Goal: Task Accomplishment & Management: Manage account settings

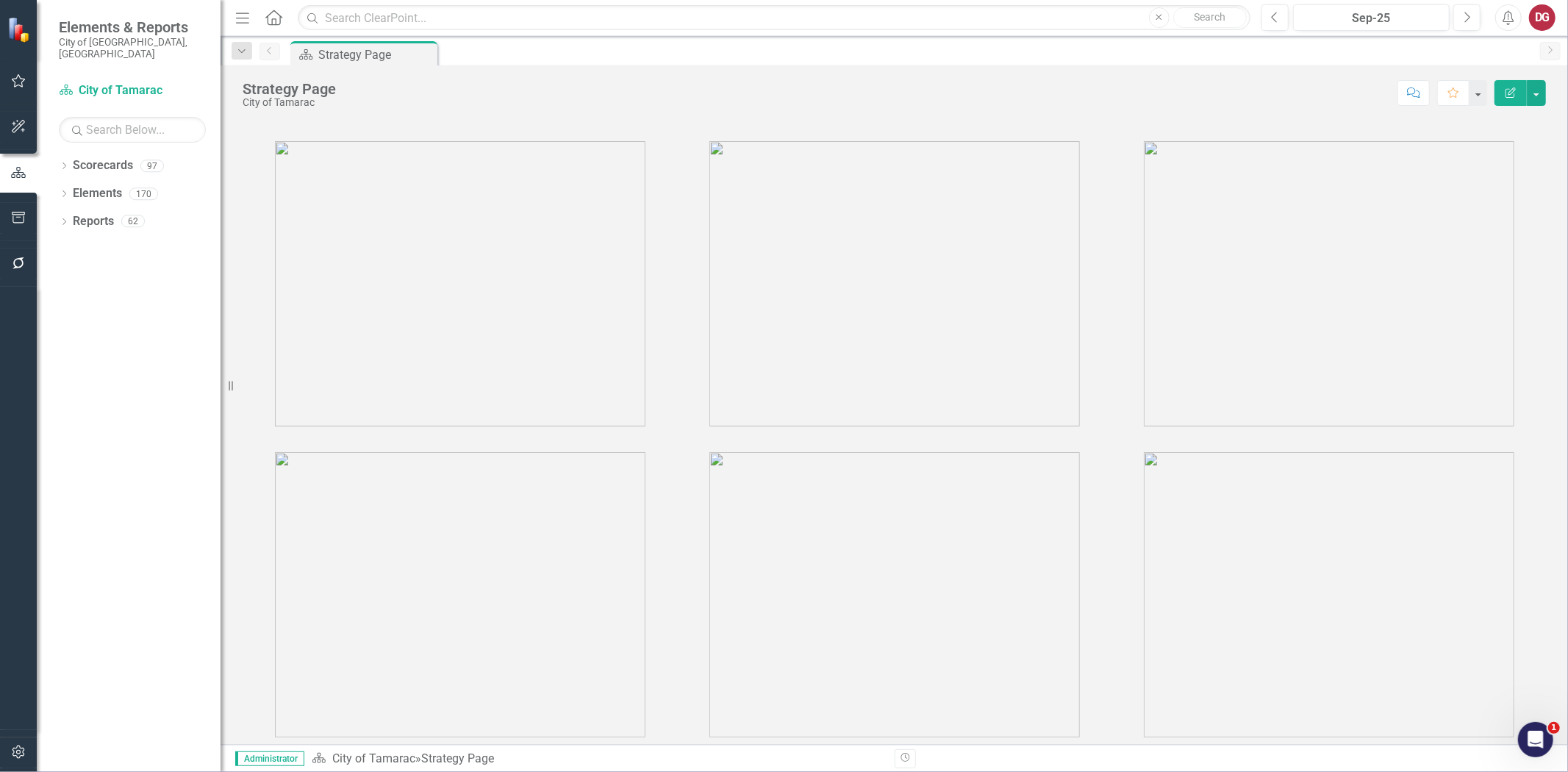
click at [57, 154] on div "Dropdown Scorecards 97 Dropdown City of Tamarac Dropdown Building Certificate o…" at bounding box center [129, 462] width 184 height 618
click at [57, 157] on div "Dropdown Scorecards 97 Dropdown City of Tamarac Dropdown Building Certificate o…" at bounding box center [129, 462] width 184 height 618
click at [59, 163] on icon "Dropdown" at bounding box center [64, 166] width 11 height 8
click at [75, 189] on icon "Dropdown" at bounding box center [72, 193] width 11 height 9
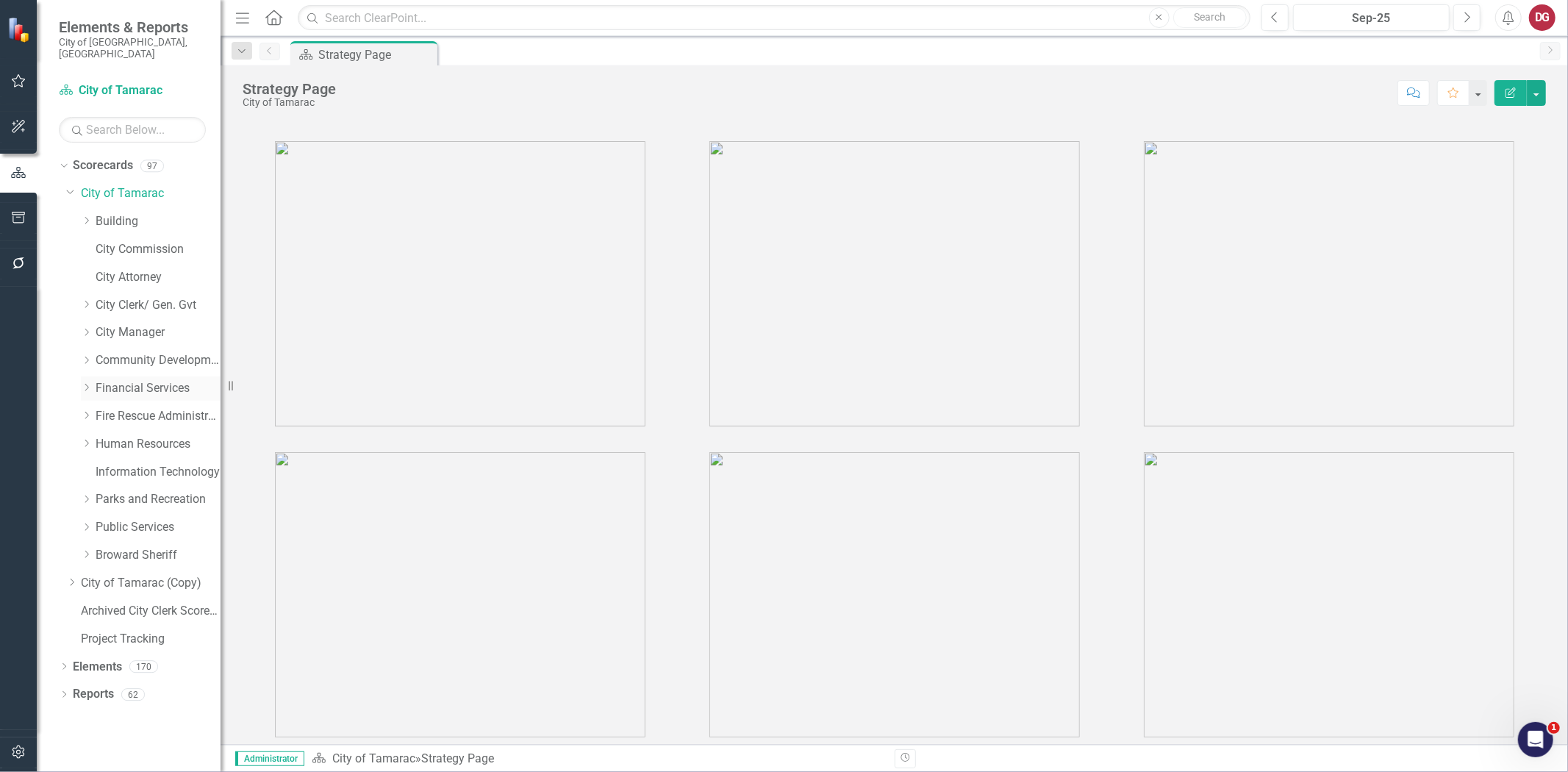
click at [85, 383] on icon "Dropdown" at bounding box center [86, 387] width 11 height 9
click at [147, 380] on link "Financial Services" at bounding box center [158, 388] width 125 height 17
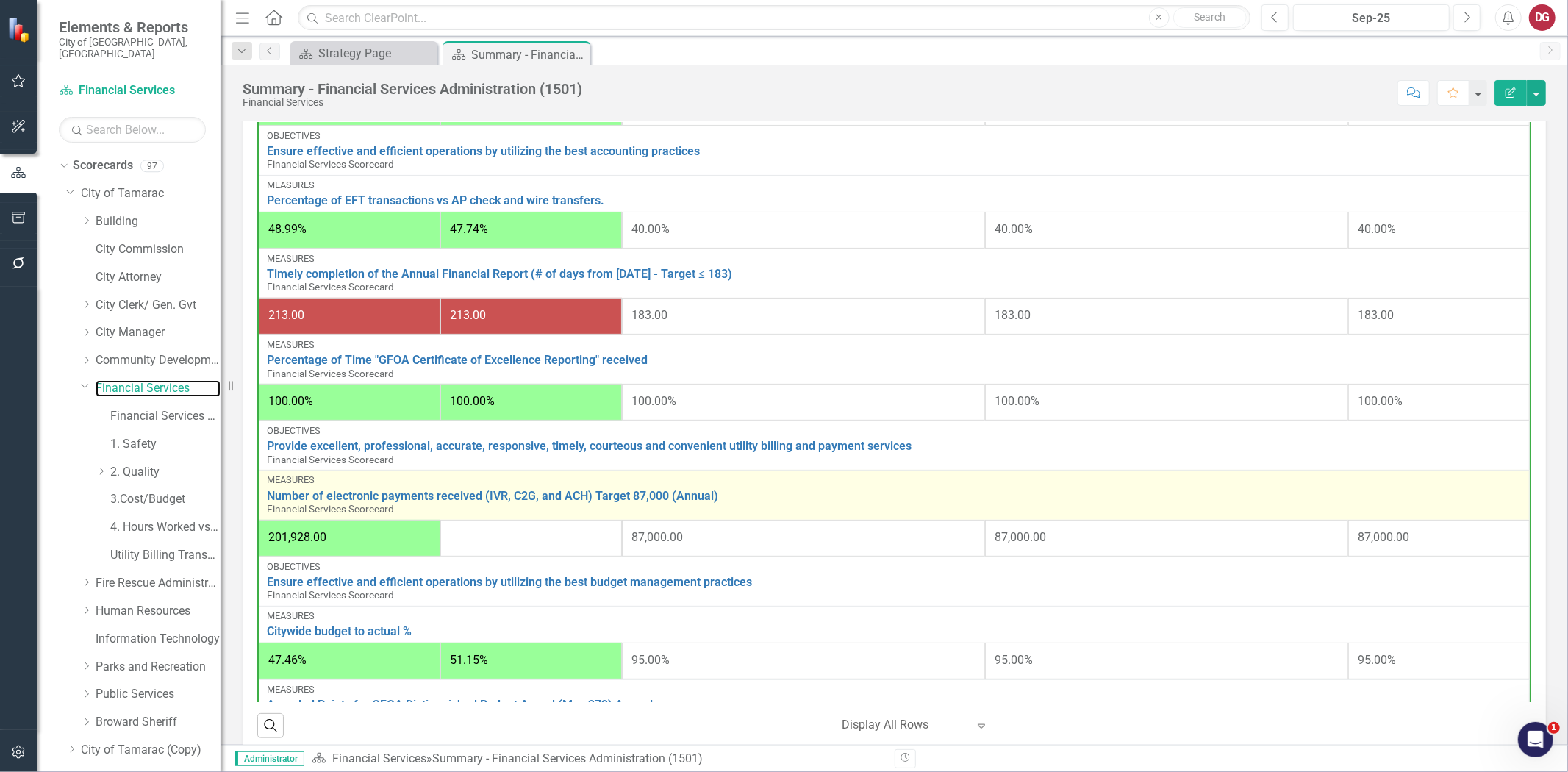
scroll to position [408, 0]
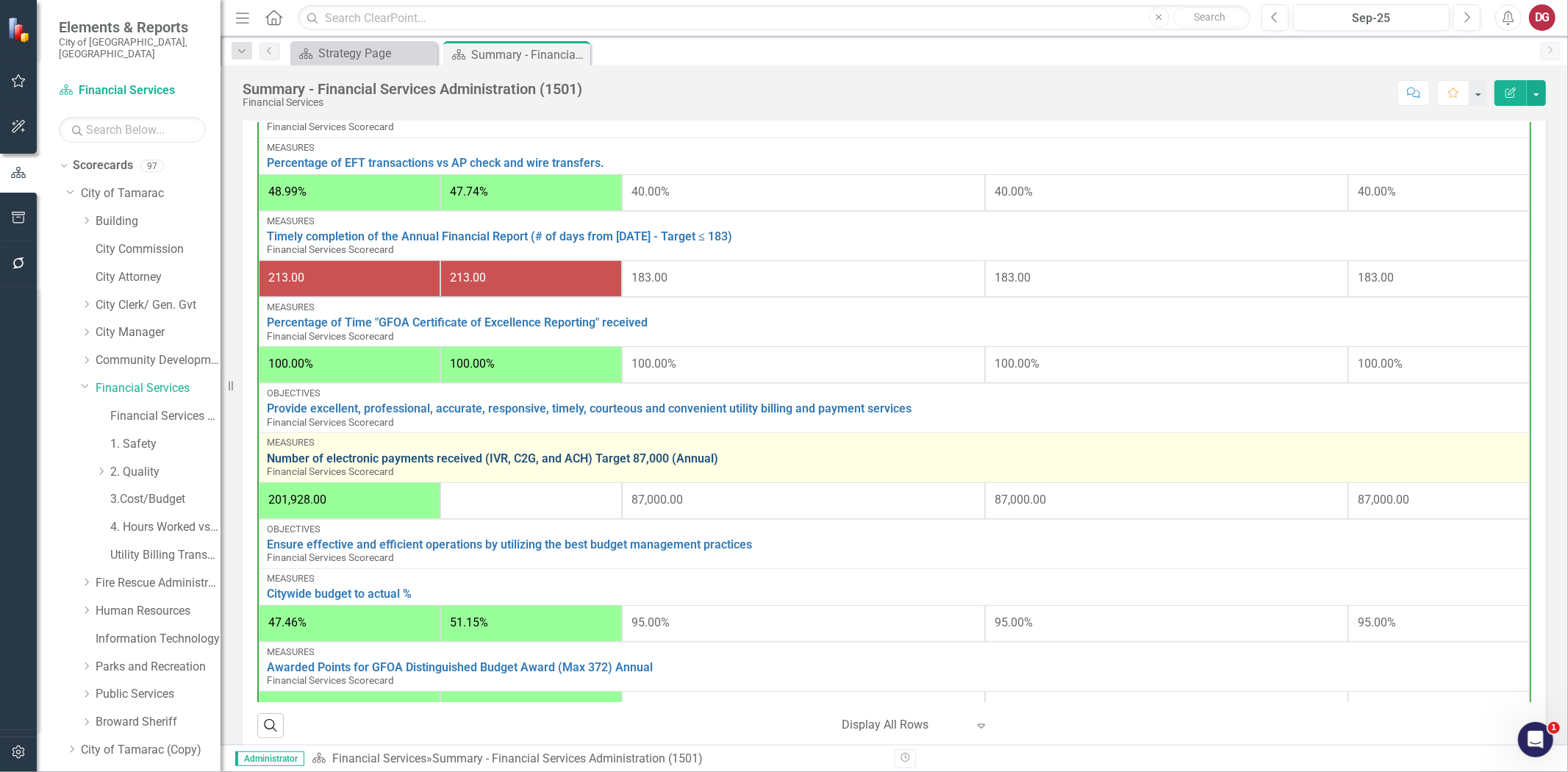
click at [424, 453] on link "Number of electronic payments received (IVR, C2G, and ACH) Target 87,000 (Annua…" at bounding box center [894, 459] width 1255 height 13
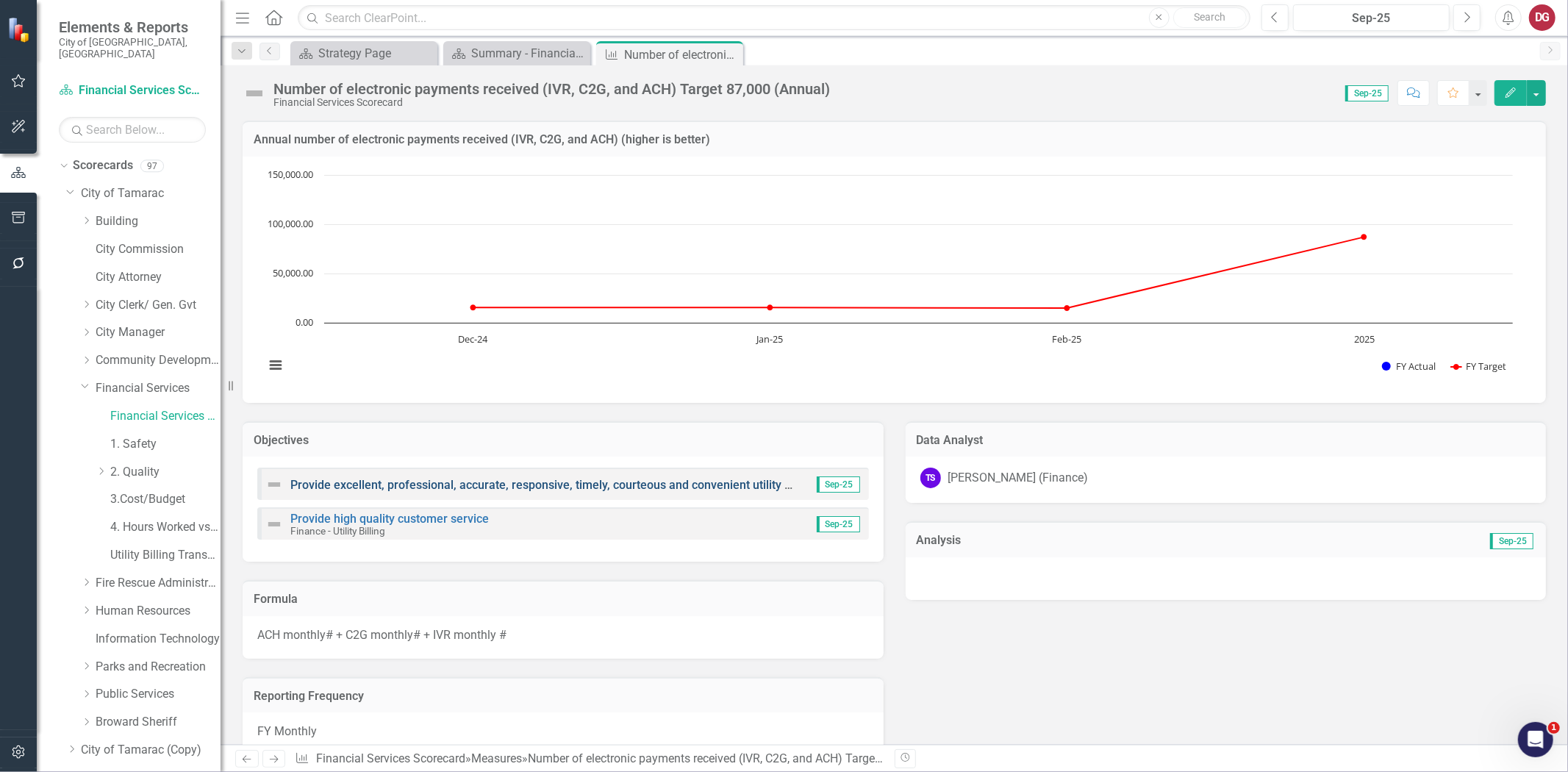
click at [352, 481] on link "Provide excellent, professional, accurate, responsive, timely, courteous and co…" at bounding box center [613, 485] width 645 height 14
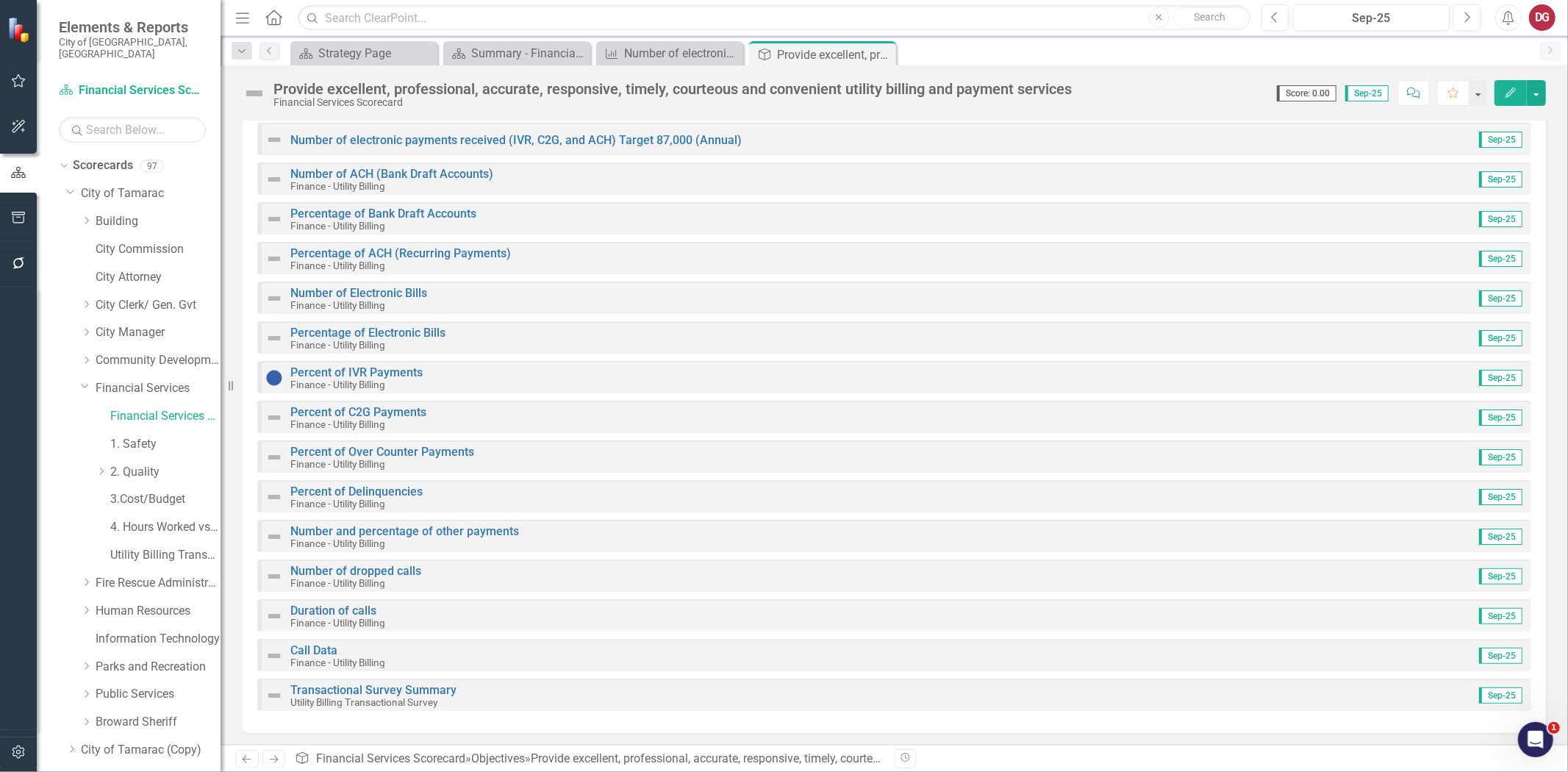
scroll to position [142, 0]
click at [363, 369] on link "Percent of IVR Payments" at bounding box center [357, 371] width 132 height 14
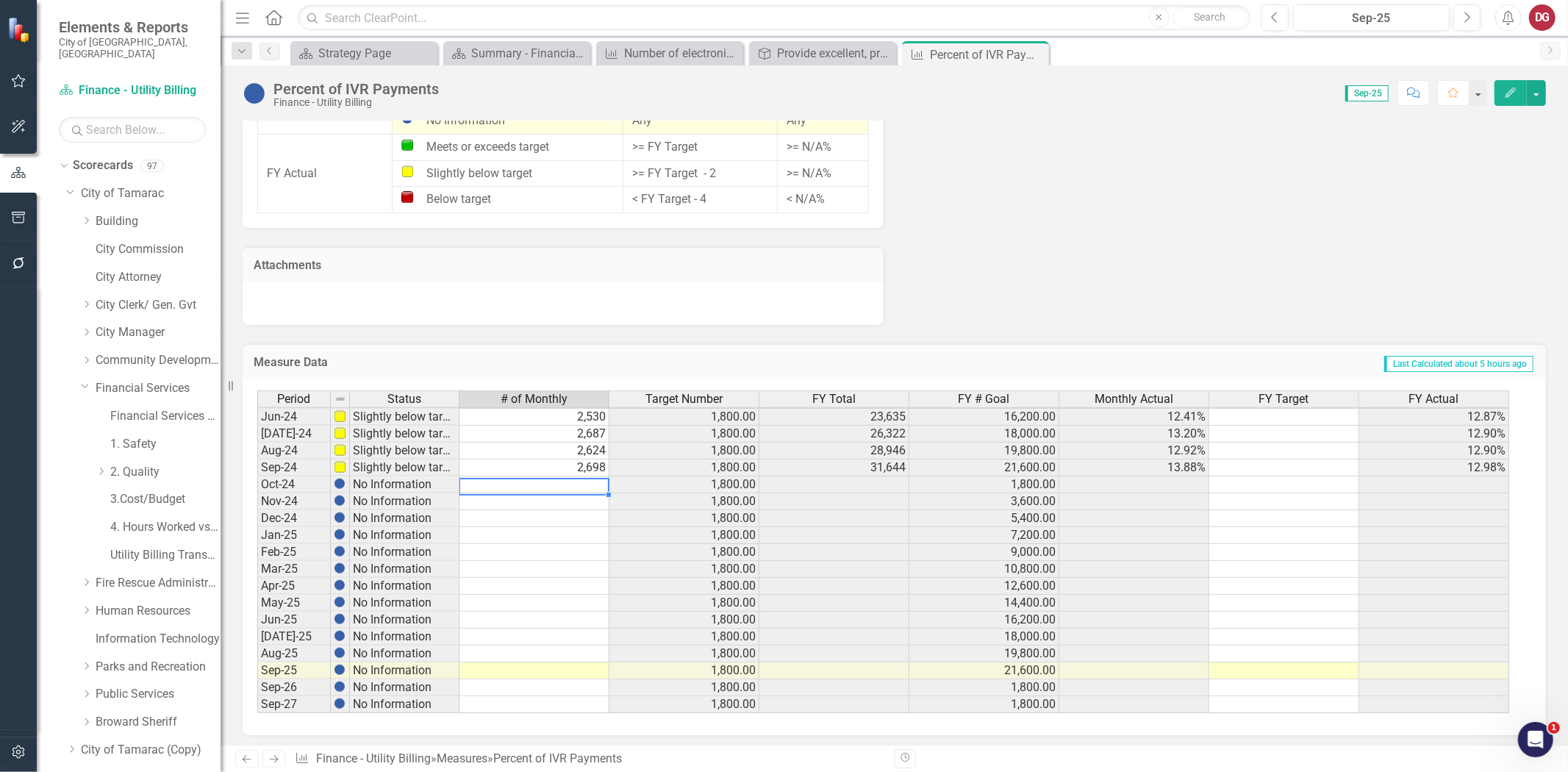
scroll to position [540, 0]
click at [528, 473] on tbody "May-23 Slightly below target 2,696 1,800.00 20,851 14,400.00 13.34% 12.85% Jun-…" at bounding box center [884, 450] width 1252 height 525
click at [258, 472] on div "Period Status # of Monthly Target Number FY Total FY # Goal Monthly Actual FY T…" at bounding box center [258, 442] width 0 height 543
click at [518, 477] on td at bounding box center [535, 485] width 150 height 17
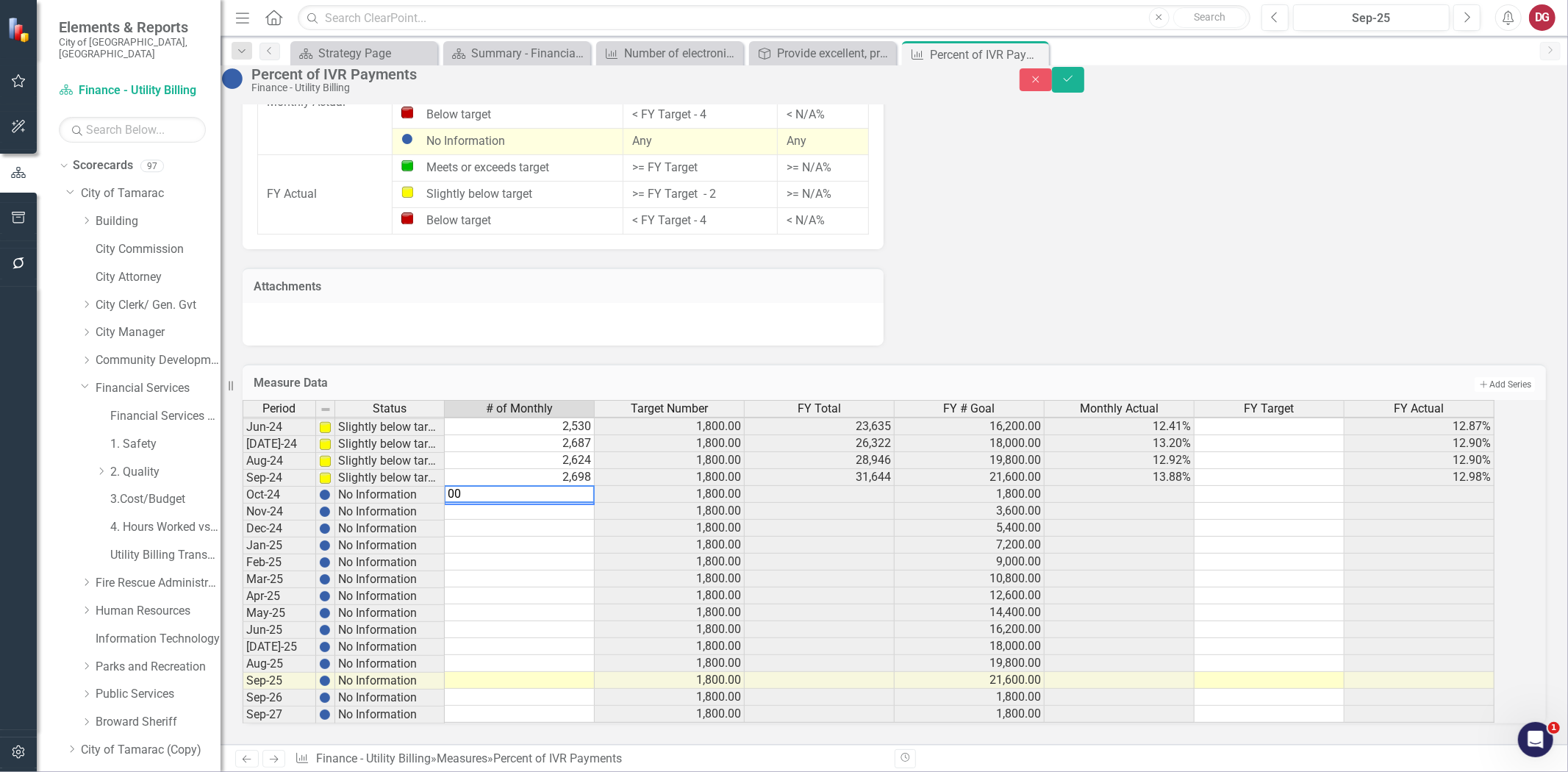
type textarea "0"
click at [1043, 81] on icon "Close" at bounding box center [1036, 80] width 13 height 11
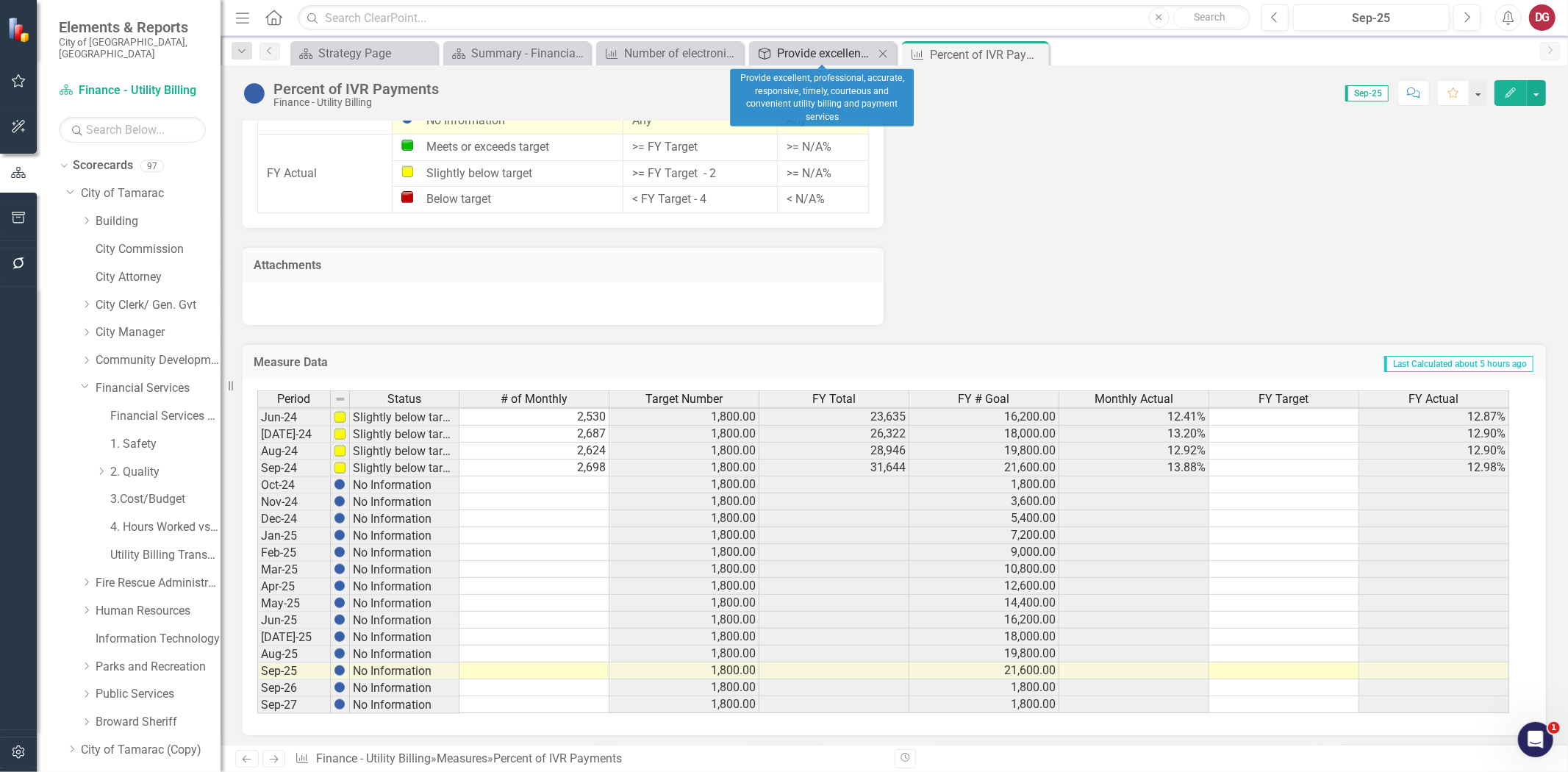
click at [822, 55] on div "Provide excellent, professional, accurate, responsive, timely, courteous and co…" at bounding box center [826, 53] width 97 height 19
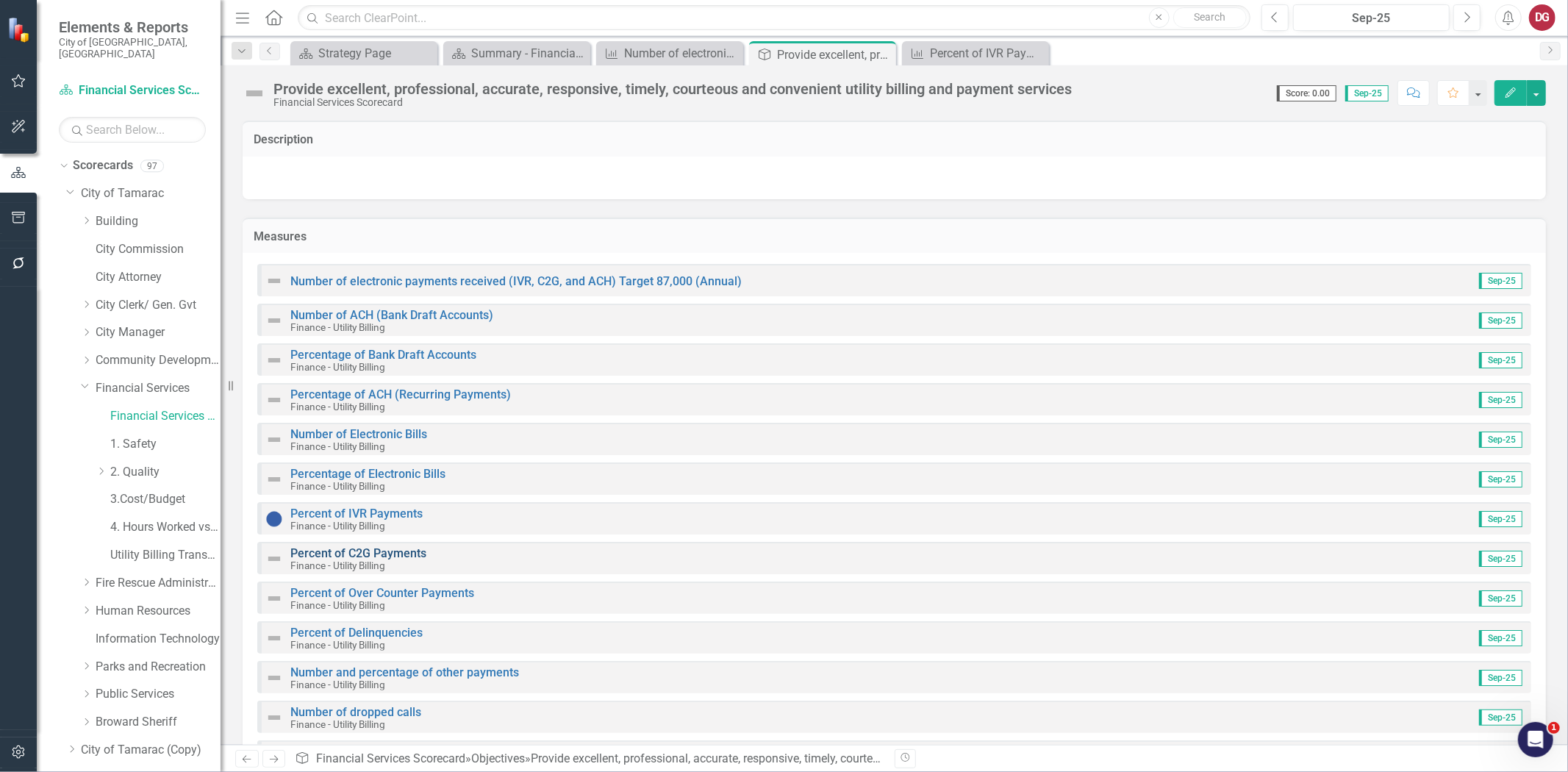
click at [353, 549] on link "Percent of C2G Payments" at bounding box center [359, 554] width 136 height 14
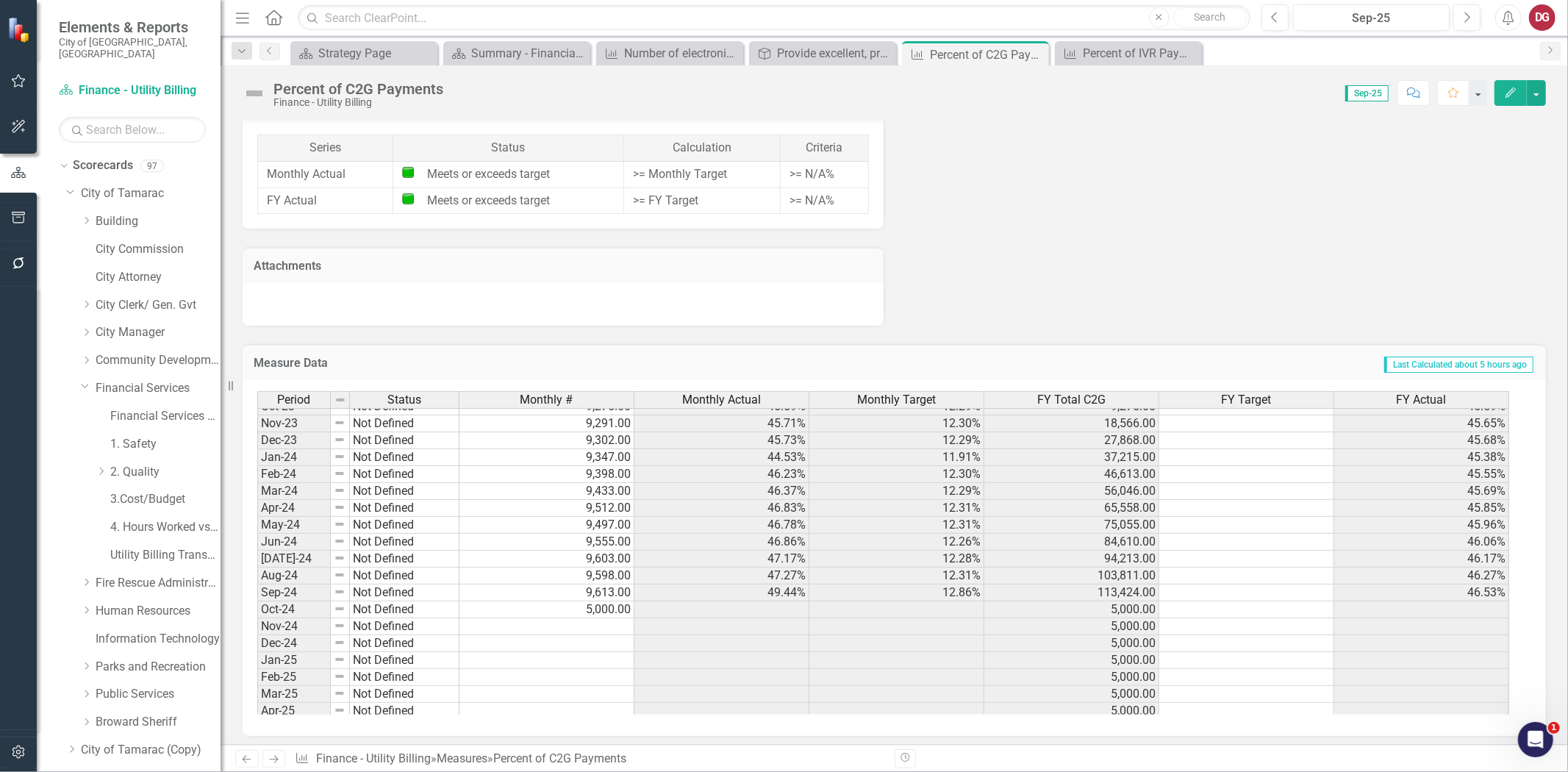
scroll to position [540, 0]
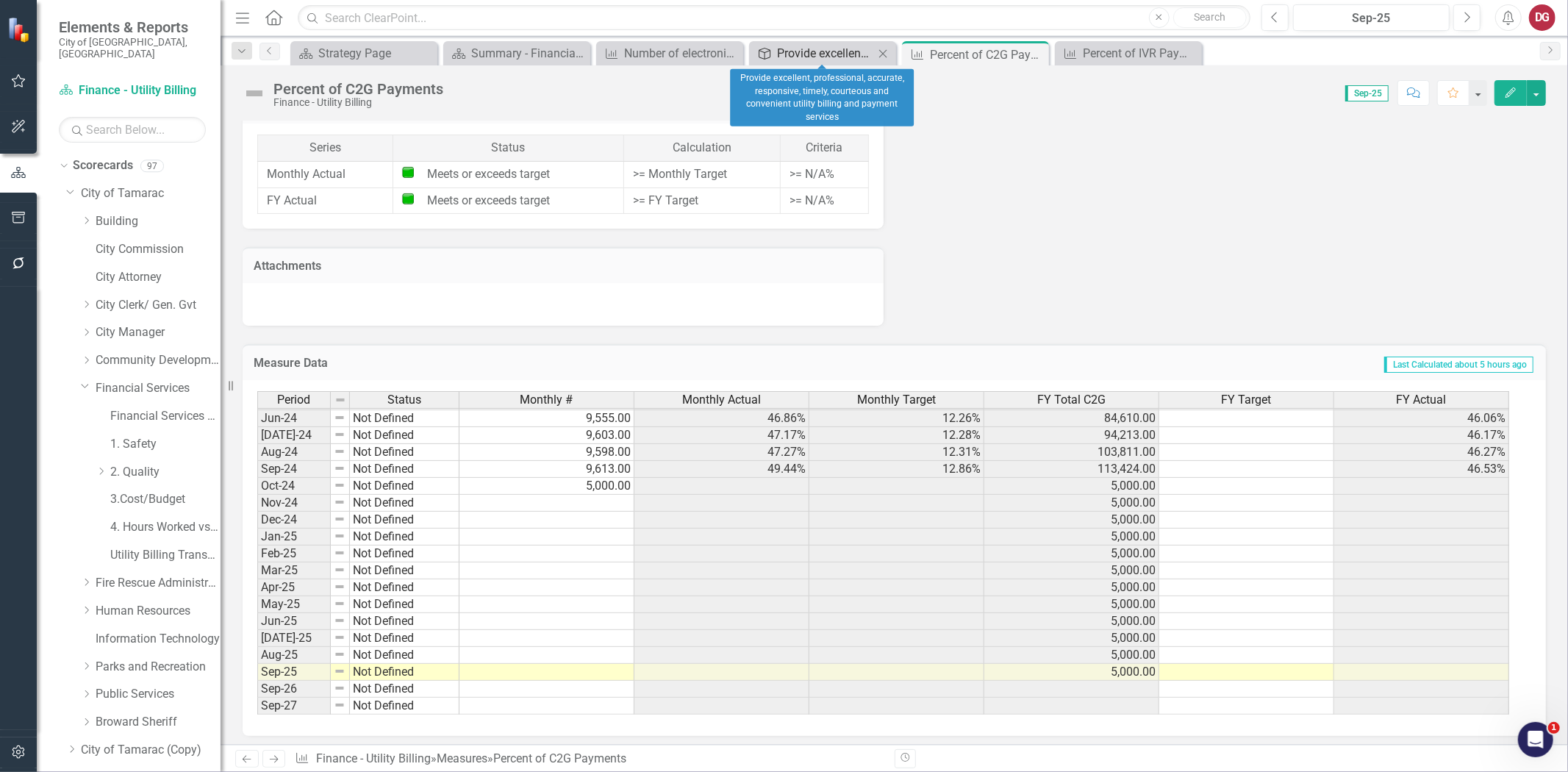
click at [784, 47] on div "Provide excellent, professional, accurate, responsive, timely, courteous and co…" at bounding box center [826, 53] width 97 height 19
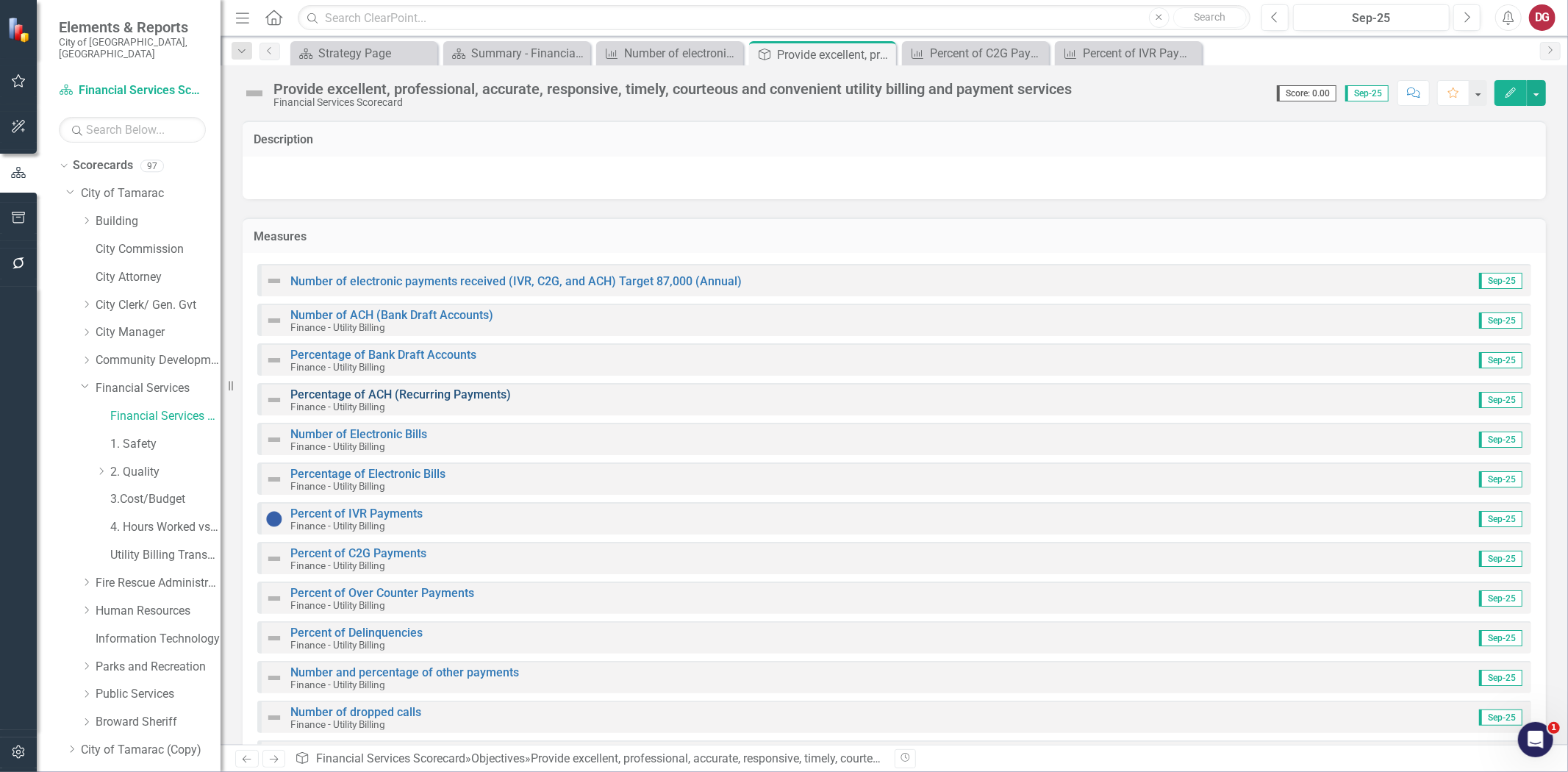
click at [370, 391] on link "Percentage of ACH (Recurring Payments)" at bounding box center [401, 394] width 221 height 14
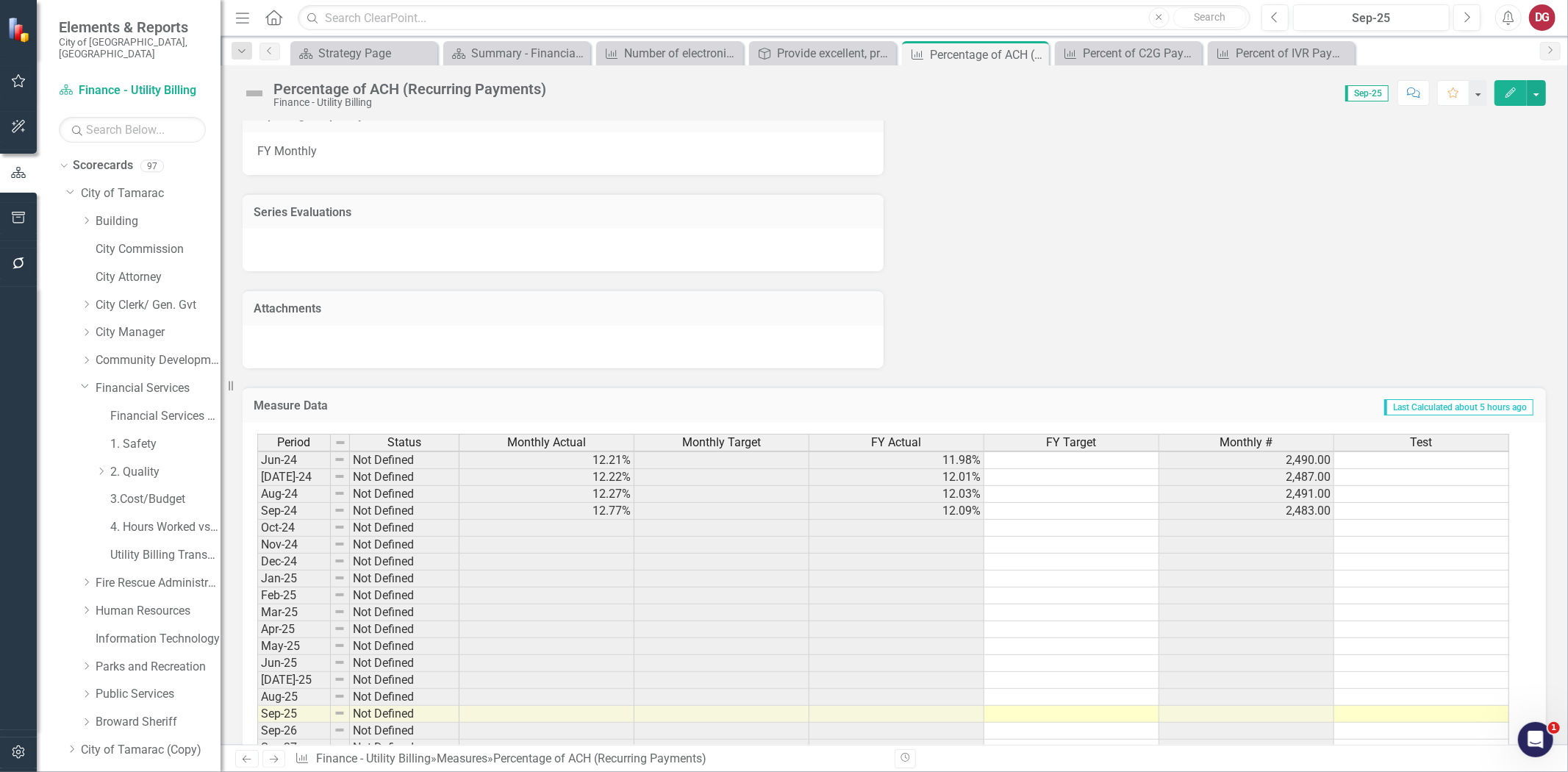
scroll to position [765, 0]
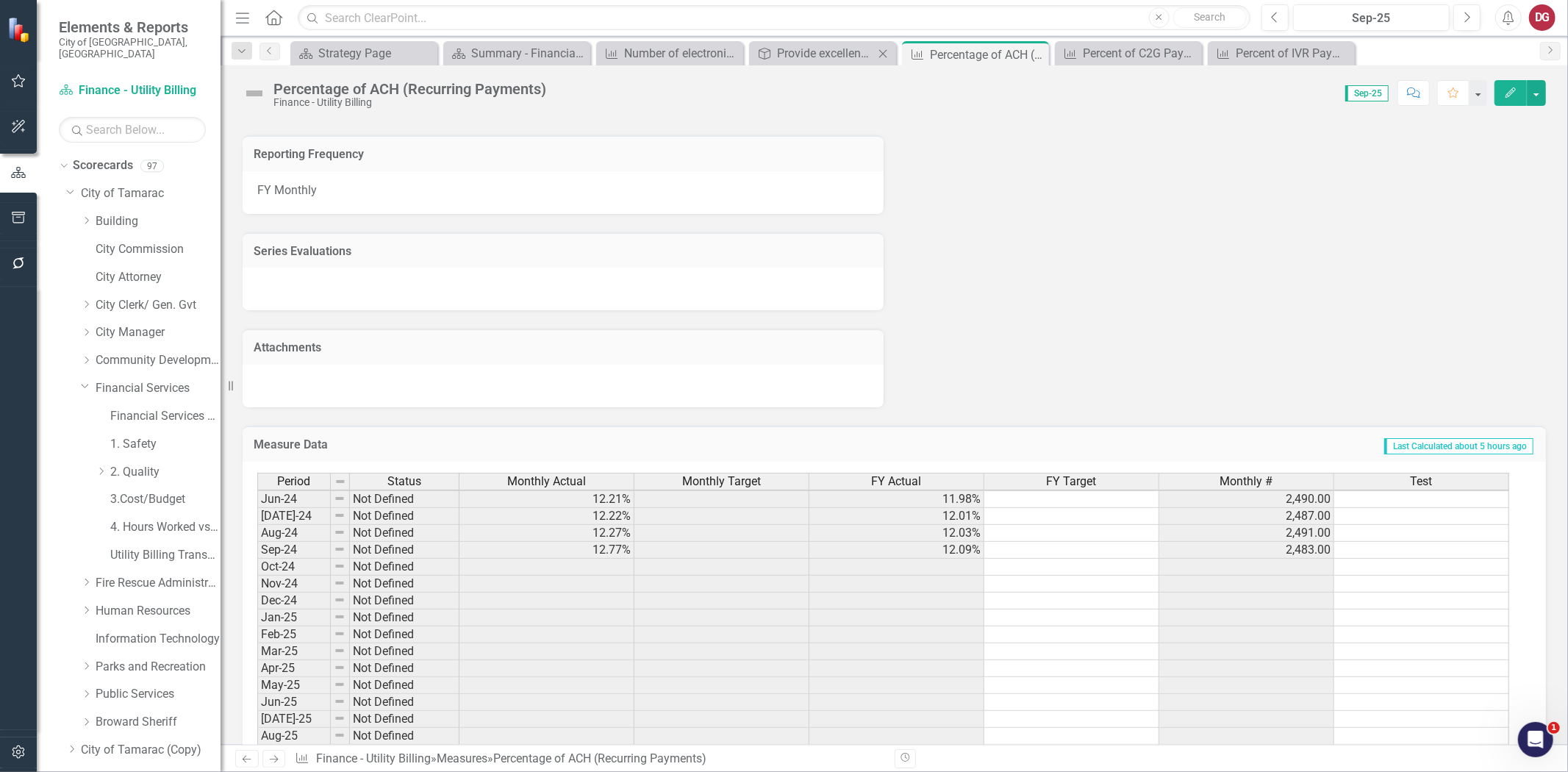
click at [770, 42] on div "Objective Provide excellent, professional, accurate, responsive, timely, courte…" at bounding box center [823, 53] width 147 height 24
click at [792, 47] on div "Provide excellent, professional, accurate, responsive, timely, courteous and co…" at bounding box center [826, 53] width 97 height 19
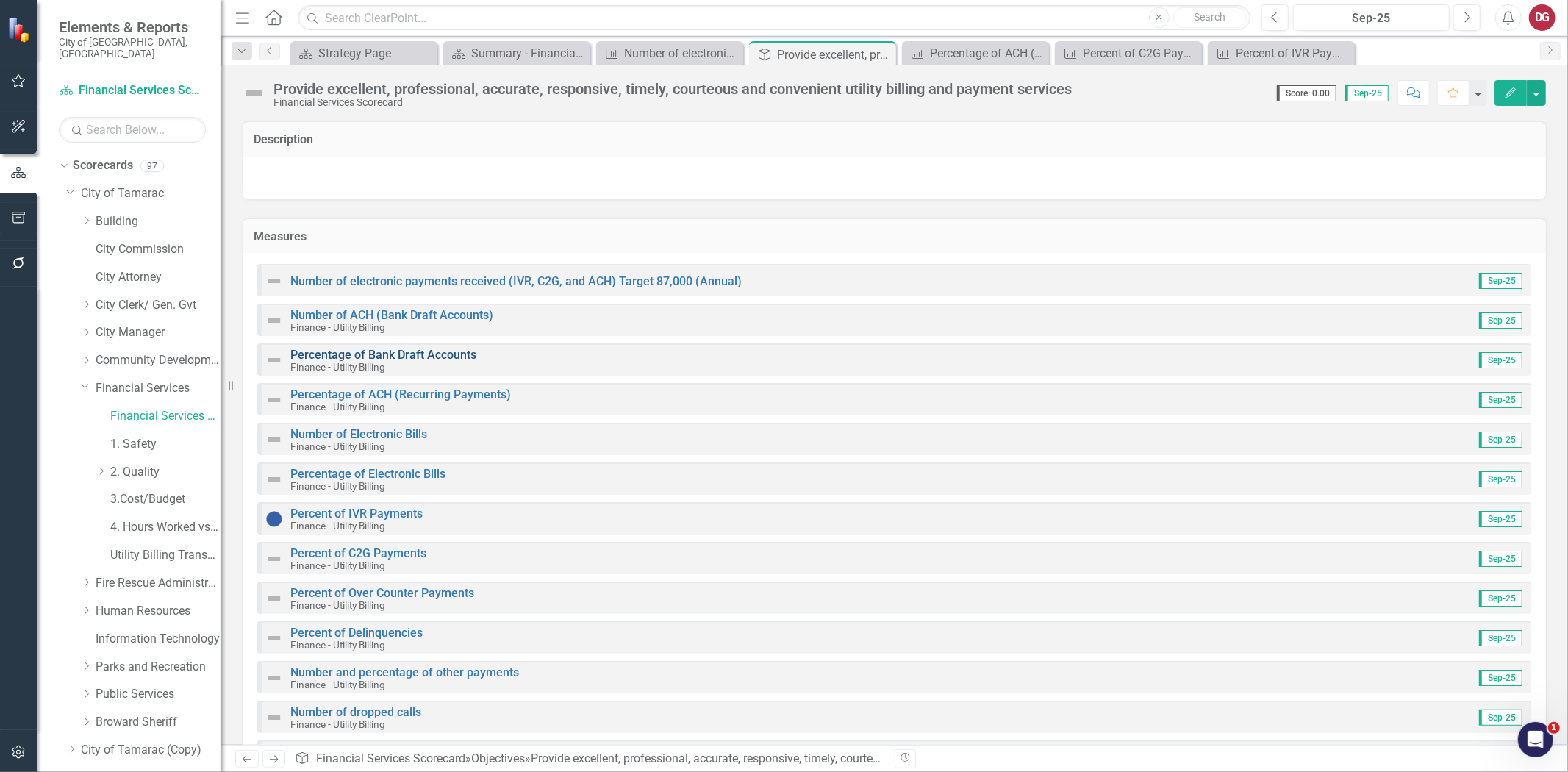
click at [369, 351] on link "Percentage of Bank Draft Accounts" at bounding box center [384, 355] width 186 height 14
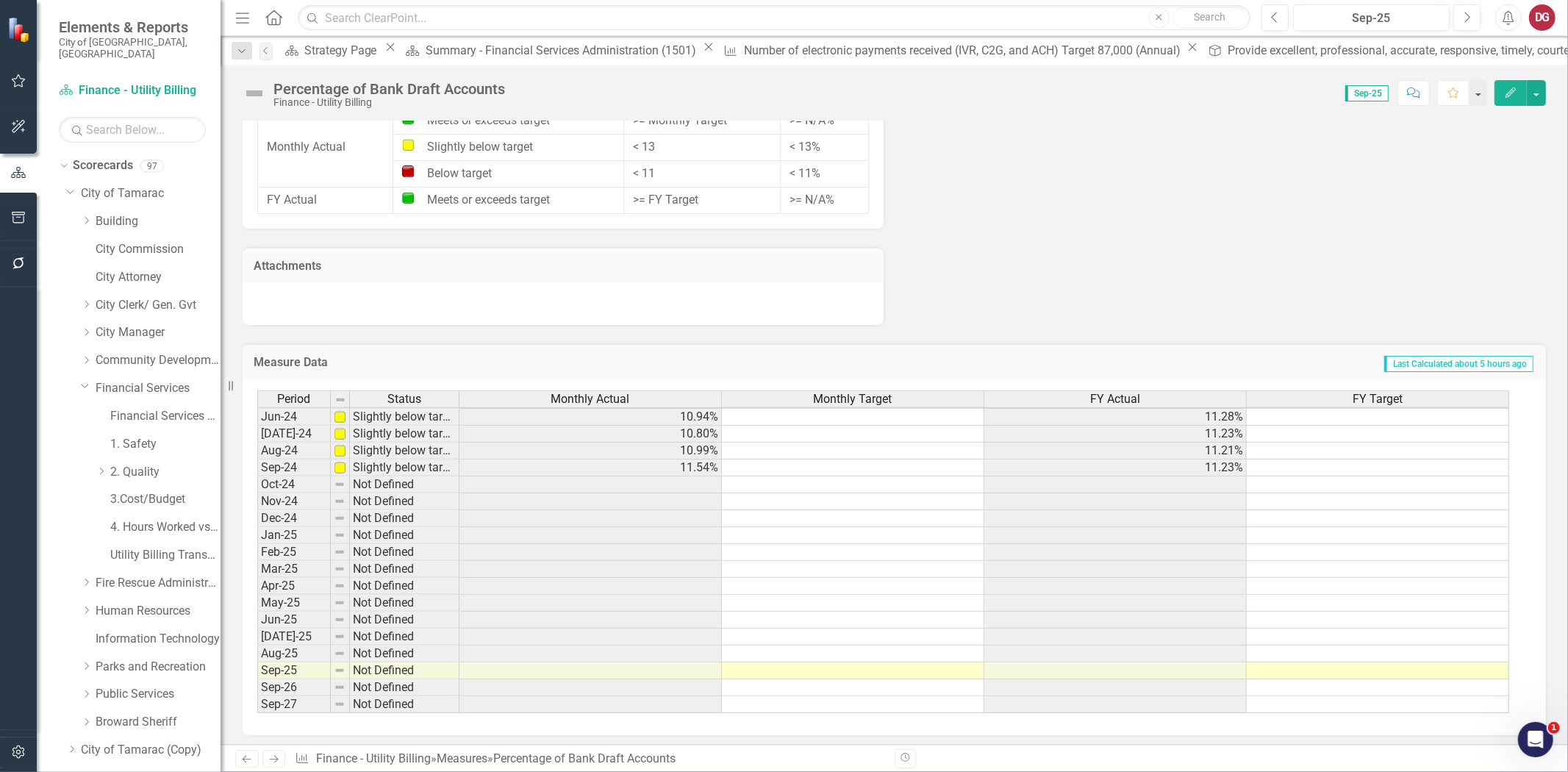
scroll to position [513, 0]
click at [776, 494] on tbody "May-23 Slightly below target 10.88% 10.52% Jun-23 Slightly below target 11.08% …" at bounding box center [884, 450] width 1252 height 525
click at [776, 494] on td at bounding box center [852, 502] width 262 height 17
click at [776, 494] on td at bounding box center [852, 502] width 262 height 17
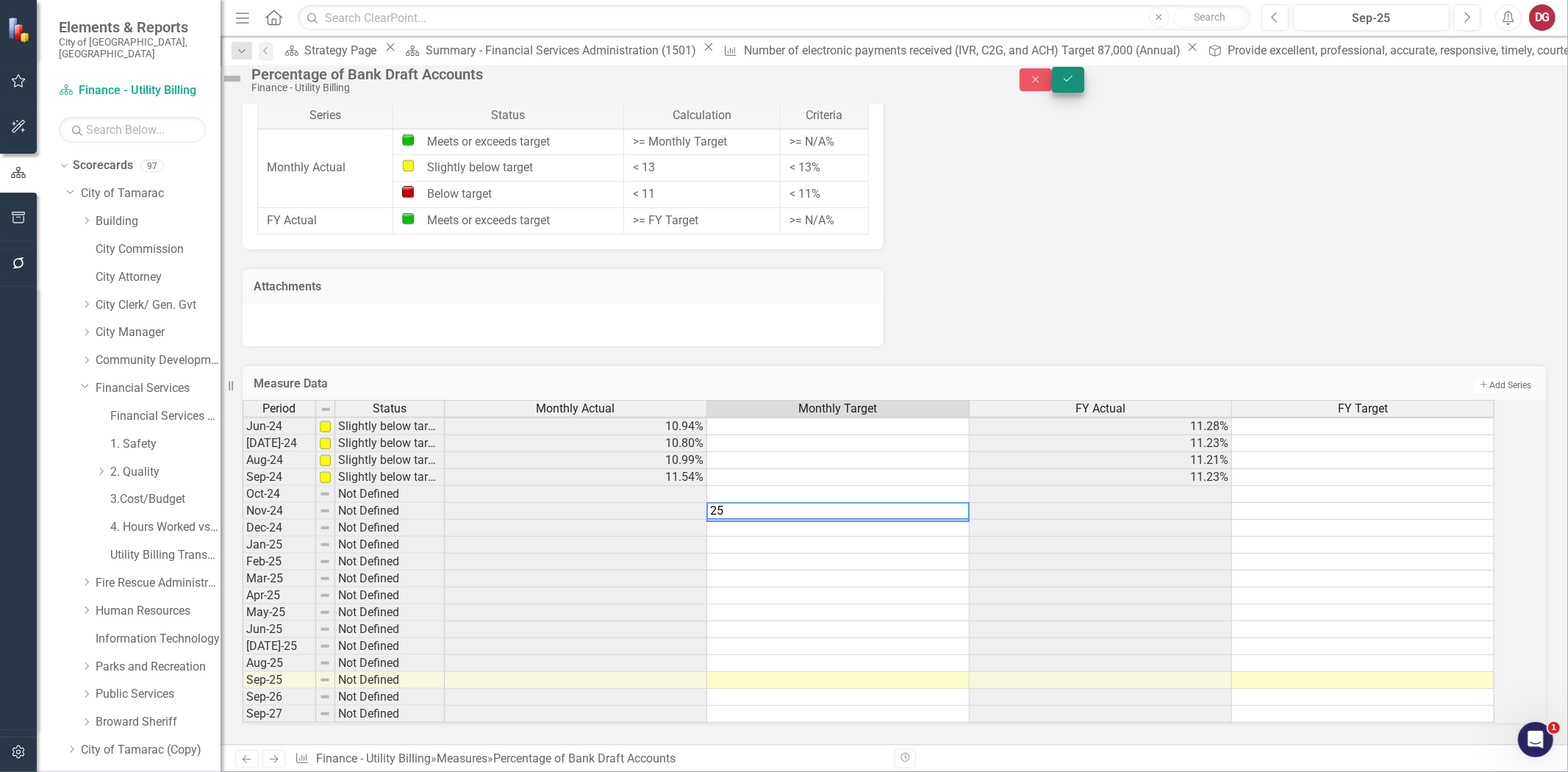
type textarea "25"
click at [1085, 76] on button "Save" at bounding box center [1068, 80] width 32 height 26
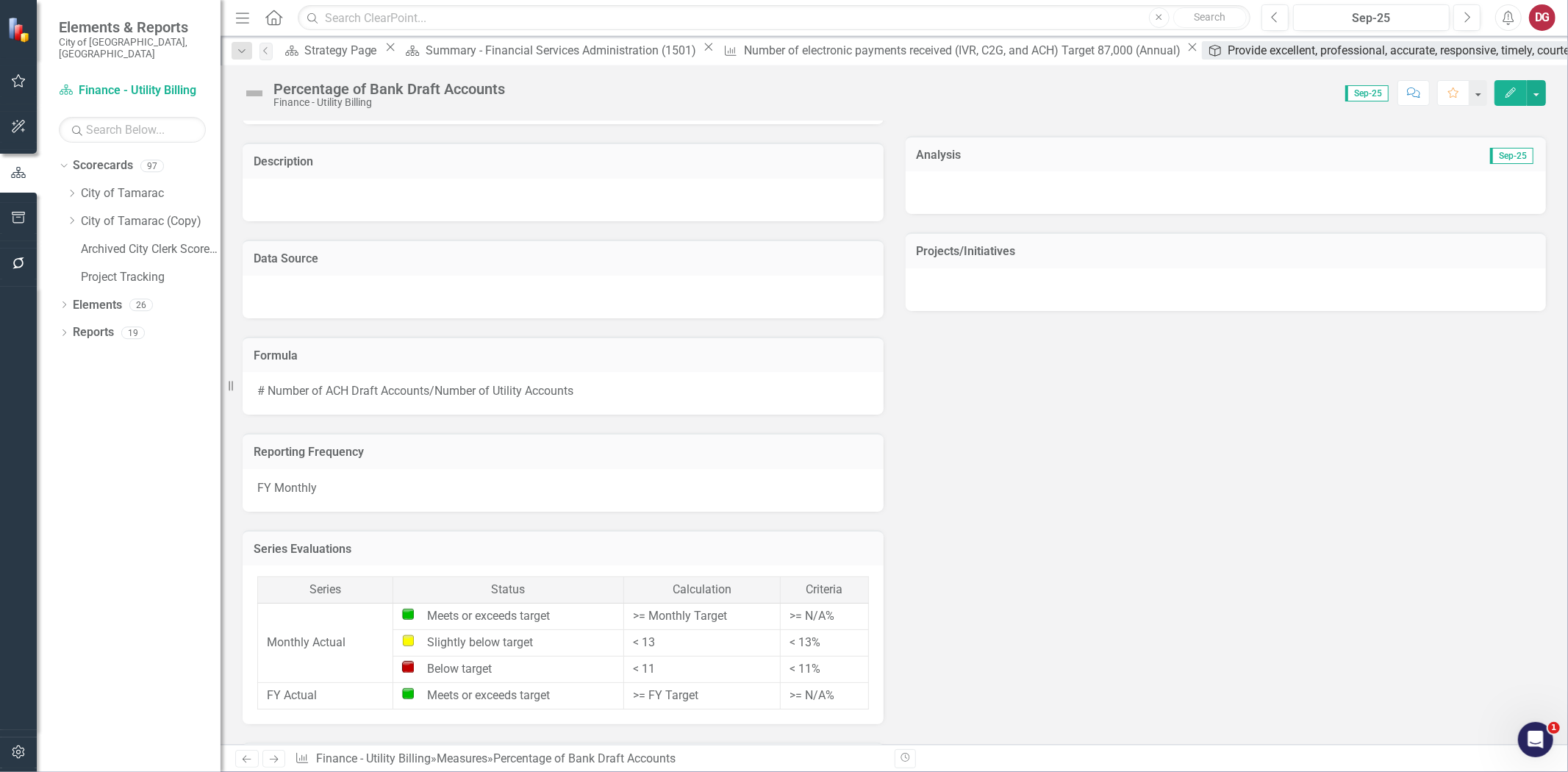
click at [1229, 52] on div "Provide excellent, professional, accurate, responsive, timely, courteous and co…" at bounding box center [1543, 50] width 629 height 19
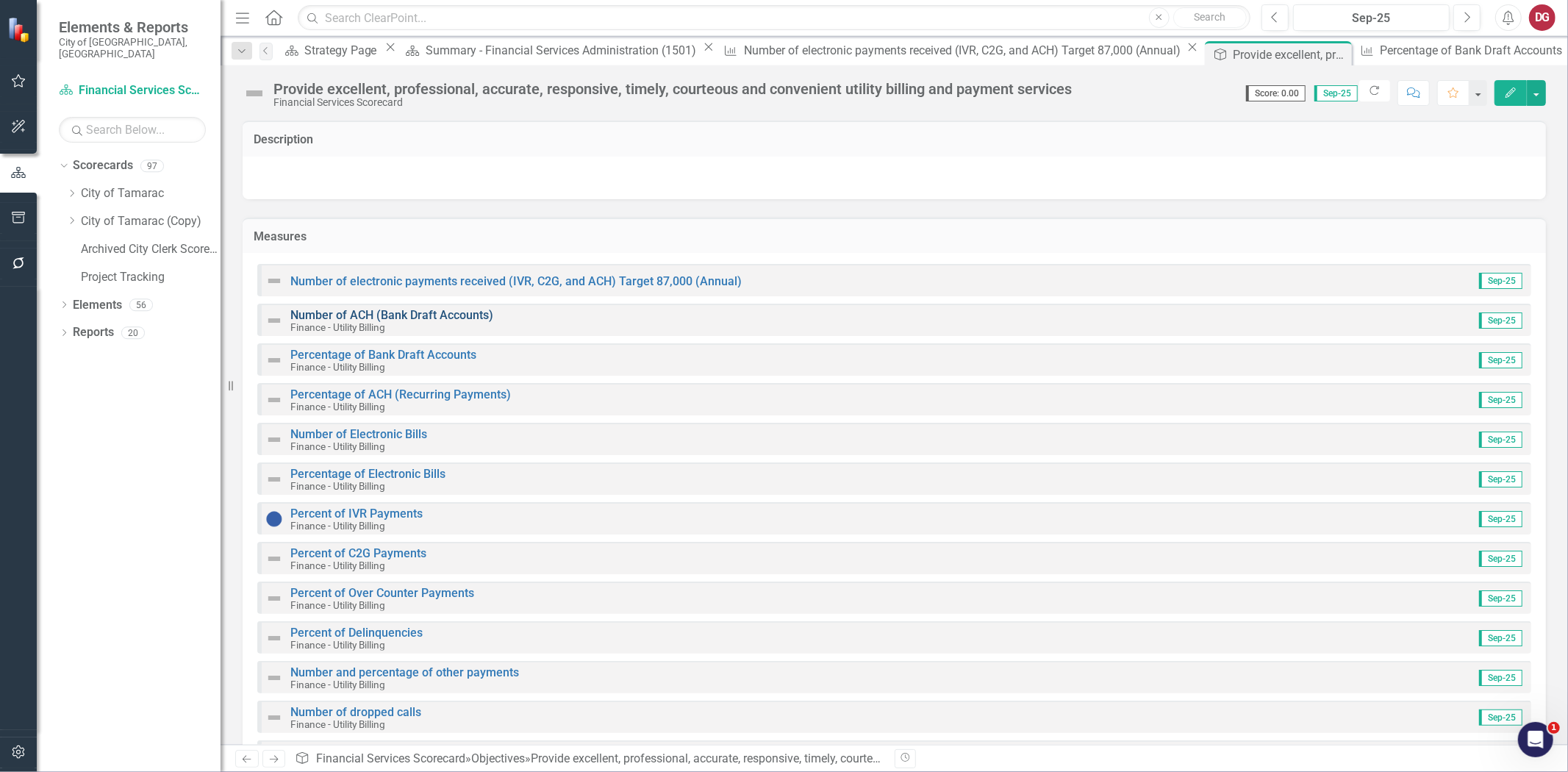
click at [404, 314] on link "Number of ACH (Bank Draft Accounts)" at bounding box center [392, 315] width 203 height 14
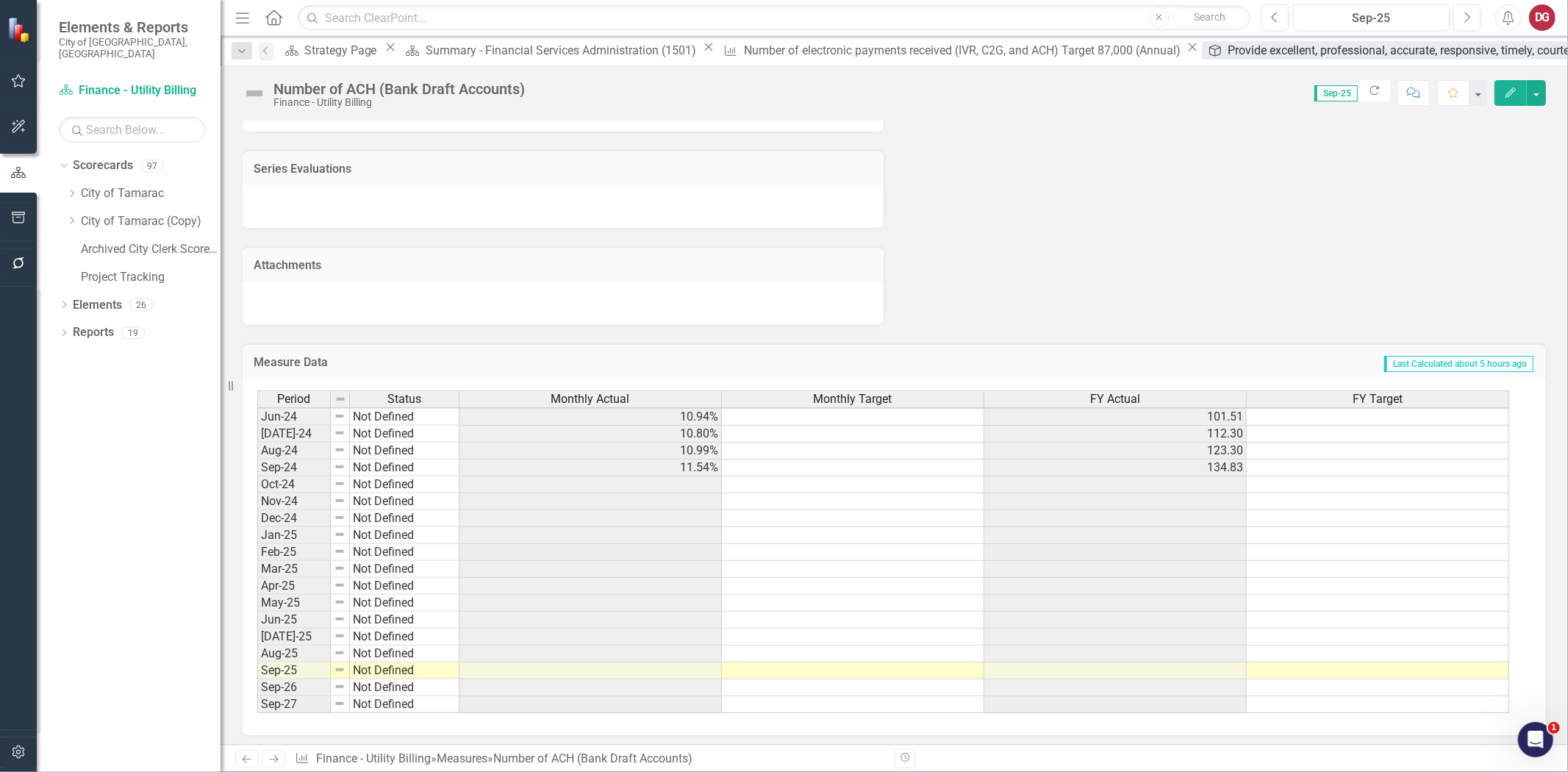
click at [1229, 52] on div "Provide excellent, professional, accurate, responsive, timely, courteous and co…" at bounding box center [1543, 50] width 629 height 19
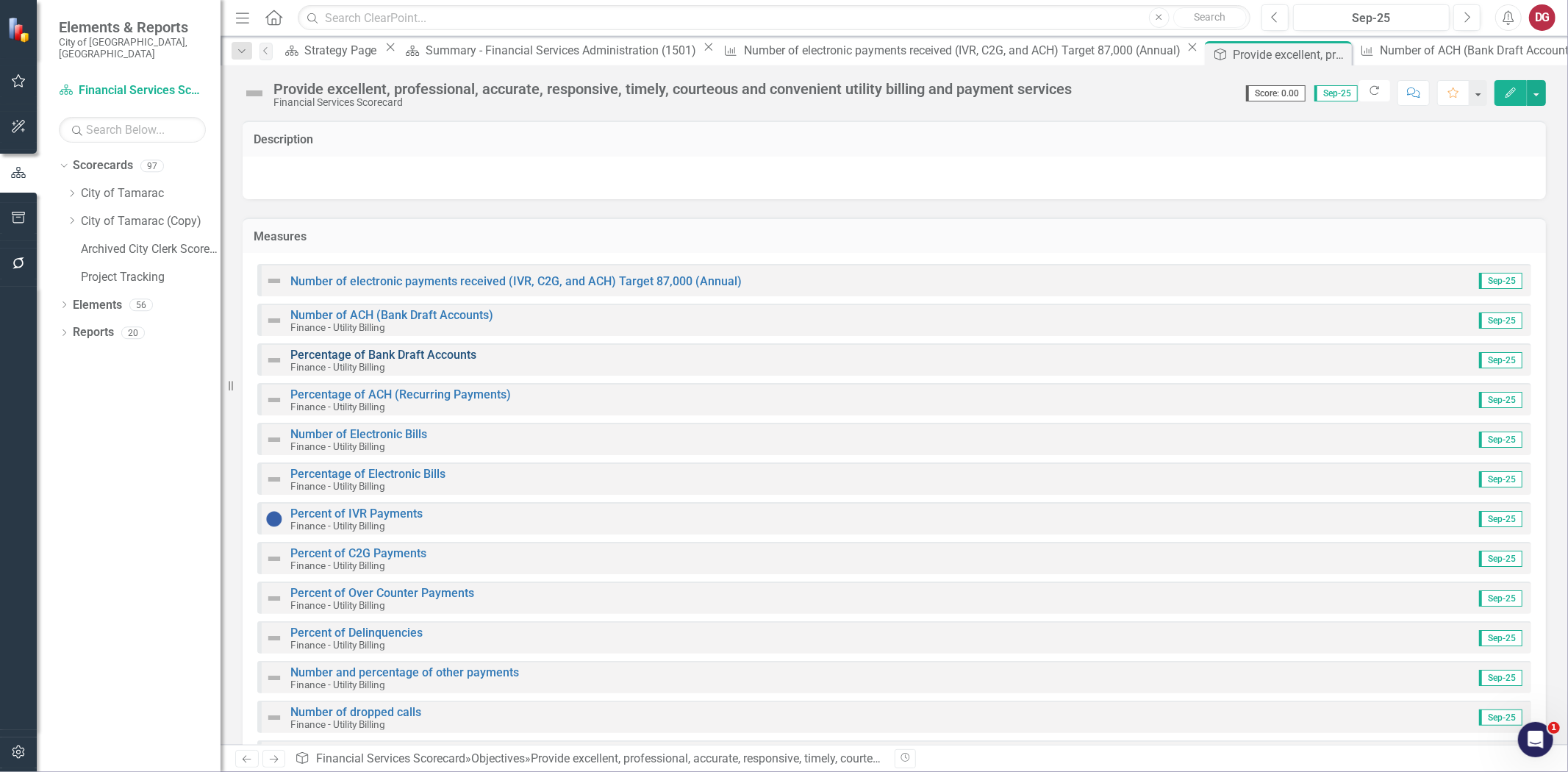
click at [366, 353] on link "Percentage of Bank Draft Accounts" at bounding box center [384, 355] width 186 height 14
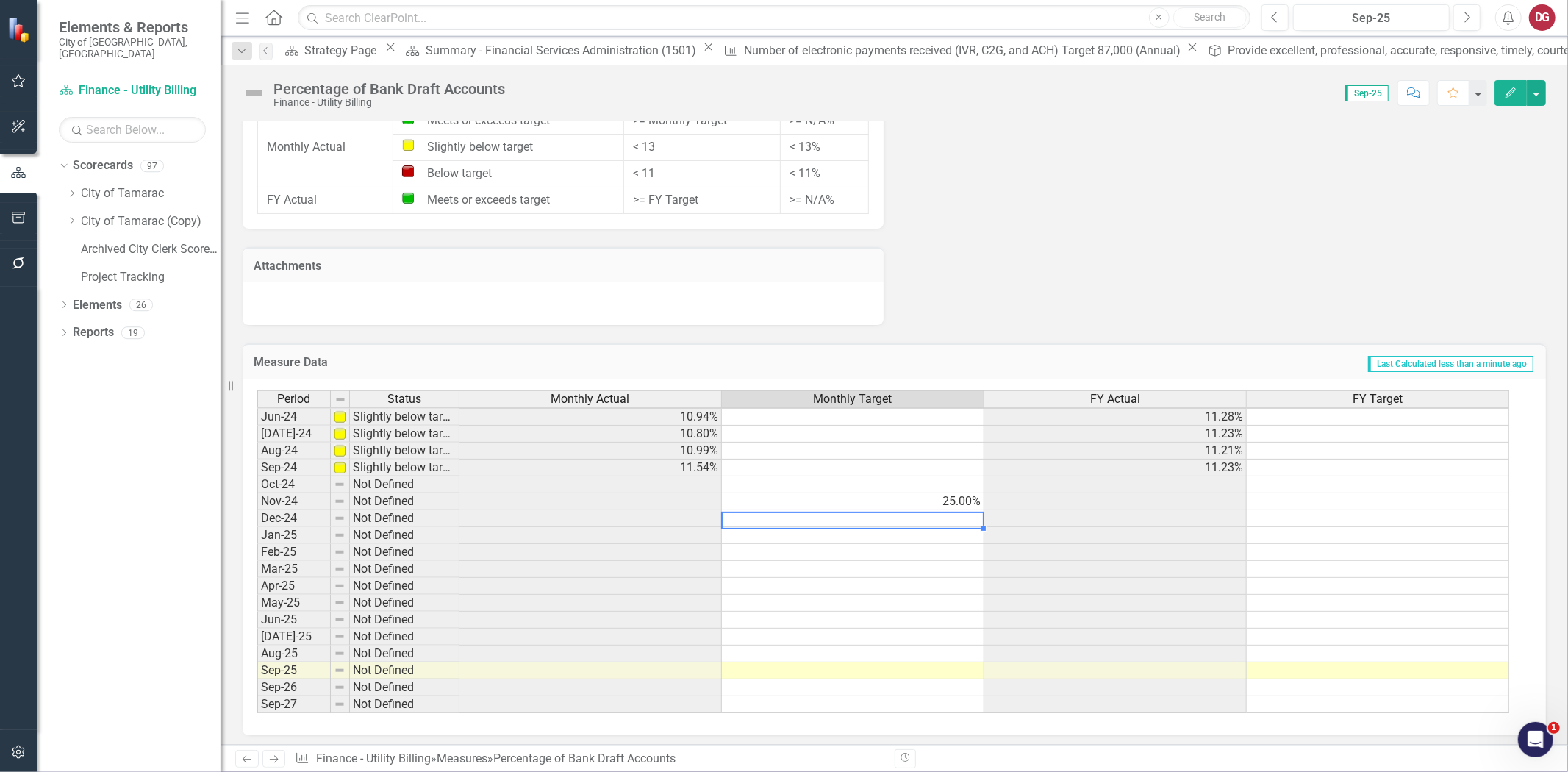
click at [258, 507] on div "Period Status Monthly Actual Monthly Target FY Actual FY Target May-23 Slightly…" at bounding box center [258, 442] width 0 height 543
click at [945, 502] on td "25.00%" at bounding box center [852, 502] width 262 height 17
click at [950, 495] on td "25.00%" at bounding box center [852, 502] width 262 height 17
click at [949, 494] on textarea at bounding box center [852, 503] width 263 height 18
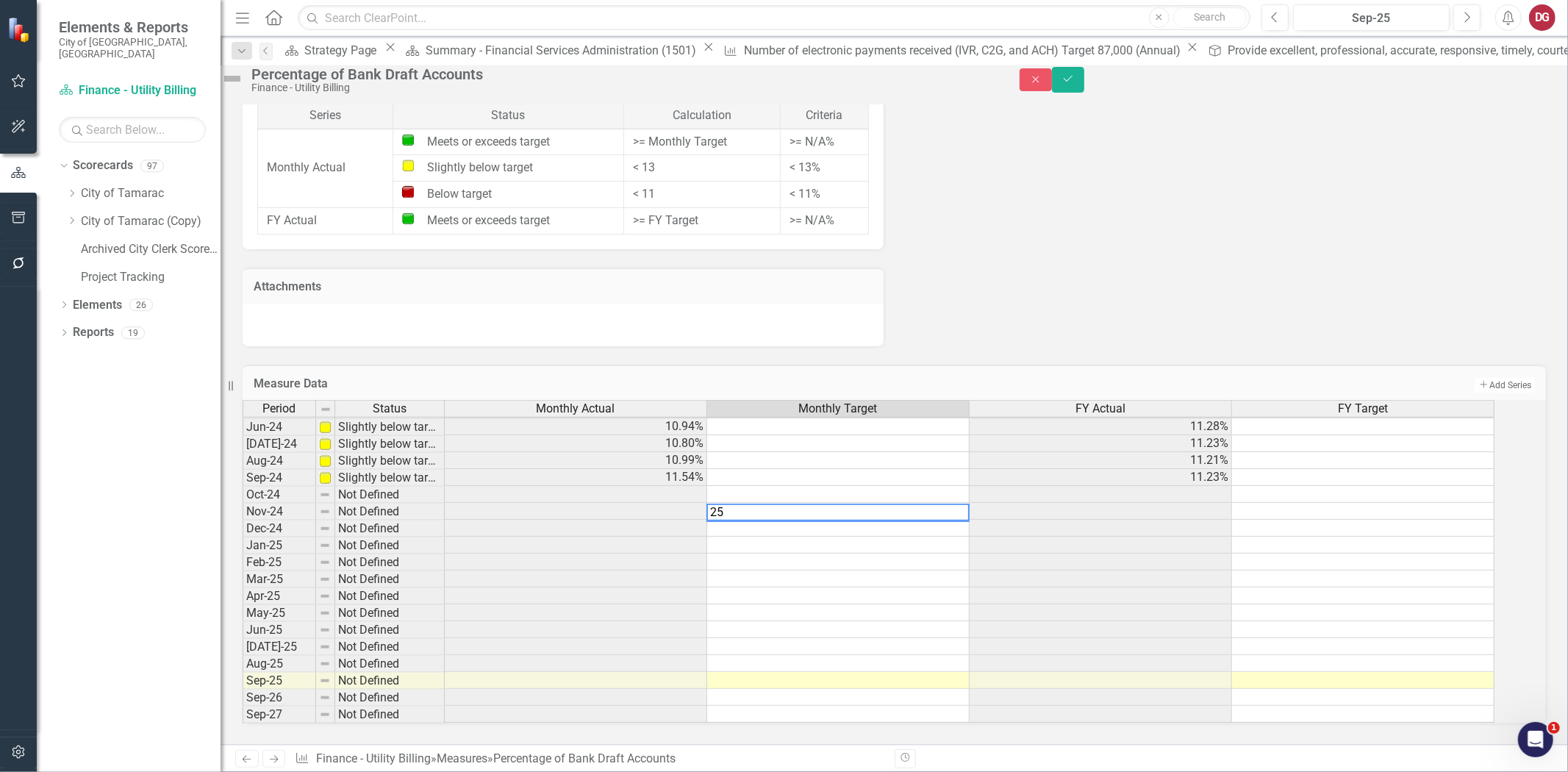
type textarea "2"
click at [1075, 83] on icon "Save" at bounding box center [1068, 79] width 13 height 11
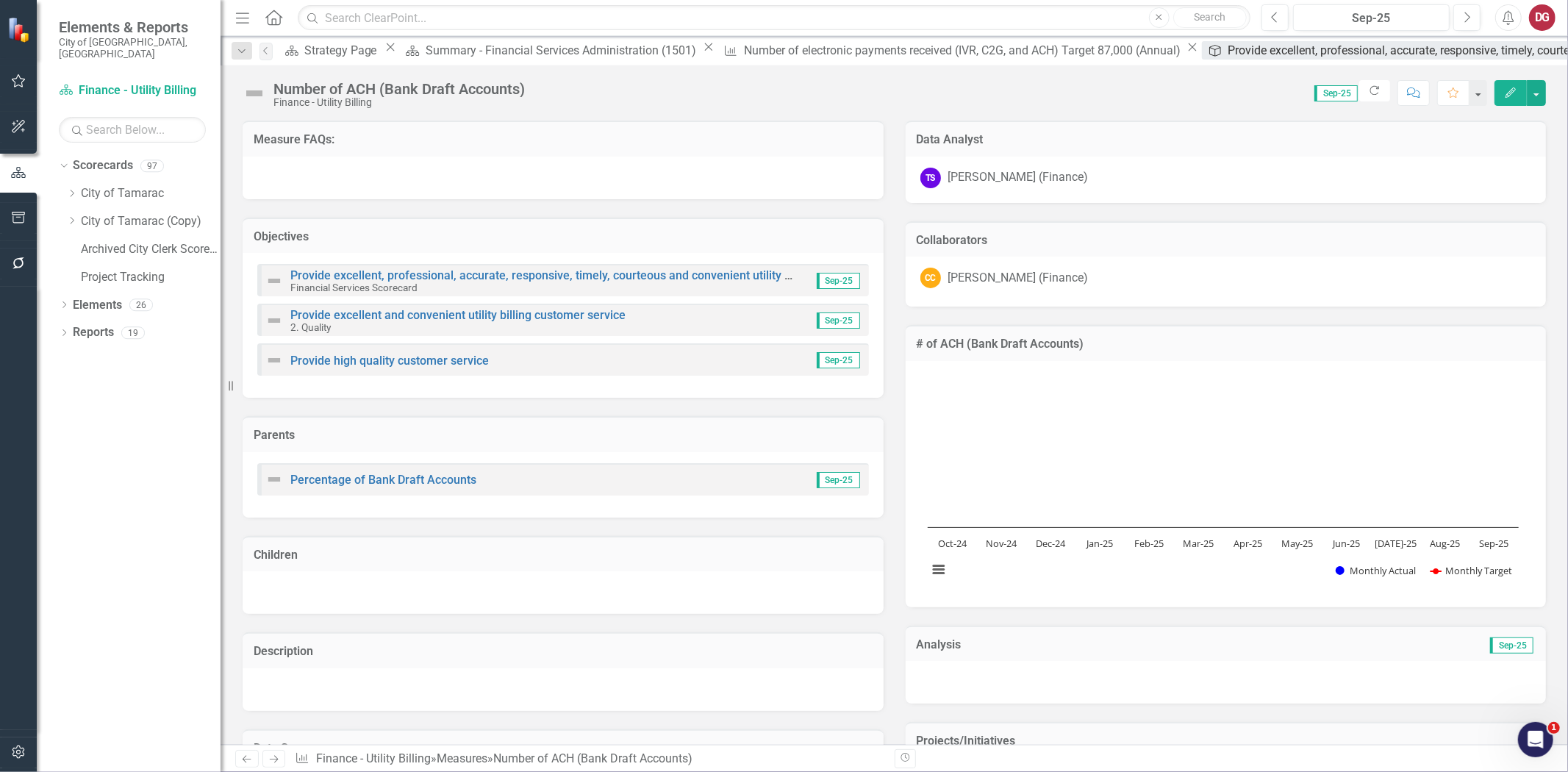
click at [1229, 55] on div "Provide excellent, professional, accurate, responsive, timely, courteous and co…" at bounding box center [1543, 50] width 629 height 19
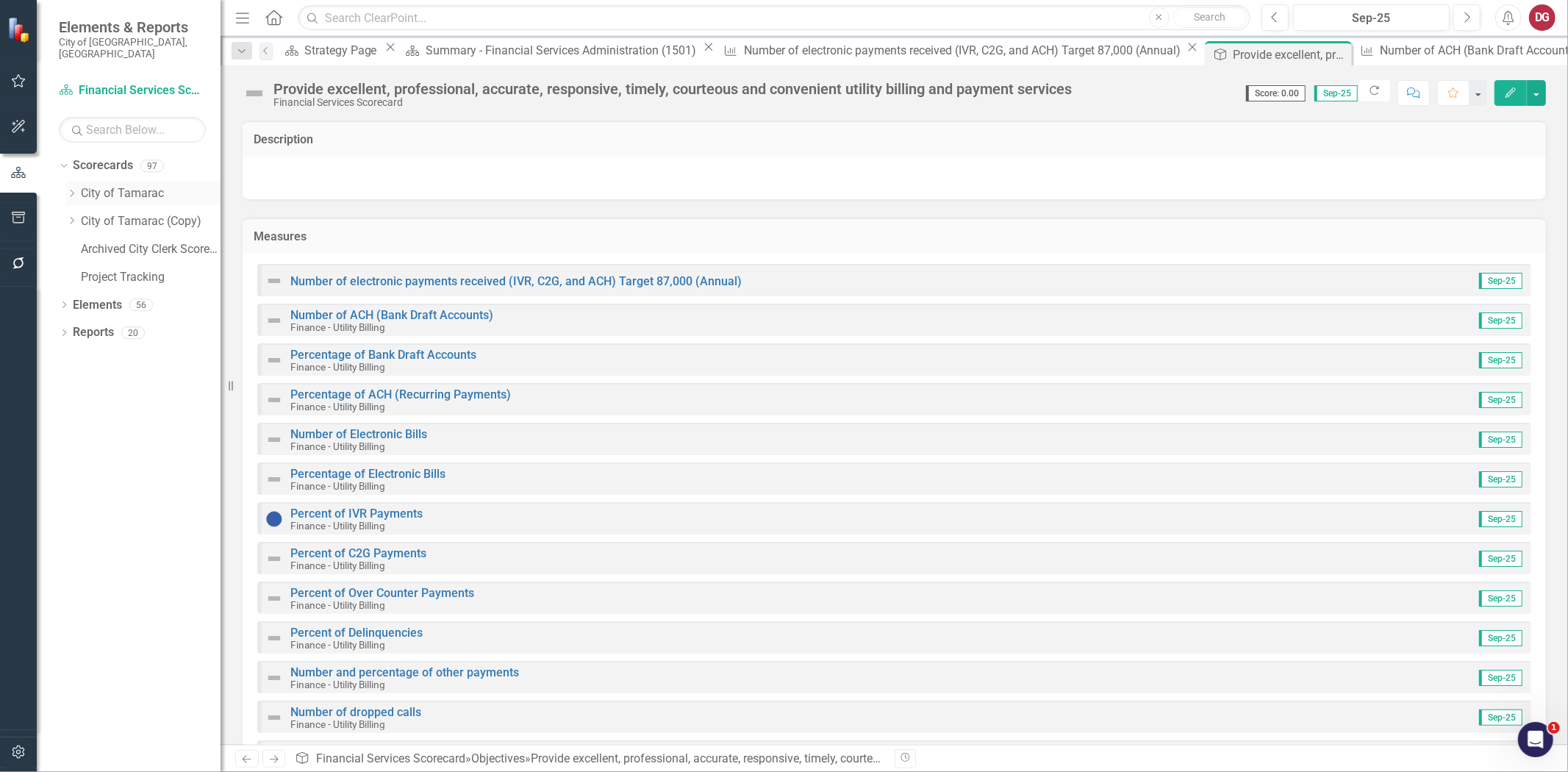
click at [73, 189] on icon "Dropdown" at bounding box center [72, 193] width 11 height 9
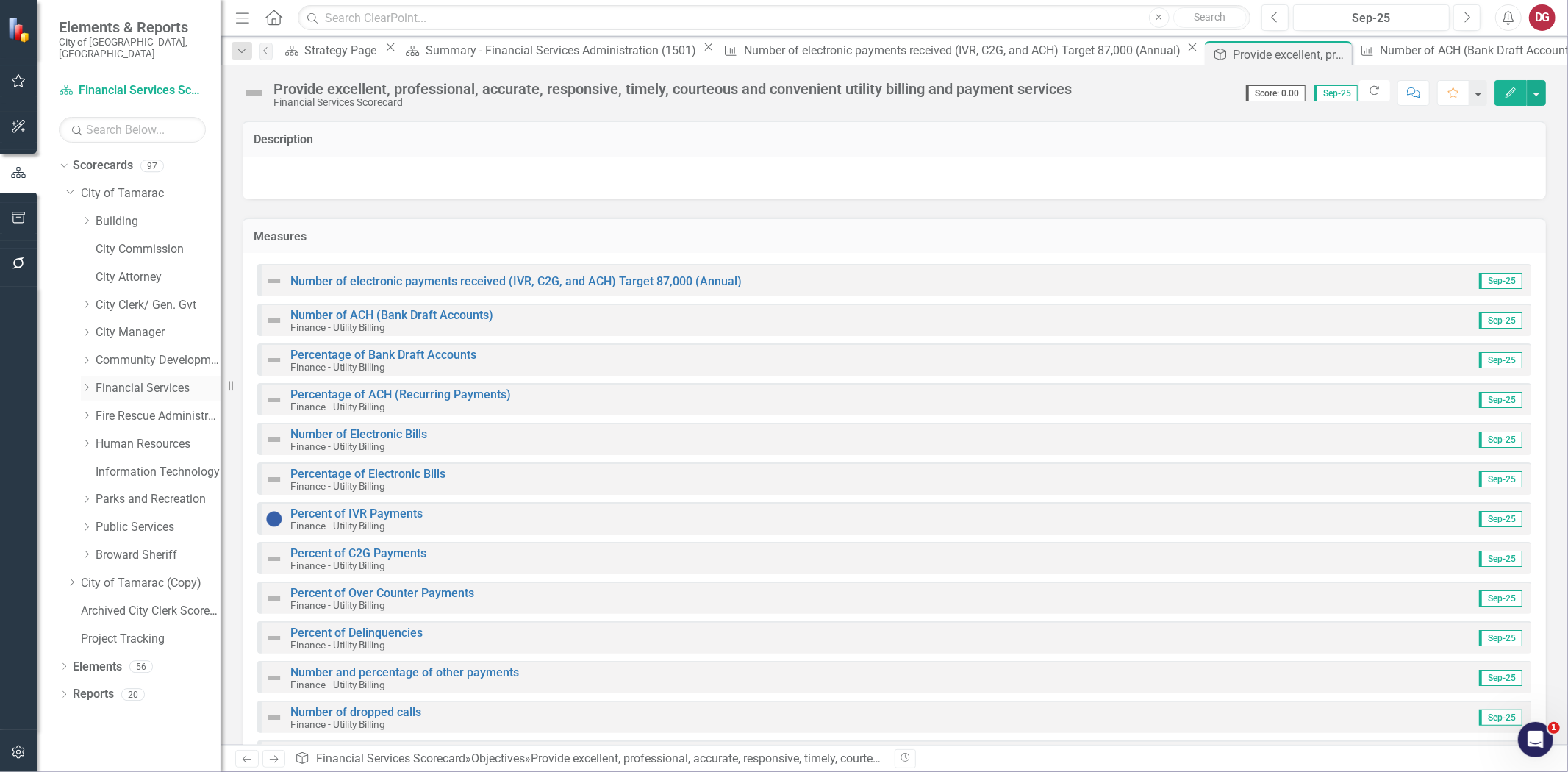
click at [93, 382] on div "Dropdown" at bounding box center [88, 388] width 14 height 13
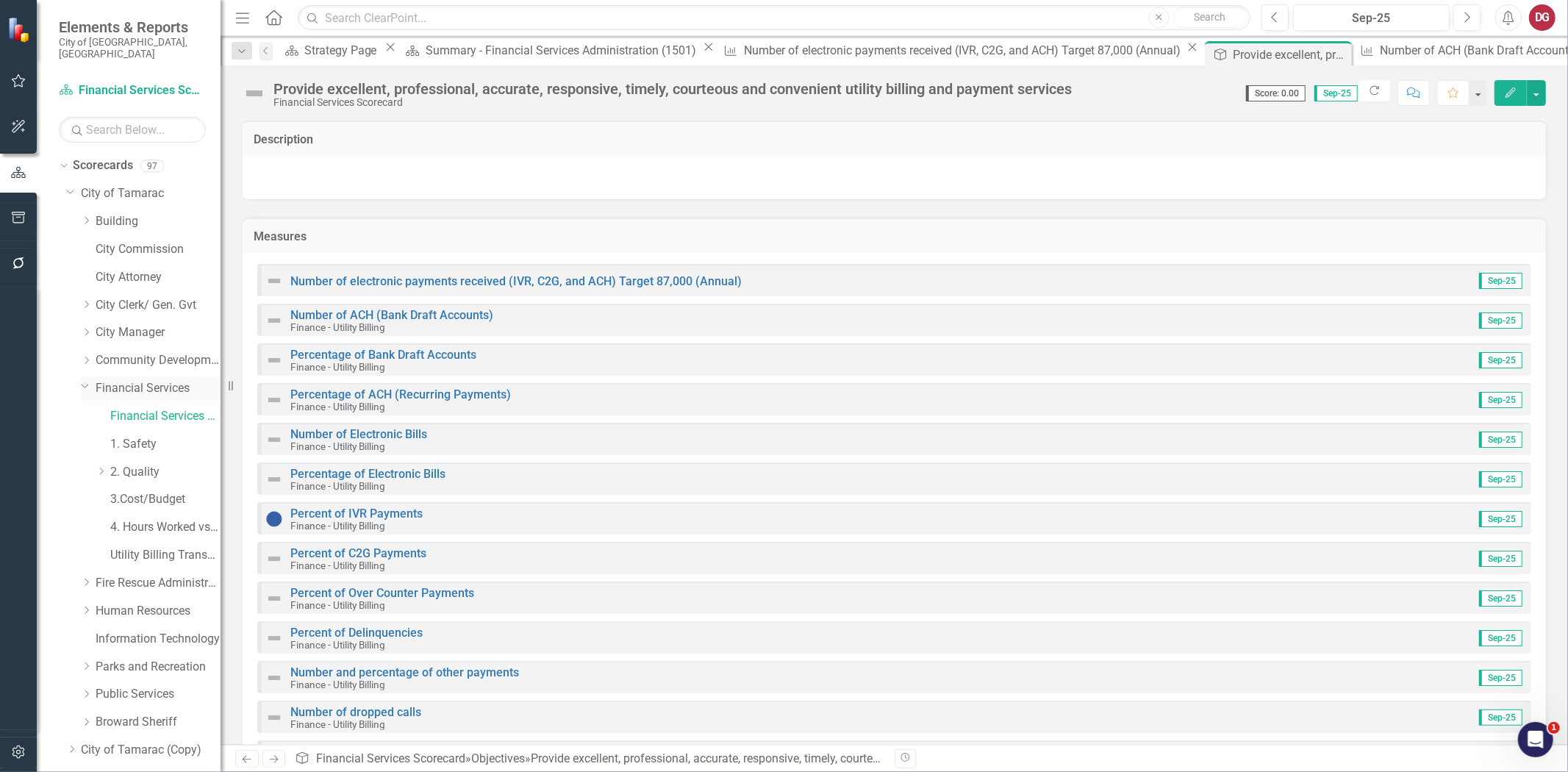
click at [126, 380] on link "Financial Services" at bounding box center [158, 388] width 125 height 17
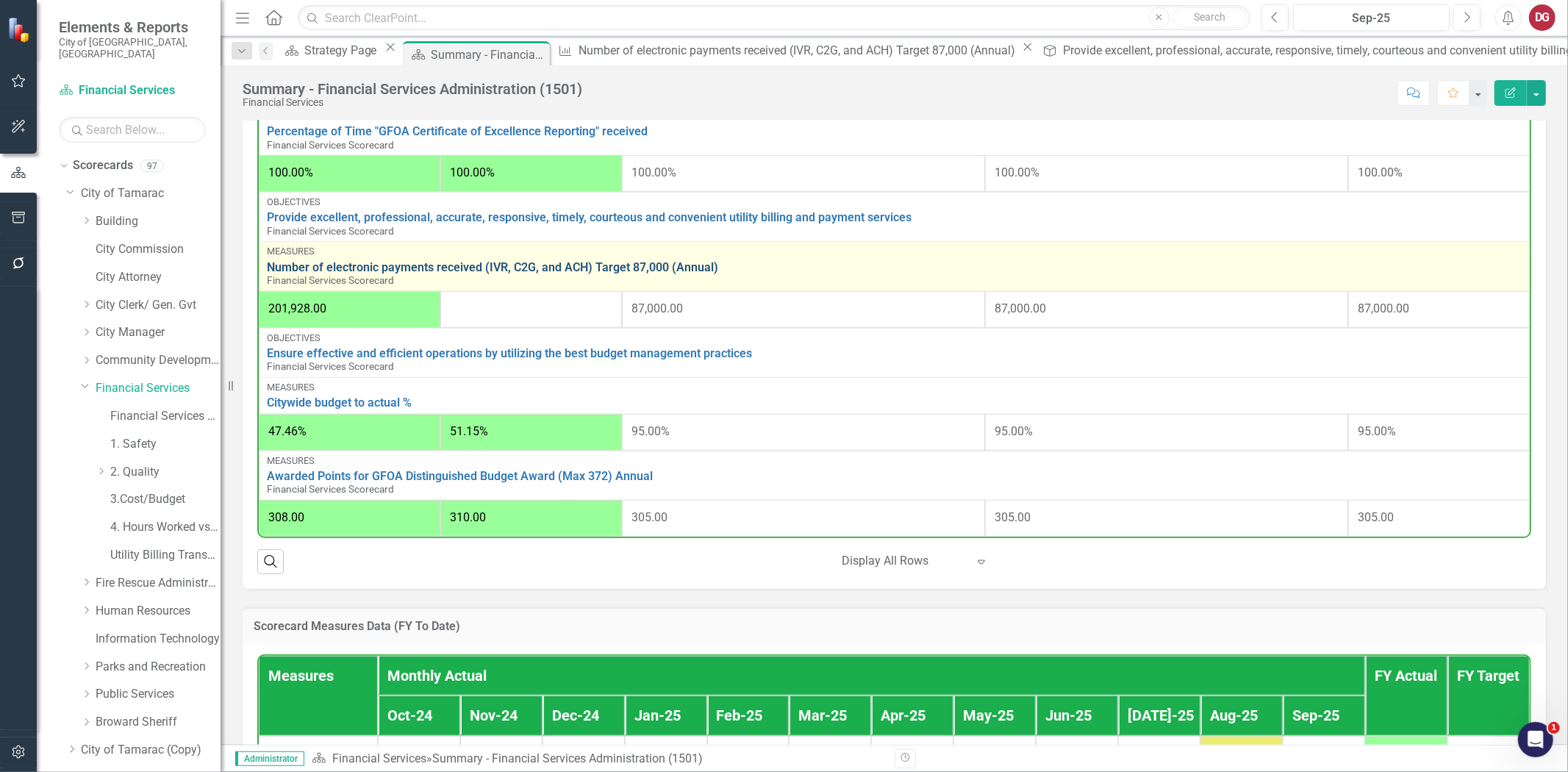
click at [505, 268] on link "Number of electronic payments received (IVR, C2G, and ACH) Target 87,000 (Annua…" at bounding box center [894, 267] width 1255 height 13
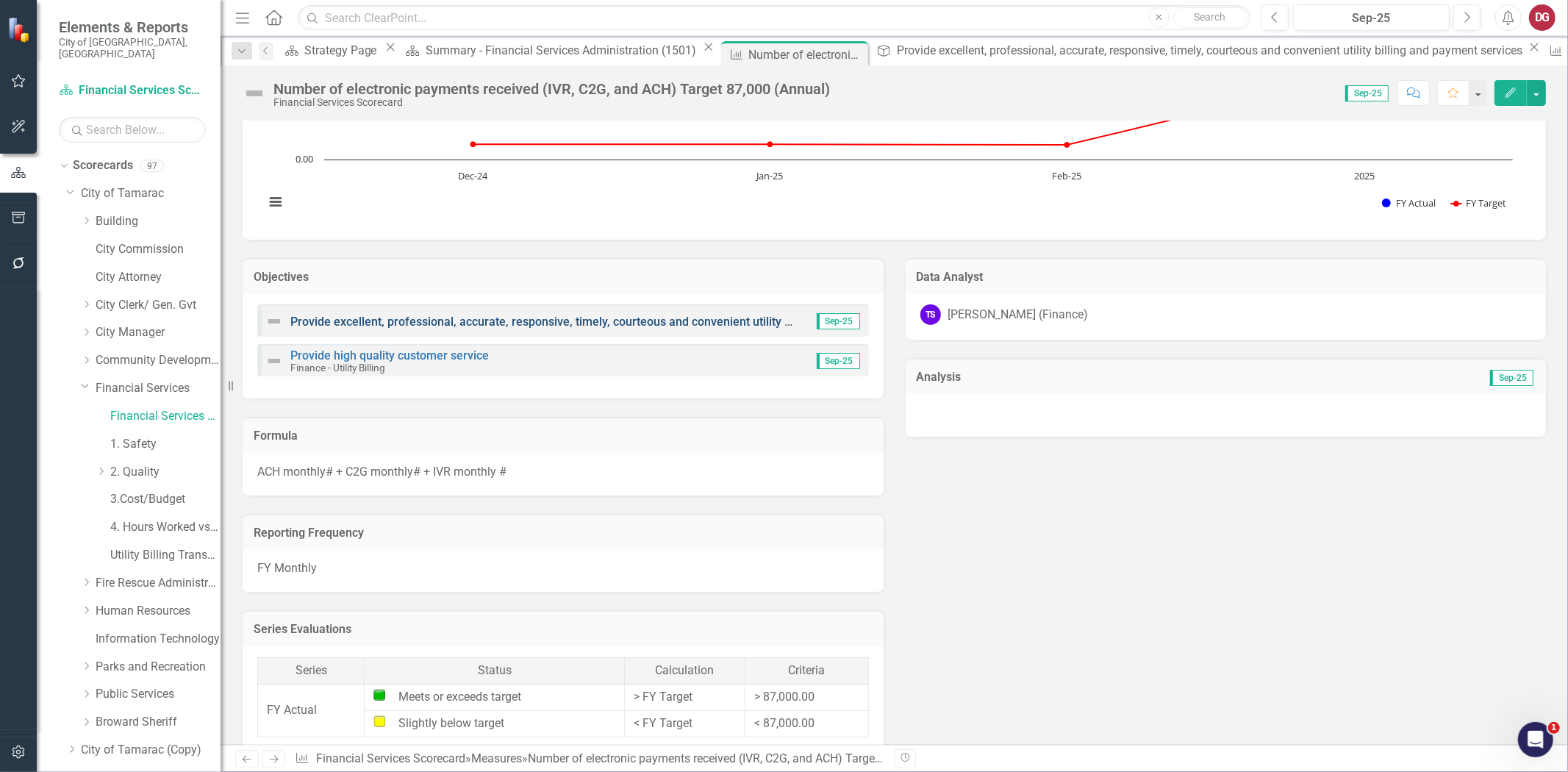
click at [508, 325] on link "Provide excellent, professional, accurate, responsive, timely, courteous and co…" at bounding box center [613, 322] width 645 height 14
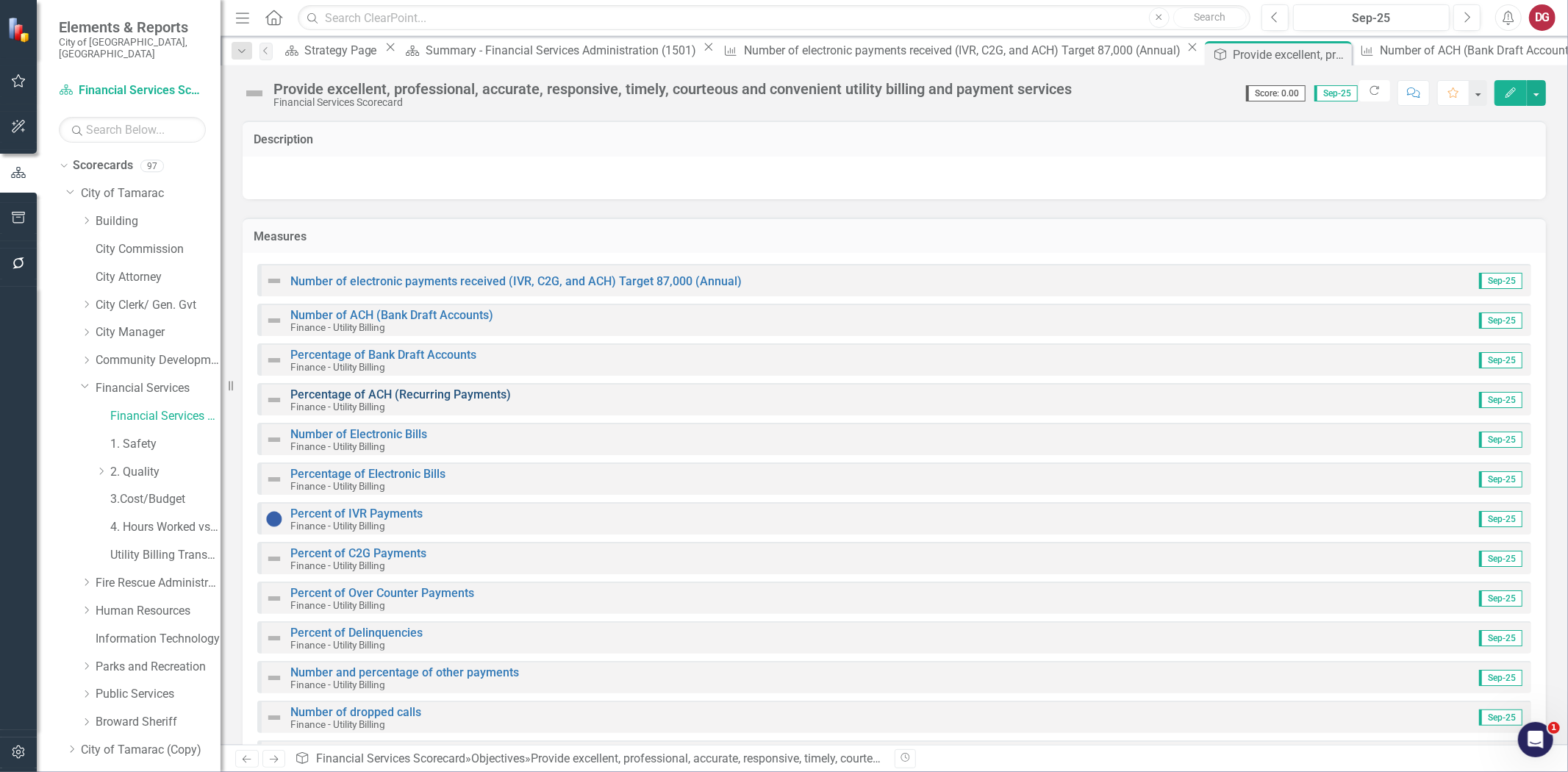
click at [359, 387] on link "Percentage of ACH (Recurring Payments)" at bounding box center [401, 394] width 221 height 14
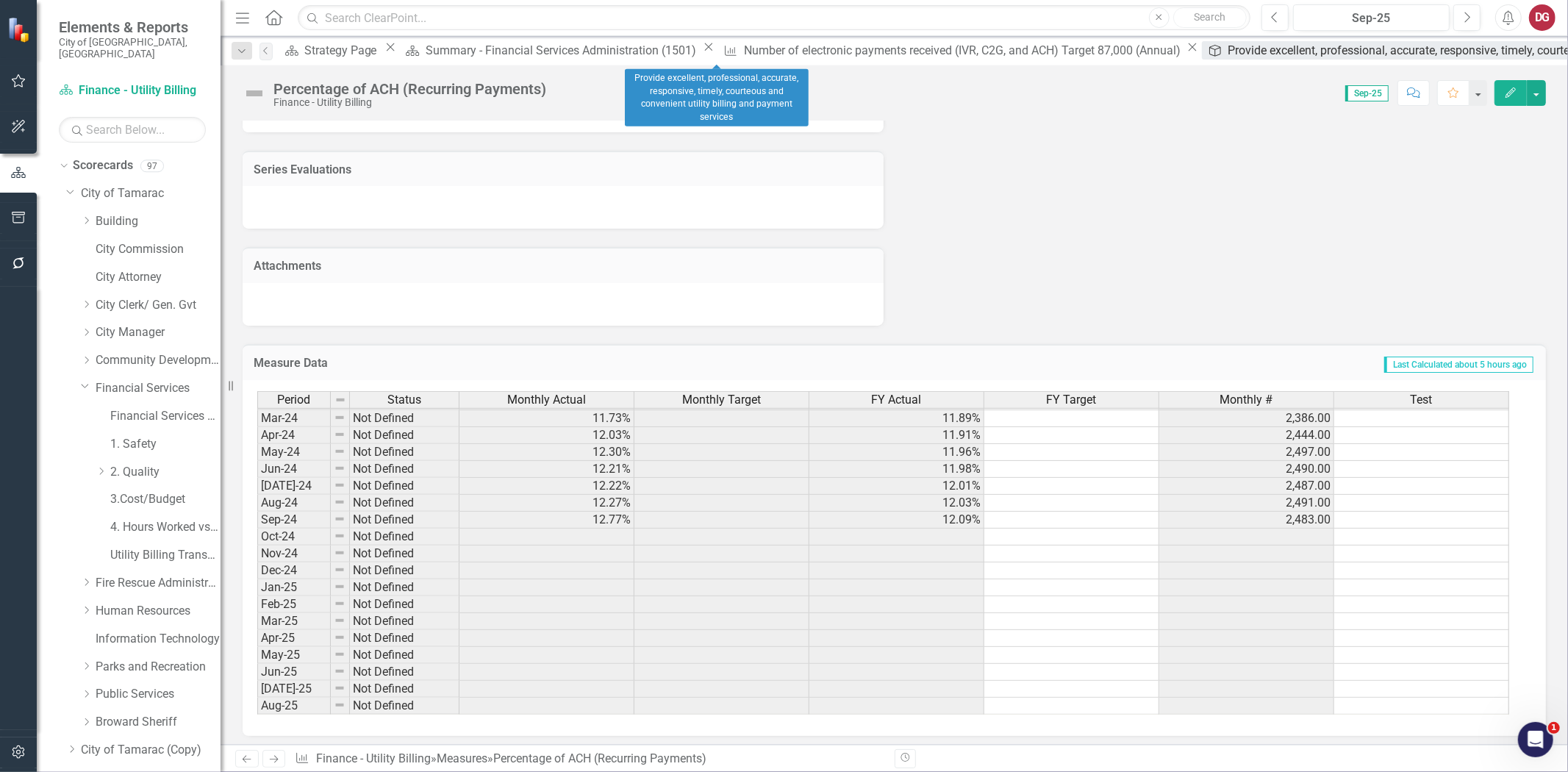
click at [1229, 55] on div "Provide excellent, professional, accurate, responsive, timely, courteous and co…" at bounding box center [1543, 50] width 629 height 19
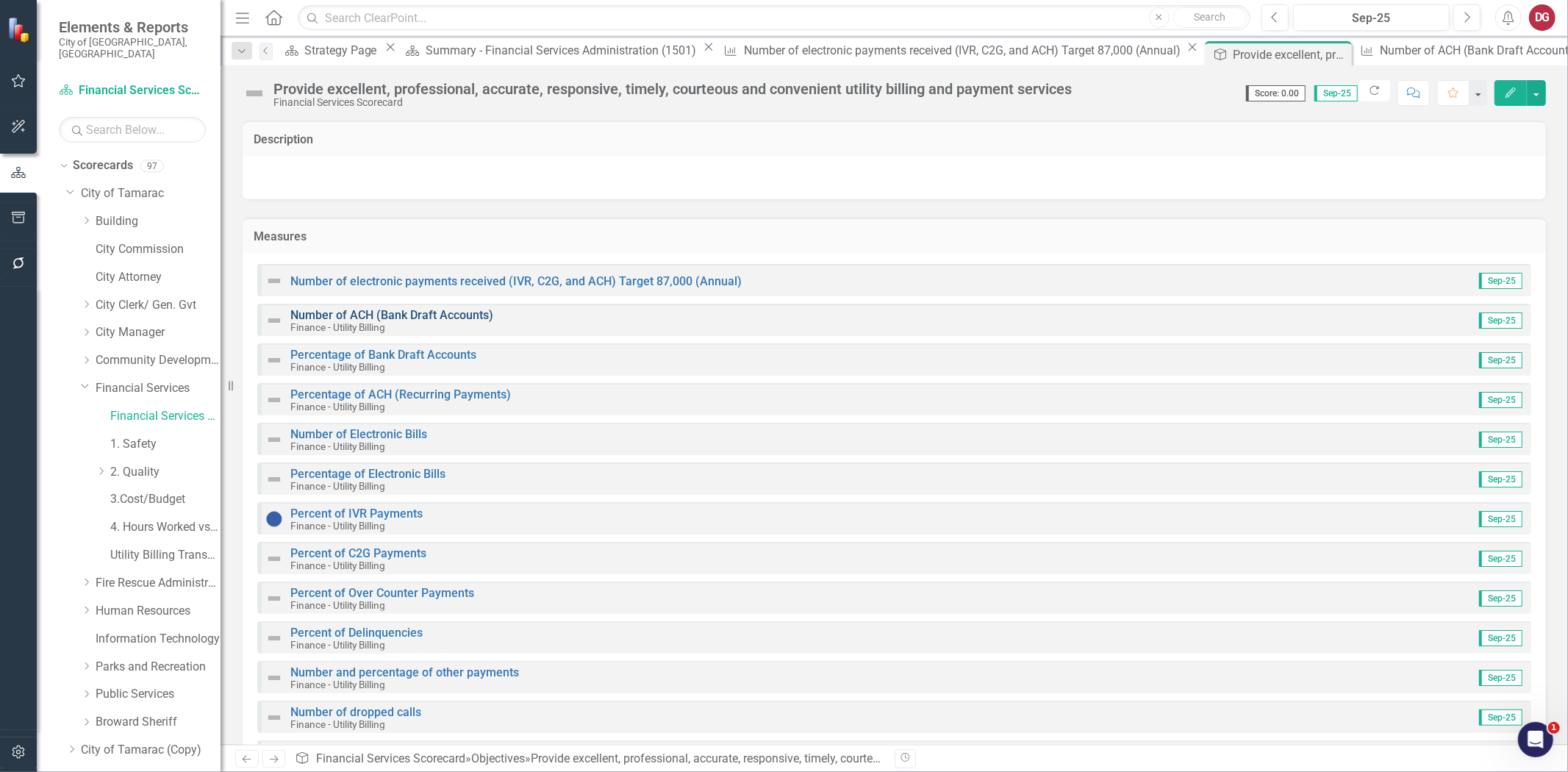
click at [360, 317] on link "Number of ACH (Bank Draft Accounts)" at bounding box center [392, 315] width 203 height 14
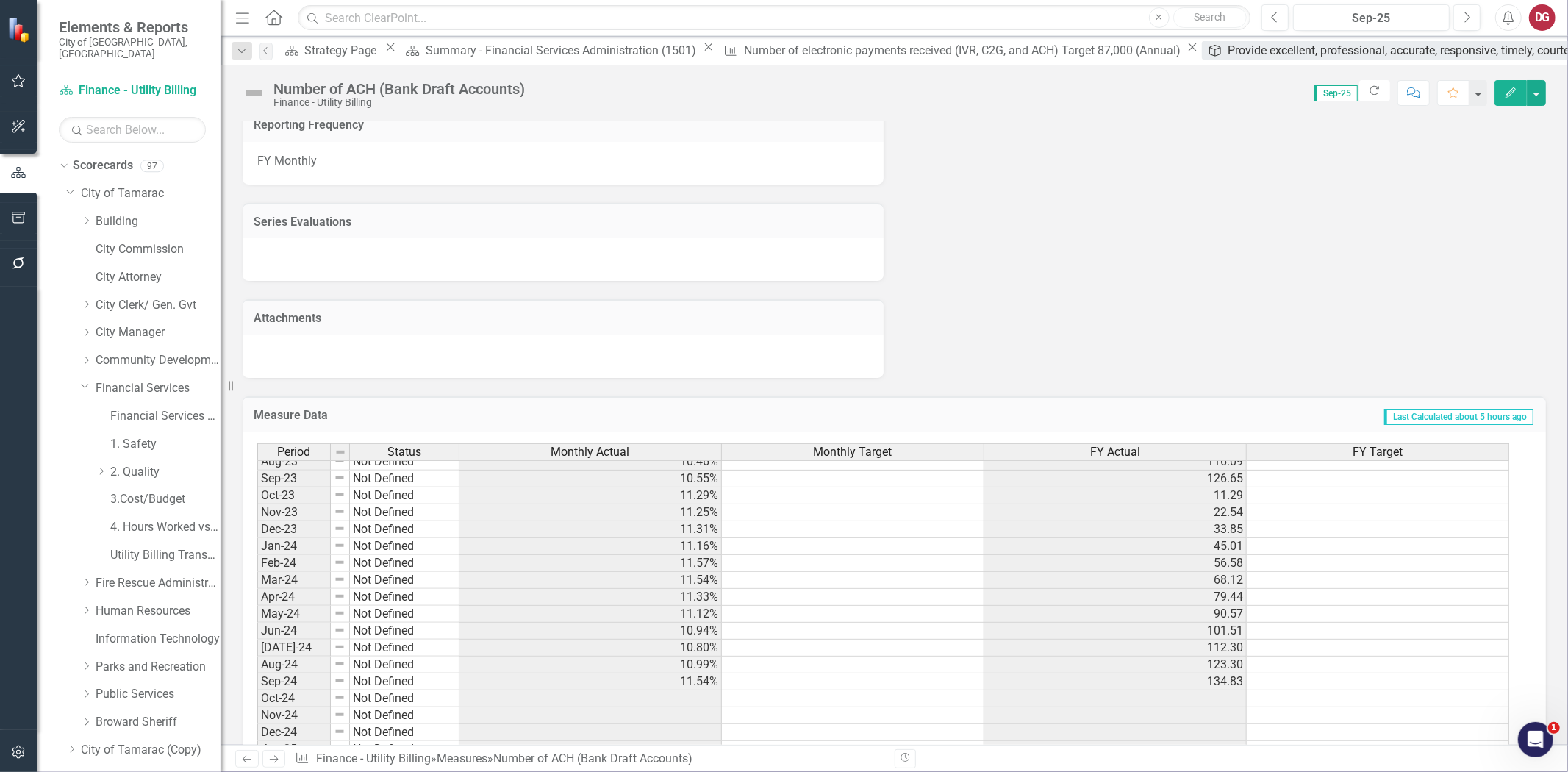
click at [1229, 48] on div "Provide excellent, professional, accurate, responsive, timely, courteous and co…" at bounding box center [1543, 50] width 629 height 19
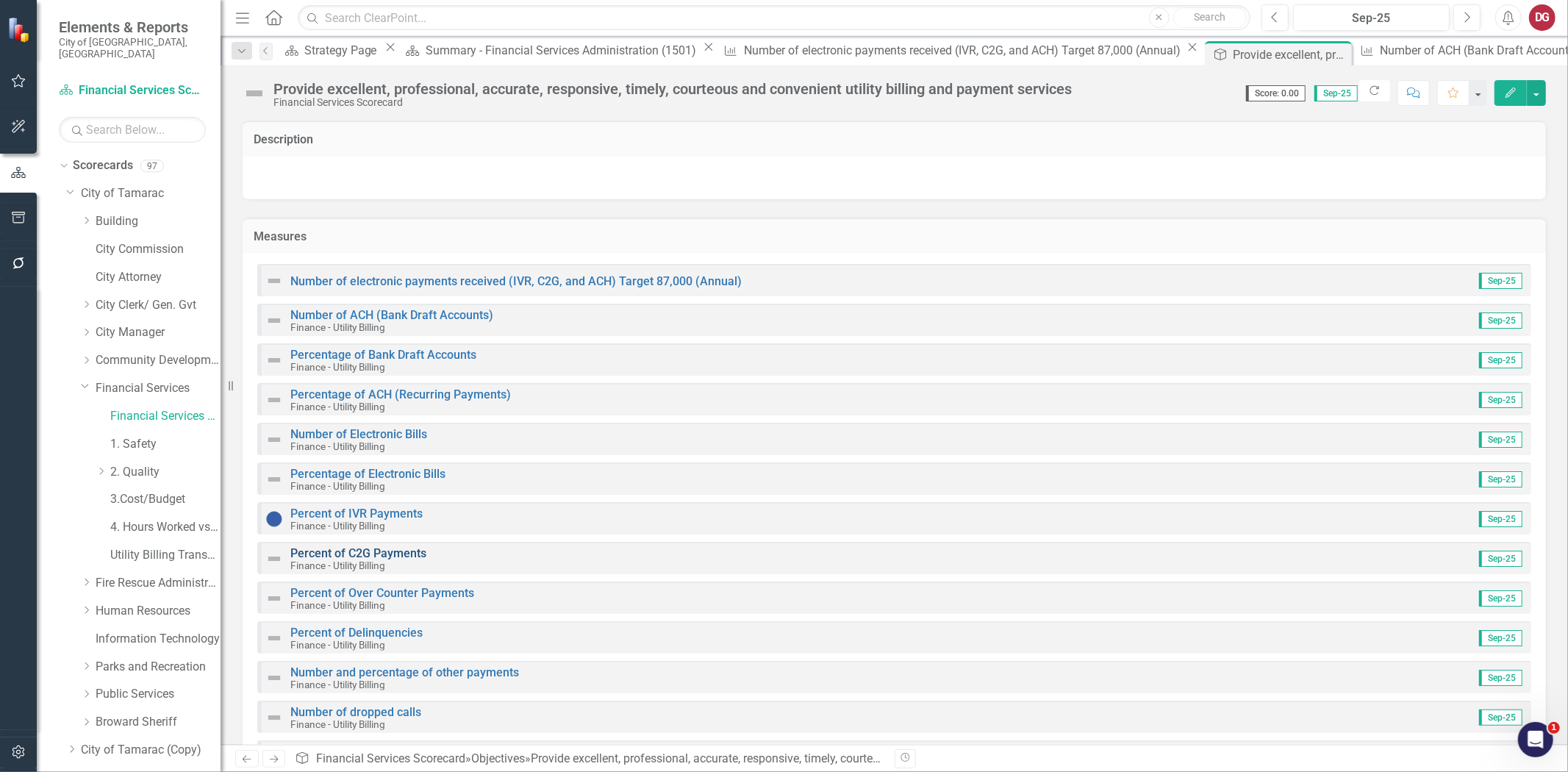
click at [316, 549] on link "Percent of C2G Payments" at bounding box center [359, 554] width 136 height 14
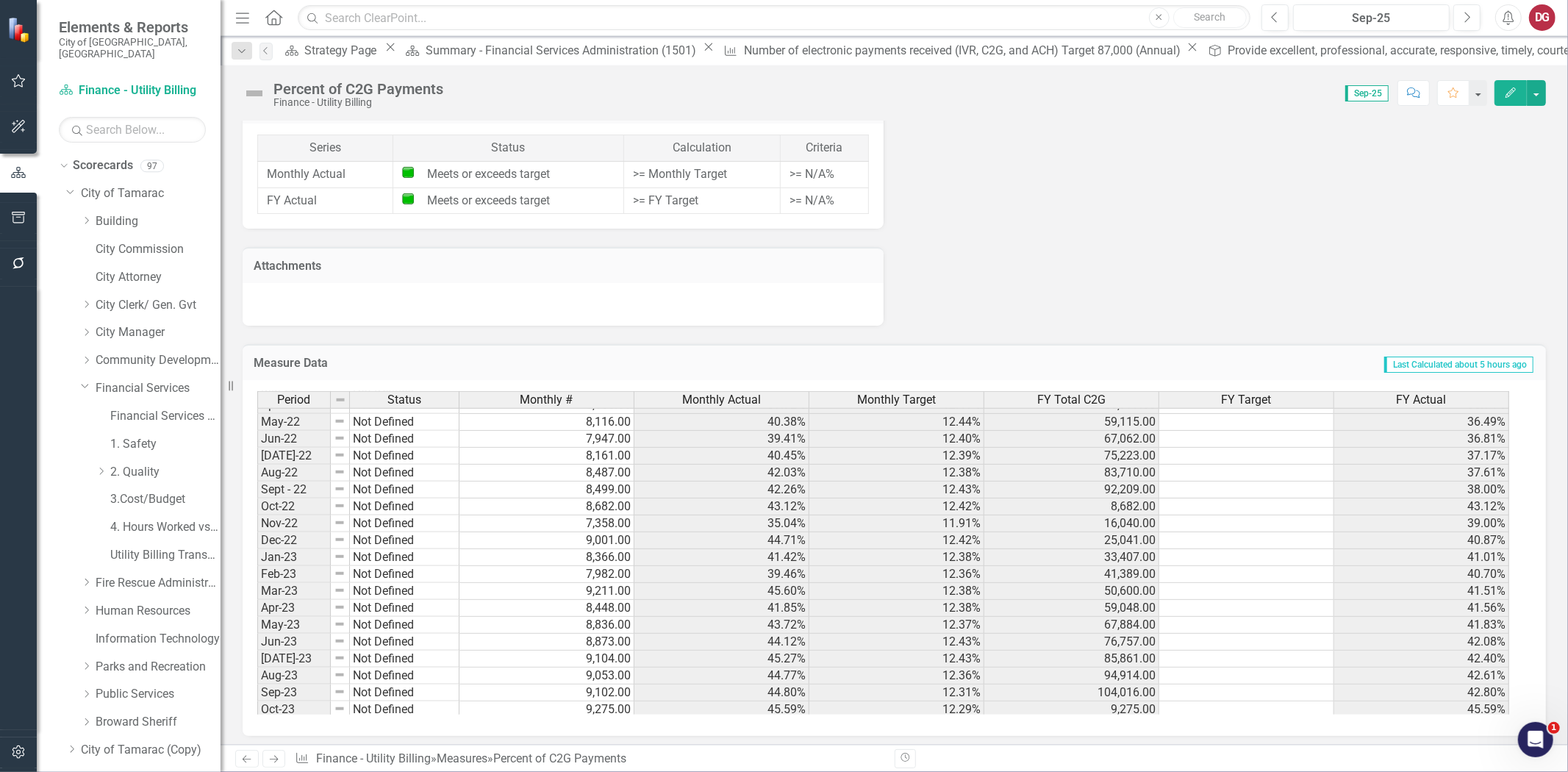
scroll to position [233, 0]
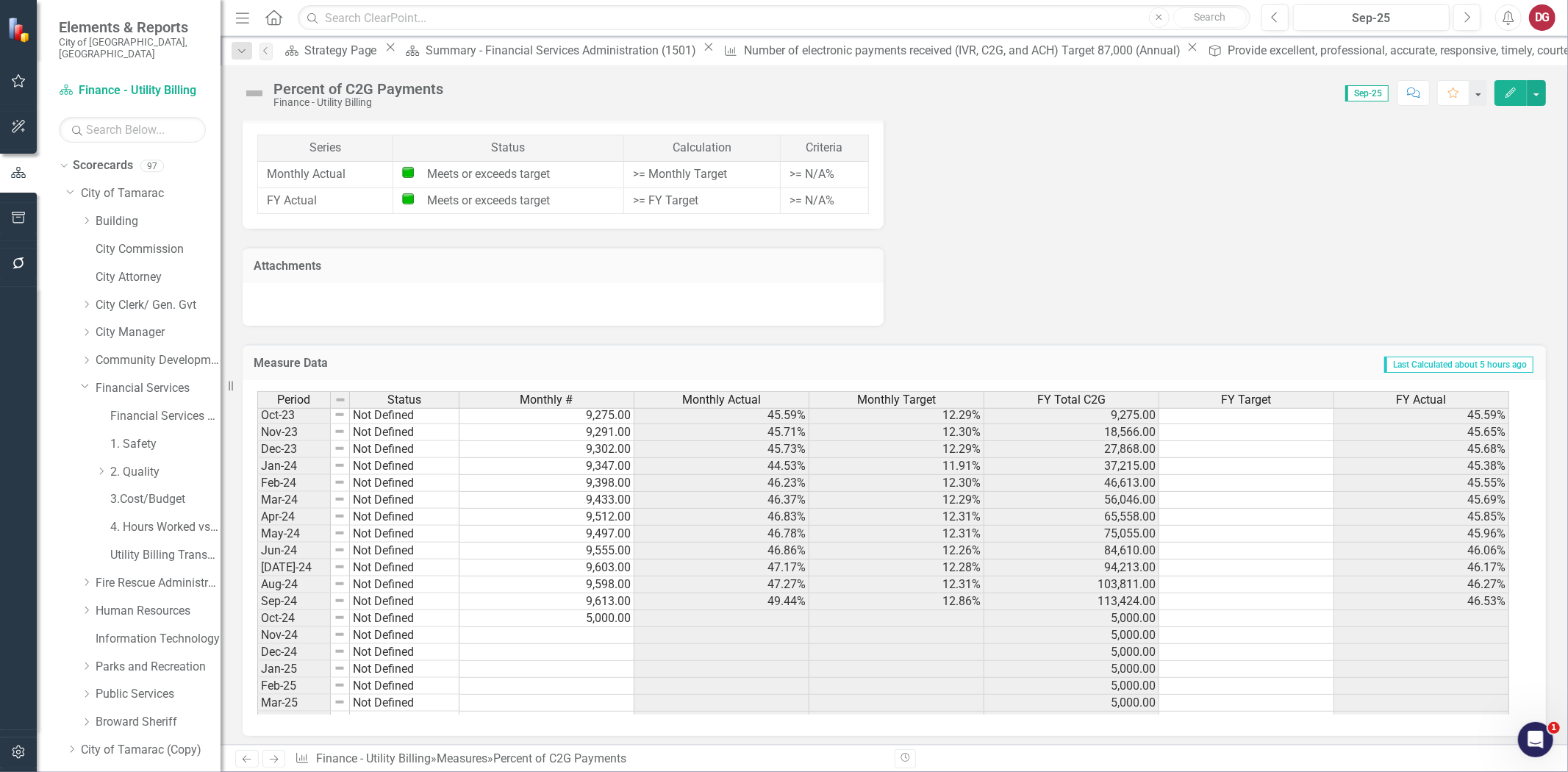
click at [549, 614] on tbody "May-22 Not Defined 8,116.00 40.38% 12.44% 59,115.00 36.49% Jun-22 Not Defined 7…" at bounding box center [884, 432] width 1252 height 626
click at [549, 614] on td "5,000.00" at bounding box center [547, 618] width 175 height 17
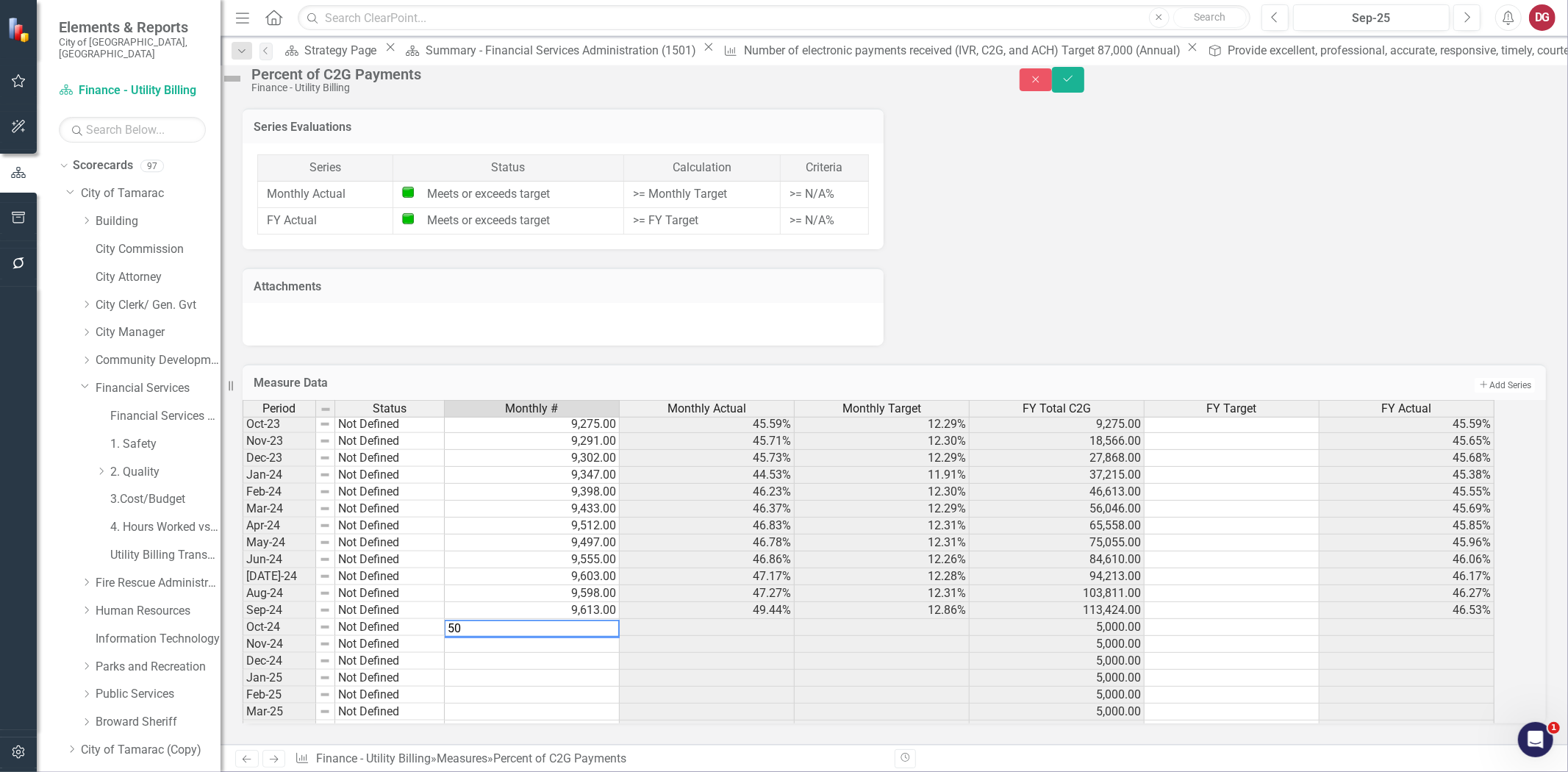
type textarea "5"
click at [1085, 79] on button "Save" at bounding box center [1068, 80] width 32 height 26
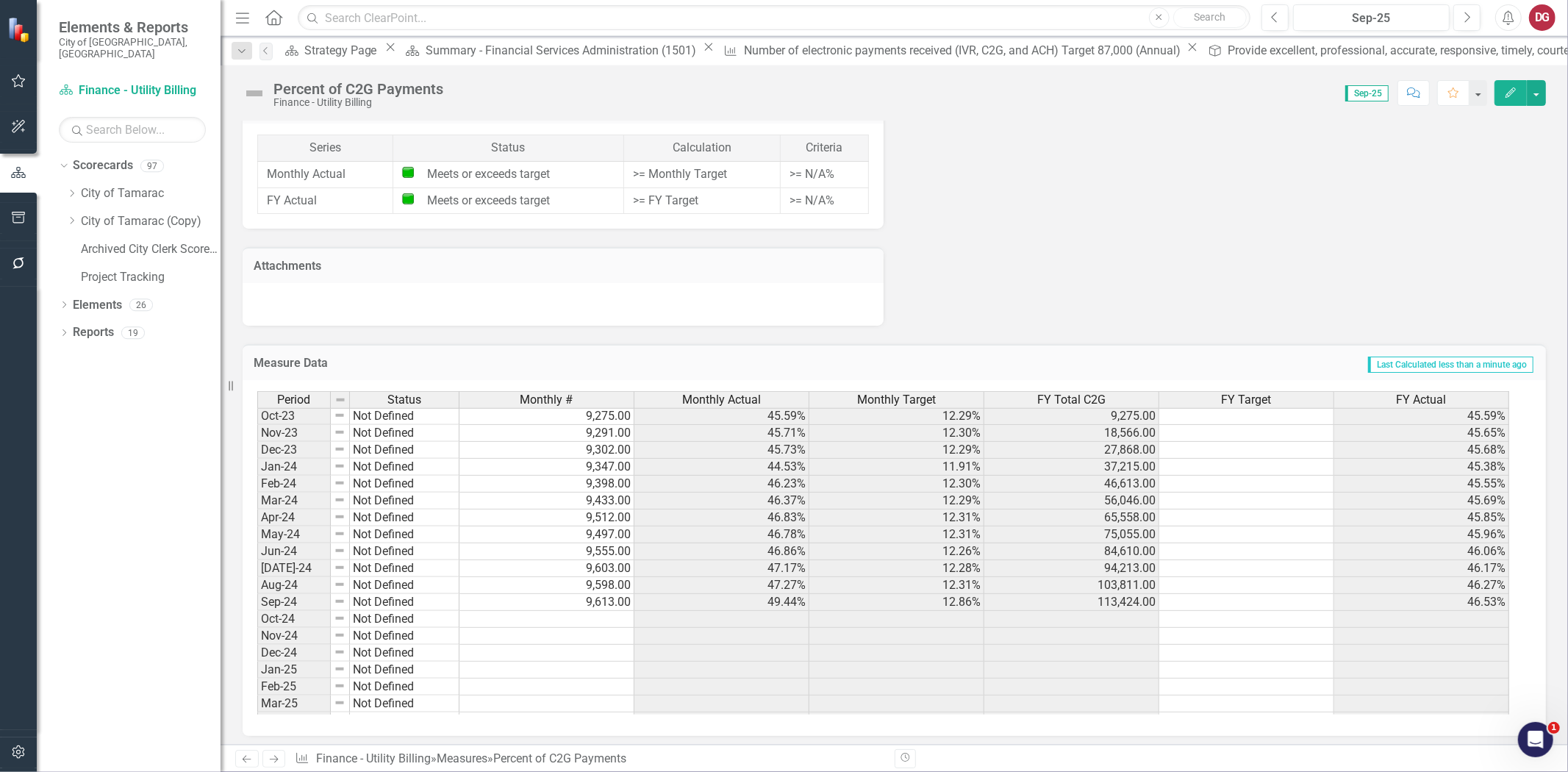
scroll to position [428, 0]
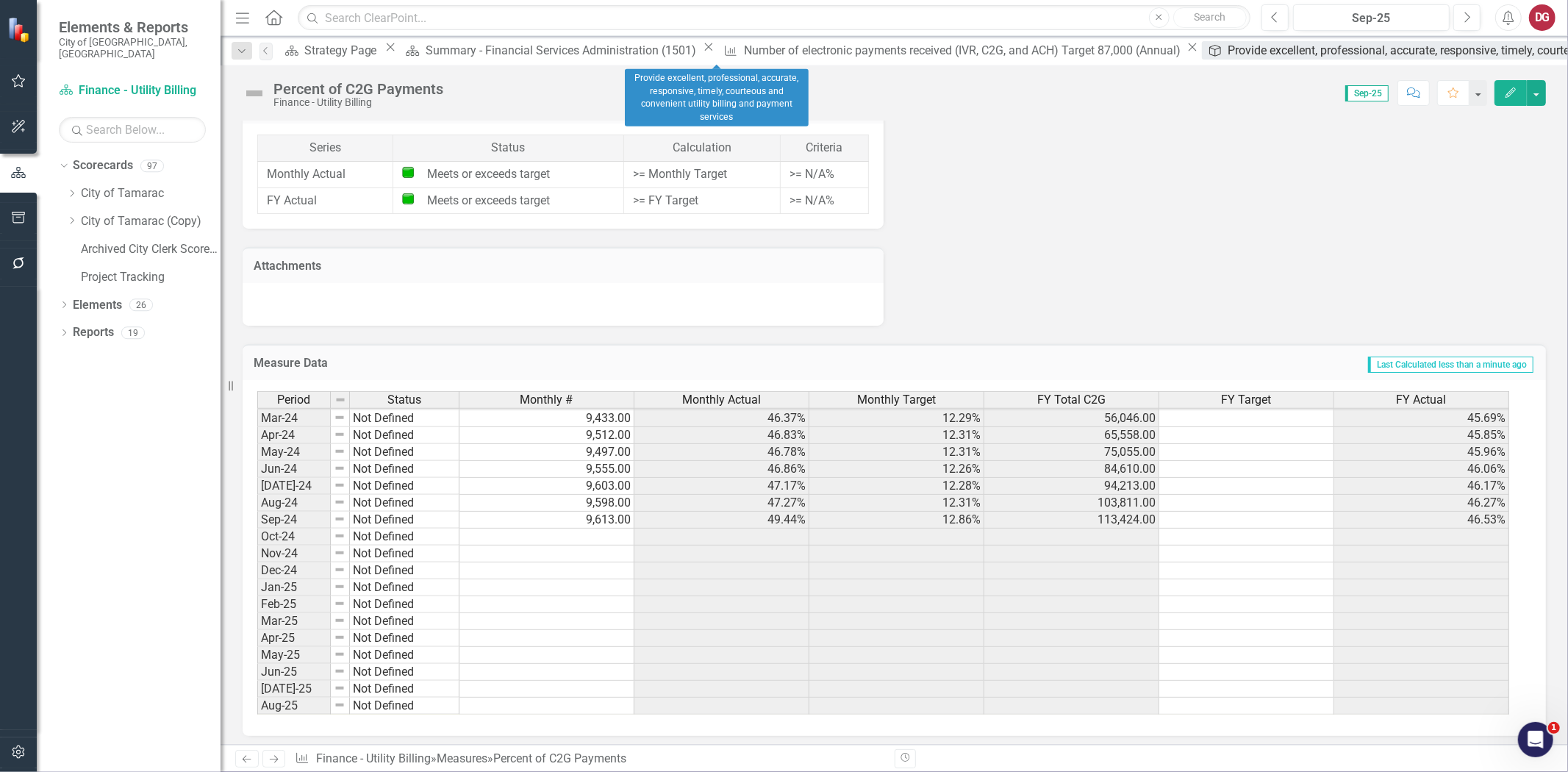
click at [1229, 47] on div "Provide excellent, professional, accurate, responsive, timely, courteous and co…" at bounding box center [1543, 50] width 629 height 19
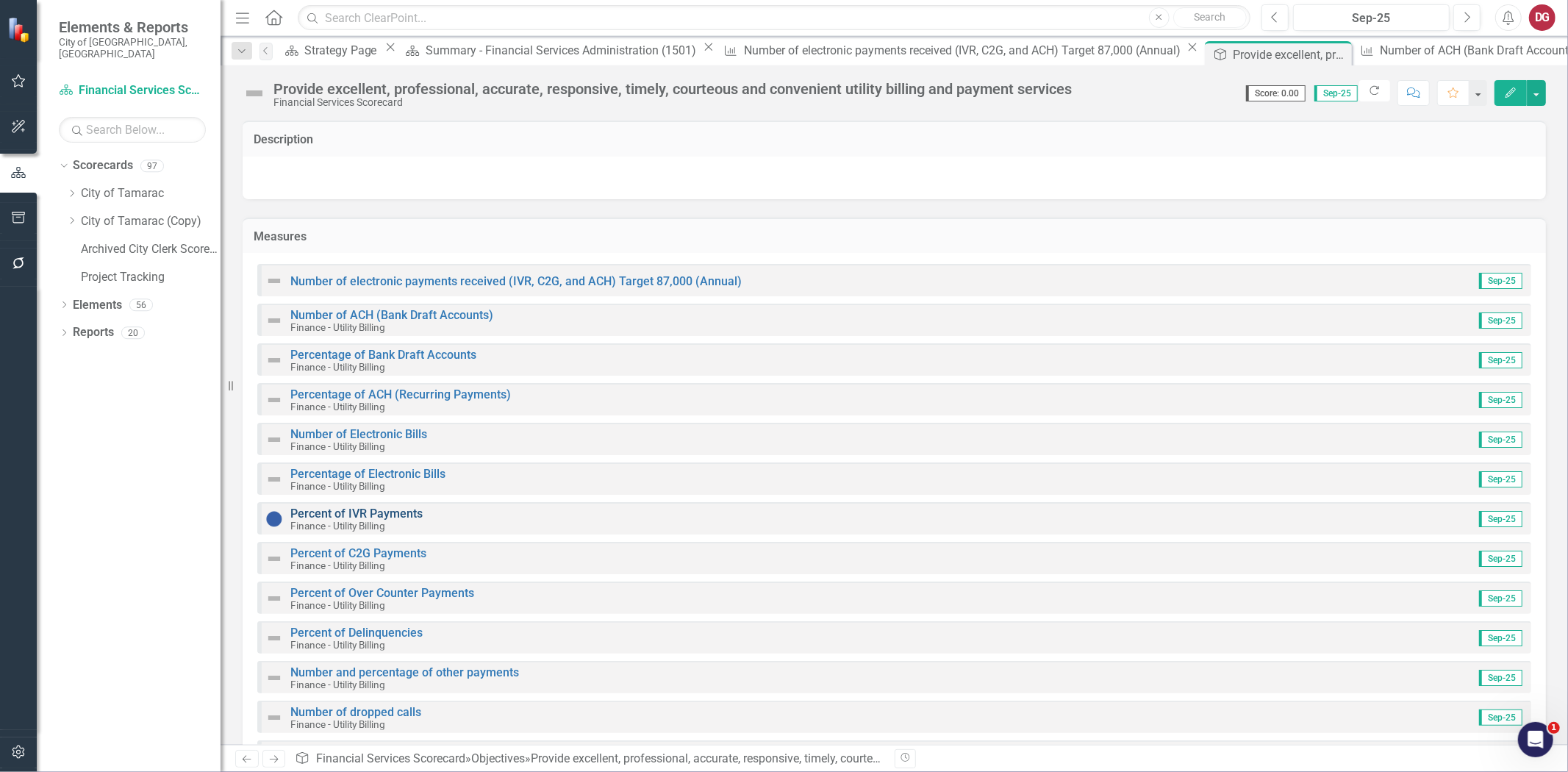
click at [369, 511] on link "Percent of IVR Payments" at bounding box center [357, 513] width 132 height 14
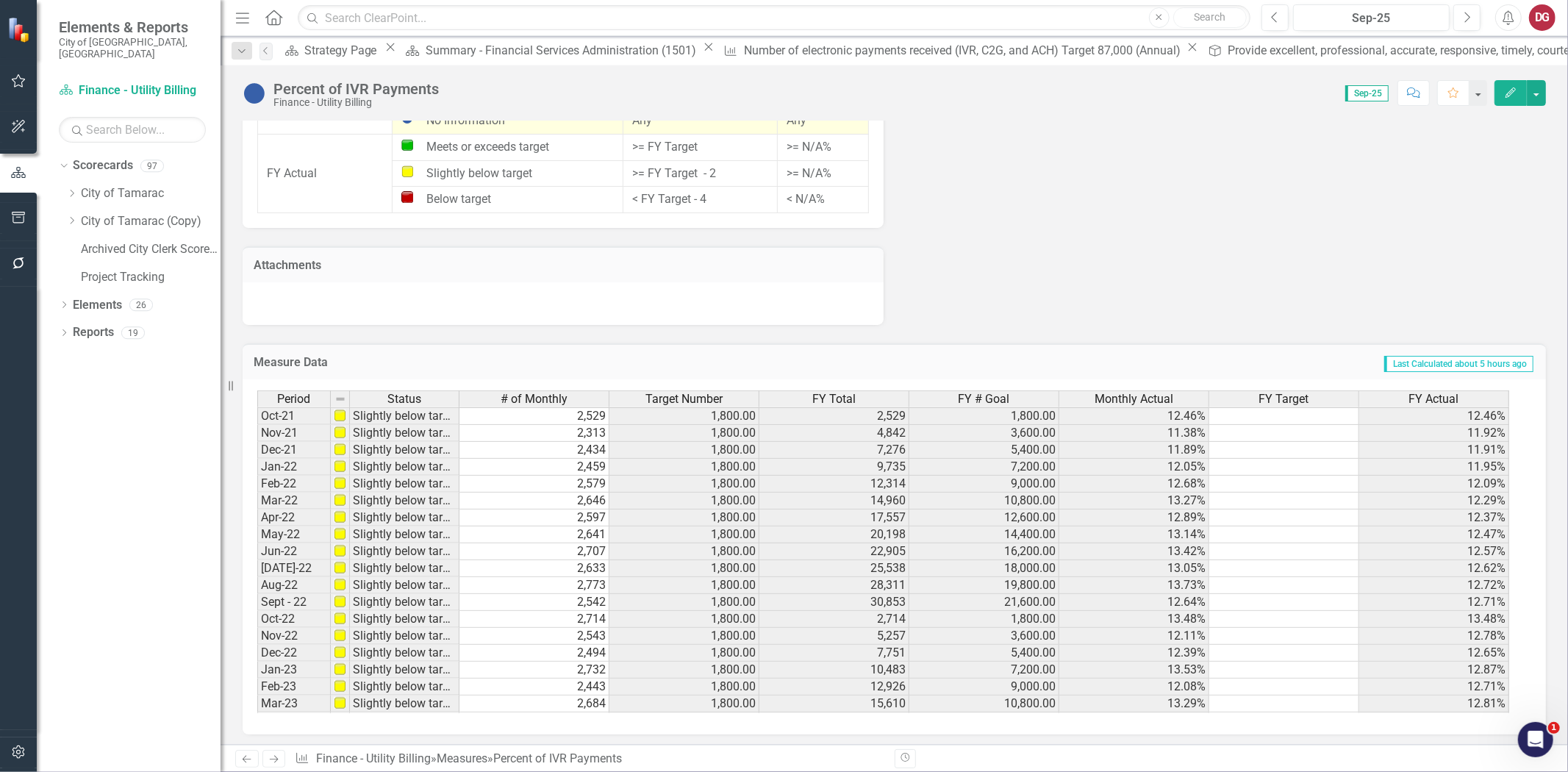
scroll to position [380, 0]
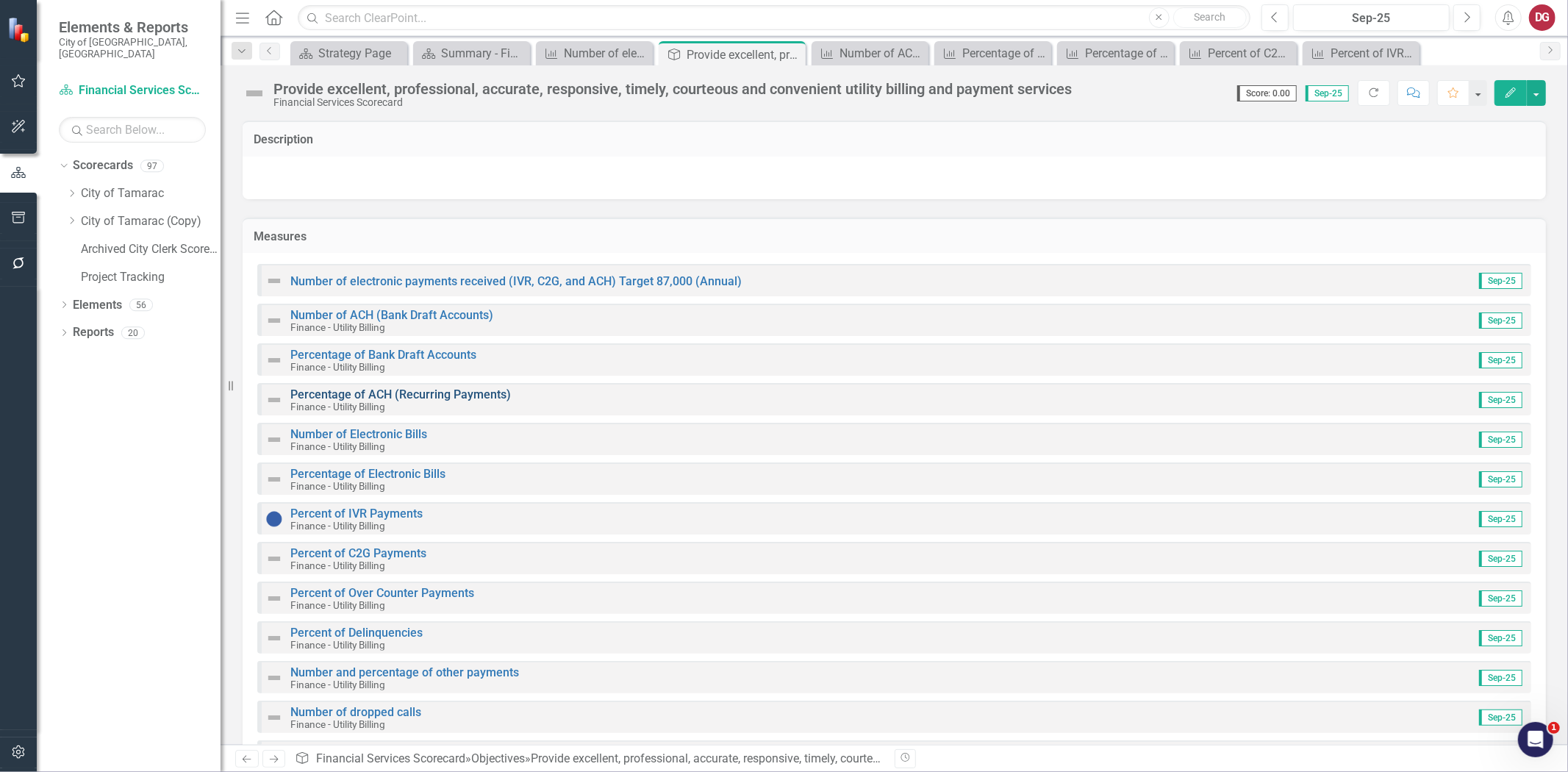
click at [318, 392] on link "Percentage of ACH (Recurring Payments)" at bounding box center [401, 394] width 221 height 14
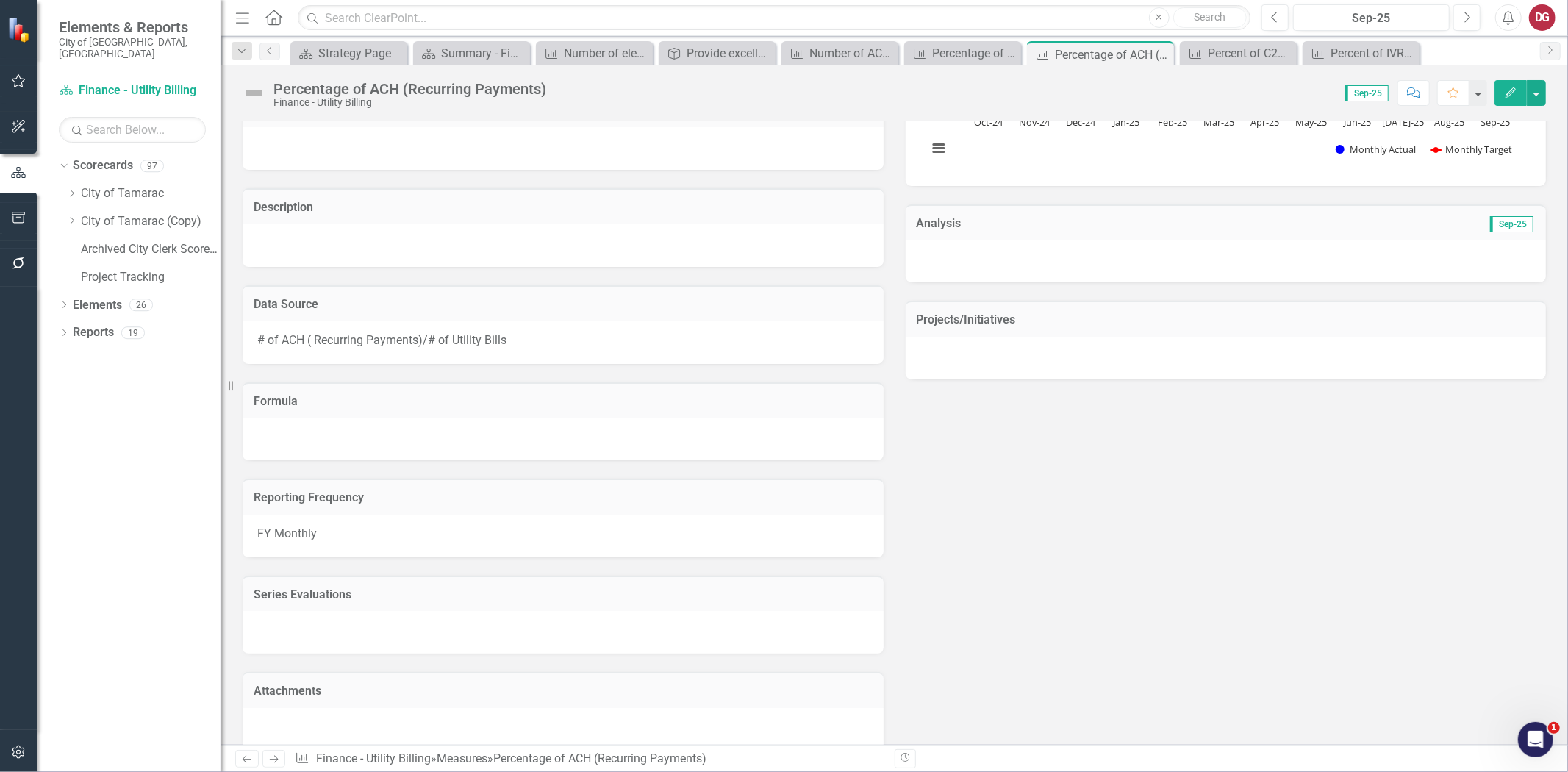
scroll to position [356, 0]
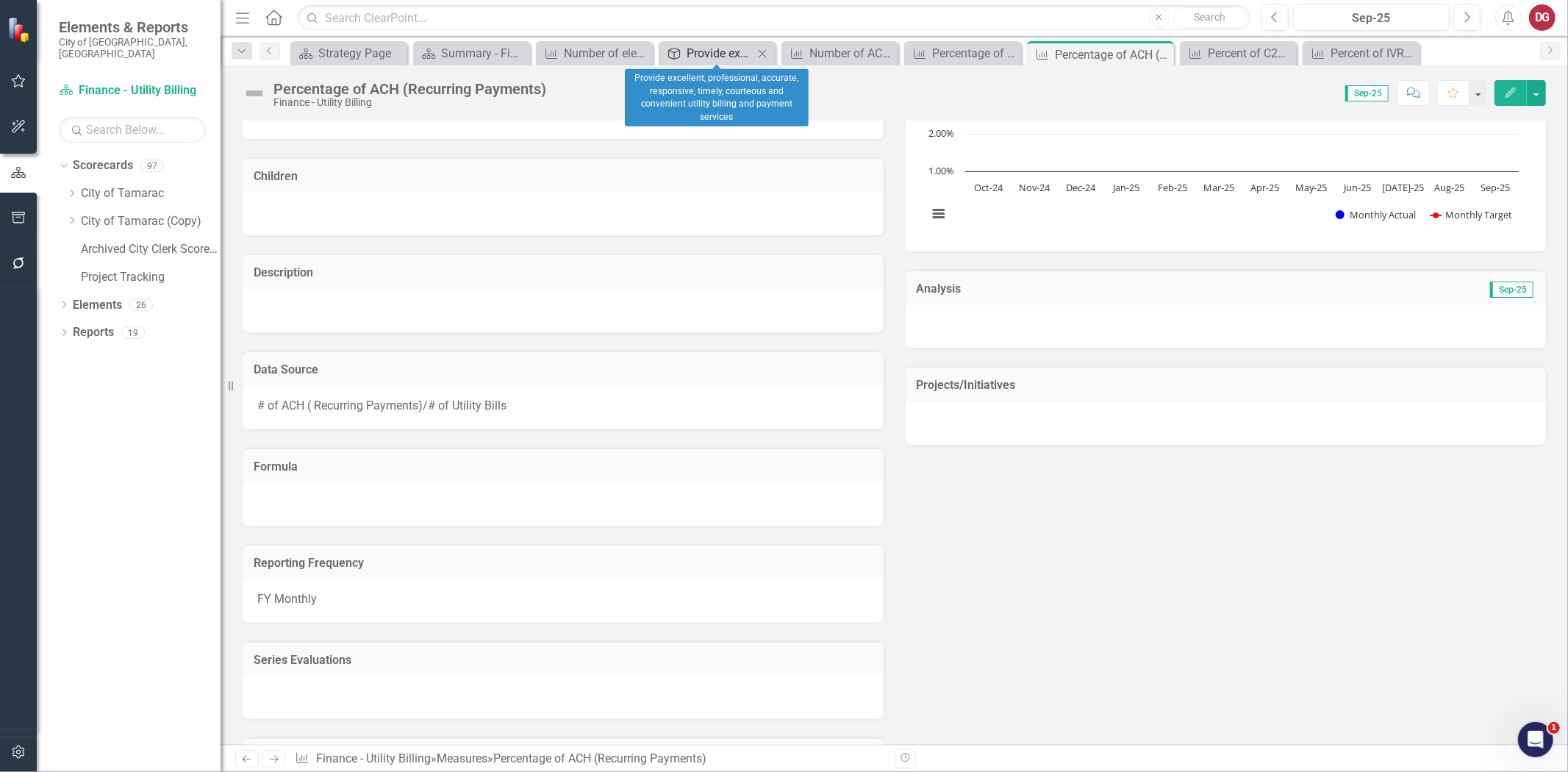
click at [688, 55] on div "Provide excellent, professional, accurate, responsive, timely, courteous and co…" at bounding box center [720, 53] width 67 height 19
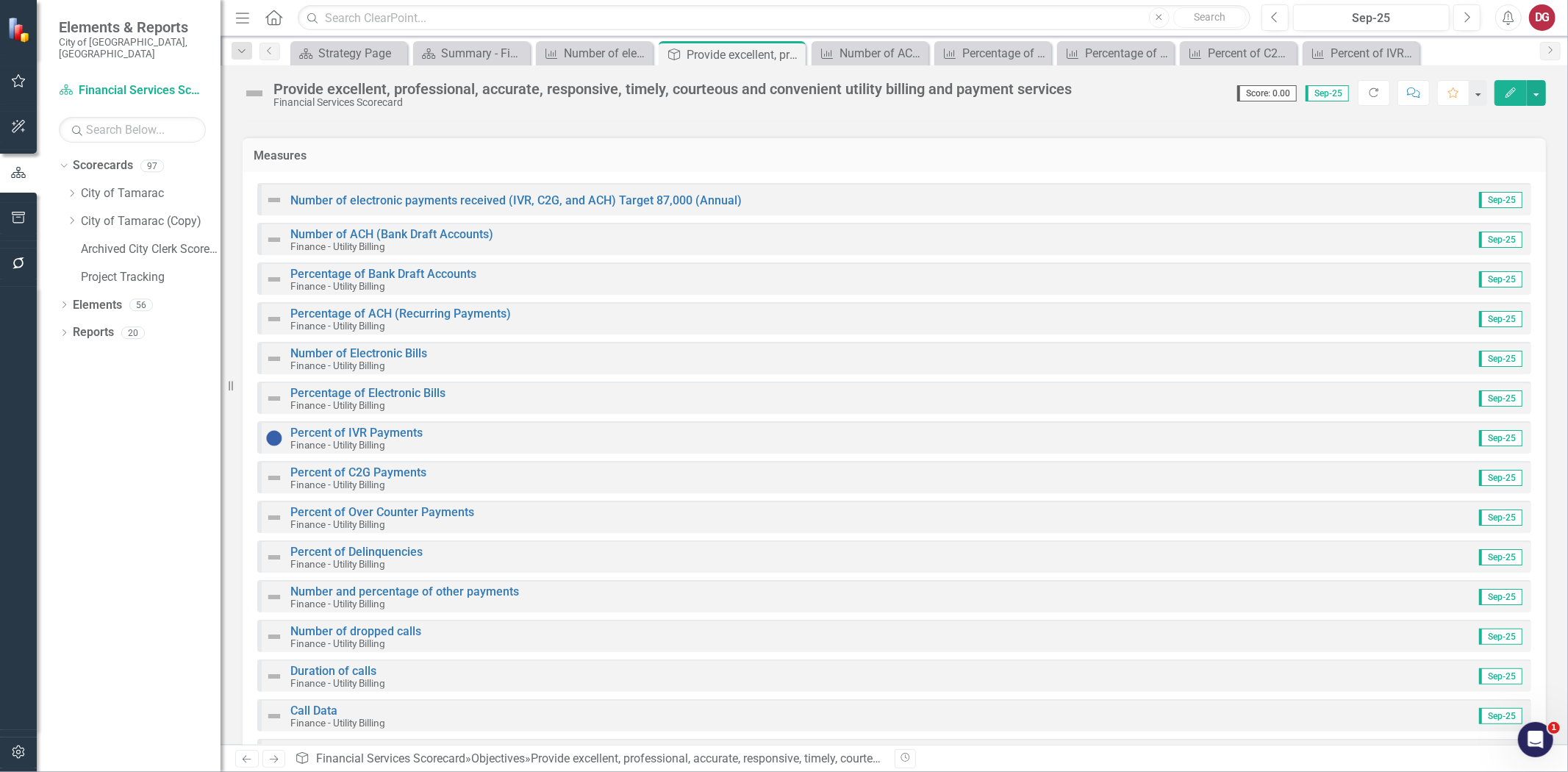
scroll to position [62, 0]
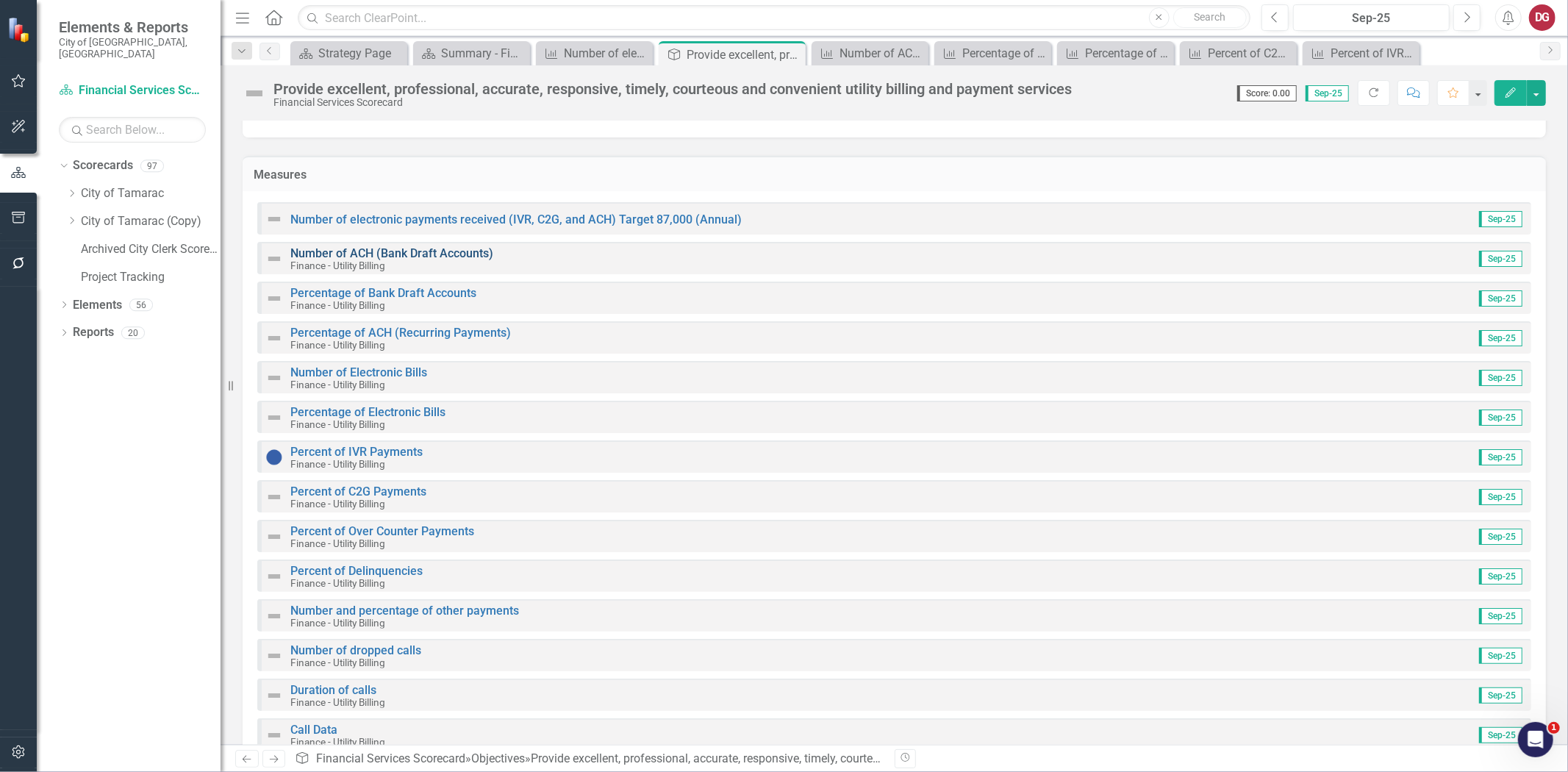
click at [352, 253] on link "Number of ACH (Bank Draft Accounts)" at bounding box center [392, 253] width 203 height 14
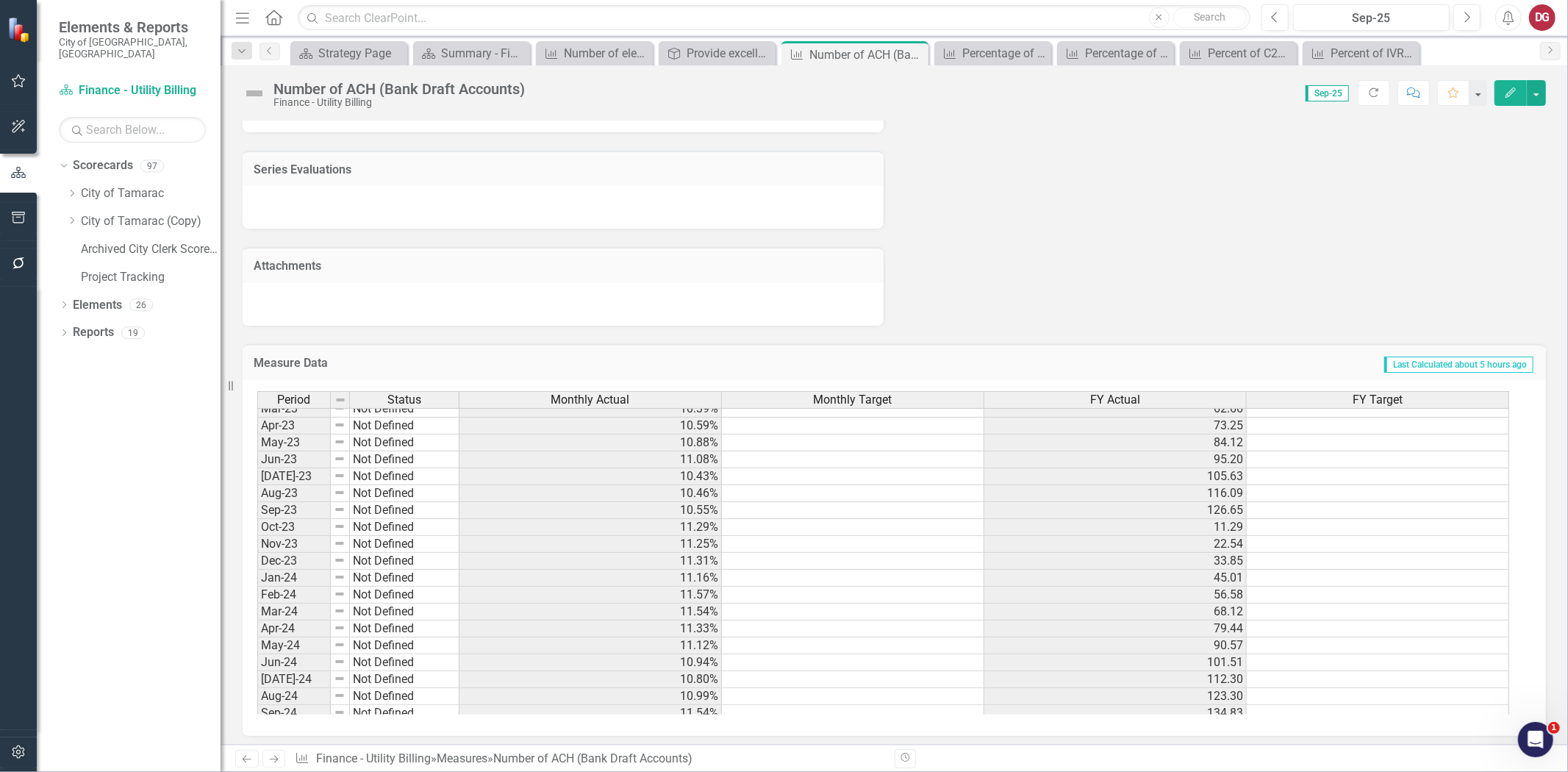
click at [779, 394] on div "Monthly Target" at bounding box center [852, 400] width 262 height 16
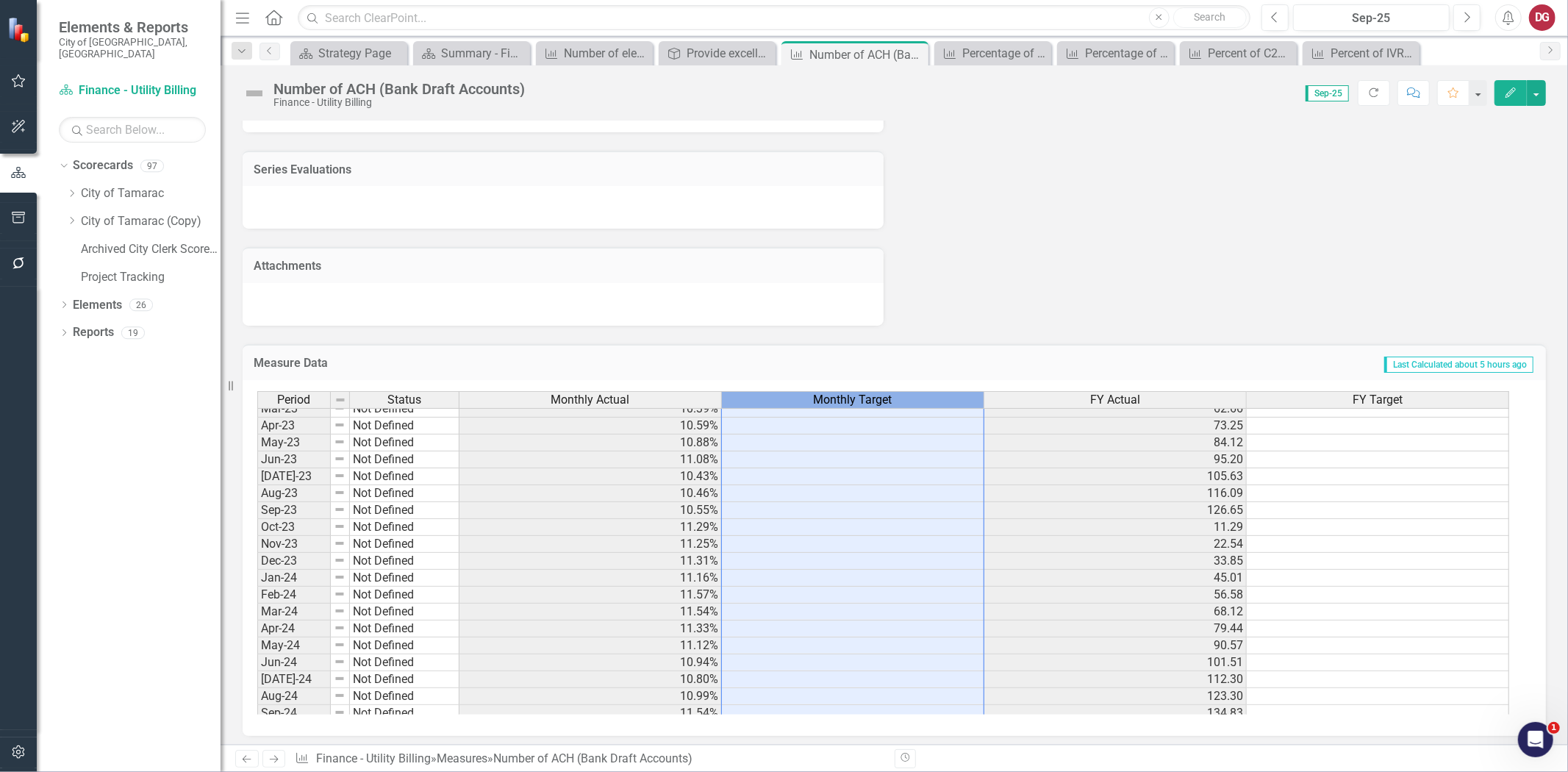
click at [779, 394] on div "Monthly Target" at bounding box center [852, 400] width 262 height 16
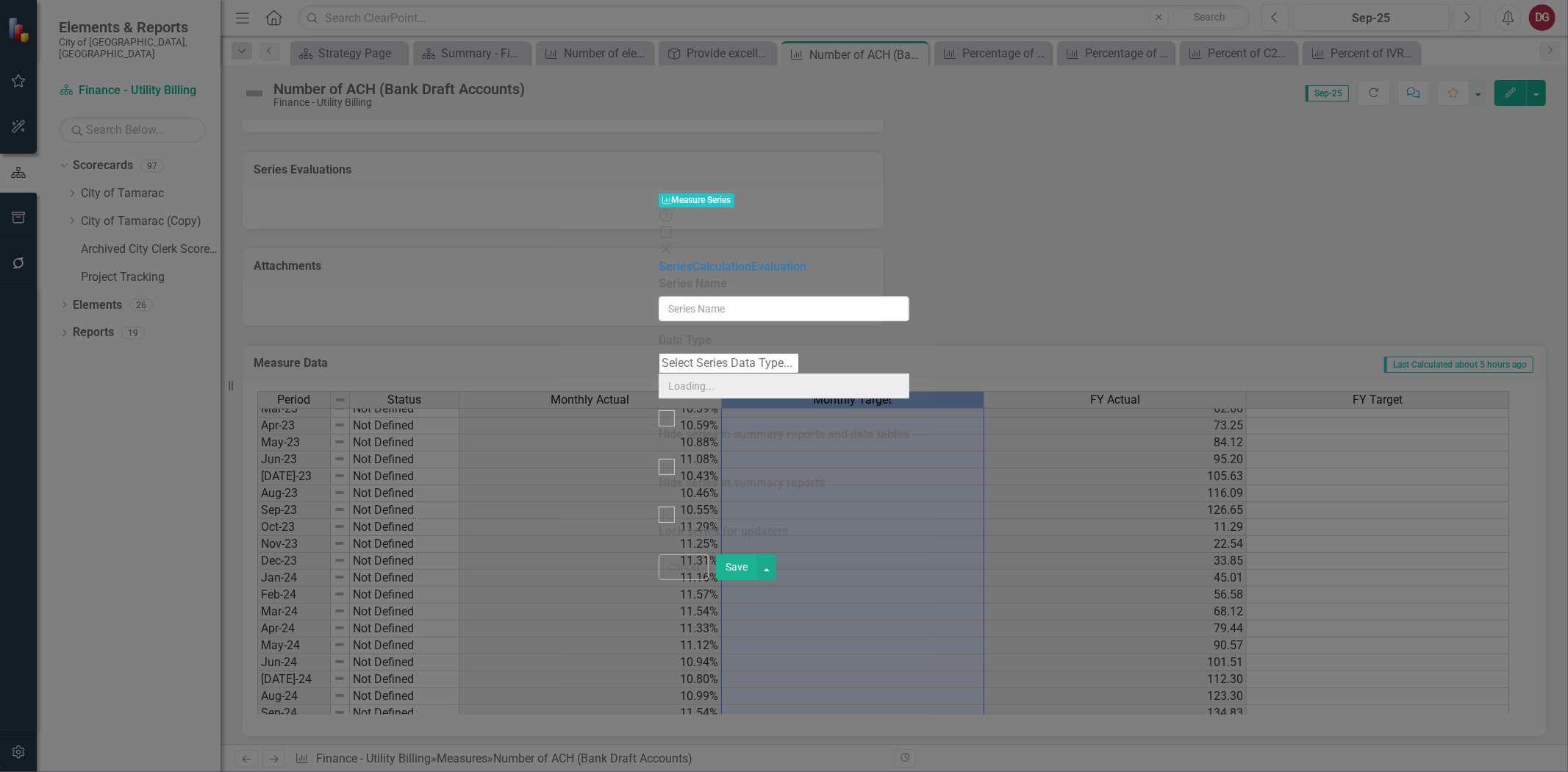
type input "Monthly Target"
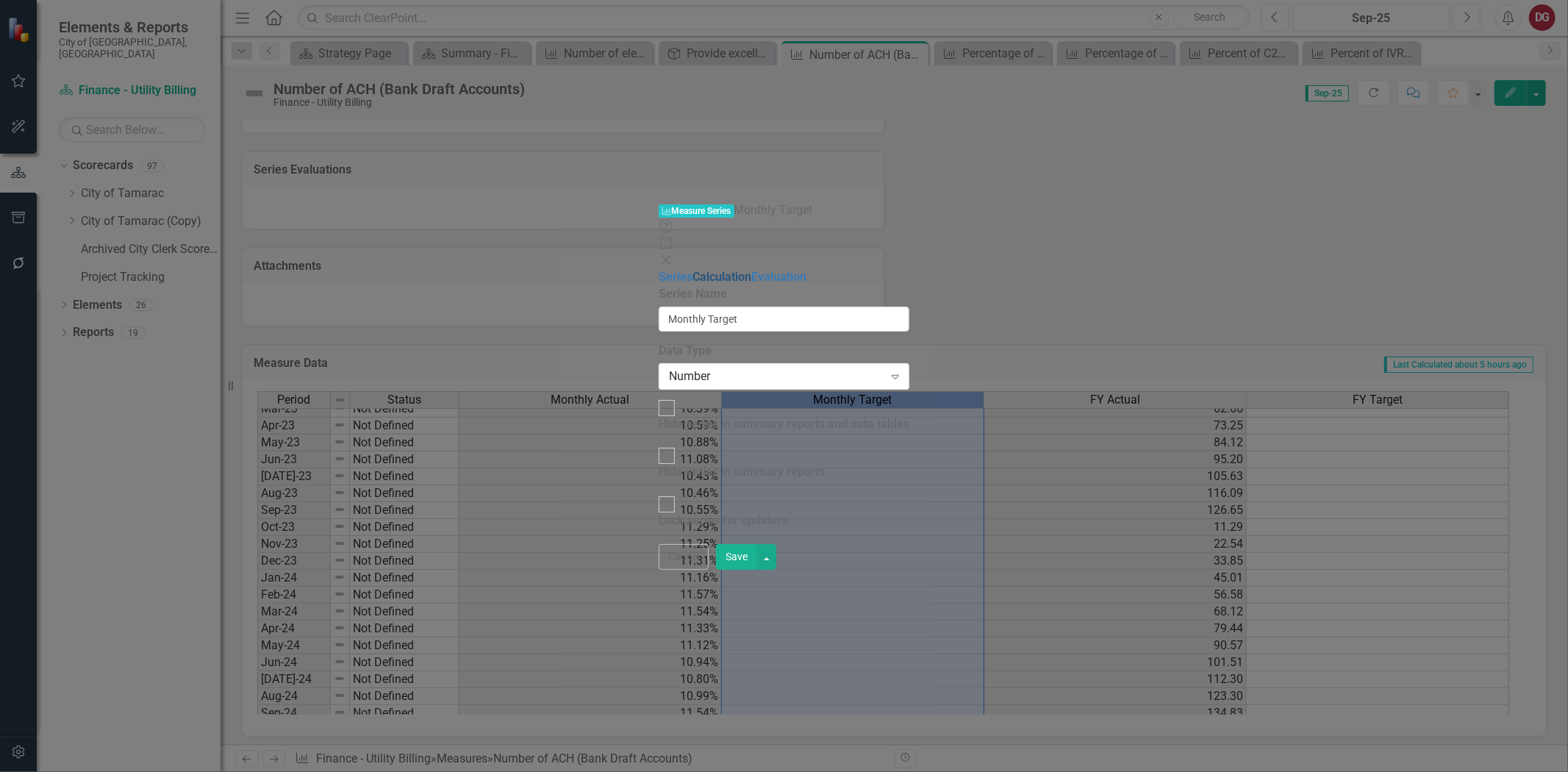
click at [692, 270] on link "Calculation" at bounding box center [722, 277] width 59 height 14
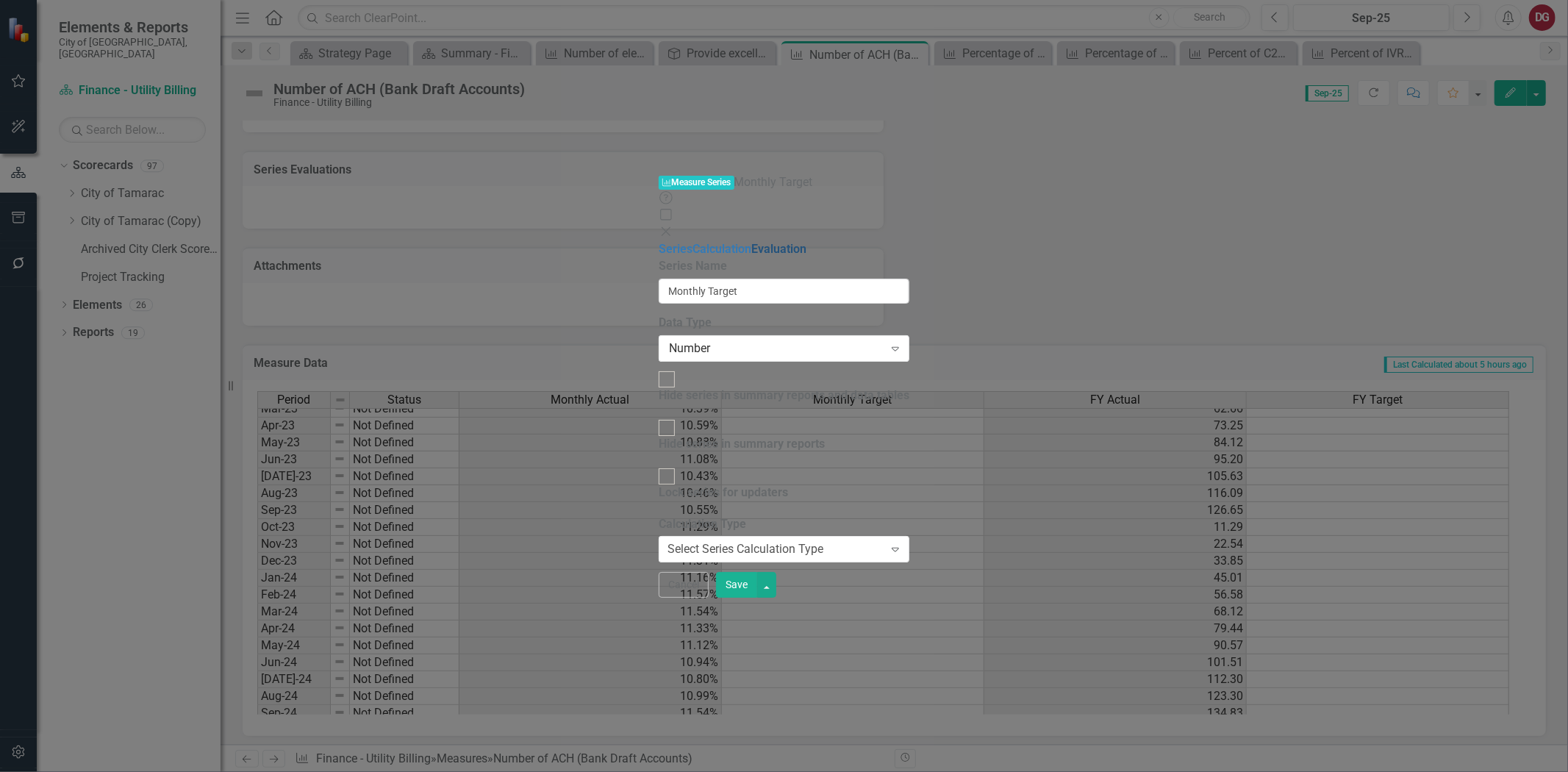
click at [751, 242] on link "Evaluation" at bounding box center [779, 249] width 55 height 14
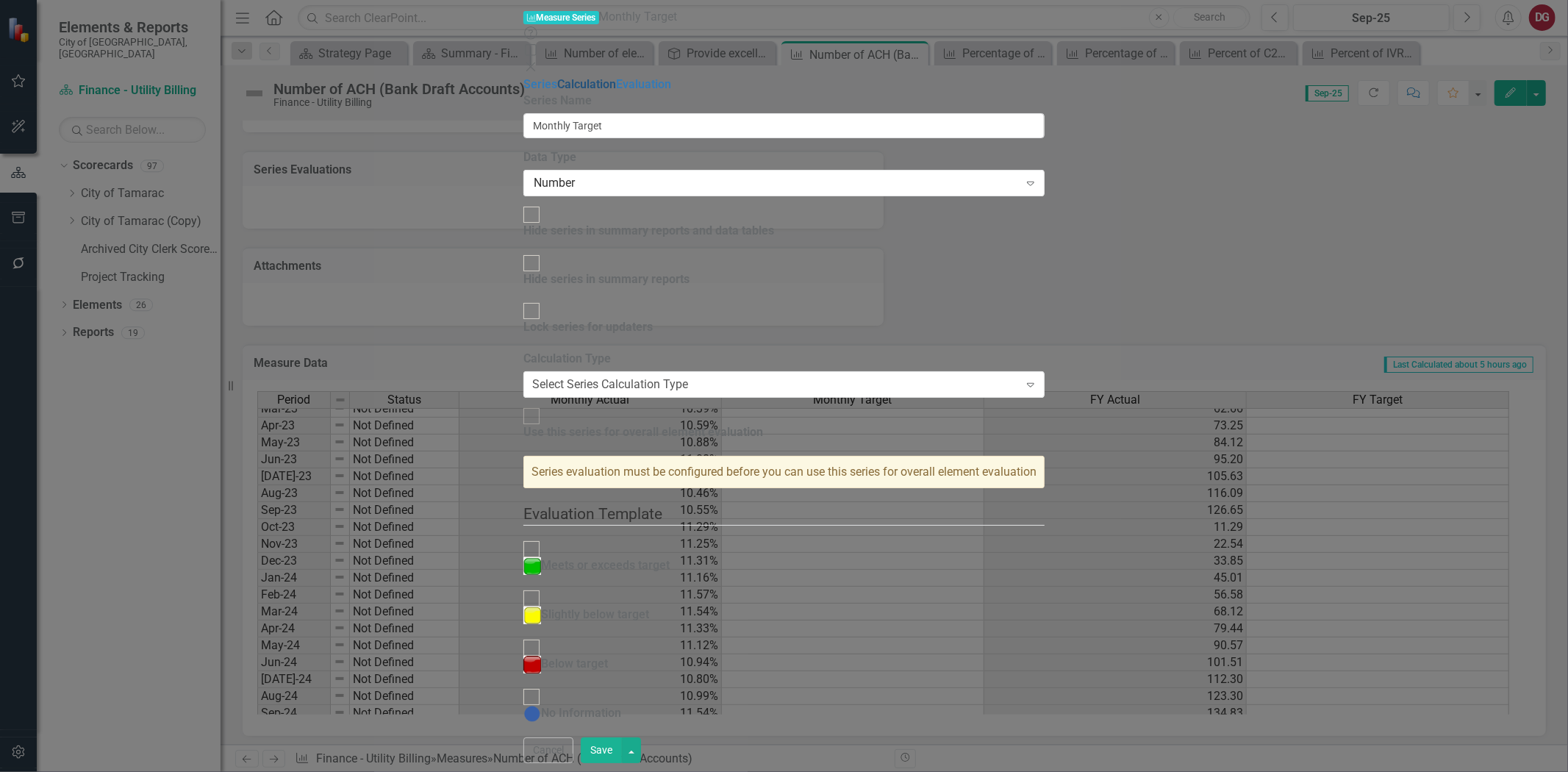
click at [557, 89] on link "Calculation" at bounding box center [587, 84] width 59 height 14
click at [523, 77] on link "Series" at bounding box center [540, 84] width 34 height 14
click at [573, 762] on button "Cancel" at bounding box center [548, 751] width 50 height 26
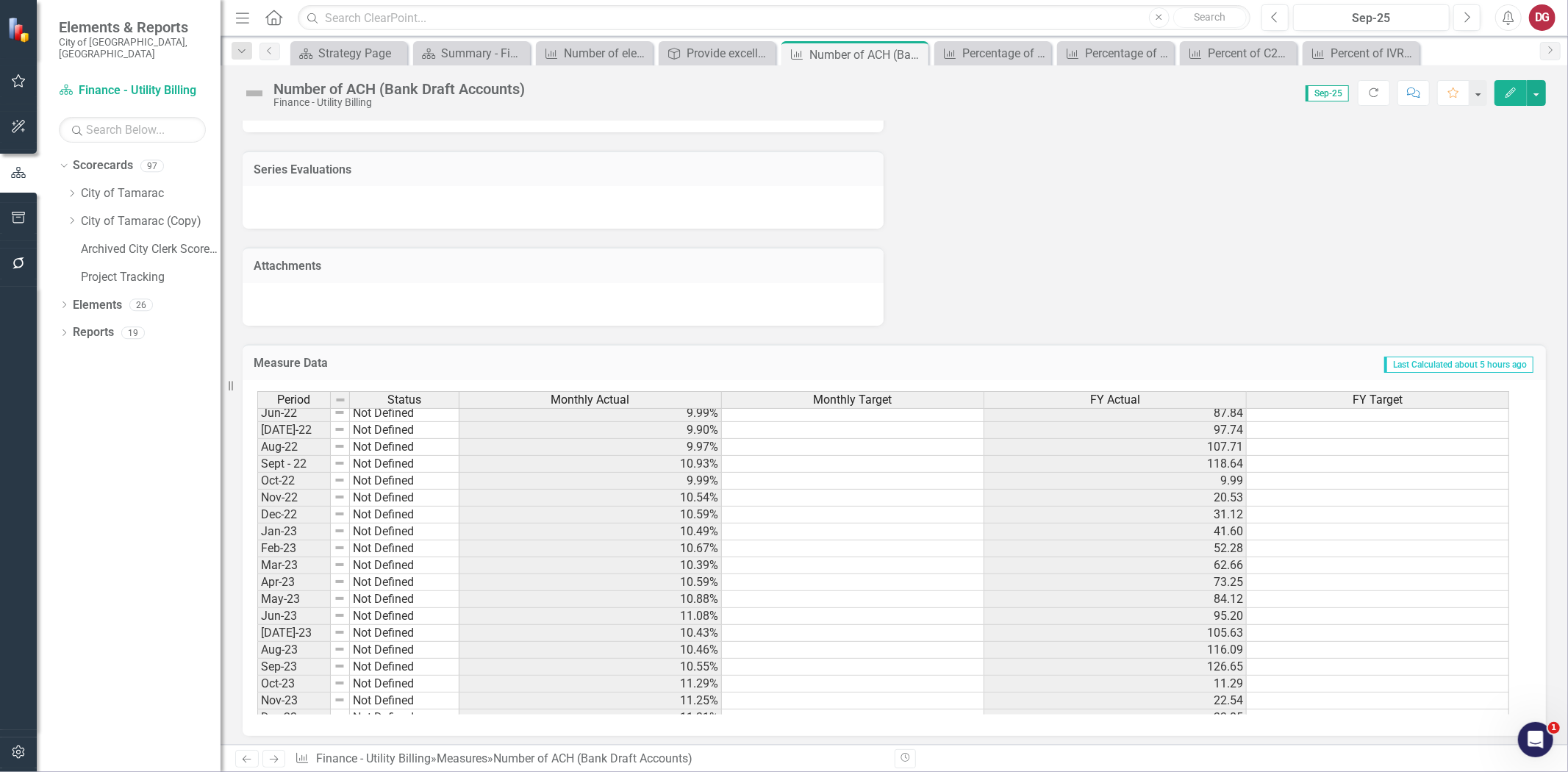
scroll to position [133, 0]
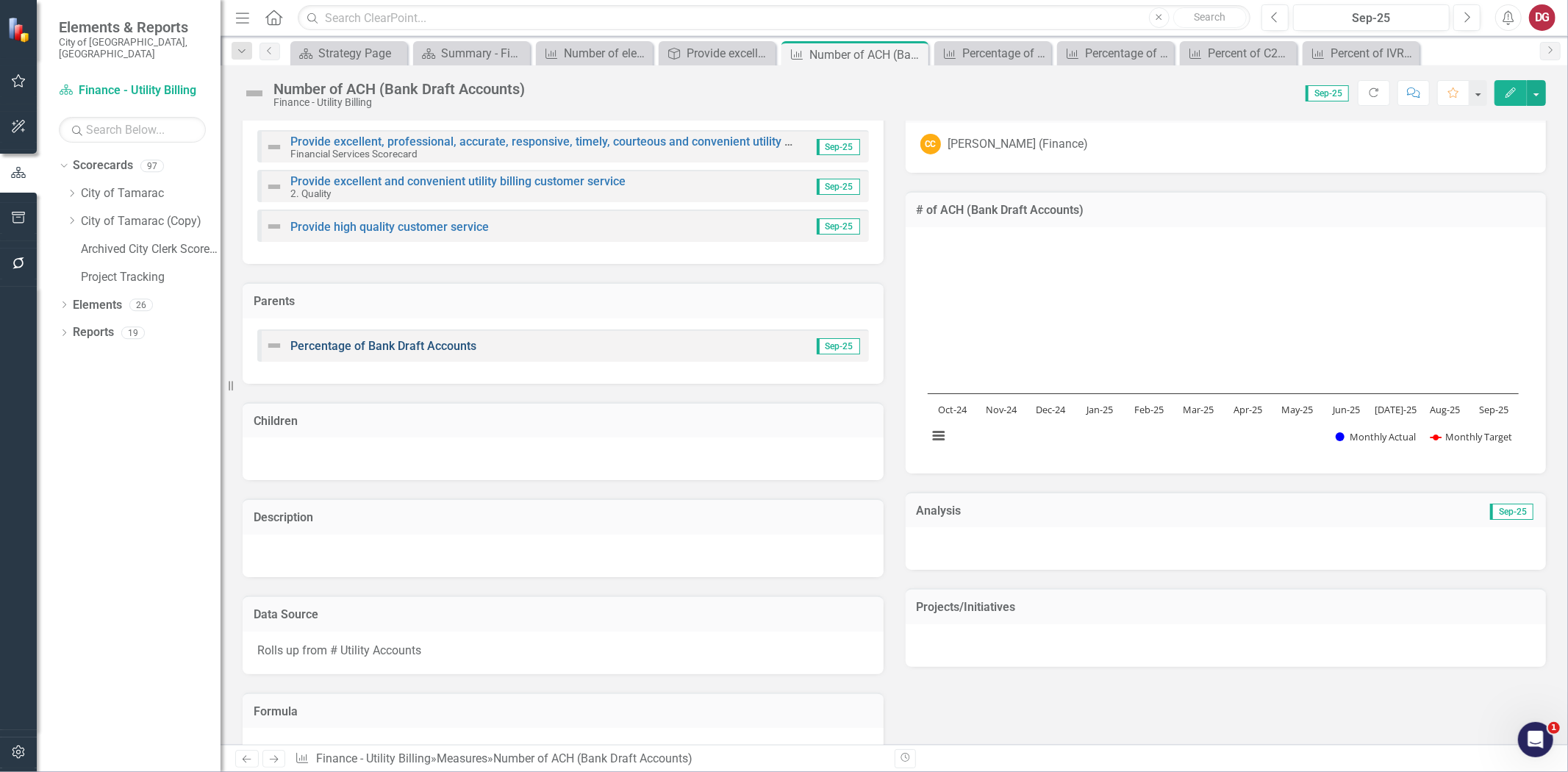
click at [394, 341] on link "Percentage of Bank Draft Accounts" at bounding box center [384, 346] width 186 height 14
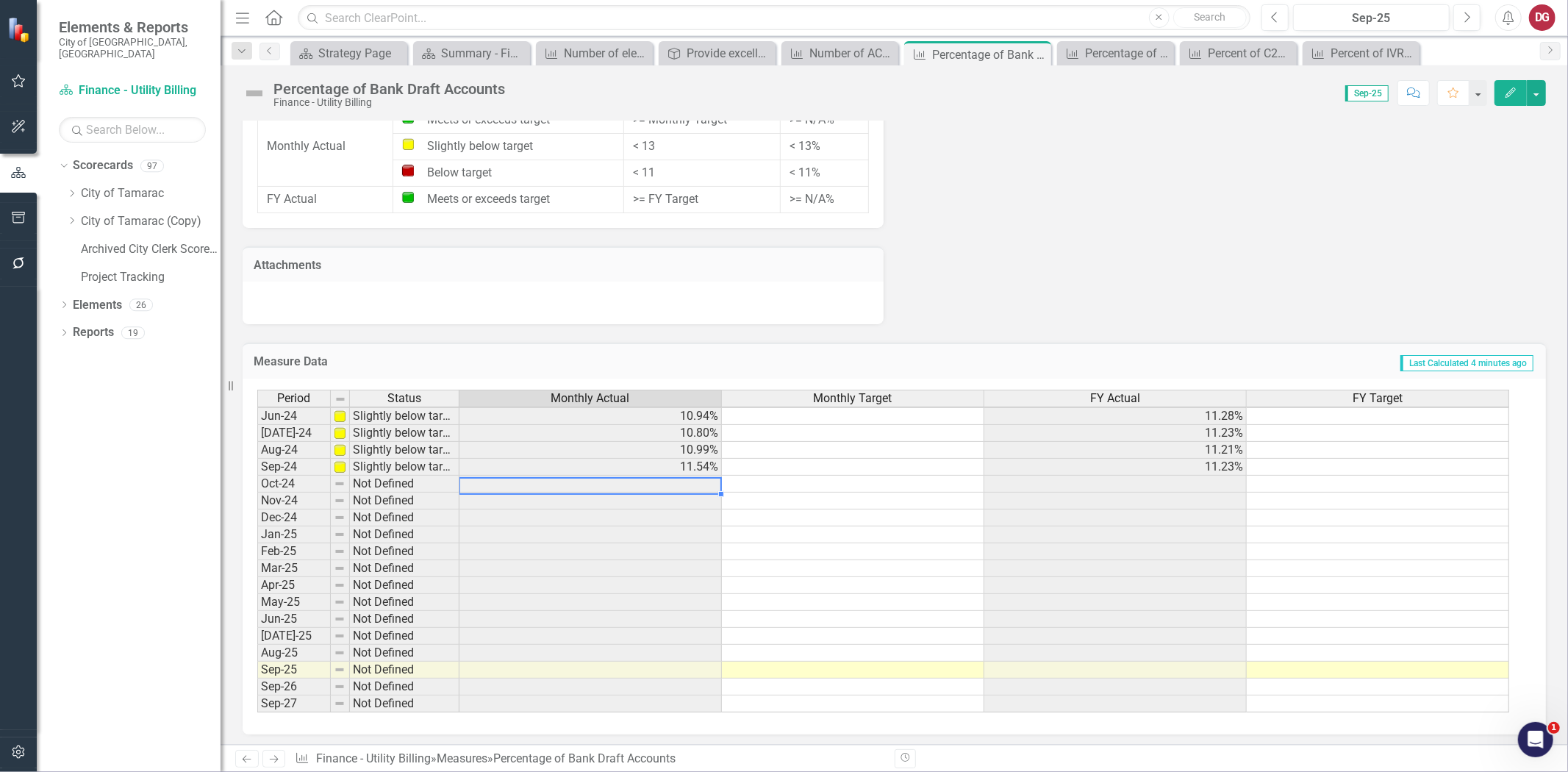
click at [606, 481] on tbody "May-23 Slightly below target 10.88% 10.52% Jun-23 Slightly below target 11.08% …" at bounding box center [884, 450] width 1252 height 525
click at [606, 481] on td at bounding box center [590, 484] width 262 height 17
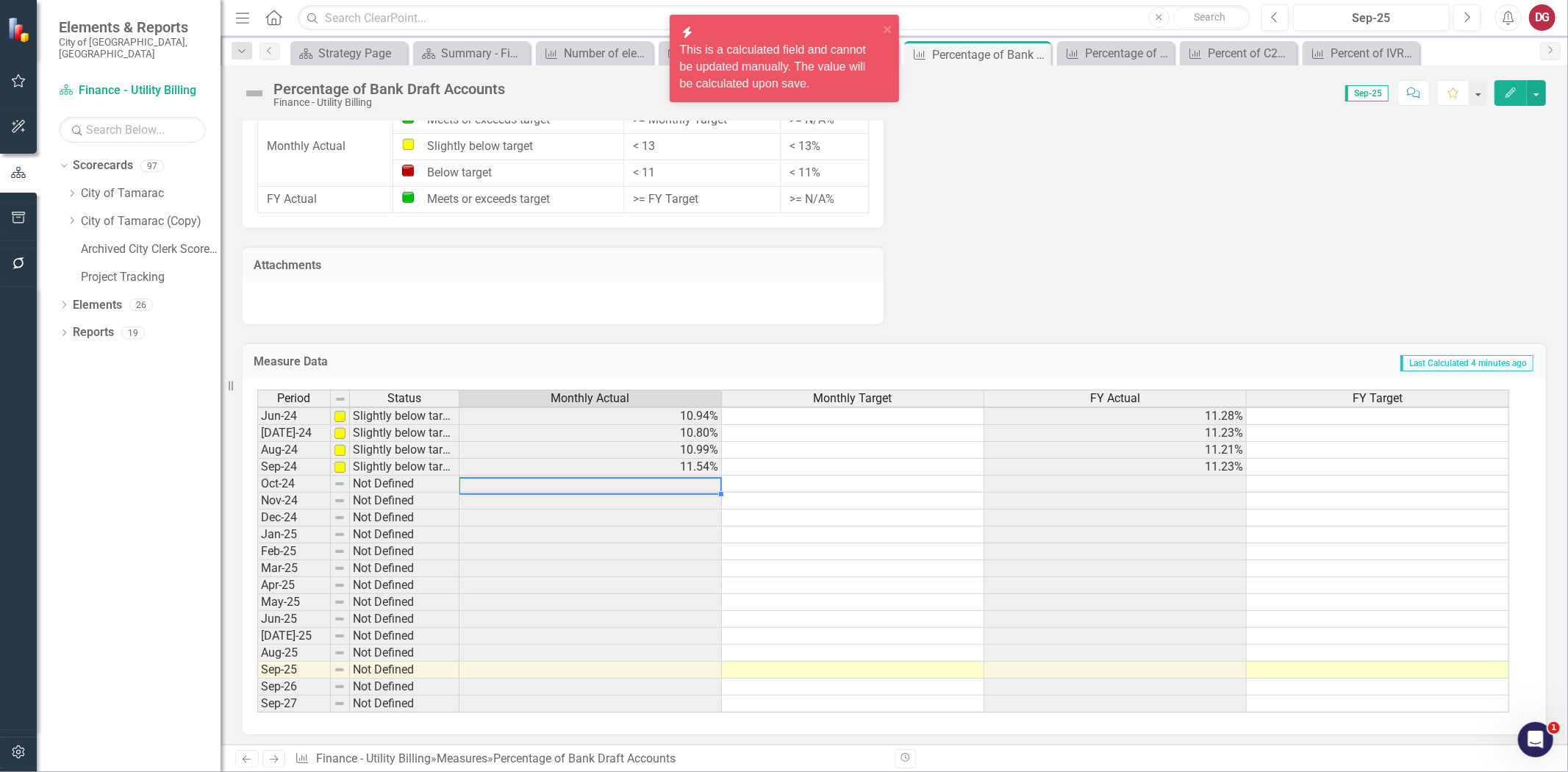
click at [606, 481] on td at bounding box center [590, 484] width 262 height 17
click at [606, 581] on td at bounding box center [590, 585] width 262 height 17
click at [606, 581] on td at bounding box center [590, 585] width 262 height 17
drag, startPoint x: 635, startPoint y: 631, endPoint x: 652, endPoint y: 528, distance: 104.4
click at [634, 659] on tbody "May-23 Slightly below target 10.88% 10.52% Jun-23 Slightly below target 11.08% …" at bounding box center [884, 450] width 1252 height 525
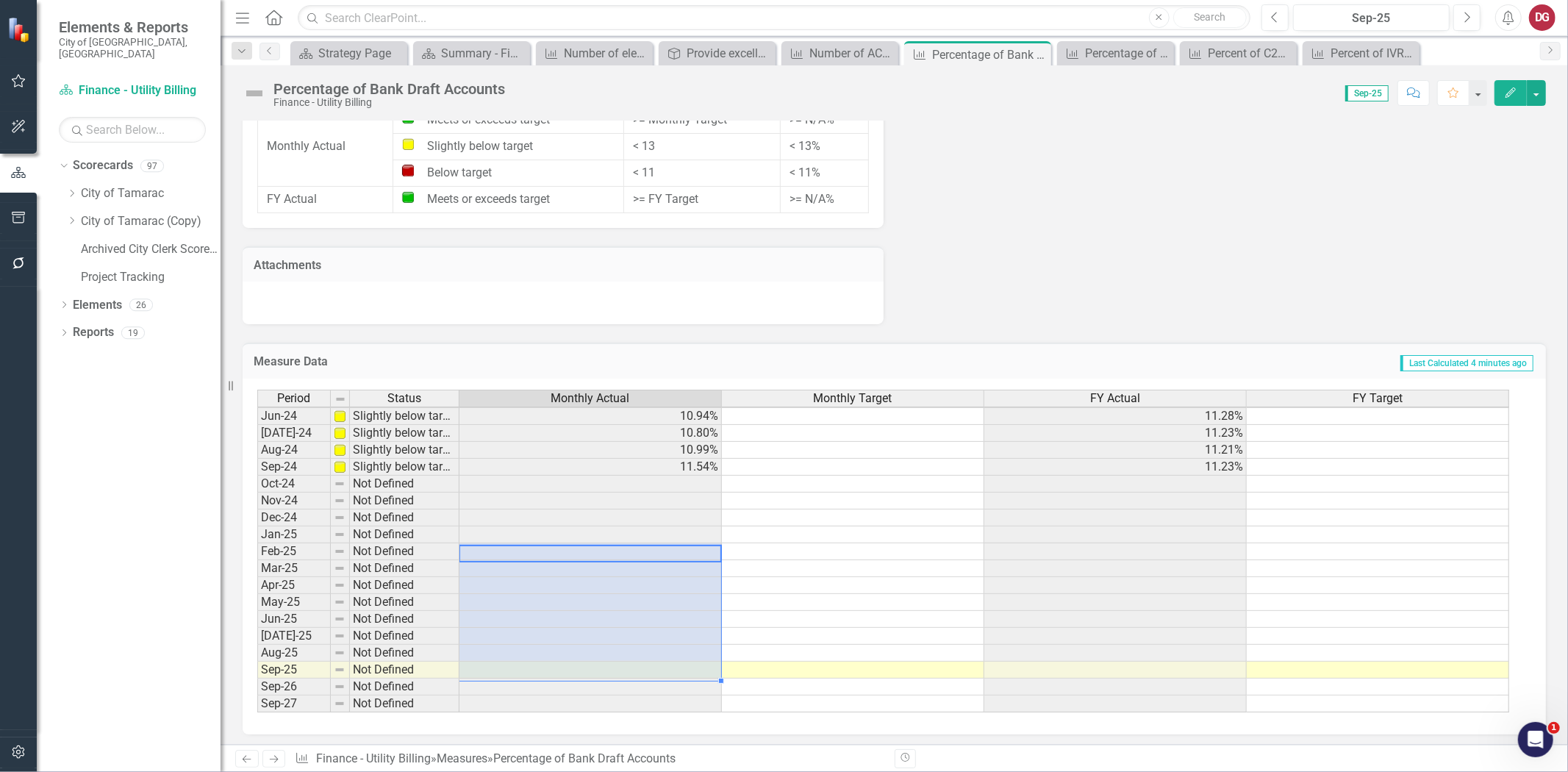
click at [645, 581] on td at bounding box center [590, 585] width 262 height 17
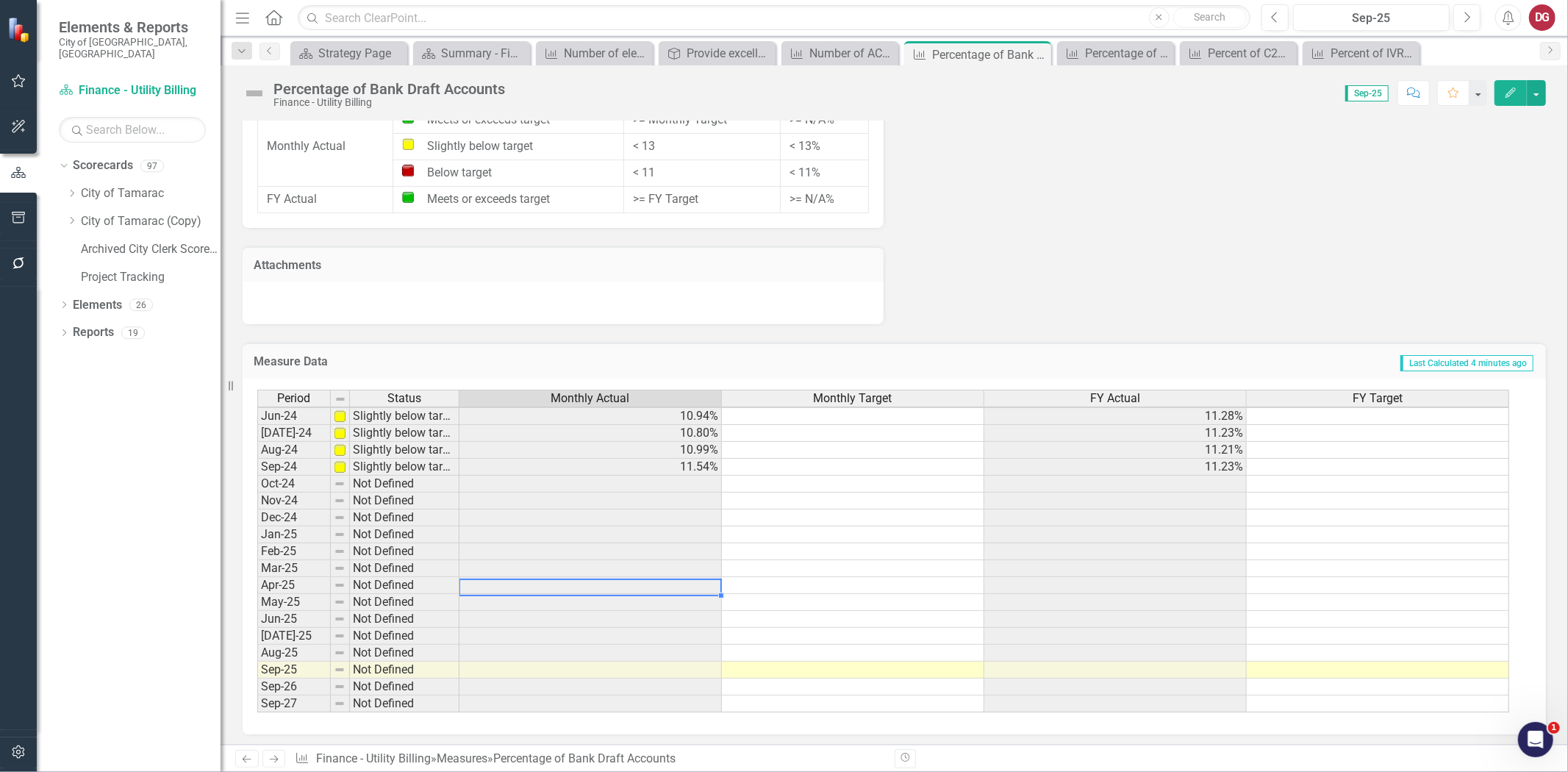
click at [634, 391] on div "Monthly Actual" at bounding box center [590, 399] width 262 height 16
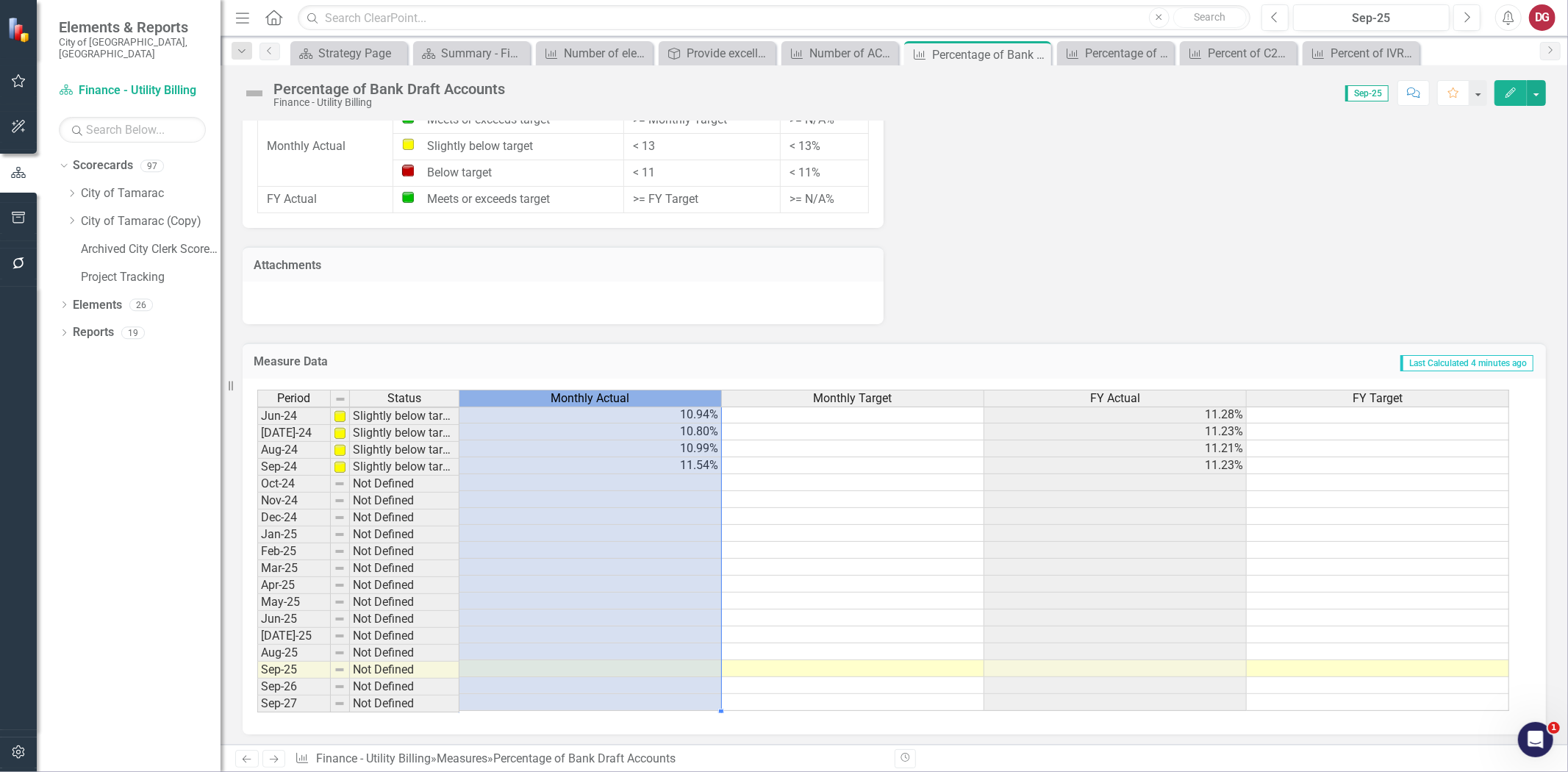
click at [634, 391] on div "Monthly Actual" at bounding box center [590, 399] width 262 height 16
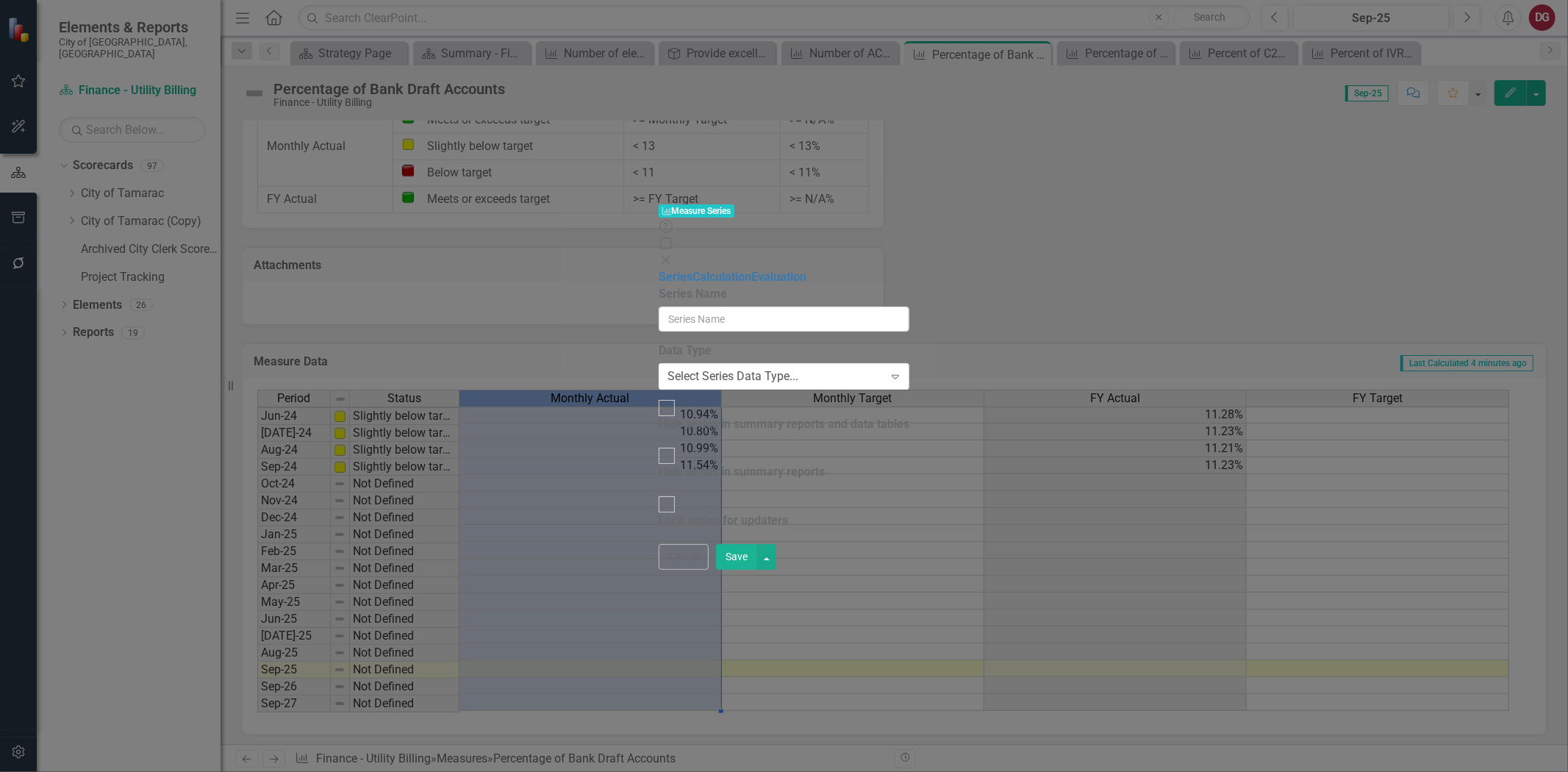
type input "Monthly Actual"
click at [751, 270] on link "Calculation Map" at bounding box center [793, 277] width 85 height 14
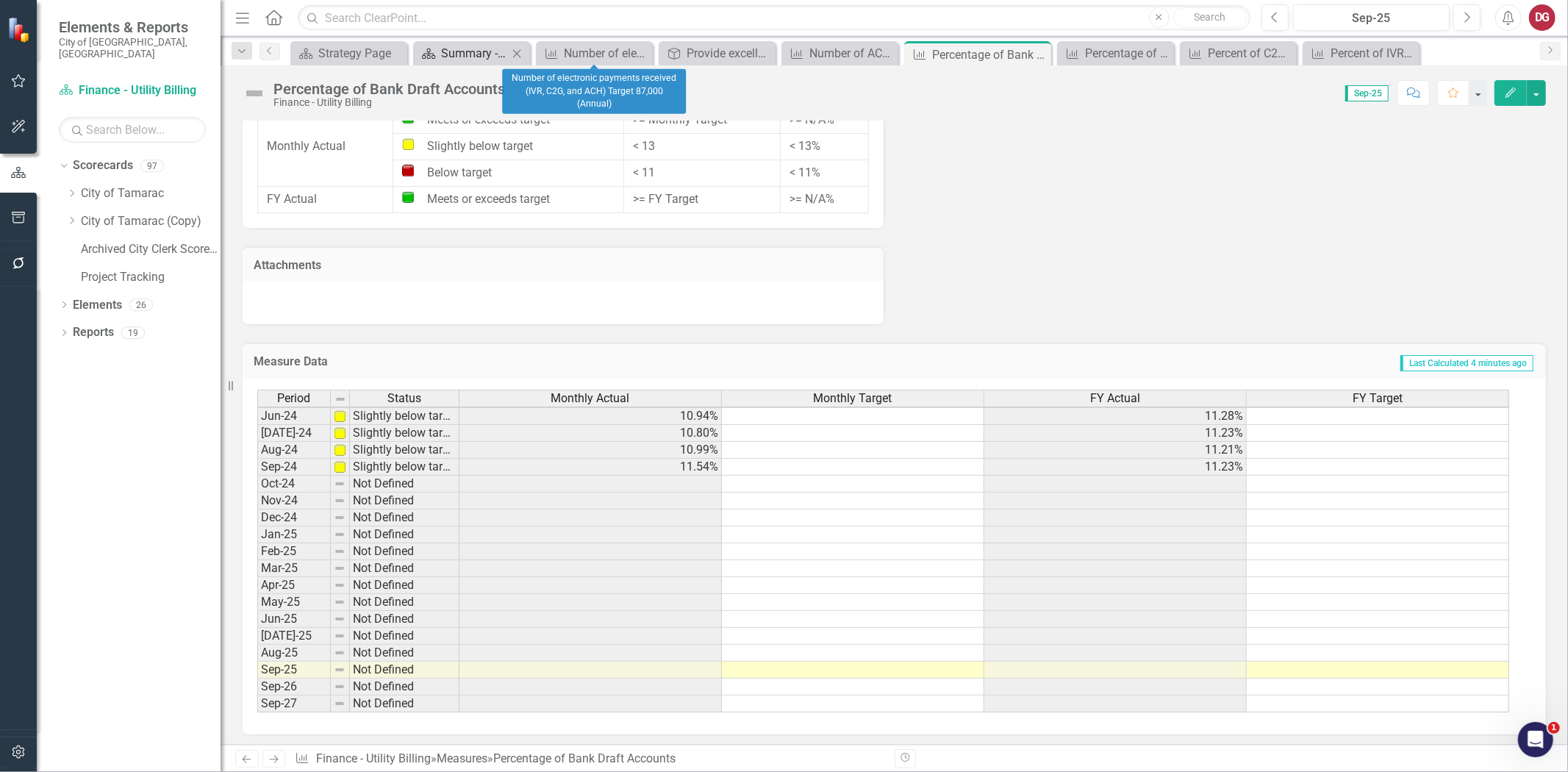
click at [484, 55] on div "Summary - Financial Services Administration (1501)" at bounding box center [474, 53] width 67 height 19
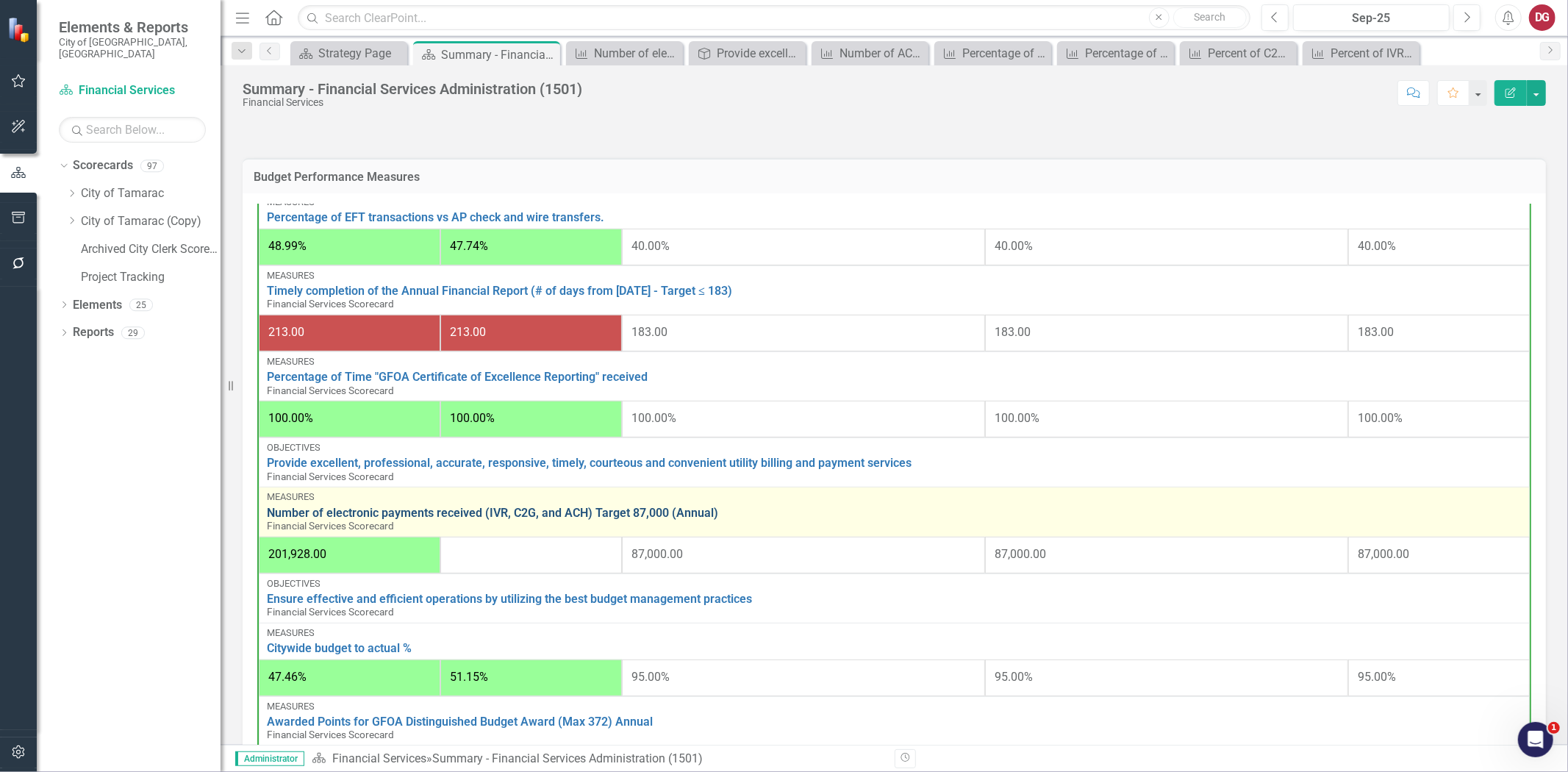
click at [488, 511] on link "Number of electronic payments received (IVR, C2G, and ACH) Target 87,000 (Annua…" at bounding box center [894, 513] width 1255 height 13
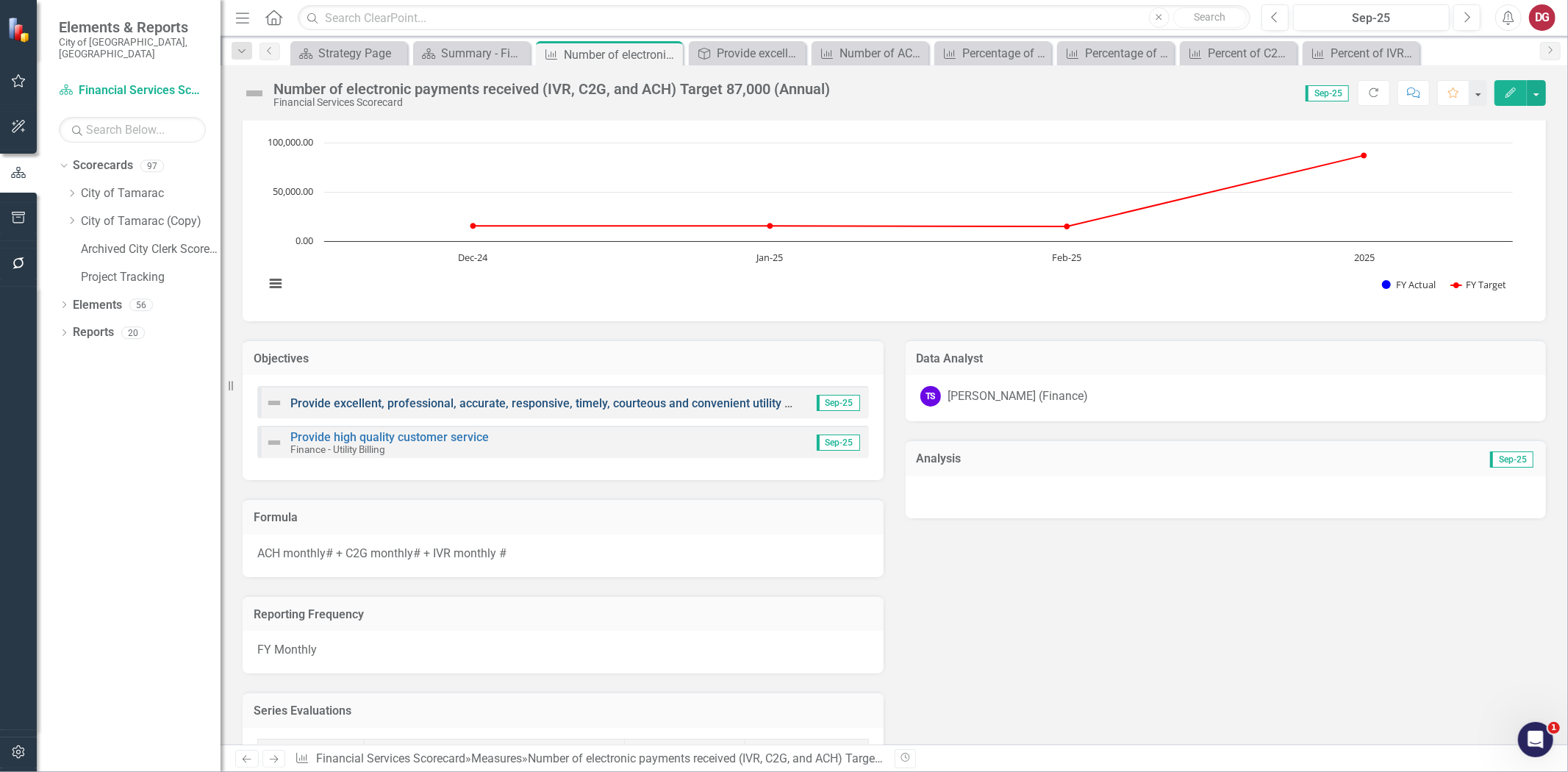
click at [427, 398] on link "Provide excellent, professional, accurate, responsive, timely, courteous and co…" at bounding box center [613, 403] width 645 height 14
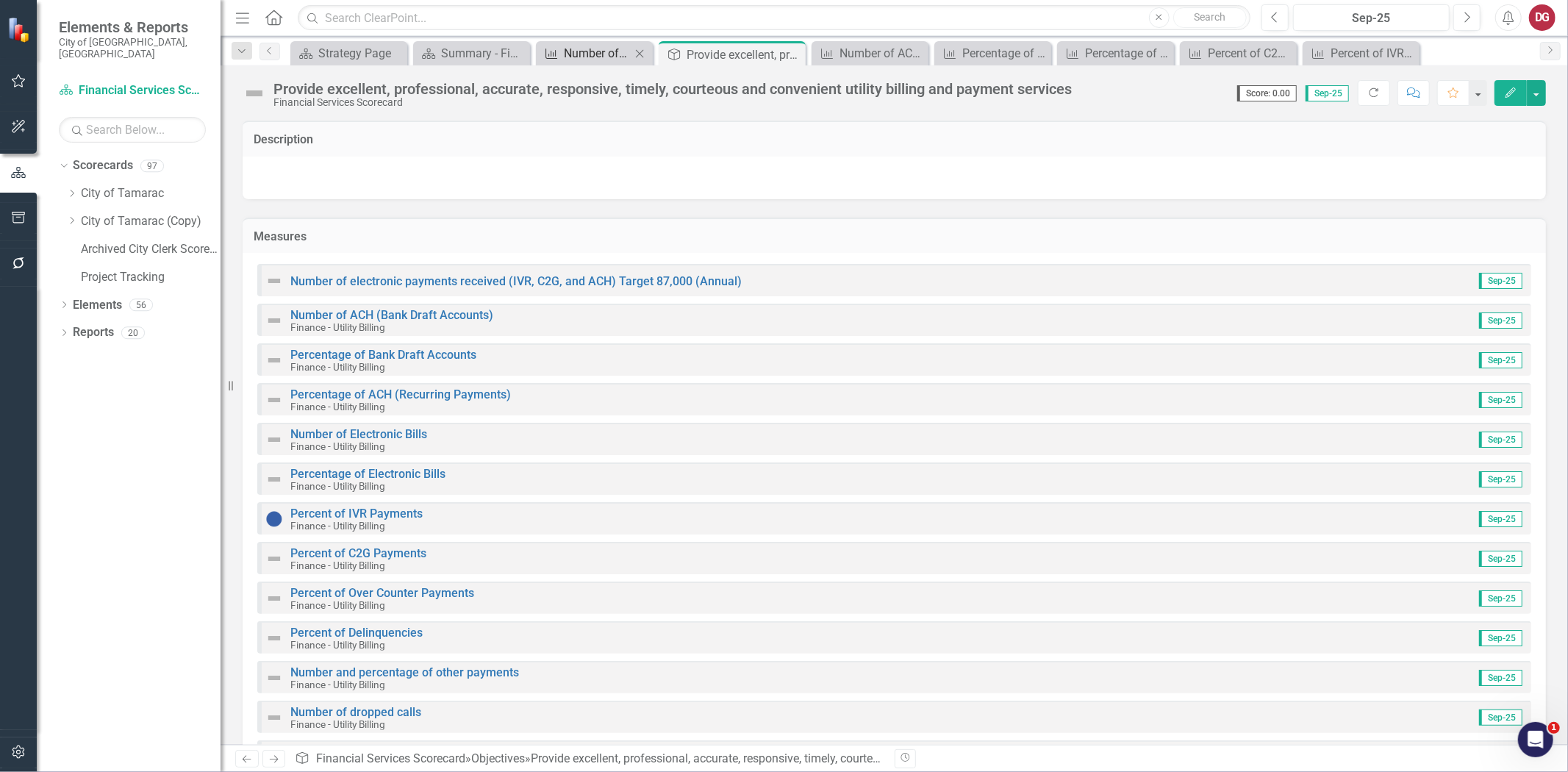
click at [580, 59] on div "Number of electronic payments received (IVR, C2G, and ACH) Target 87,000 (Annua…" at bounding box center [598, 53] width 67 height 19
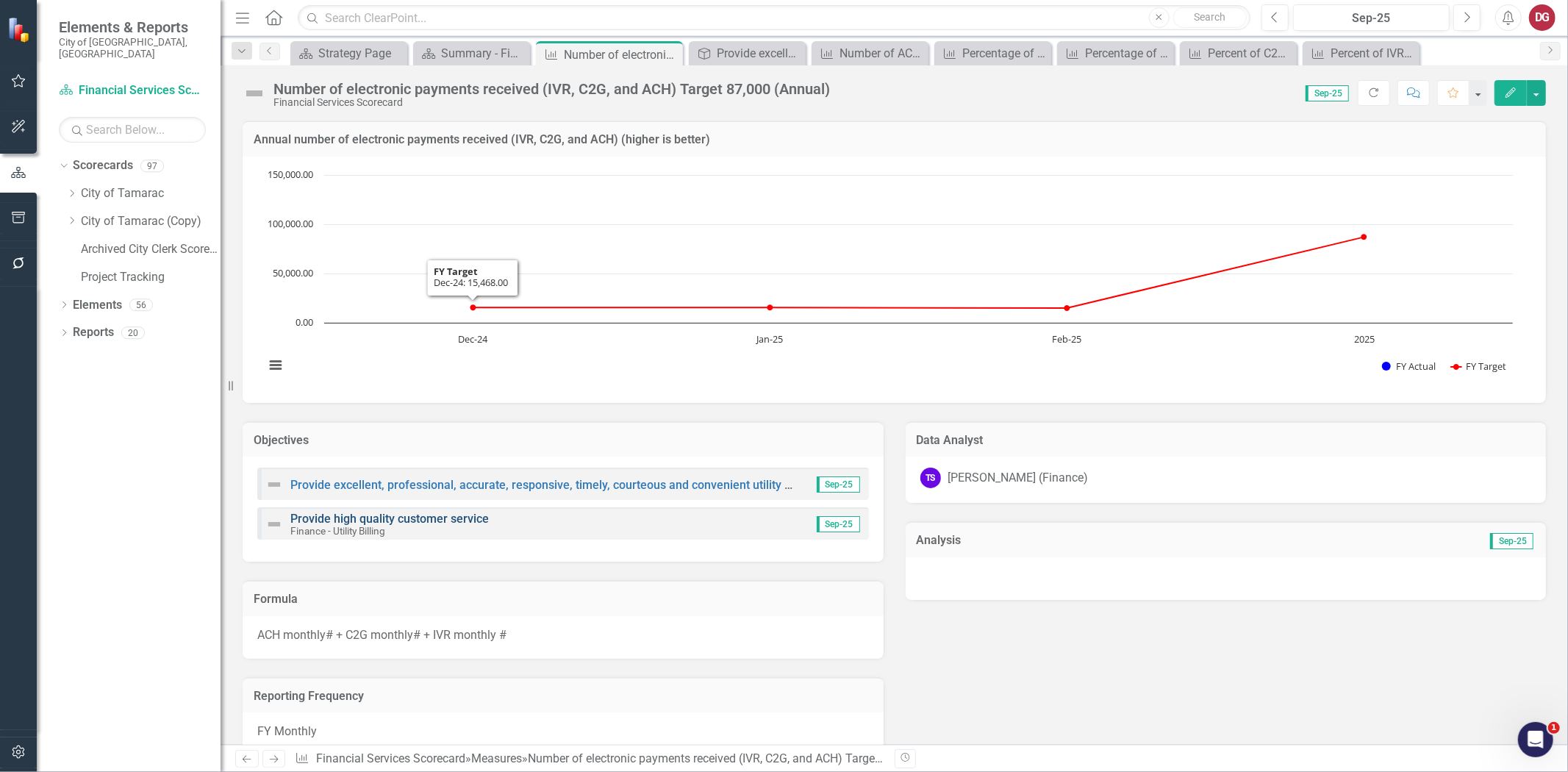
click at [400, 515] on link "Provide high quality customer service" at bounding box center [390, 519] width 199 height 14
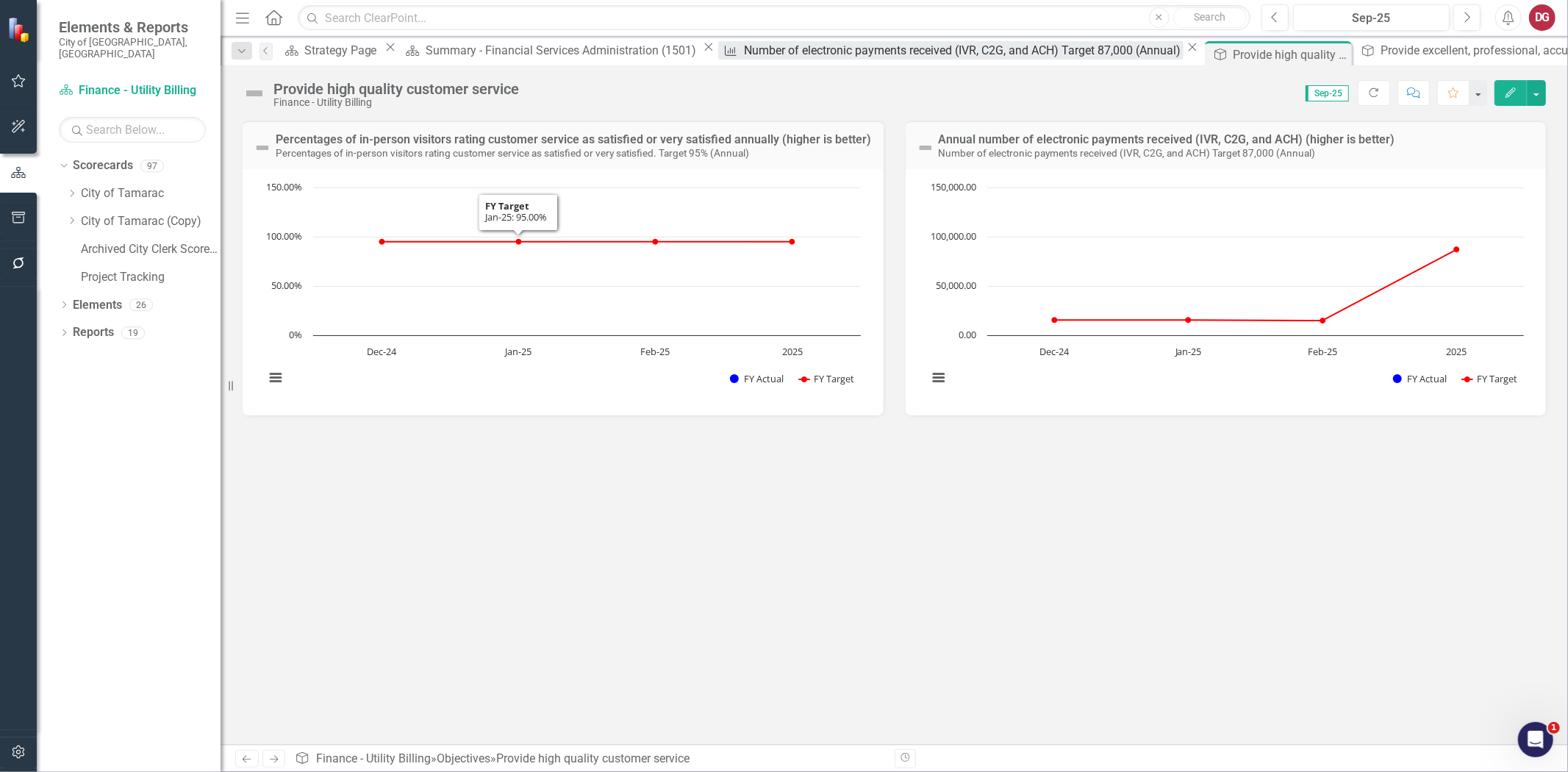
click at [744, 52] on div "Number of electronic payments received (IVR, C2G, and ACH) Target 87,000 (Annua…" at bounding box center [964, 50] width 440 height 19
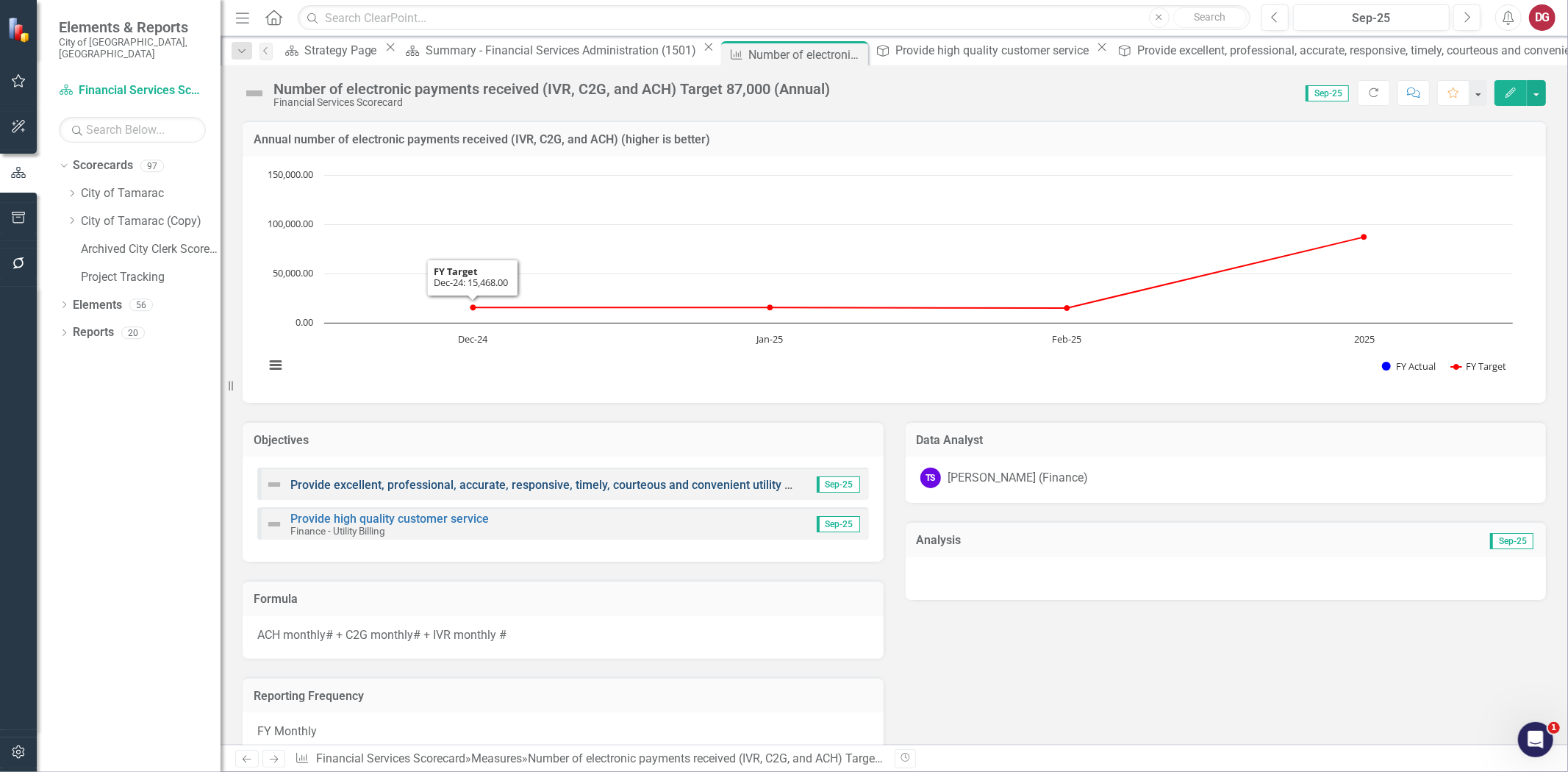
click at [405, 479] on link "Provide excellent, professional, accurate, responsive, timely, courteous and co…" at bounding box center [613, 485] width 645 height 14
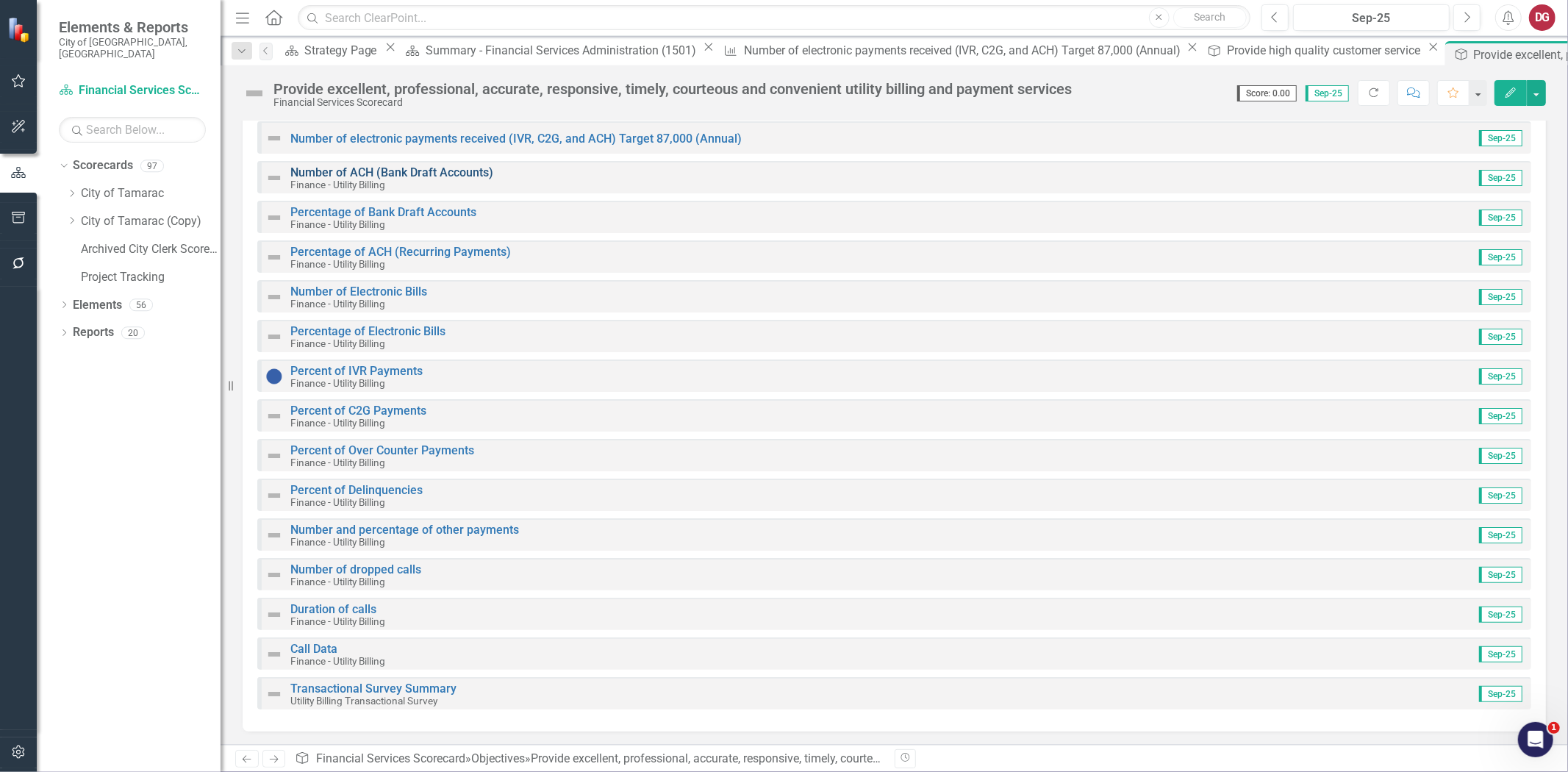
click at [368, 170] on link "Number of ACH (Bank Draft Accounts)" at bounding box center [392, 173] width 203 height 14
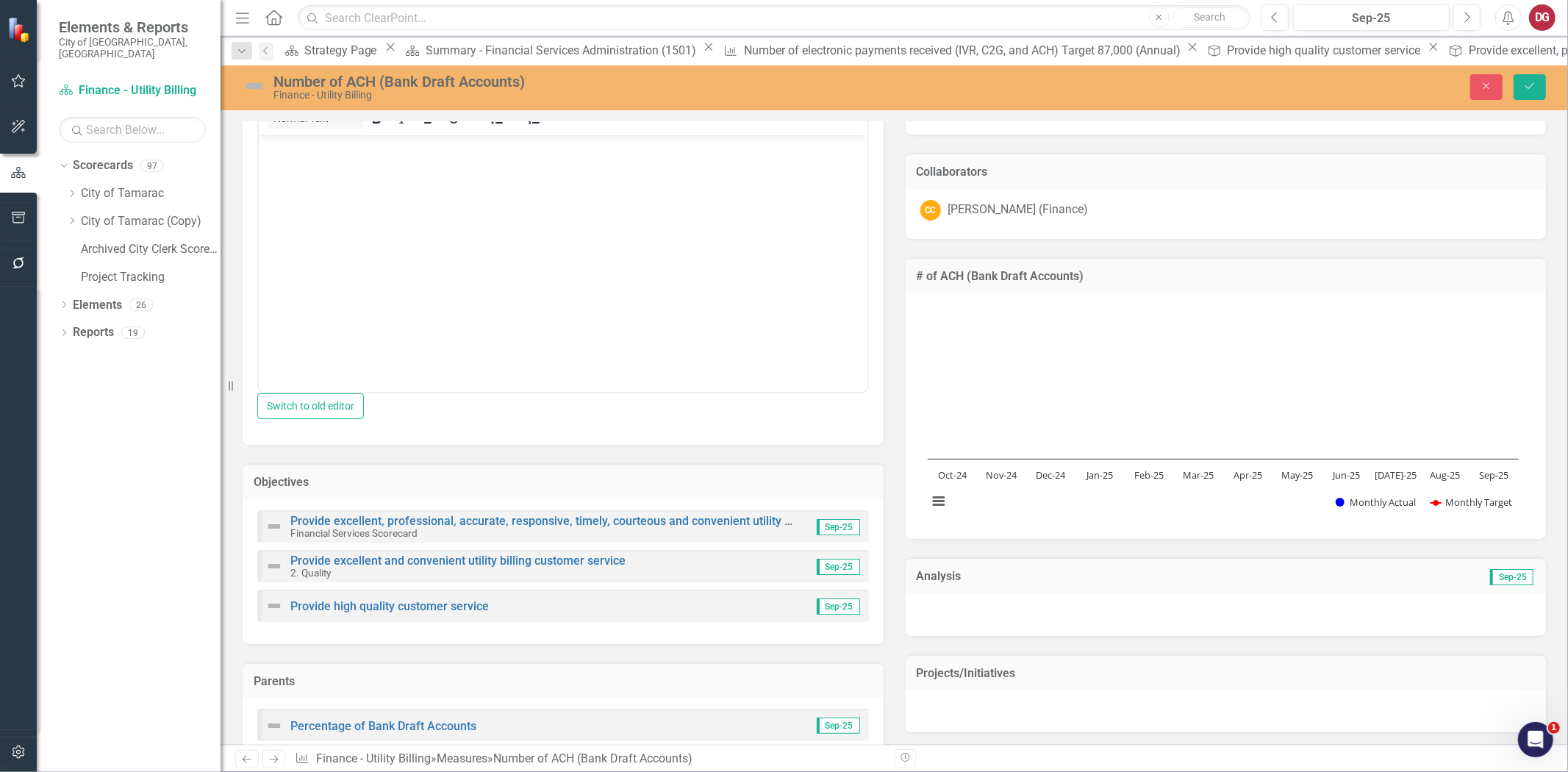
scroll to position [163, 0]
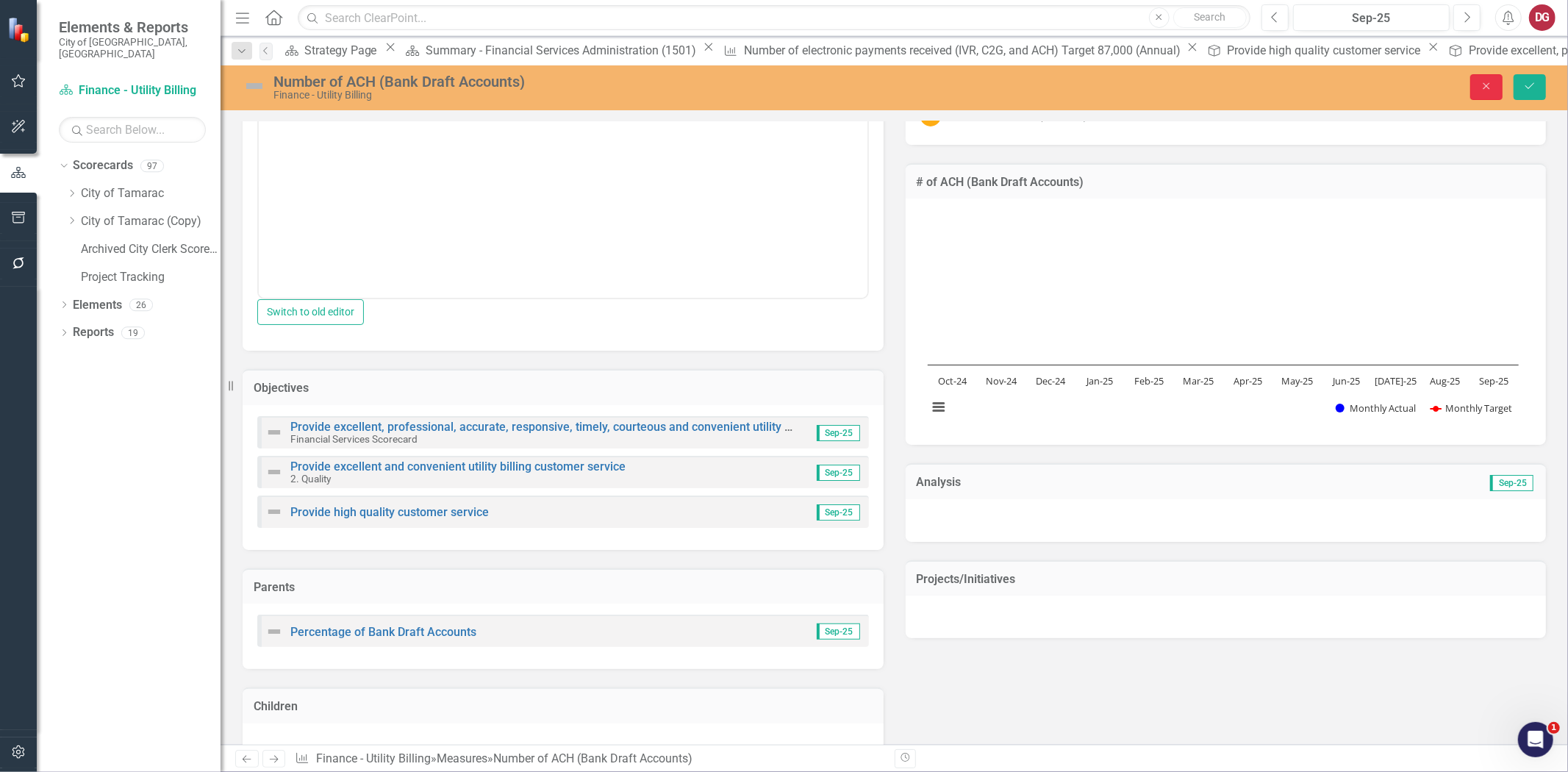
click at [1502, 90] on button "Close" at bounding box center [1487, 87] width 32 height 26
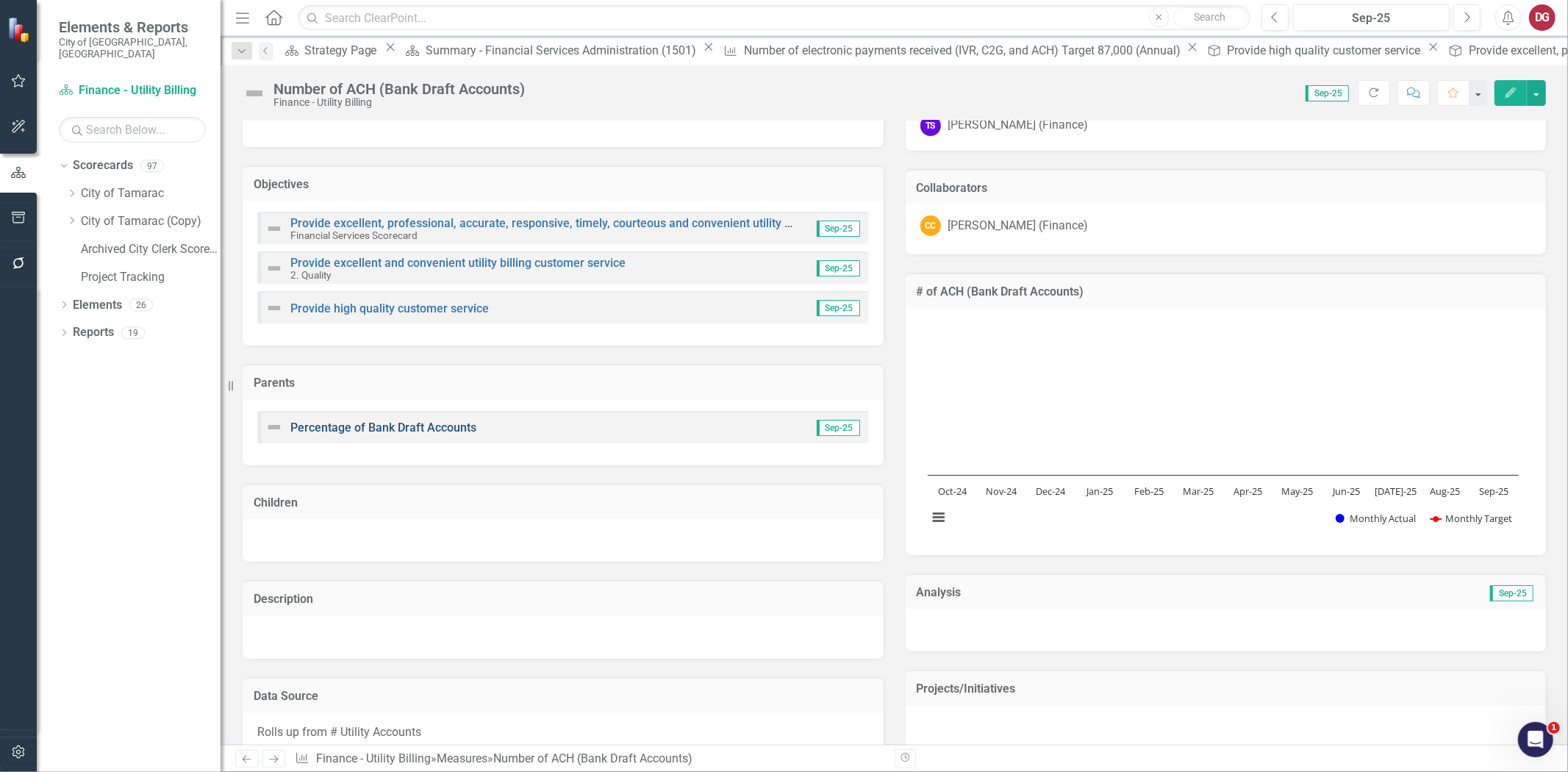
scroll to position [24, 0]
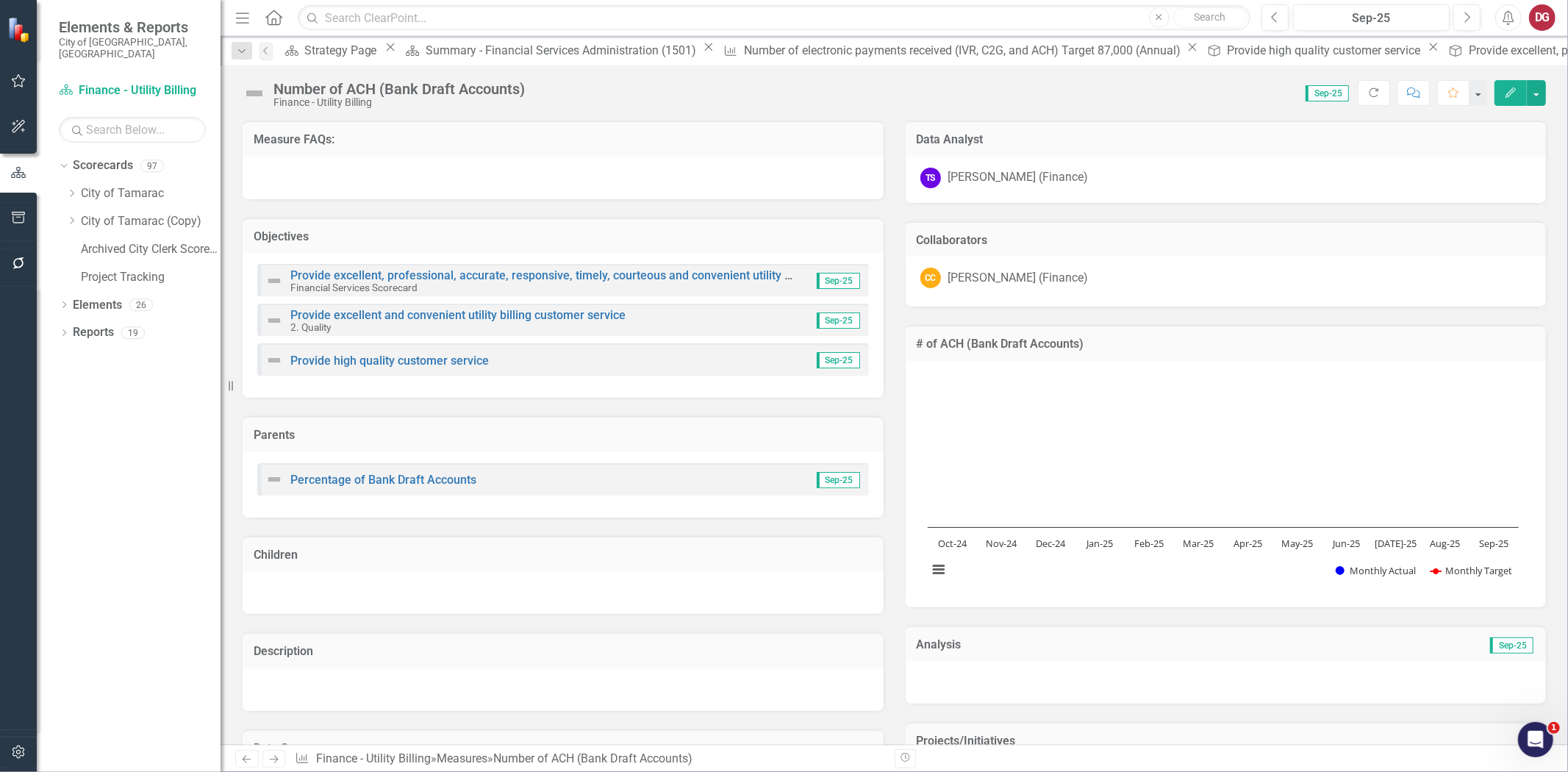
click at [316, 366] on div "Provide high quality customer service" at bounding box center [377, 361] width 224 height 18
click at [318, 362] on link "Provide high quality customer service" at bounding box center [390, 361] width 199 height 14
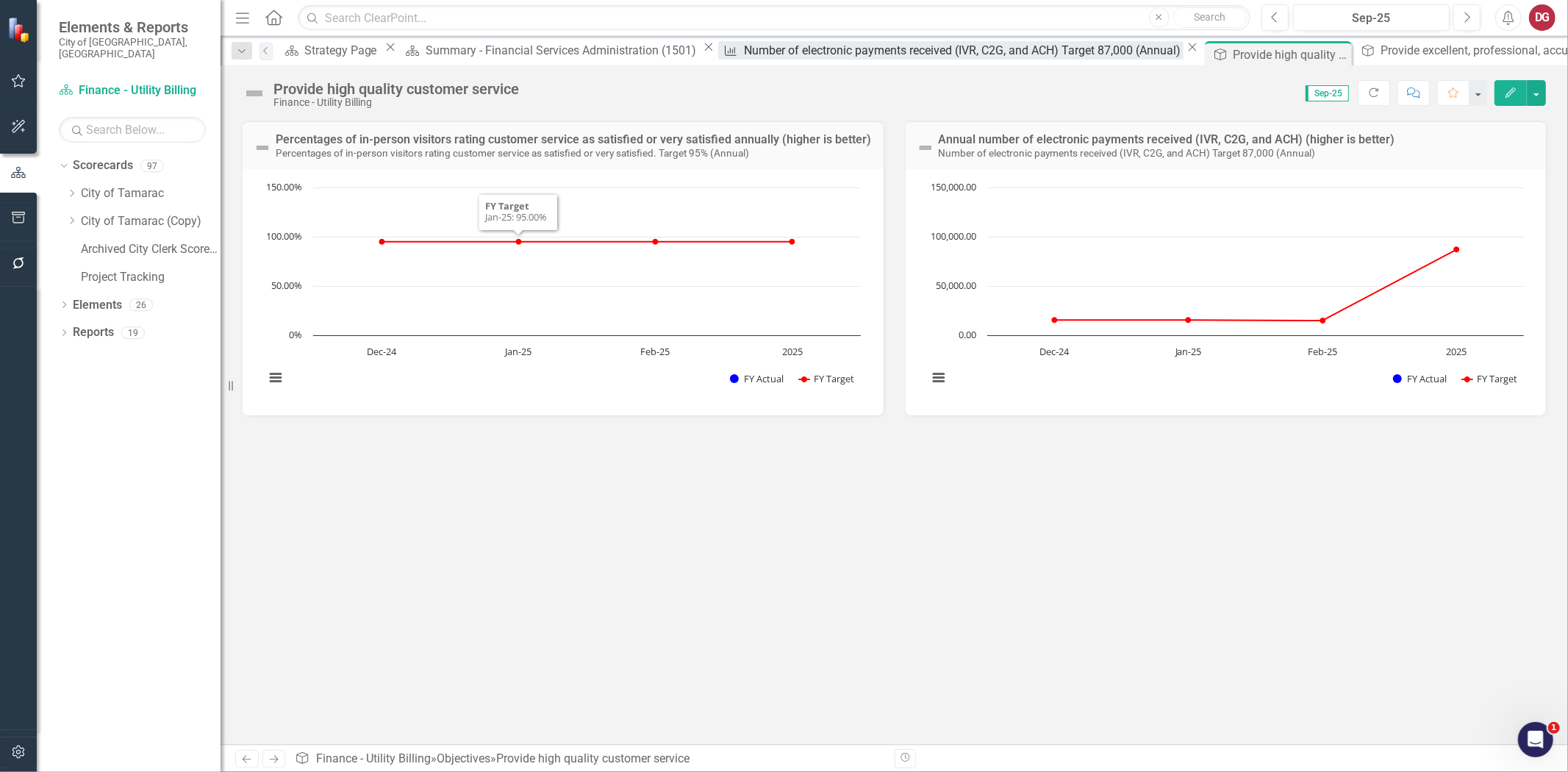
click at [744, 52] on div "Number of electronic payments received (IVR, C2G, and ACH) Target 87,000 (Annua…" at bounding box center [964, 50] width 440 height 19
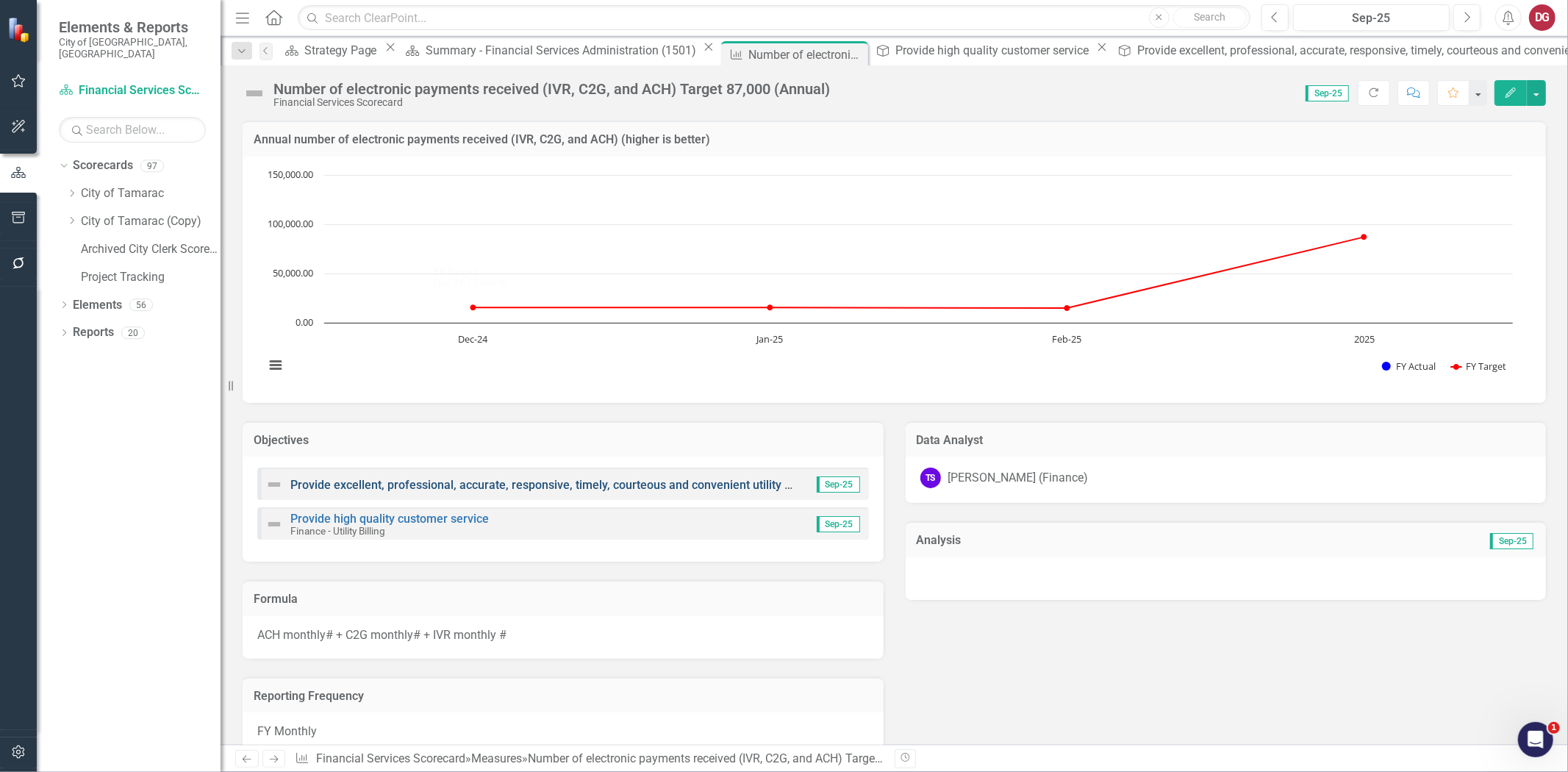
click at [378, 481] on link "Provide excellent, professional, accurate, responsive, timely, courteous and co…" at bounding box center [613, 485] width 645 height 14
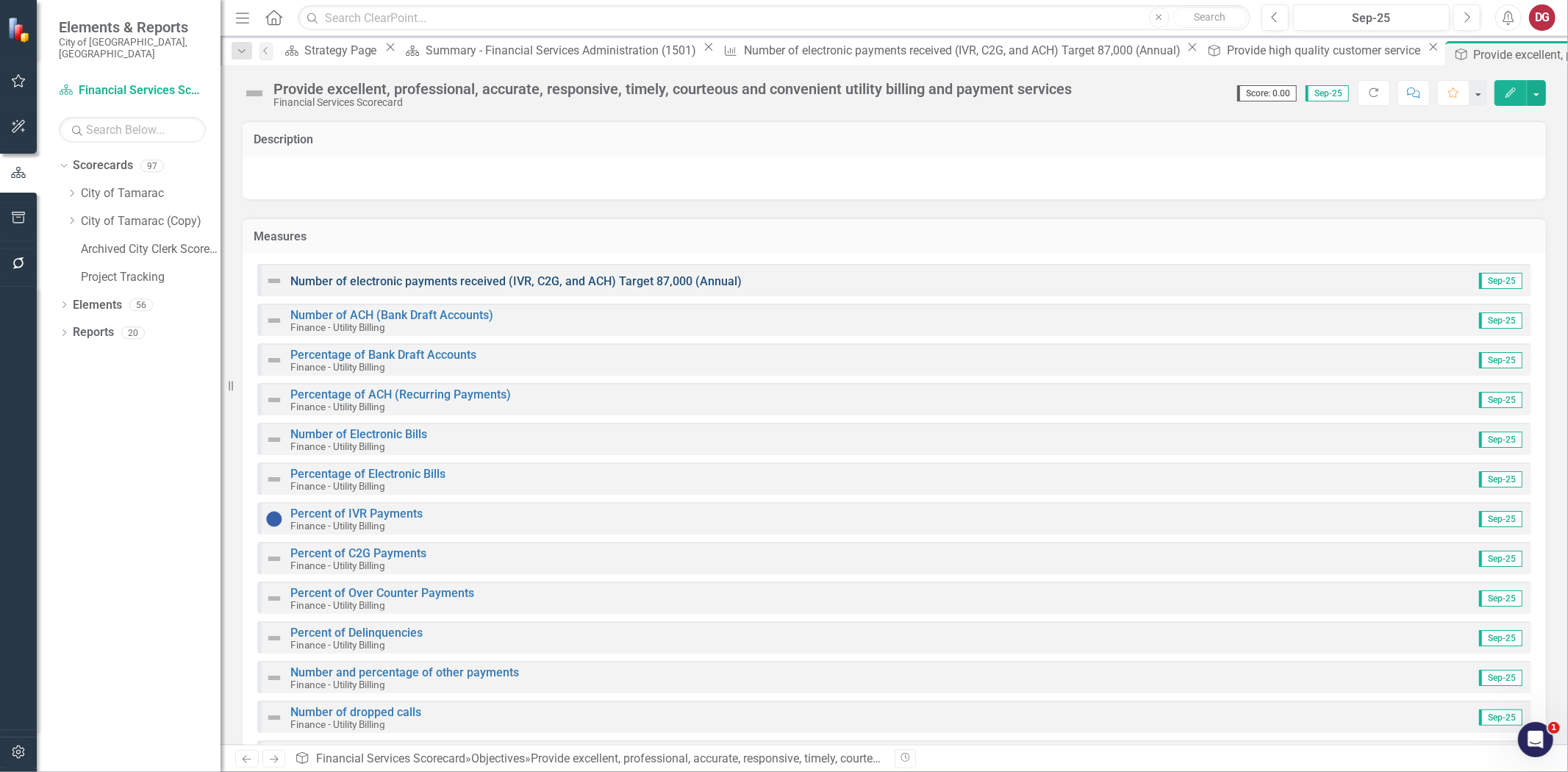
click at [357, 282] on link "Number of electronic payments received (IVR, C2G, and ACH) Target 87,000 (Annua…" at bounding box center [516, 282] width 452 height 14
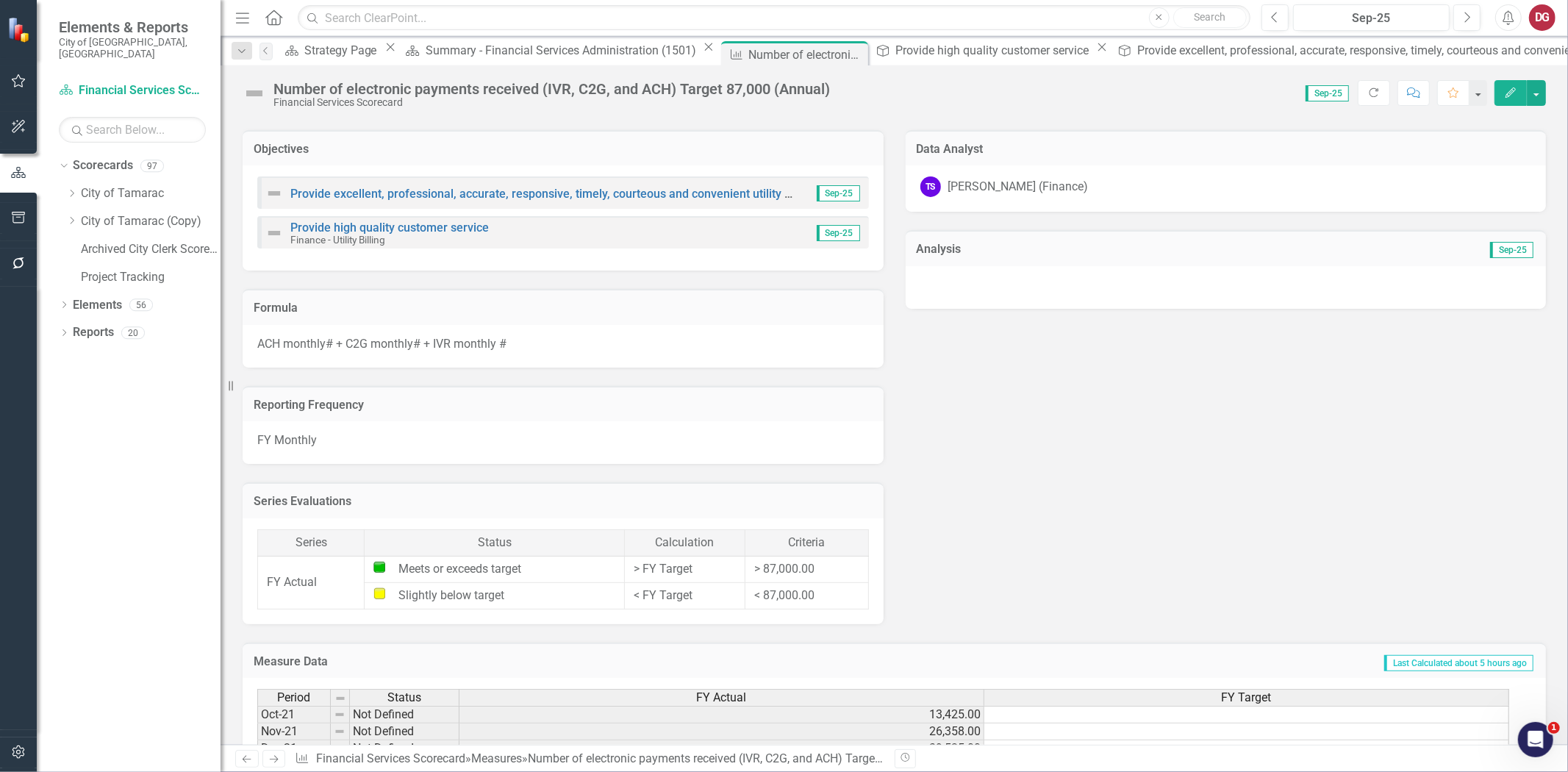
scroll to position [489, 0]
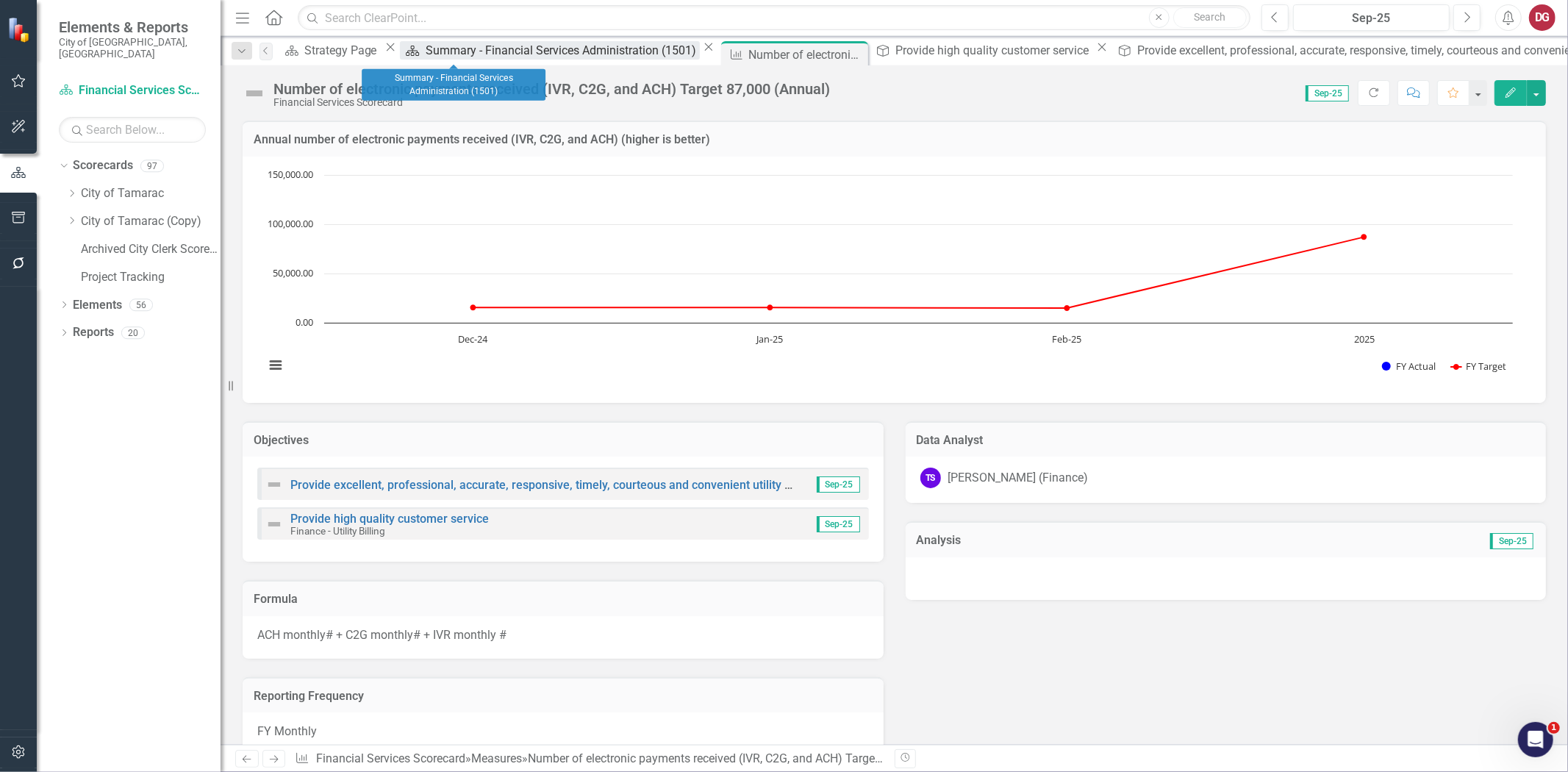
click at [457, 53] on div "Summary - Financial Services Administration (1501)" at bounding box center [563, 50] width 275 height 19
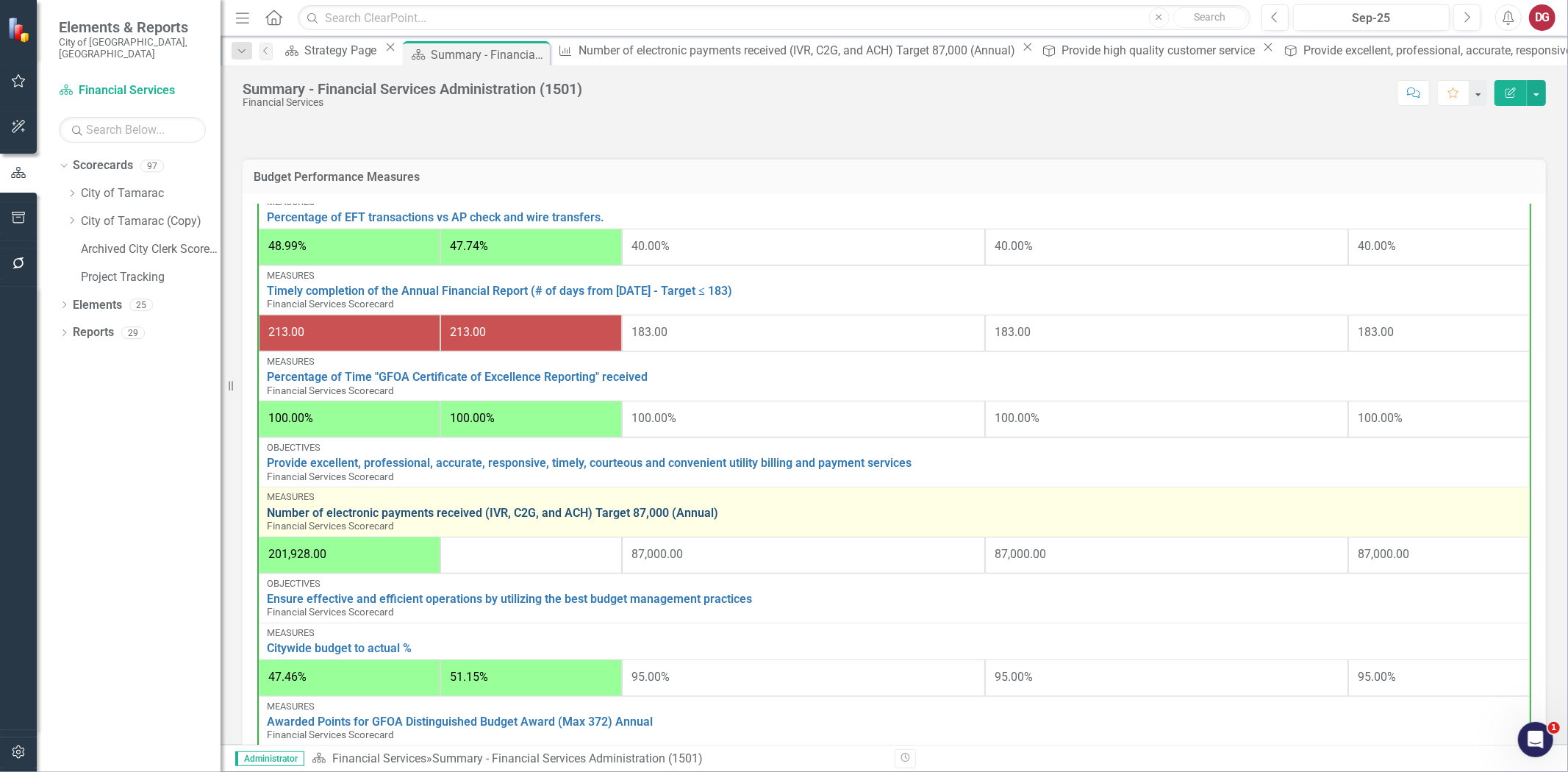
click at [504, 508] on link "Number of electronic payments received (IVR, C2G, and ACH) Target 87,000 (Annua…" at bounding box center [894, 513] width 1255 height 13
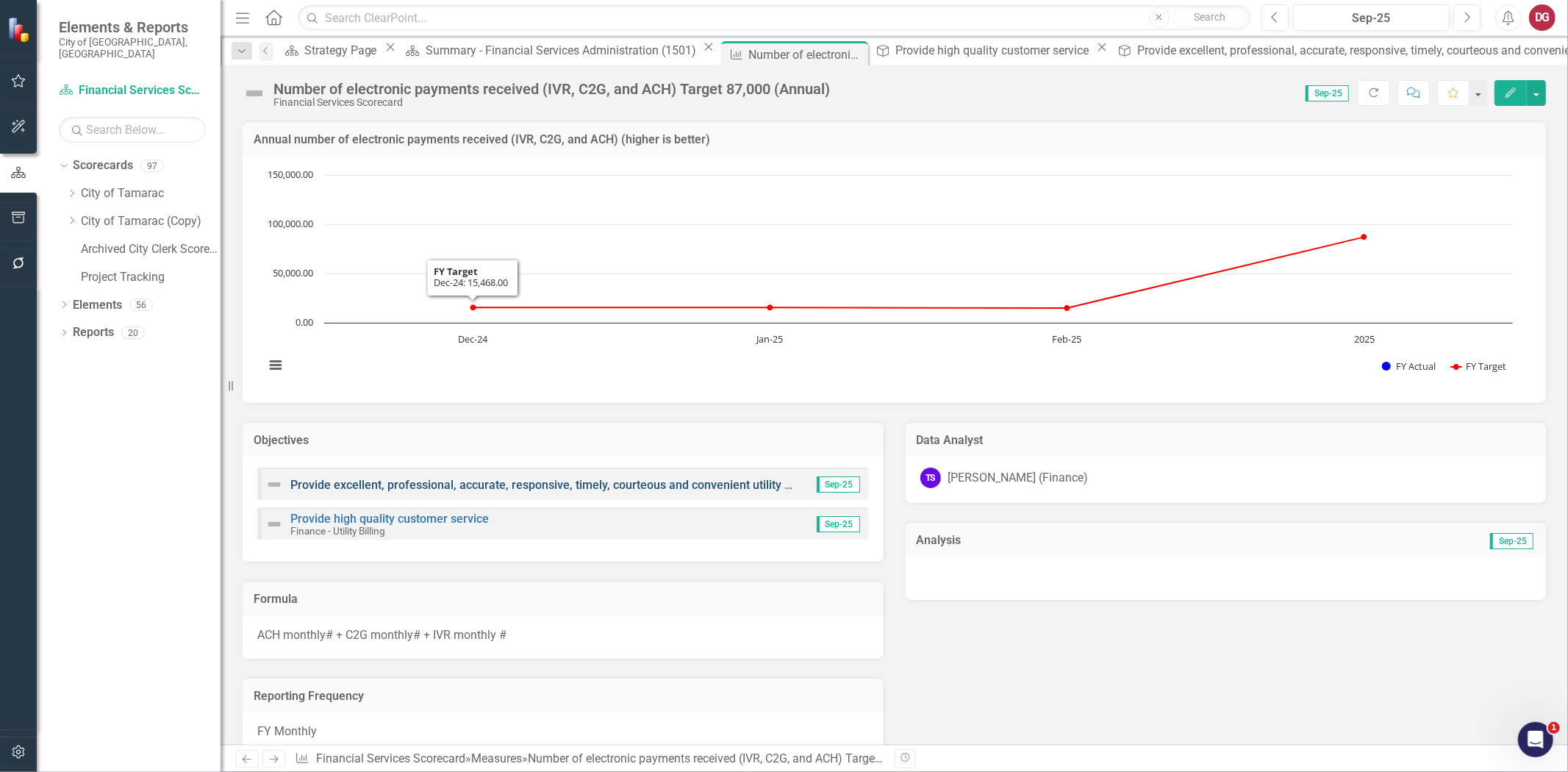
click at [494, 484] on link "Provide excellent, professional, accurate, responsive, timely, courteous and co…" at bounding box center [613, 485] width 645 height 14
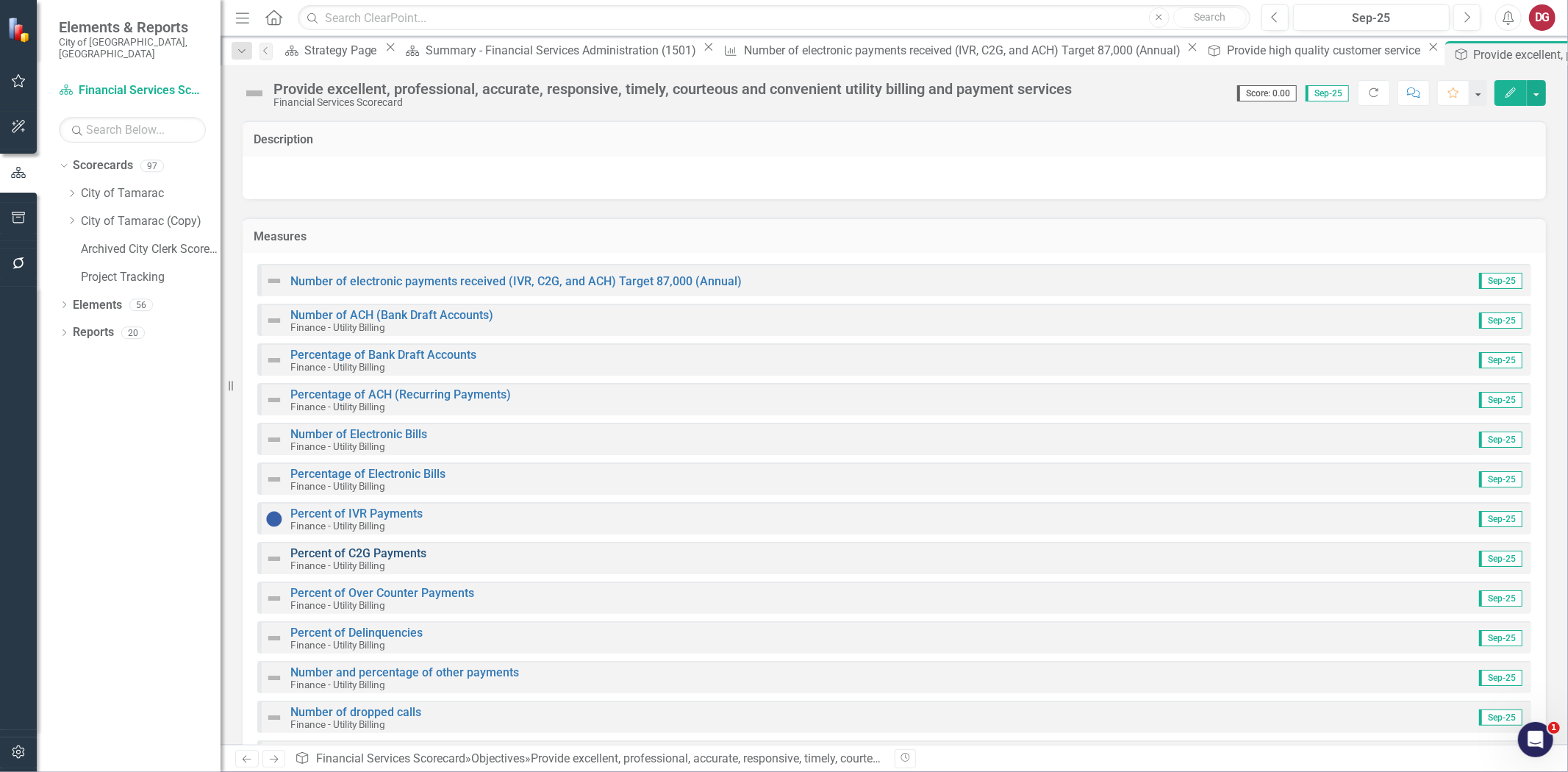
click at [349, 550] on link "Percent of C2G Payments" at bounding box center [359, 554] width 136 height 14
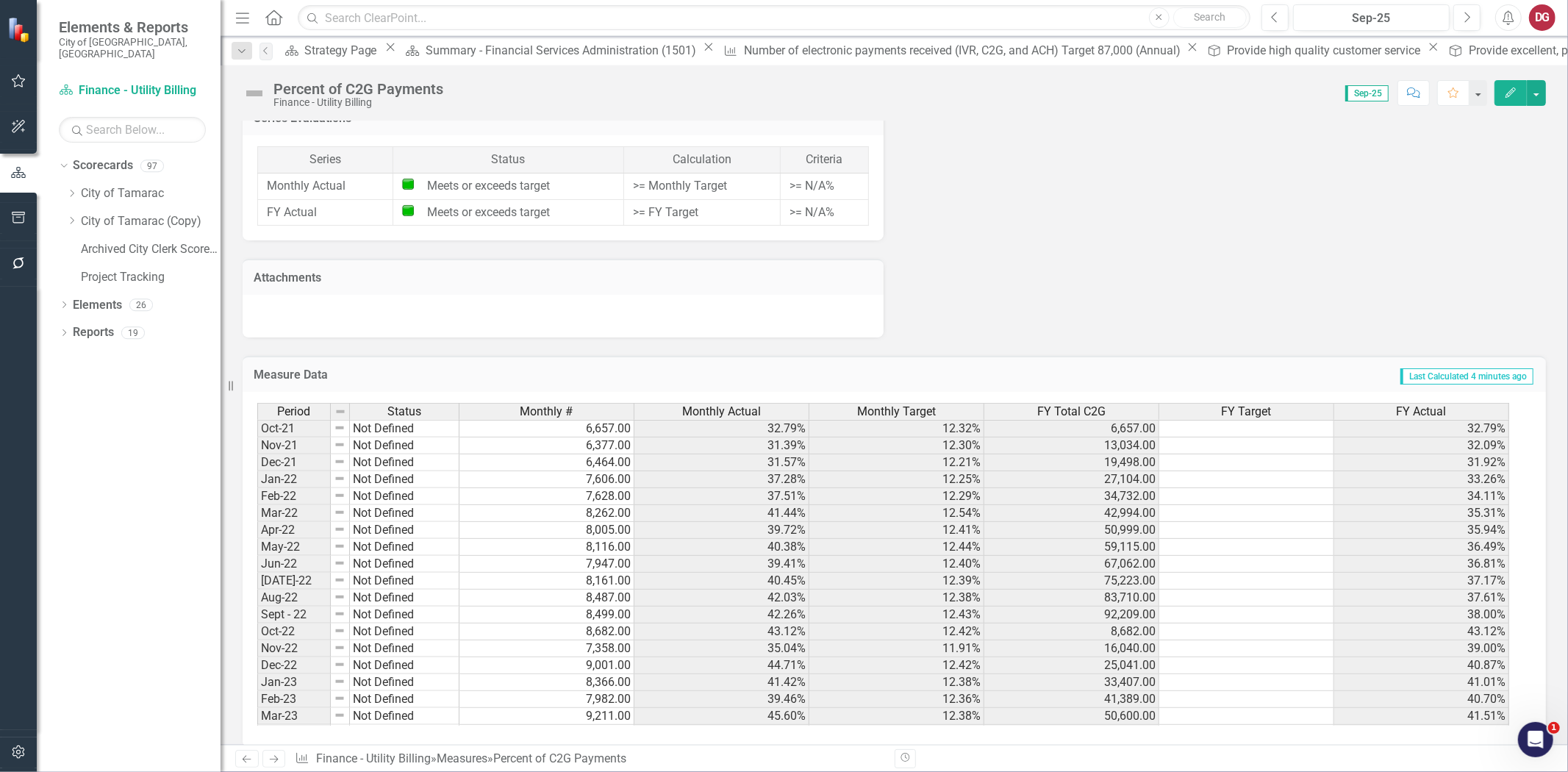
scroll to position [943, 0]
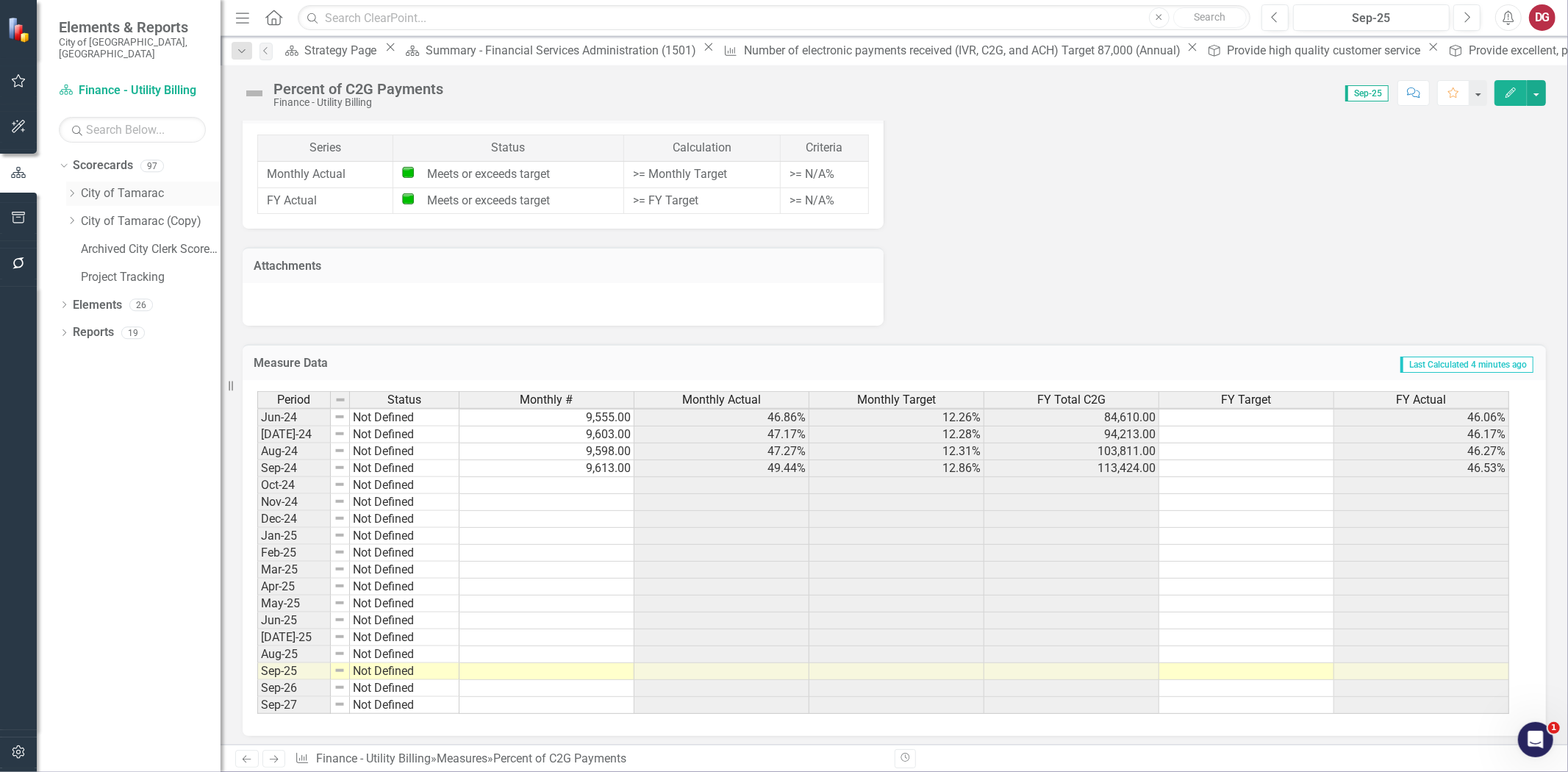
drag, startPoint x: 76, startPoint y: 184, endPoint x: 87, endPoint y: 185, distance: 11.0
click at [76, 189] on icon "Dropdown" at bounding box center [72, 193] width 11 height 9
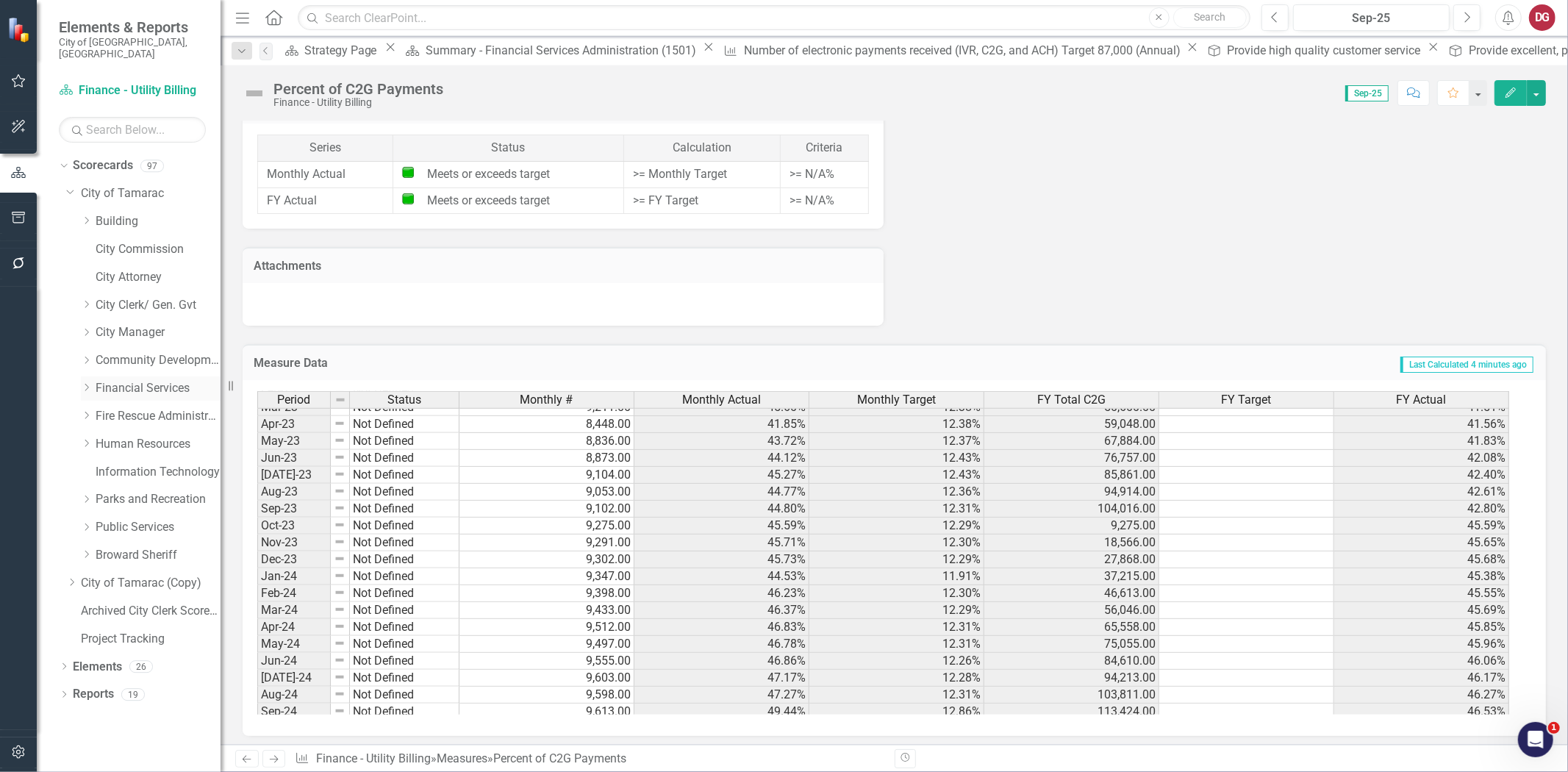
click at [144, 381] on link "Financial Services" at bounding box center [158, 388] width 125 height 17
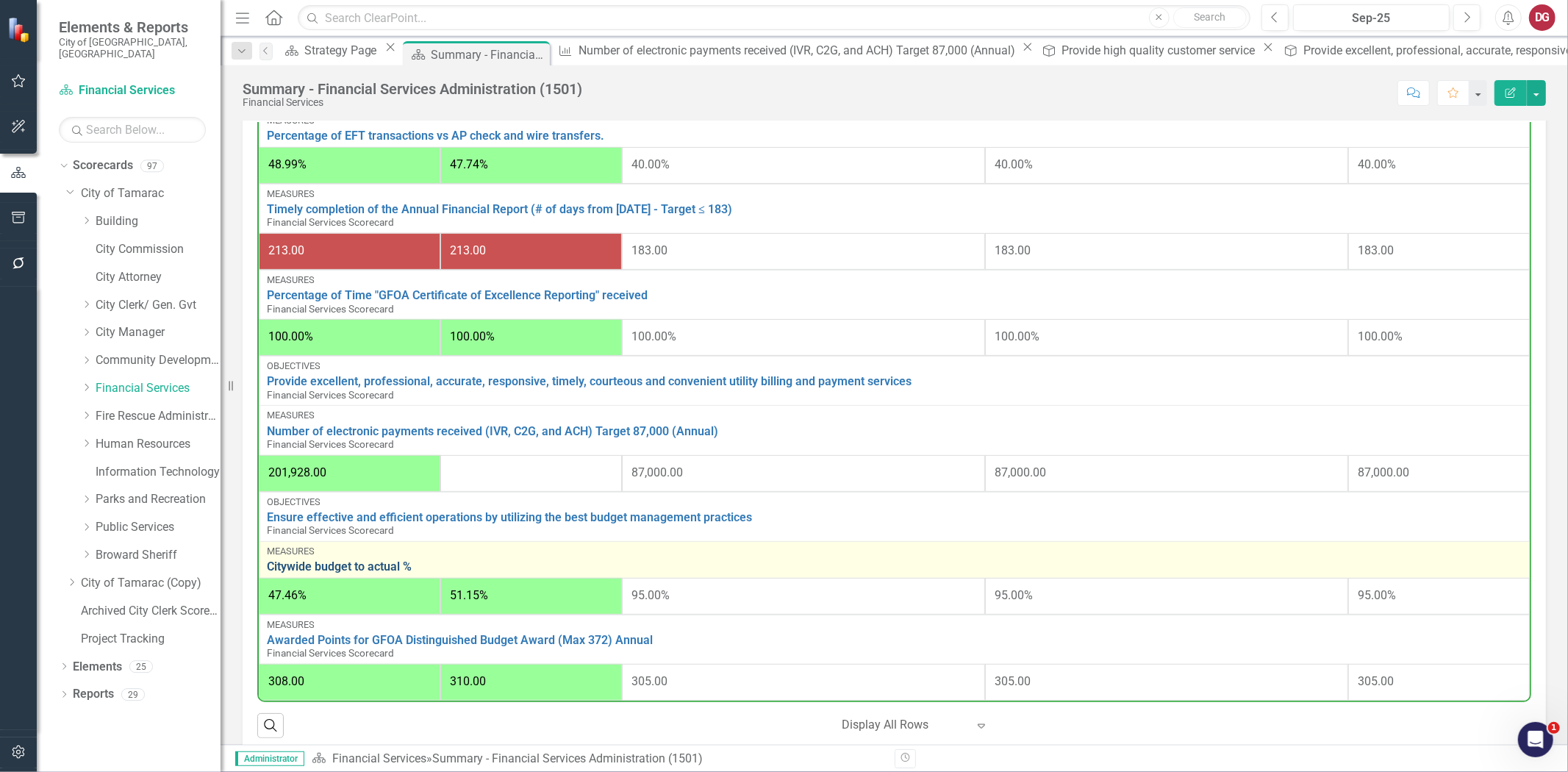
click at [371, 566] on link "Citywide budget to actual %" at bounding box center [894, 566] width 1255 height 13
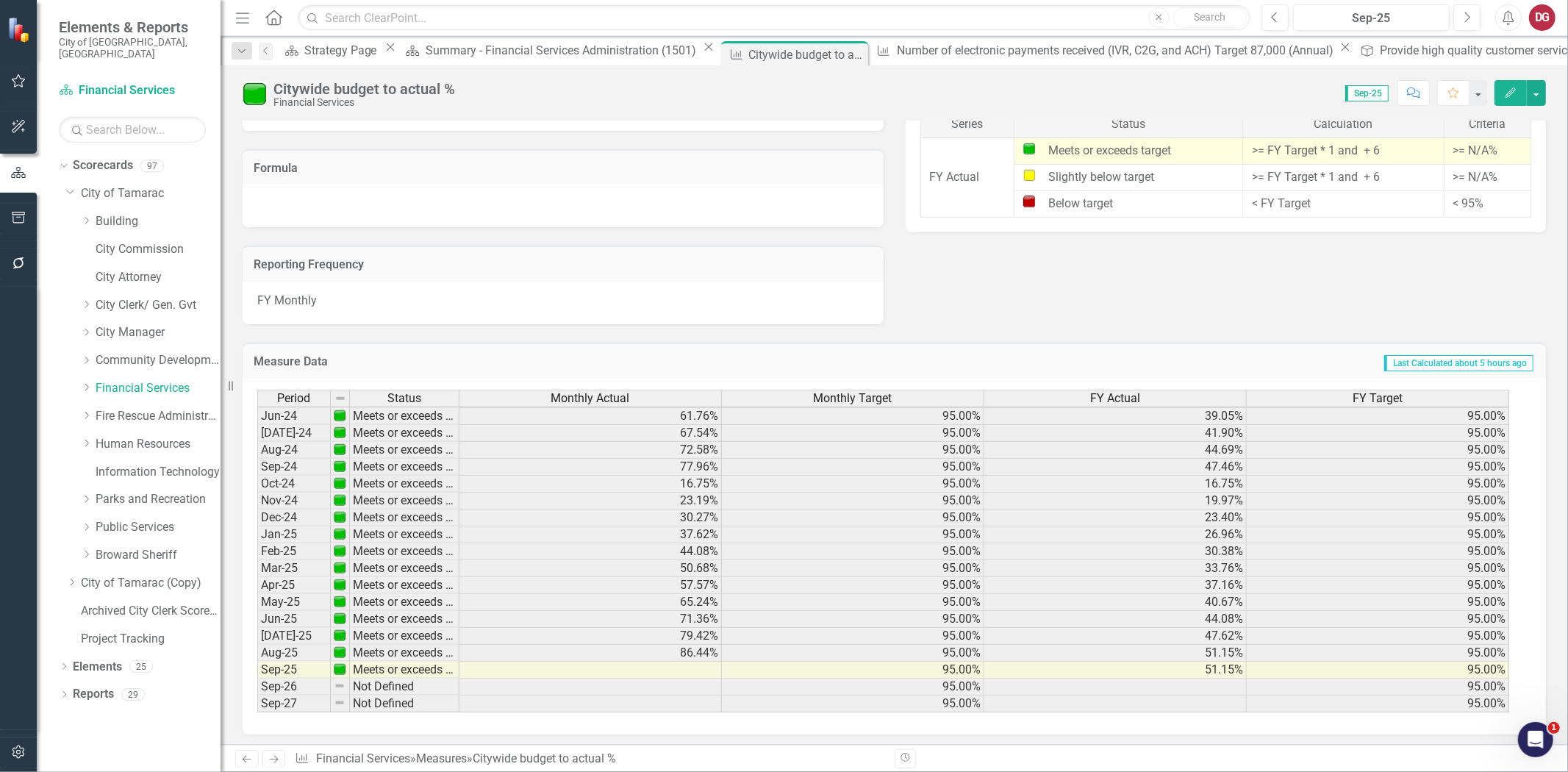
click at [76, 377] on div "Dropdown Financial Services" at bounding box center [143, 390] width 155 height 28
click at [81, 383] on icon "Dropdown" at bounding box center [86, 387] width 11 height 9
click at [163, 491] on link "3.Cost/Budget" at bounding box center [165, 499] width 110 height 17
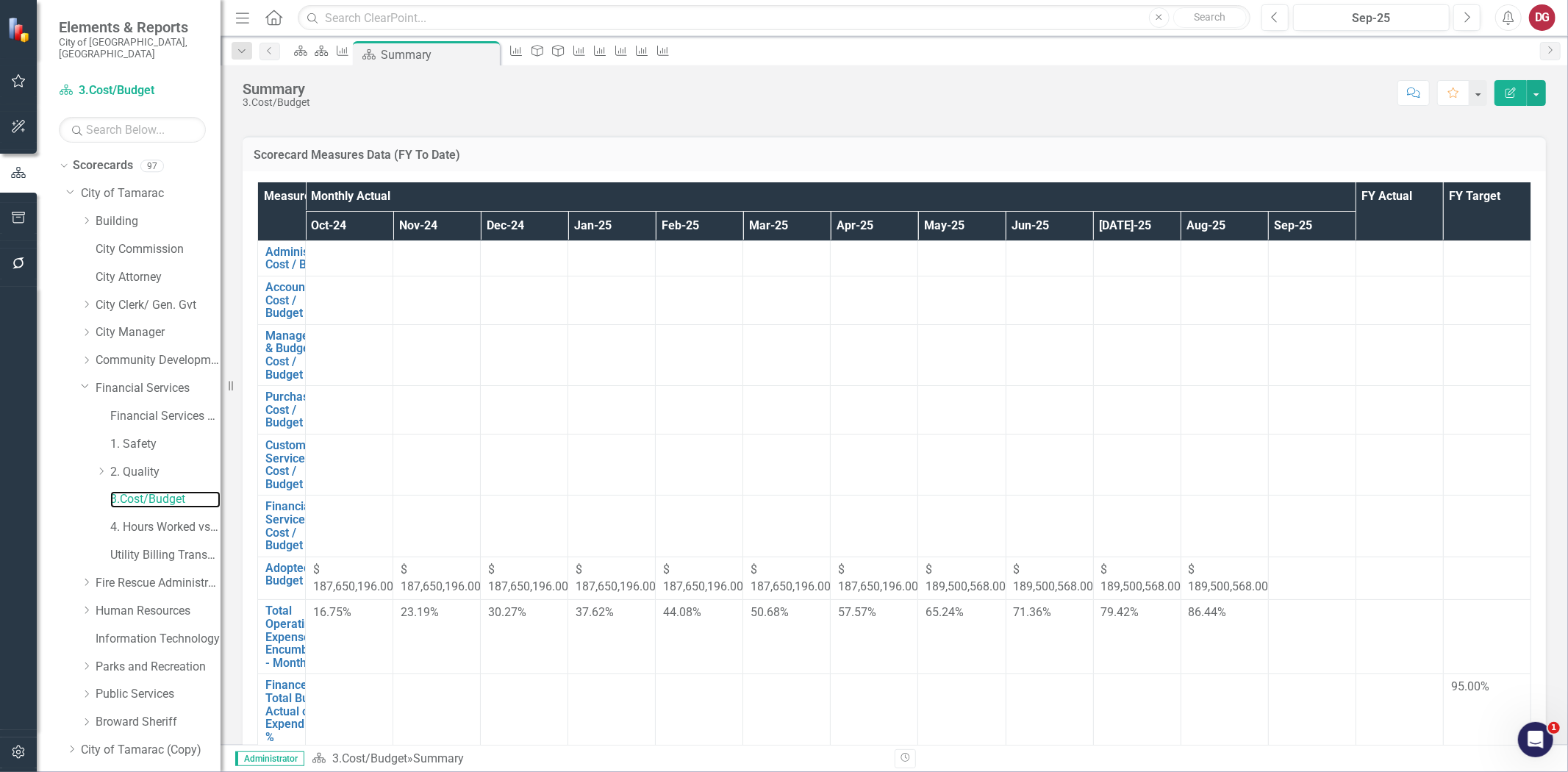
scroll to position [75, 0]
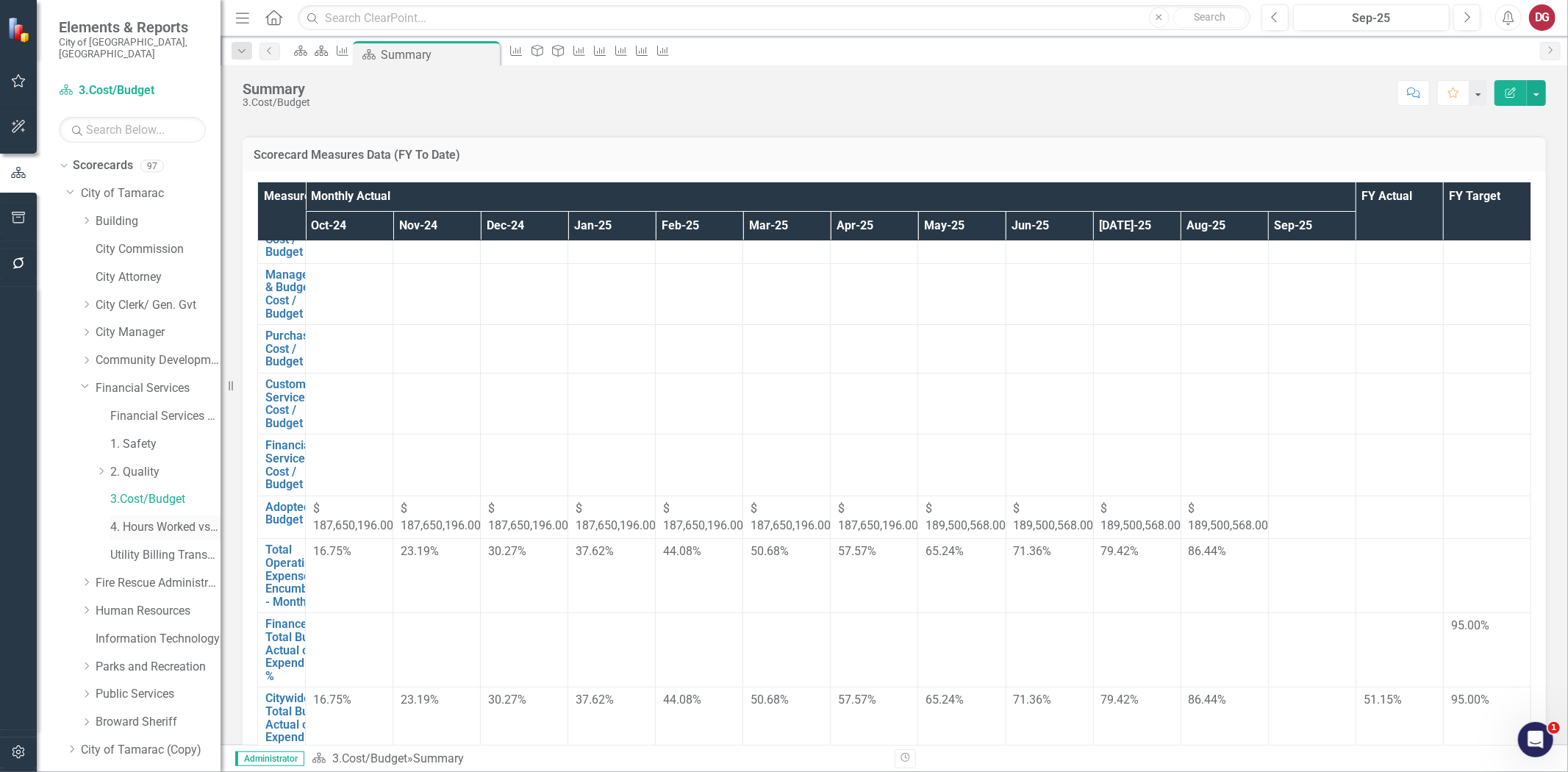
click at [174, 519] on link "4. Hours Worked vs Available hours" at bounding box center [165, 527] width 110 height 17
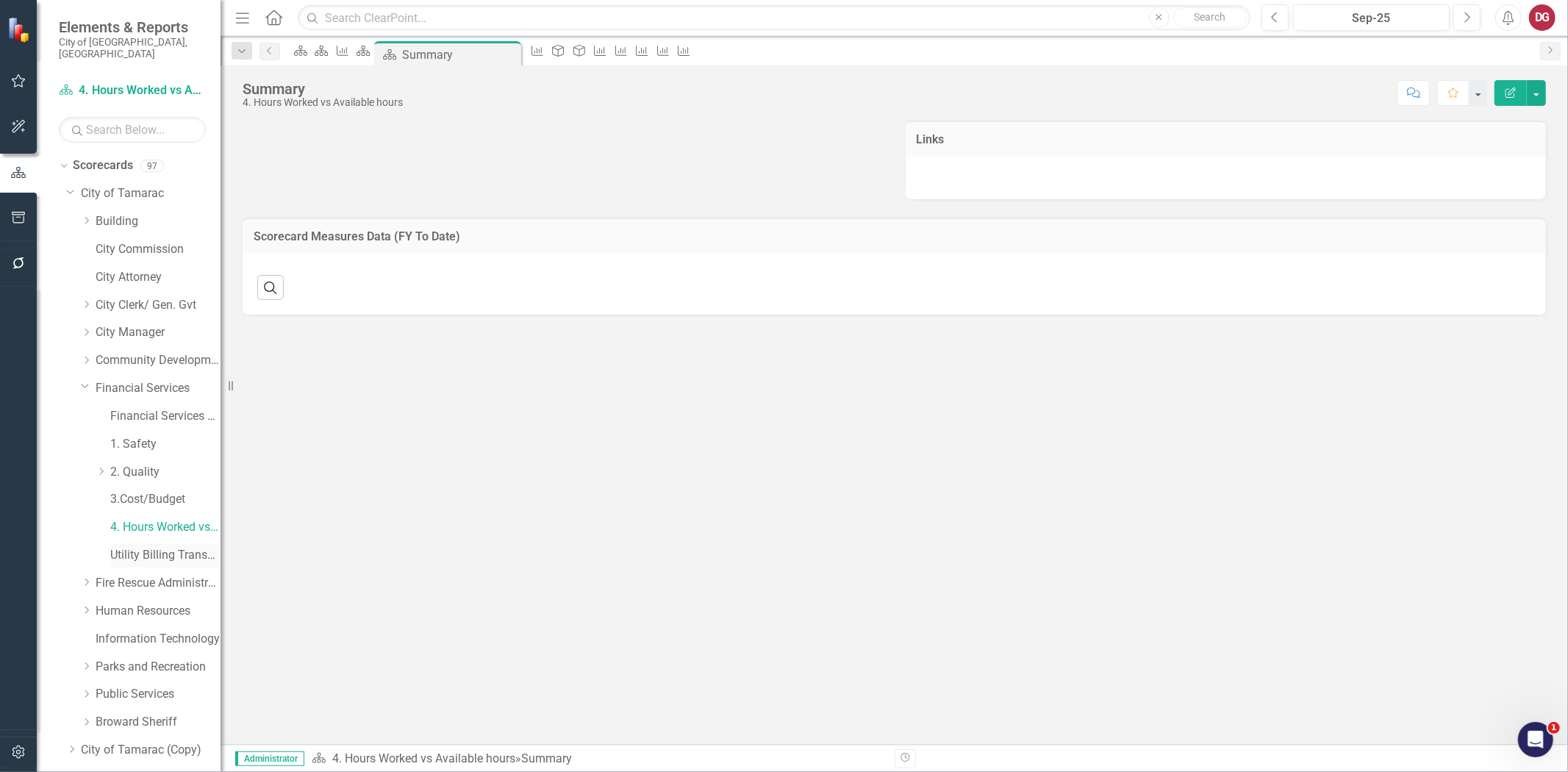
click at [159, 547] on link "Utility Billing Transactional Survey" at bounding box center [165, 556] width 110 height 17
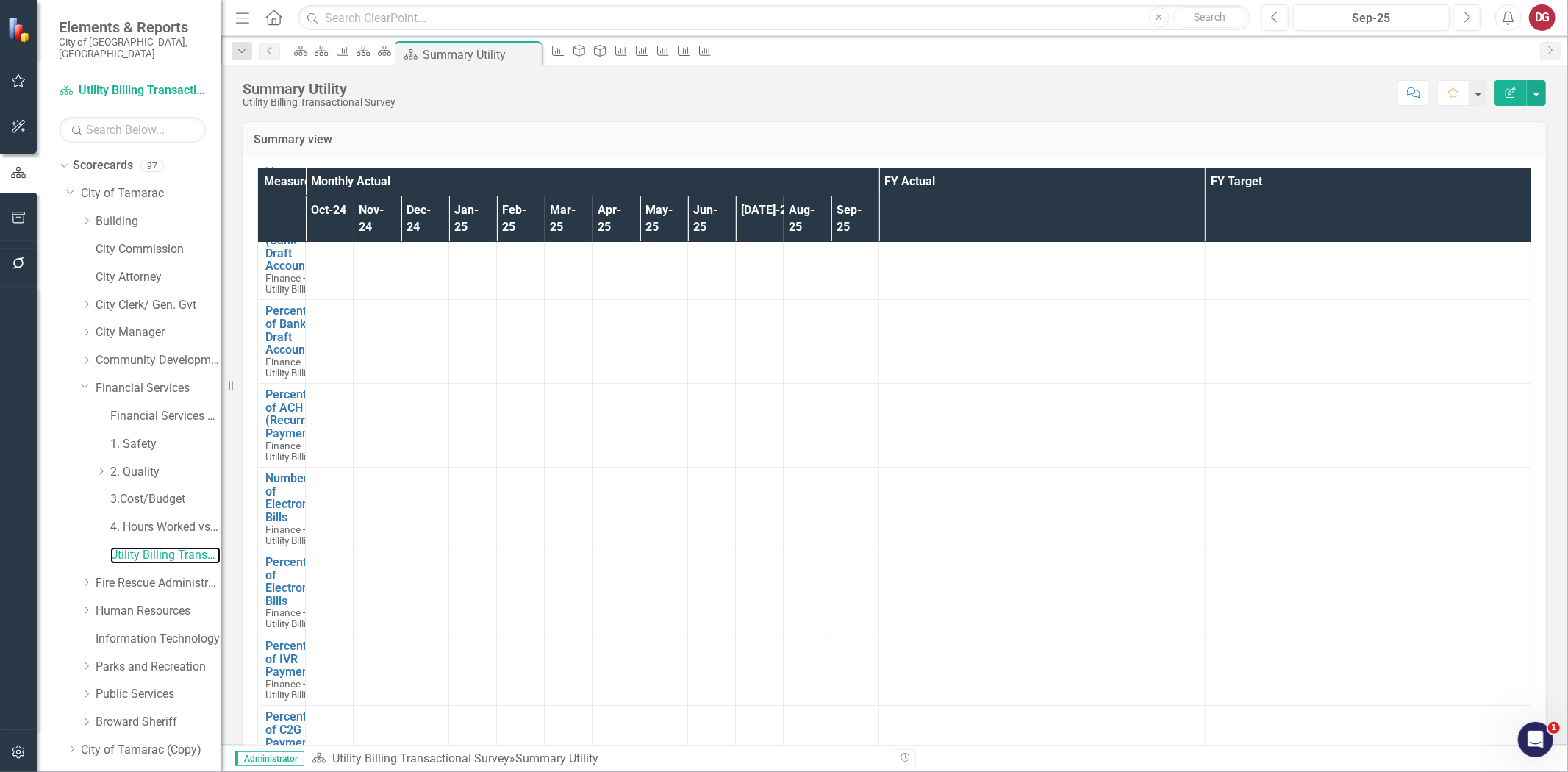
scroll to position [408, 0]
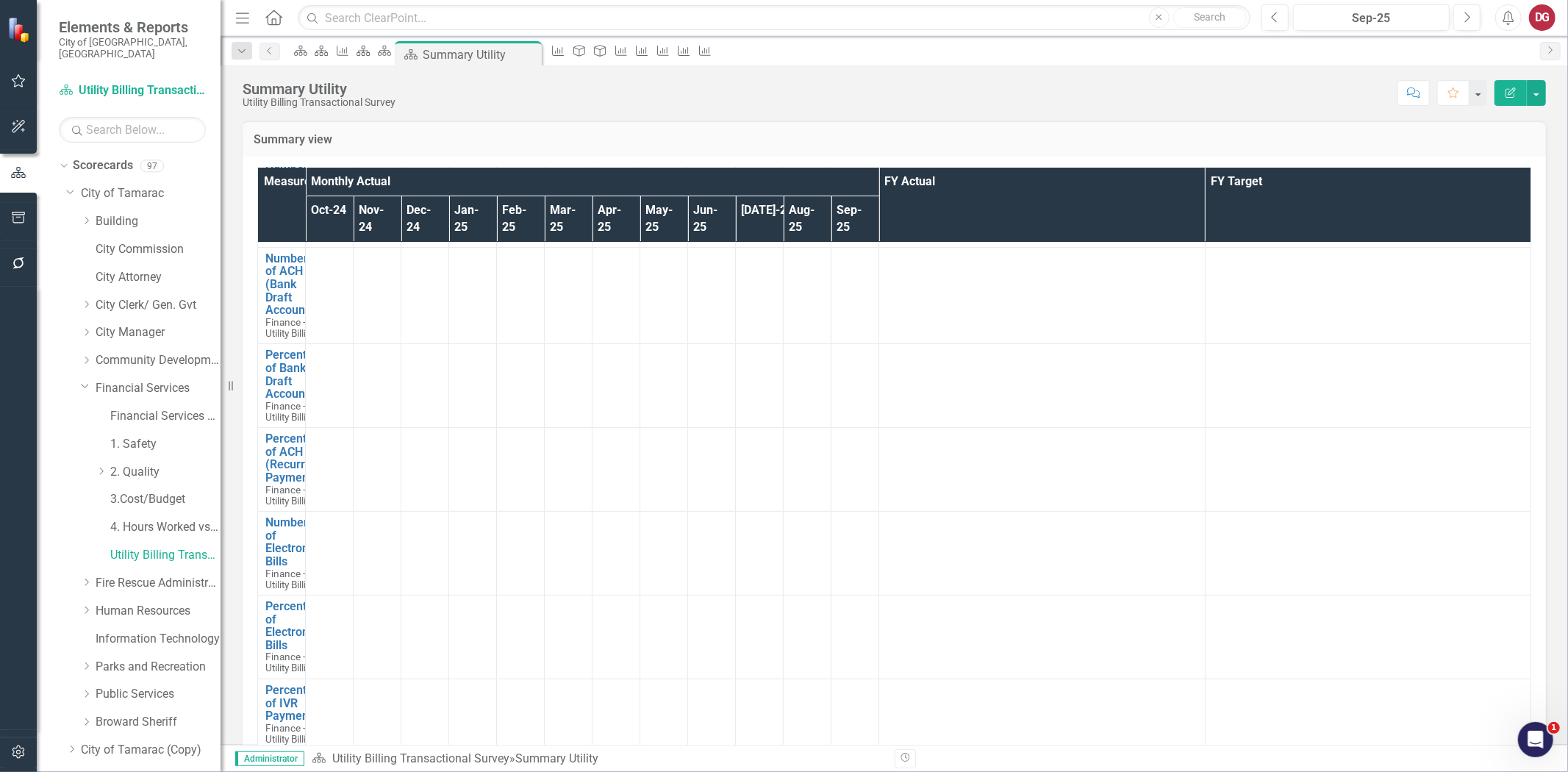
click at [353, 428] on td at bounding box center [329, 470] width 47 height 84
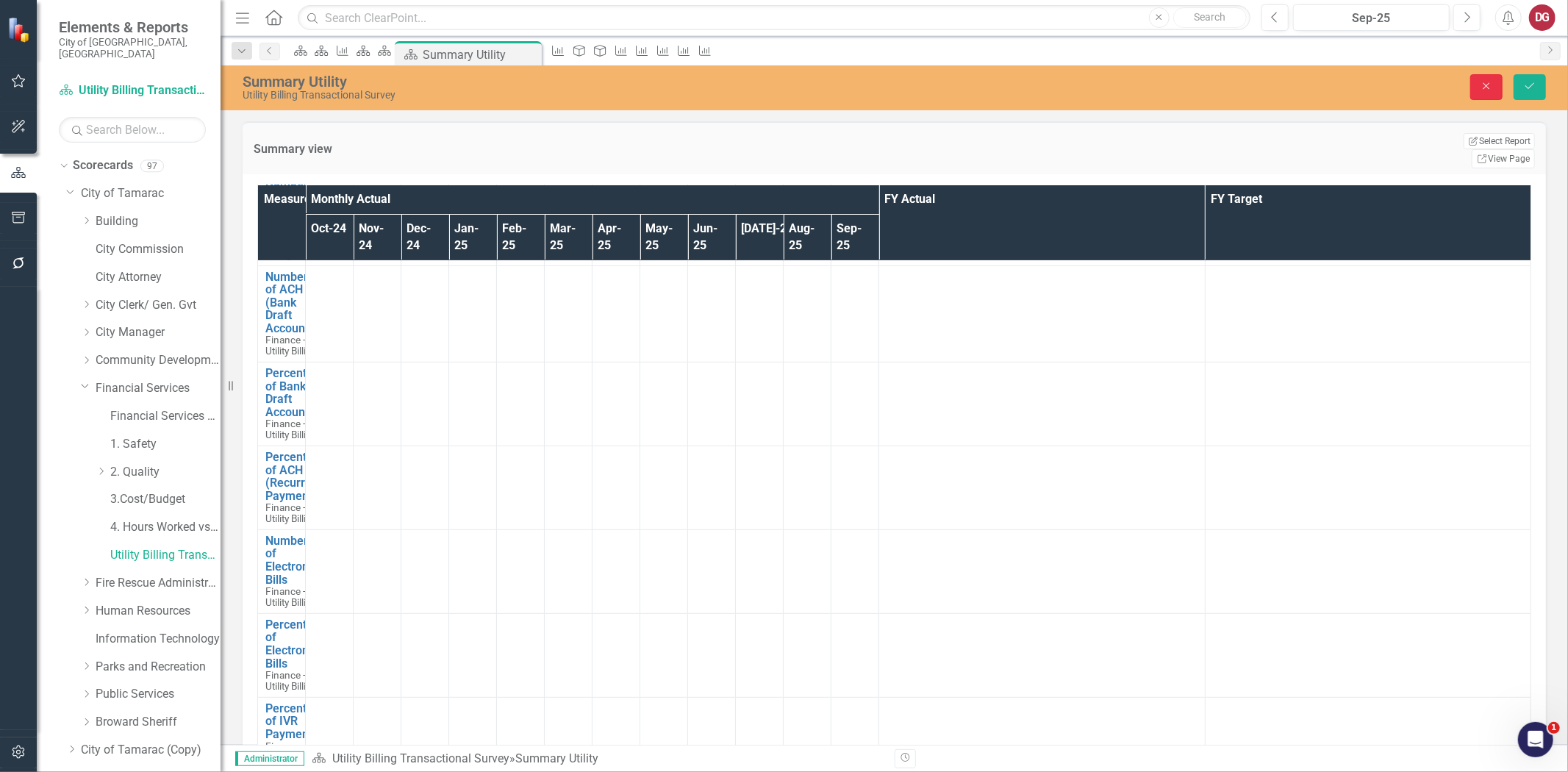
drag, startPoint x: 1490, startPoint y: 85, endPoint x: 1182, endPoint y: 159, distance: 316.8
click at [1490, 84] on icon "Close" at bounding box center [1487, 86] width 13 height 11
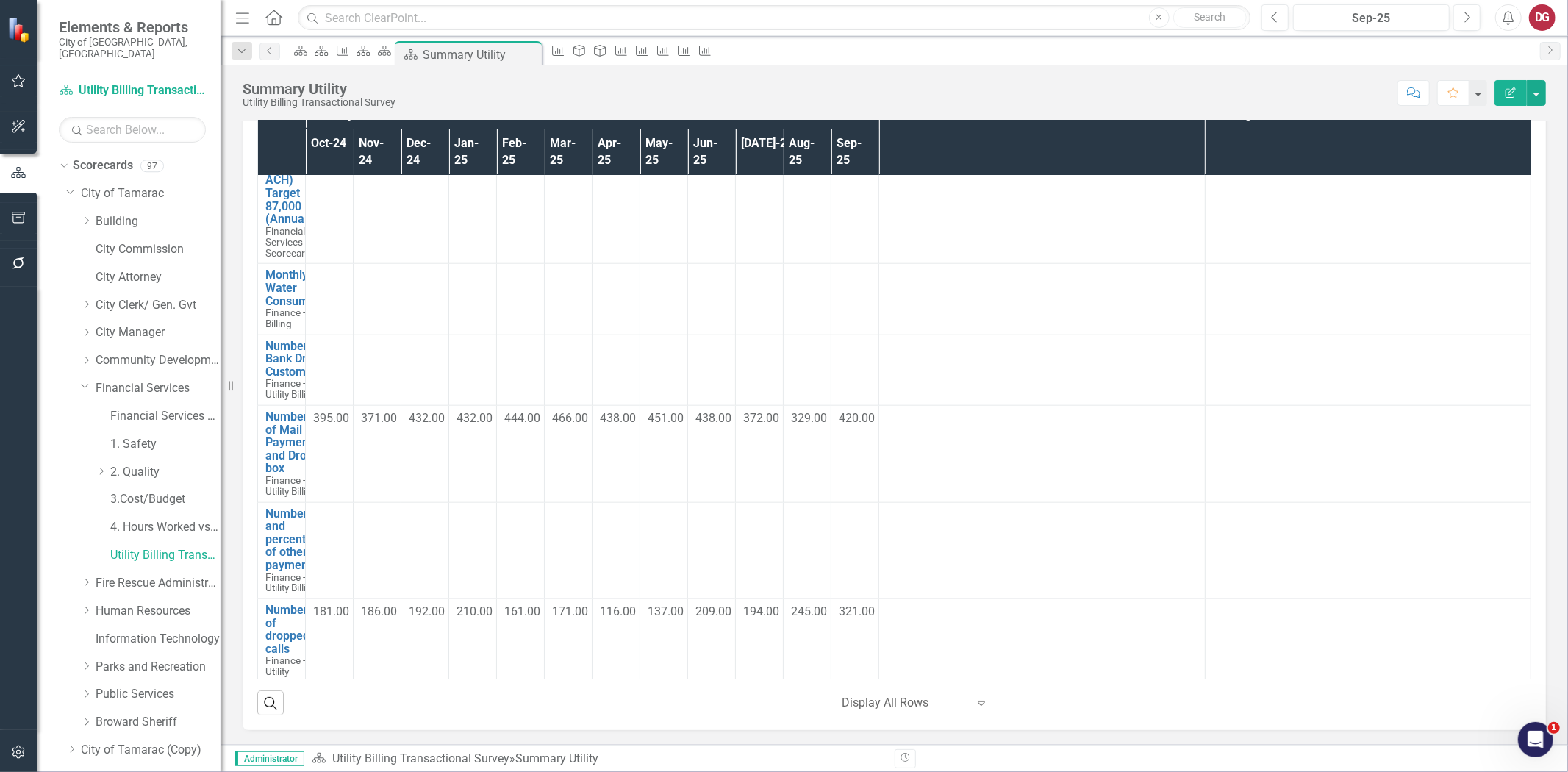
scroll to position [1285, 0]
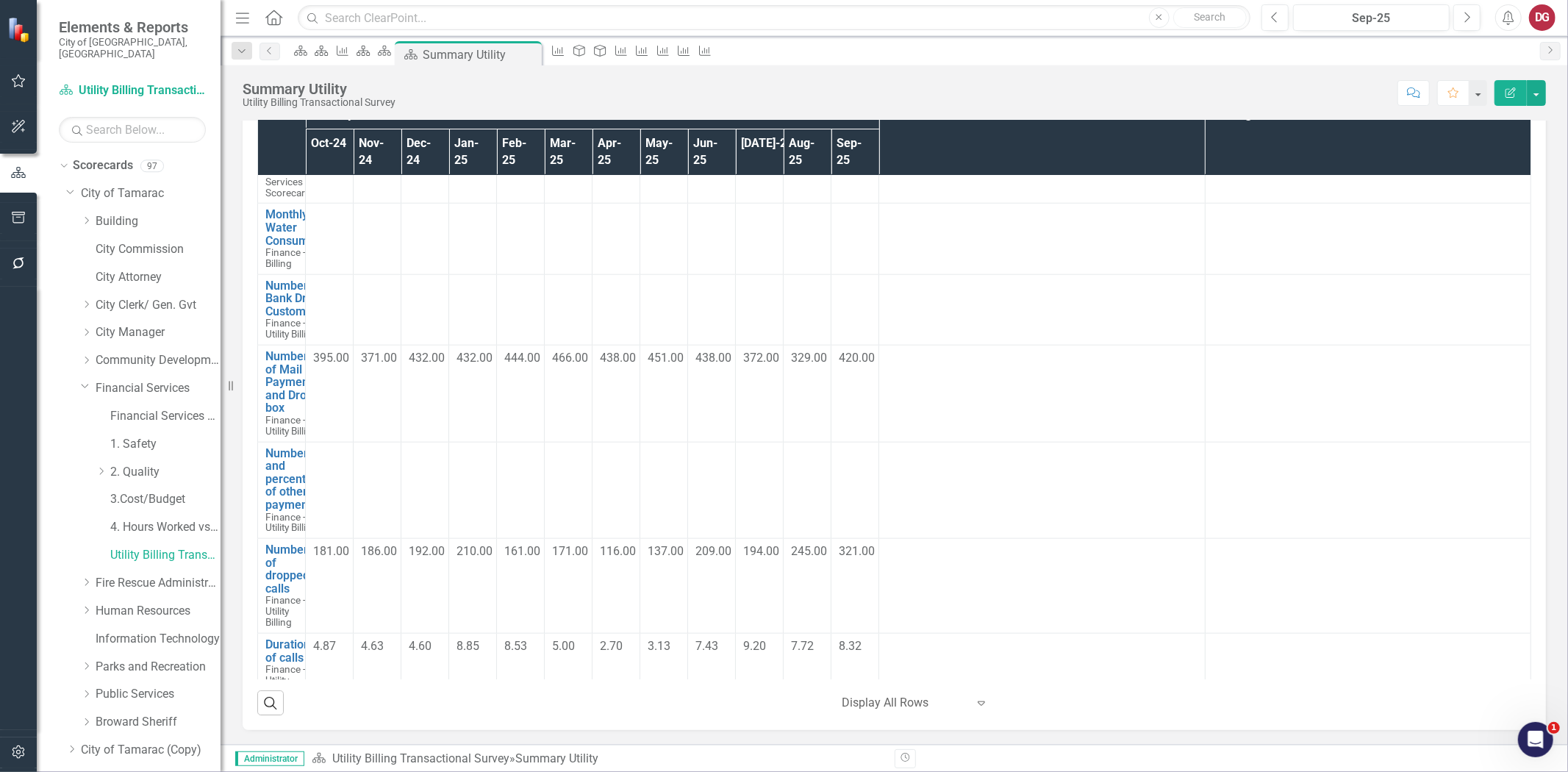
click at [301, 708] on link "Call Data" at bounding box center [283, 720] width 35 height 26
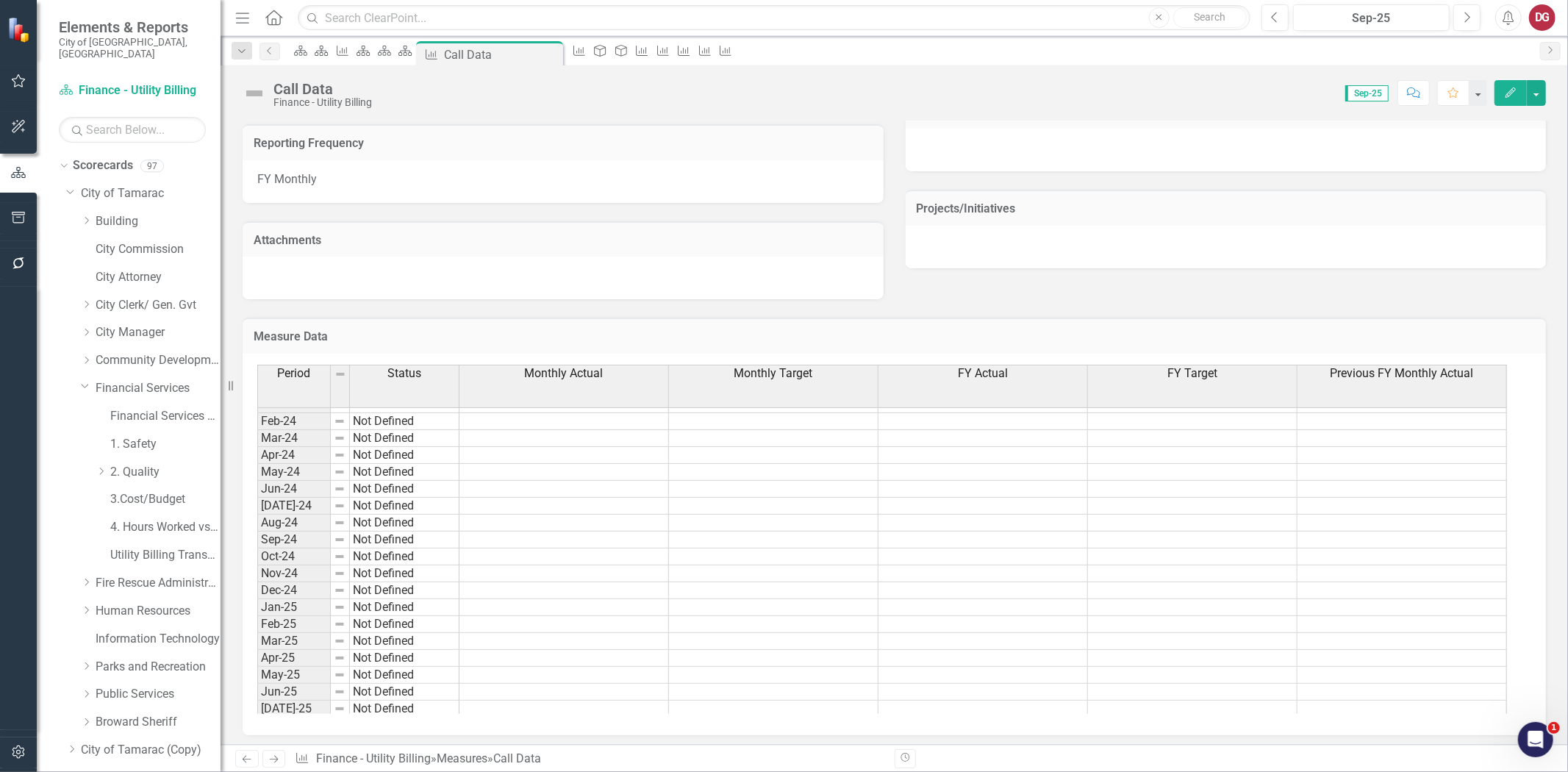
scroll to position [539, 0]
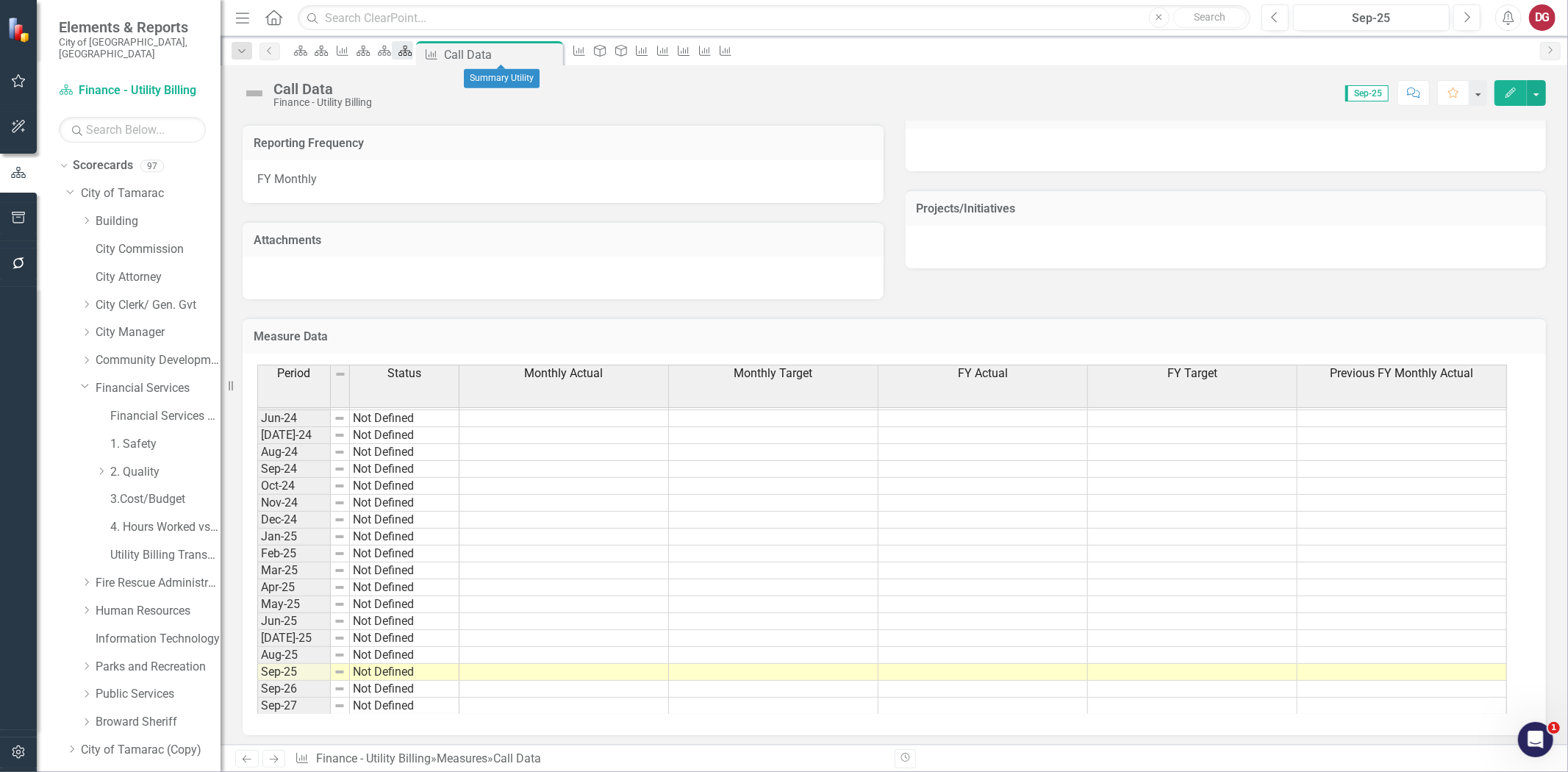
click at [412, 55] on icon "Scorecard" at bounding box center [405, 50] width 14 height 12
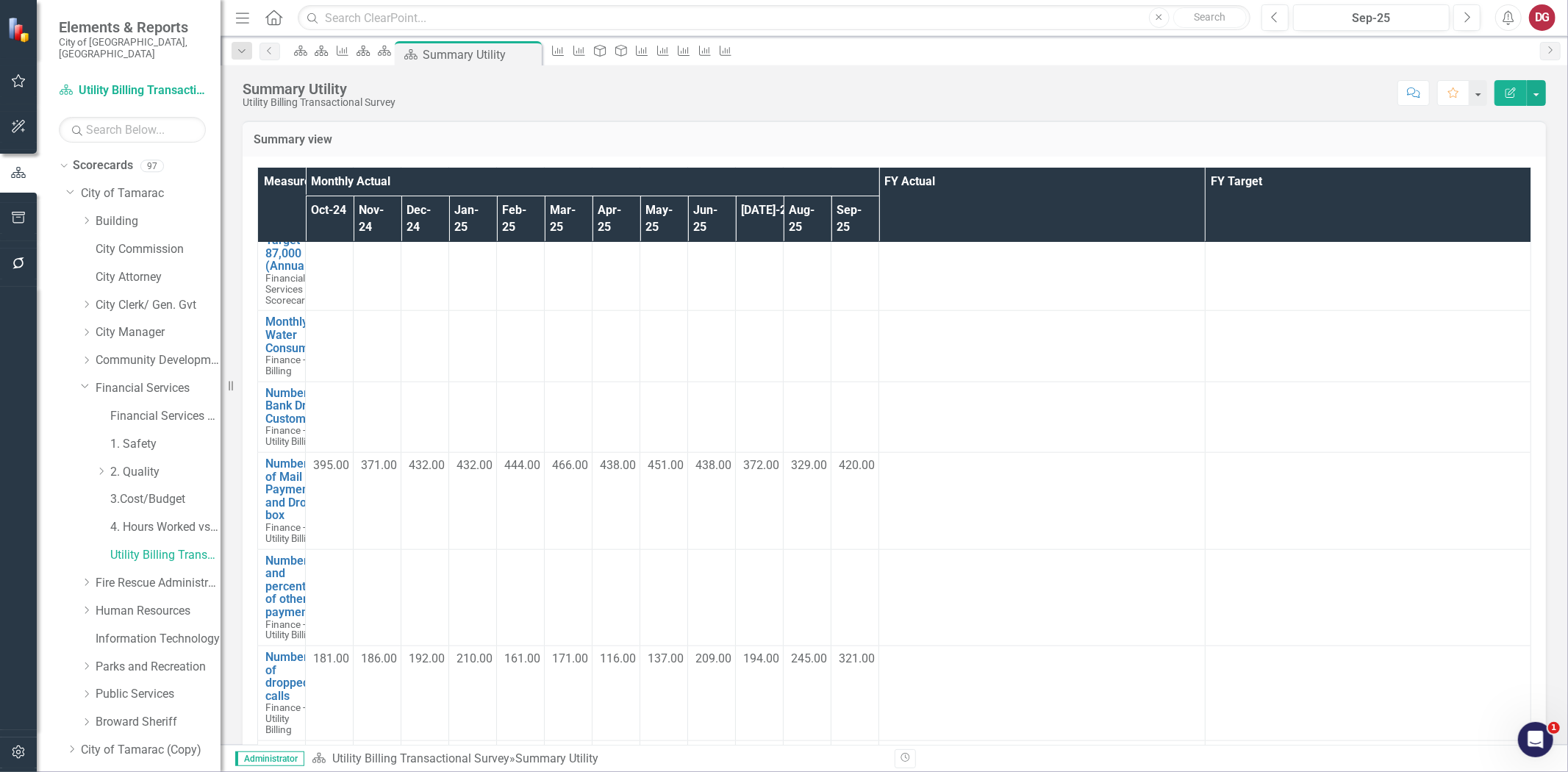
scroll to position [1285, 0]
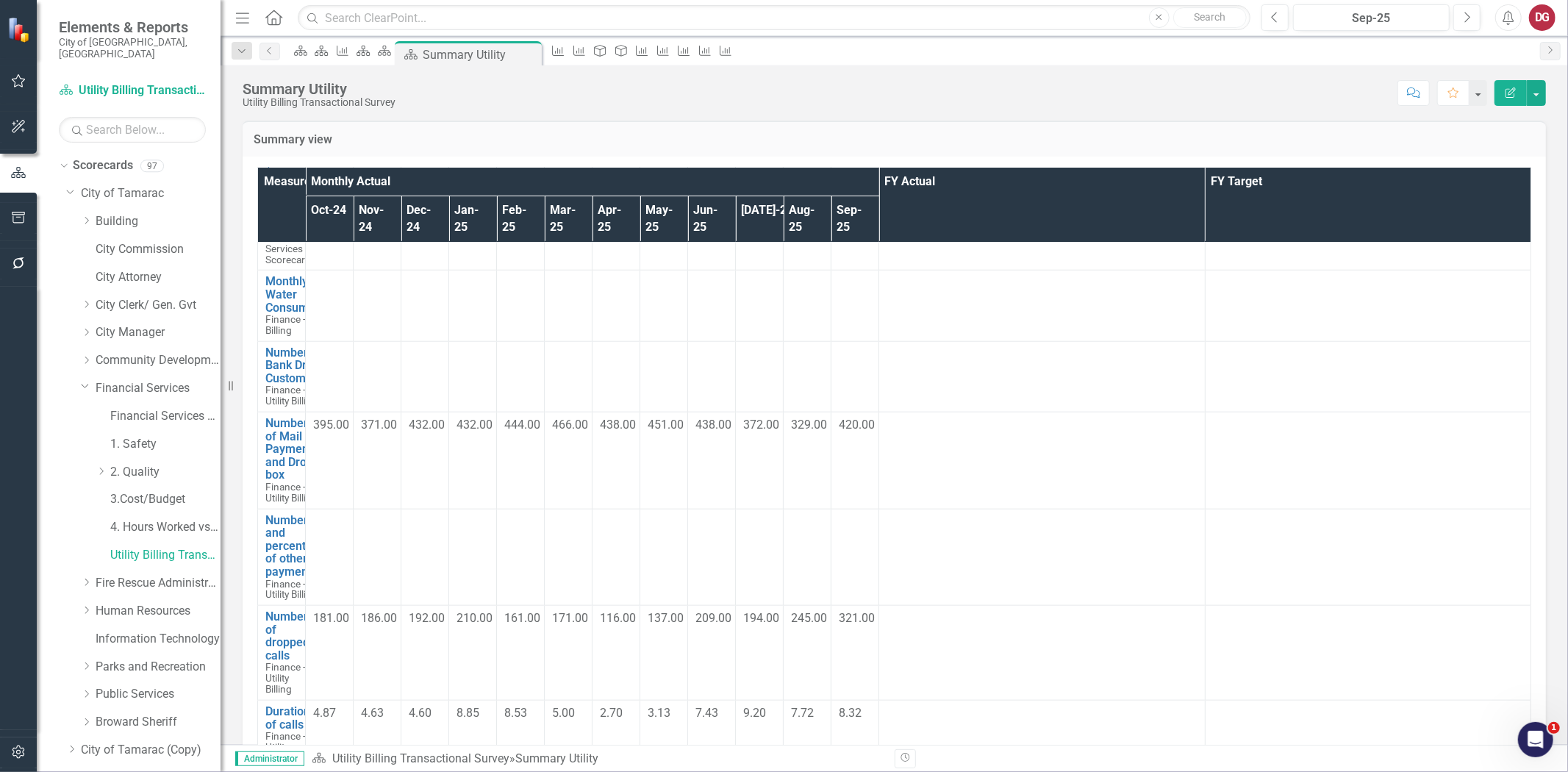
click at [353, 509] on td at bounding box center [329, 557] width 47 height 98
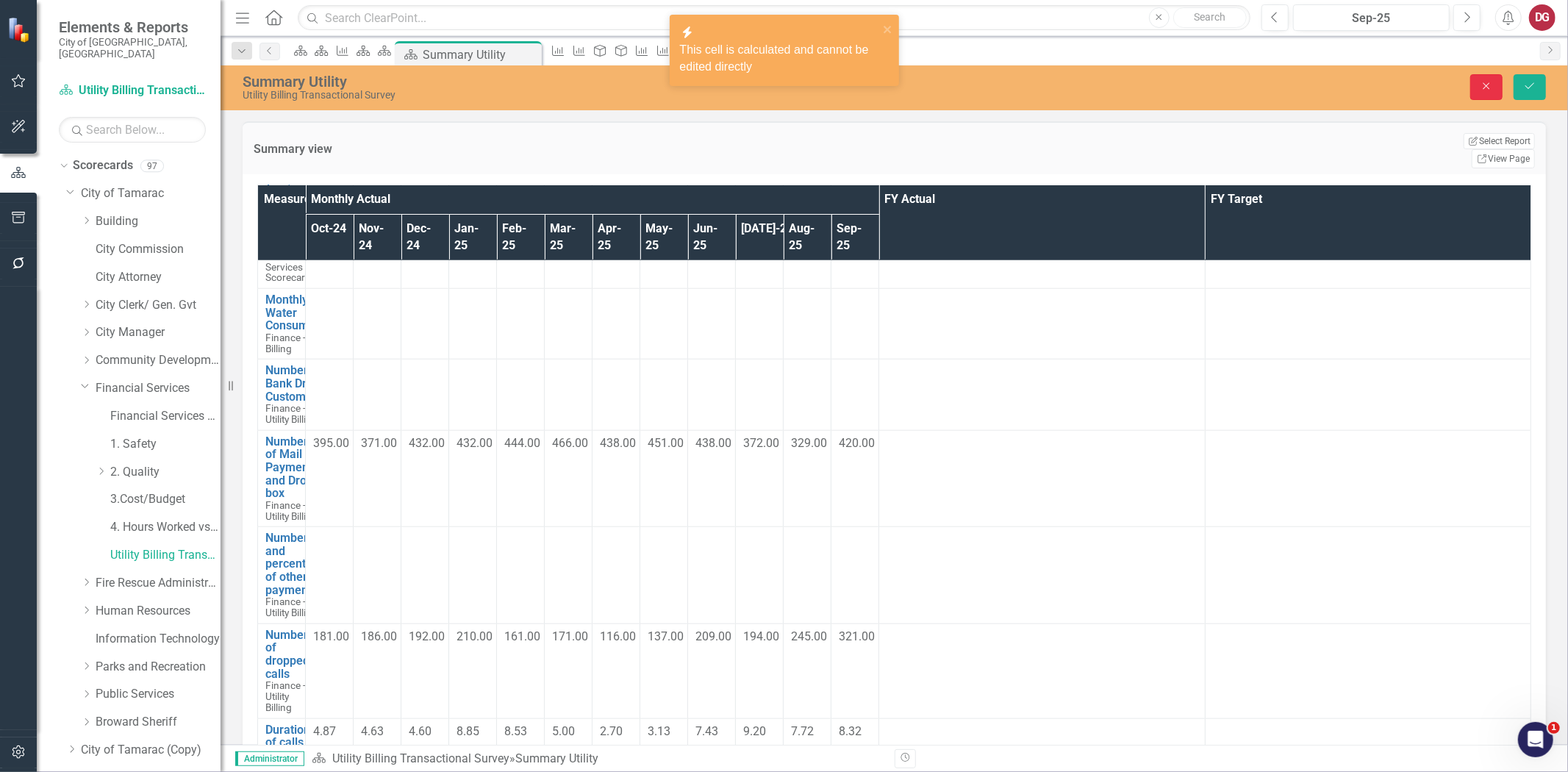
click at [1481, 86] on icon "Close" at bounding box center [1487, 86] width 13 height 11
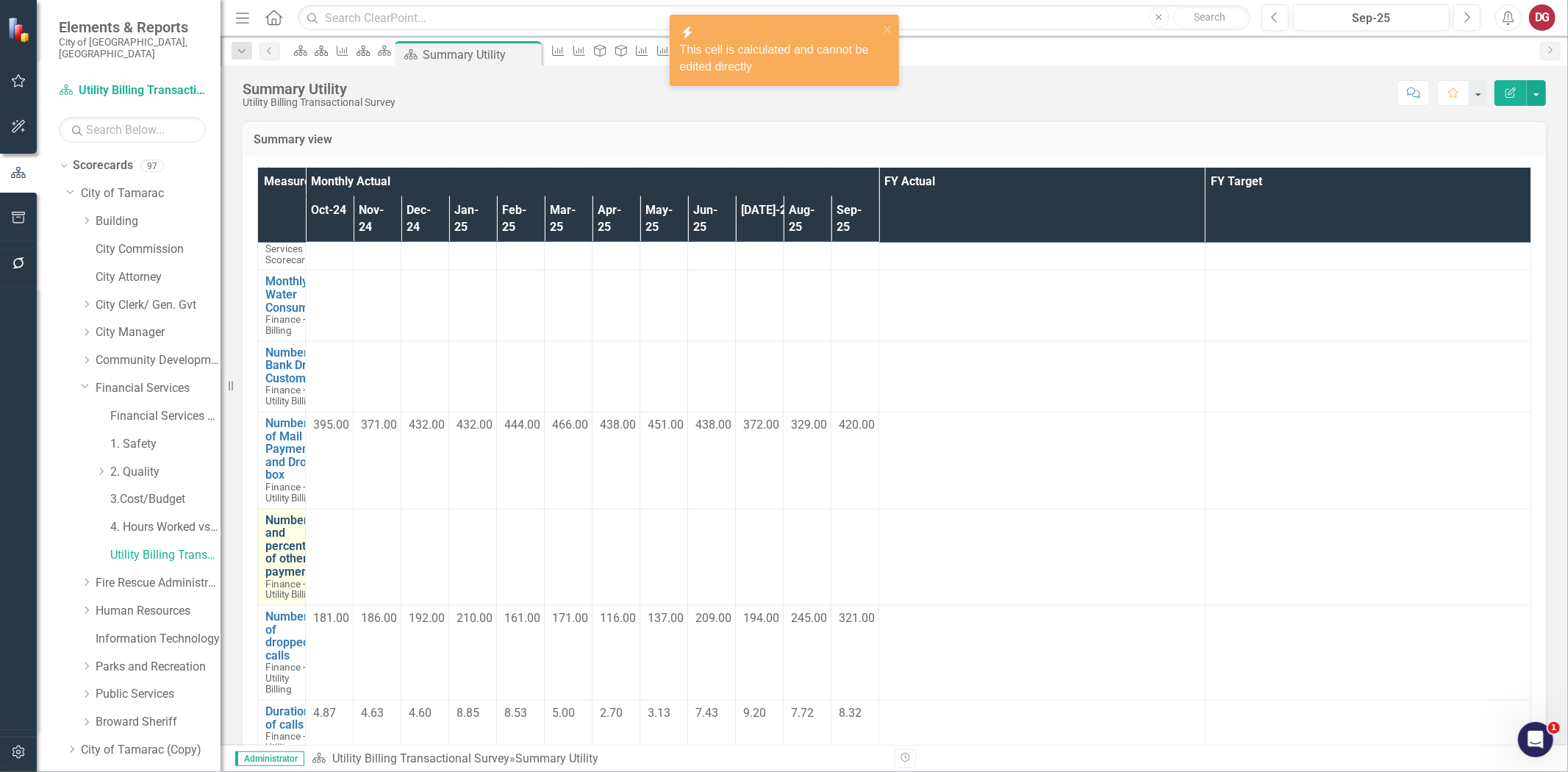
click at [296, 514] on link "Number and percentage of other payments" at bounding box center [295, 547] width 60 height 64
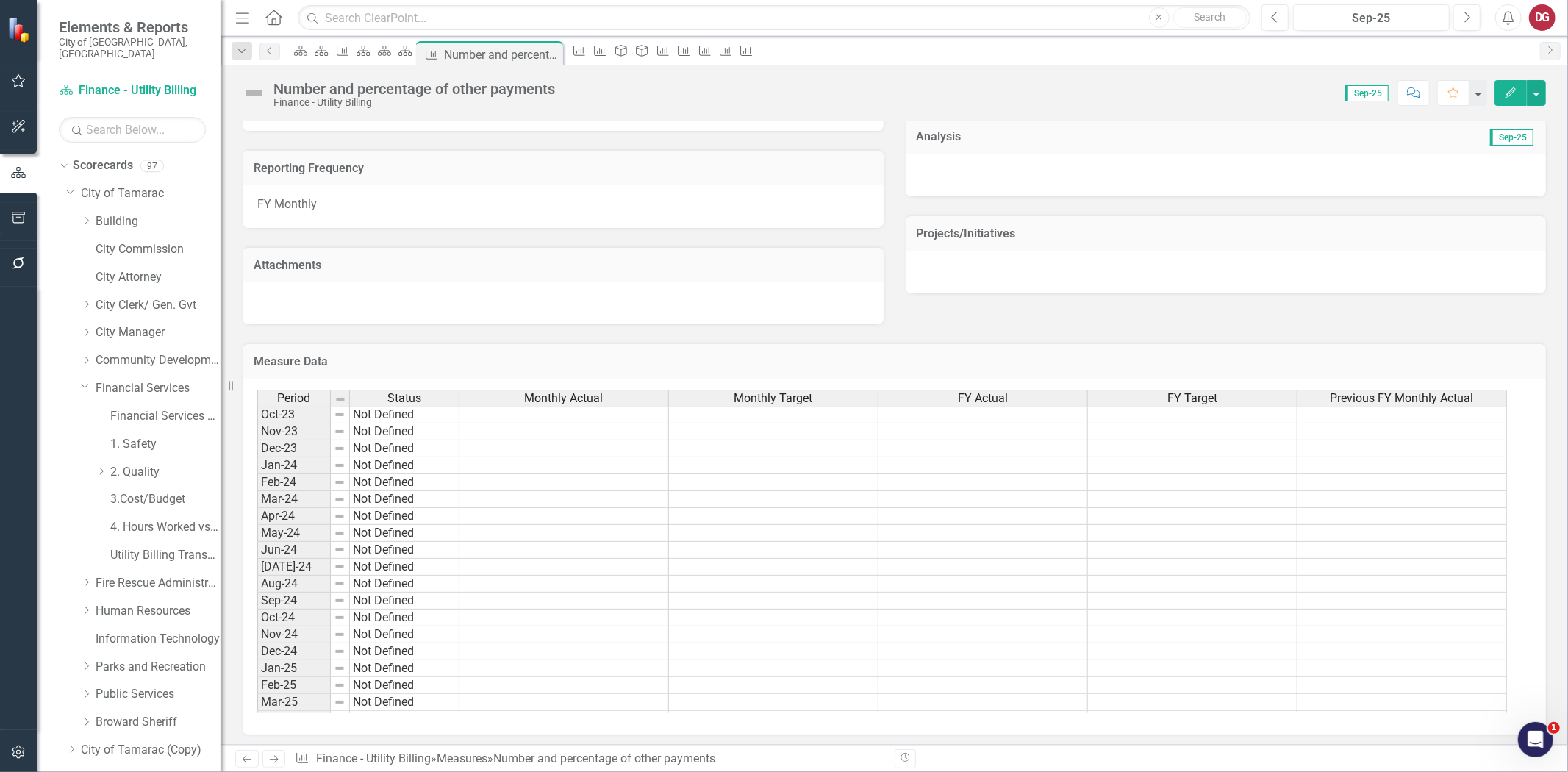
scroll to position [408, 0]
click at [500, 531] on tbody "Nov-22 Not Defined Dec-22 Not Defined Jan-23 Not Defined Feb-23 Not Defined Mar…" at bounding box center [883, 532] width 1250 height 626
click at [500, 531] on td at bounding box center [564, 532] width 209 height 17
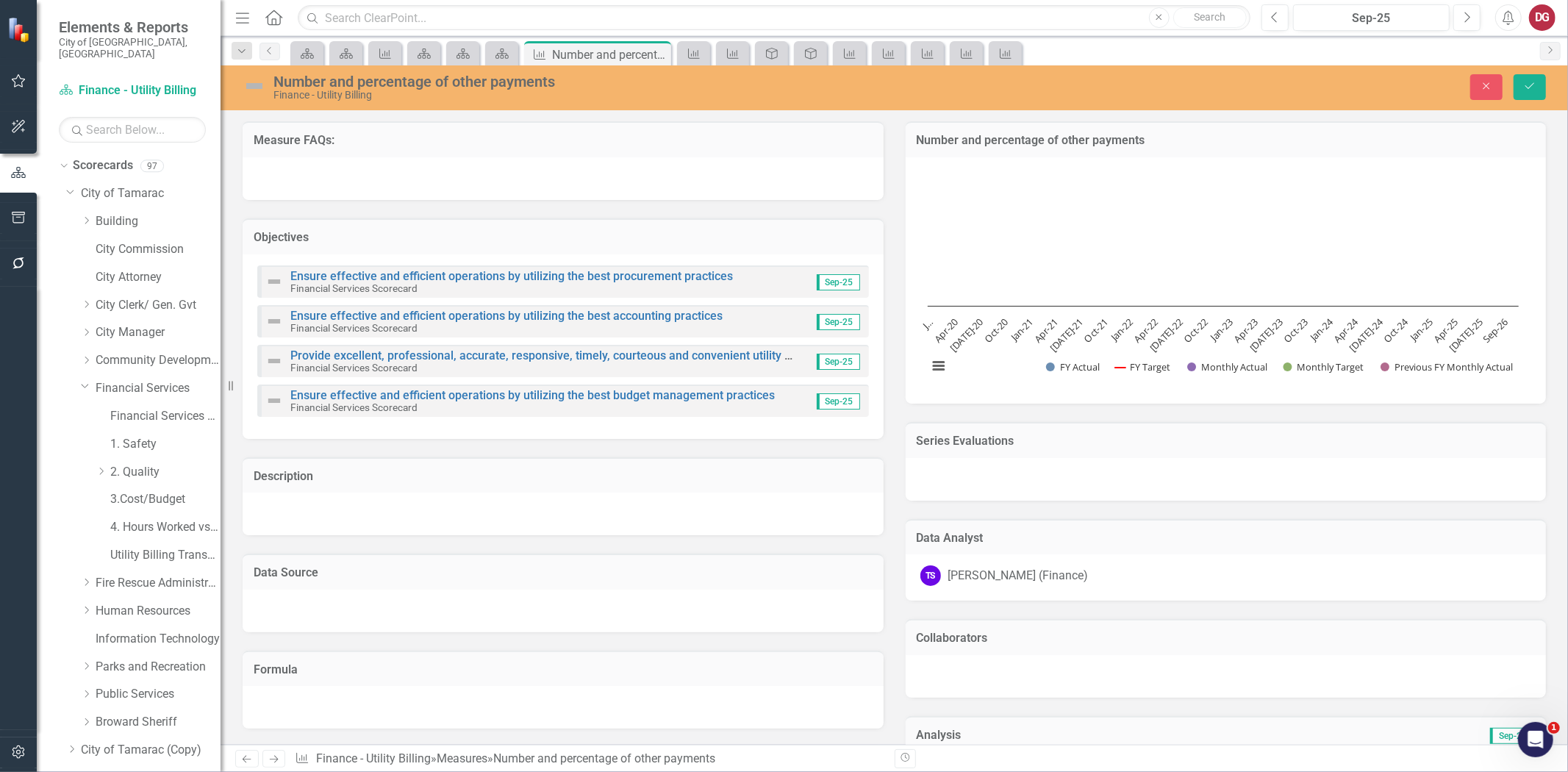
scroll to position [408, 0]
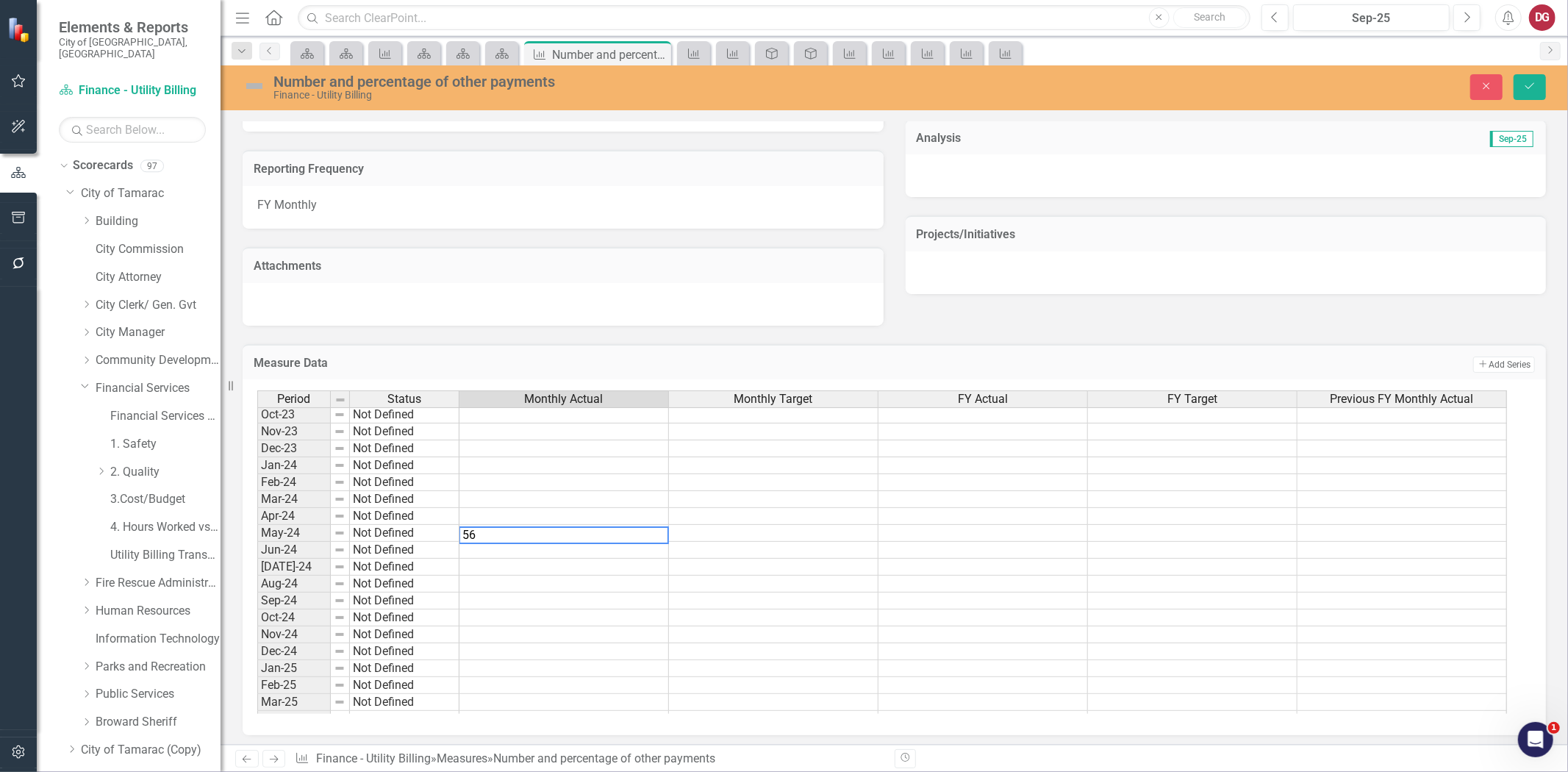
type textarea "5"
click at [899, 348] on div "Measure Data Add Add Series" at bounding box center [894, 362] width 1304 height 36
click at [1484, 83] on icon "button" at bounding box center [1487, 86] width 6 height 6
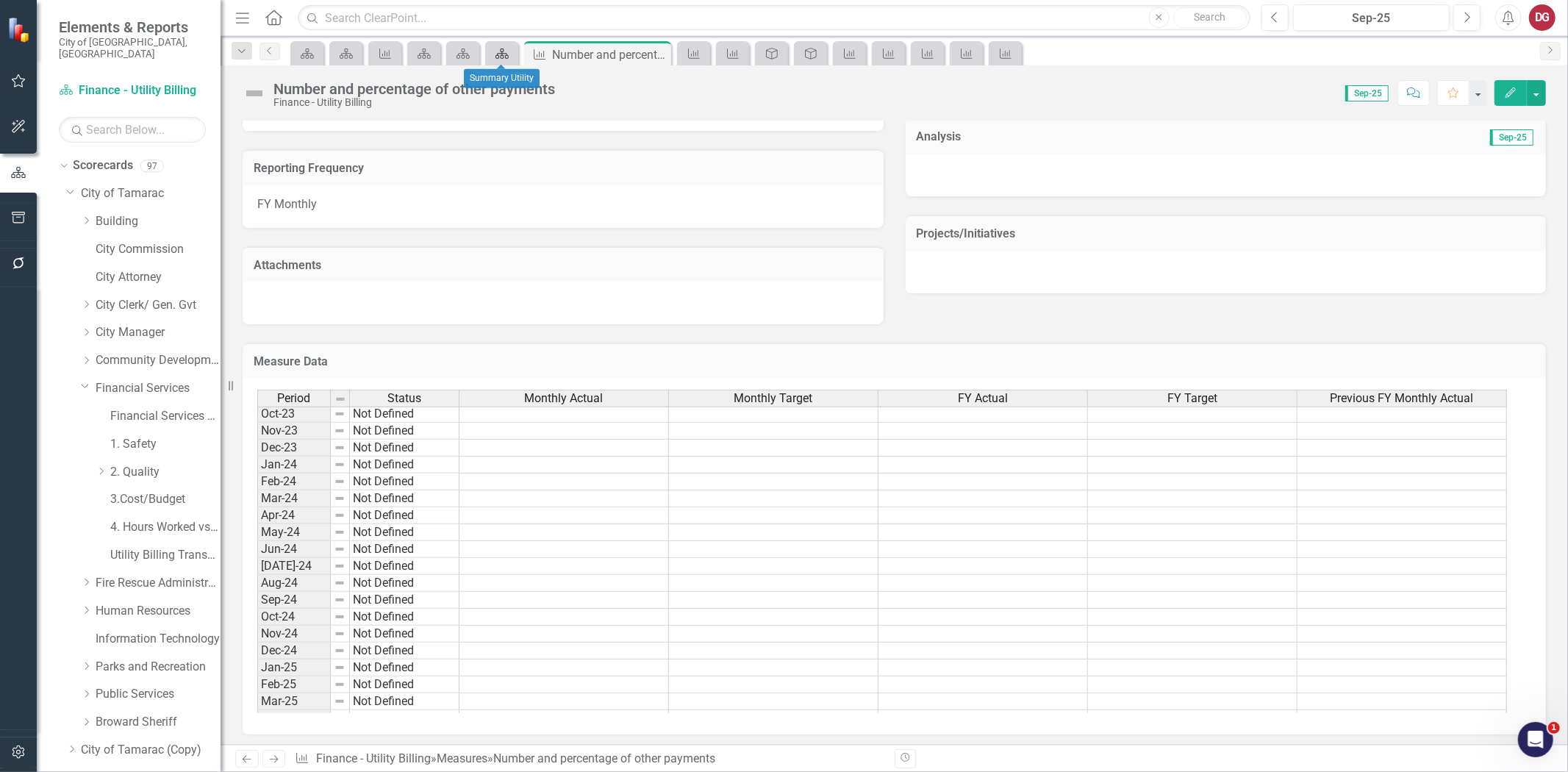
click at [498, 55] on icon "Scorecard" at bounding box center [502, 53] width 14 height 12
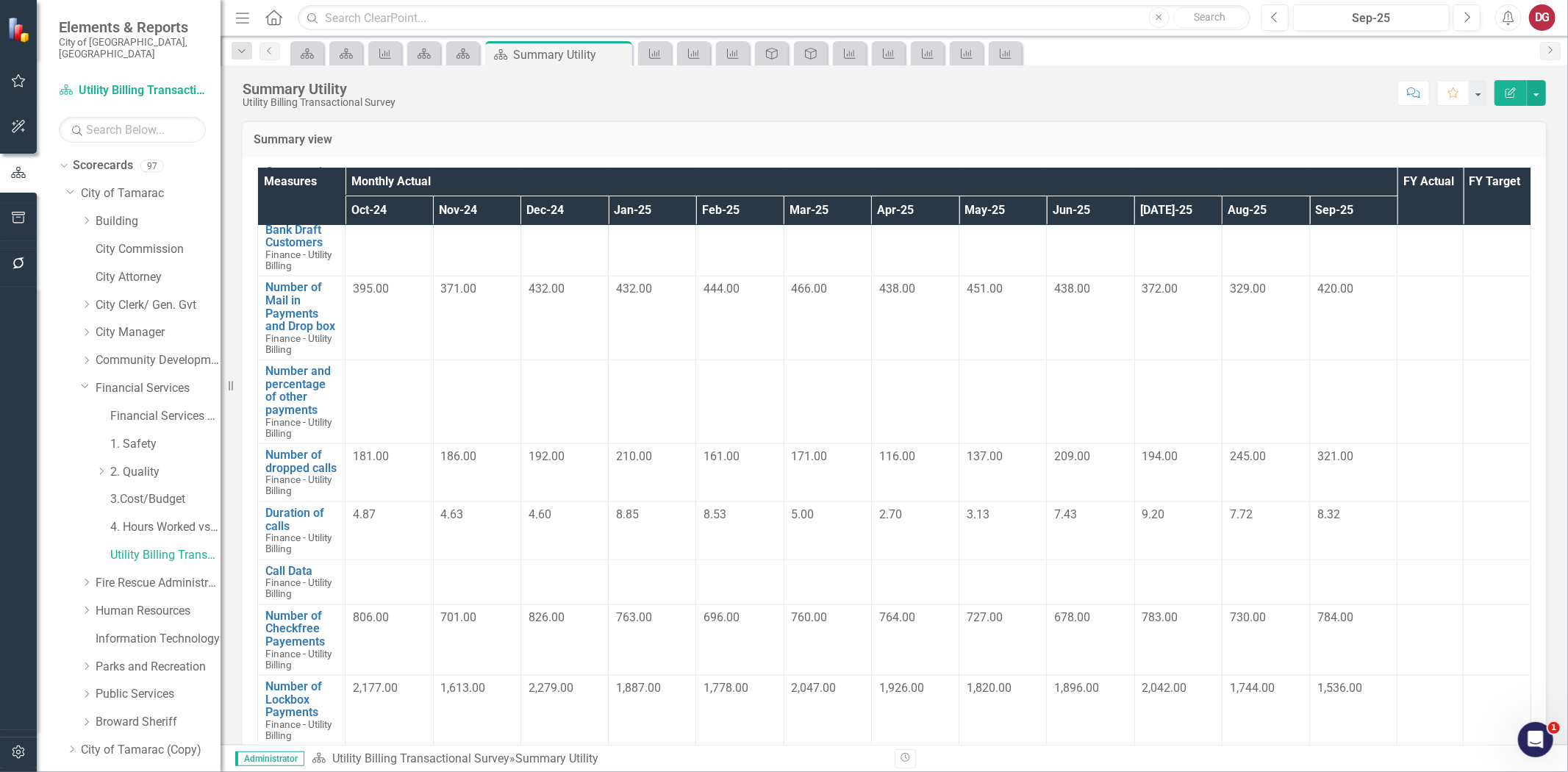
scroll to position [67, 0]
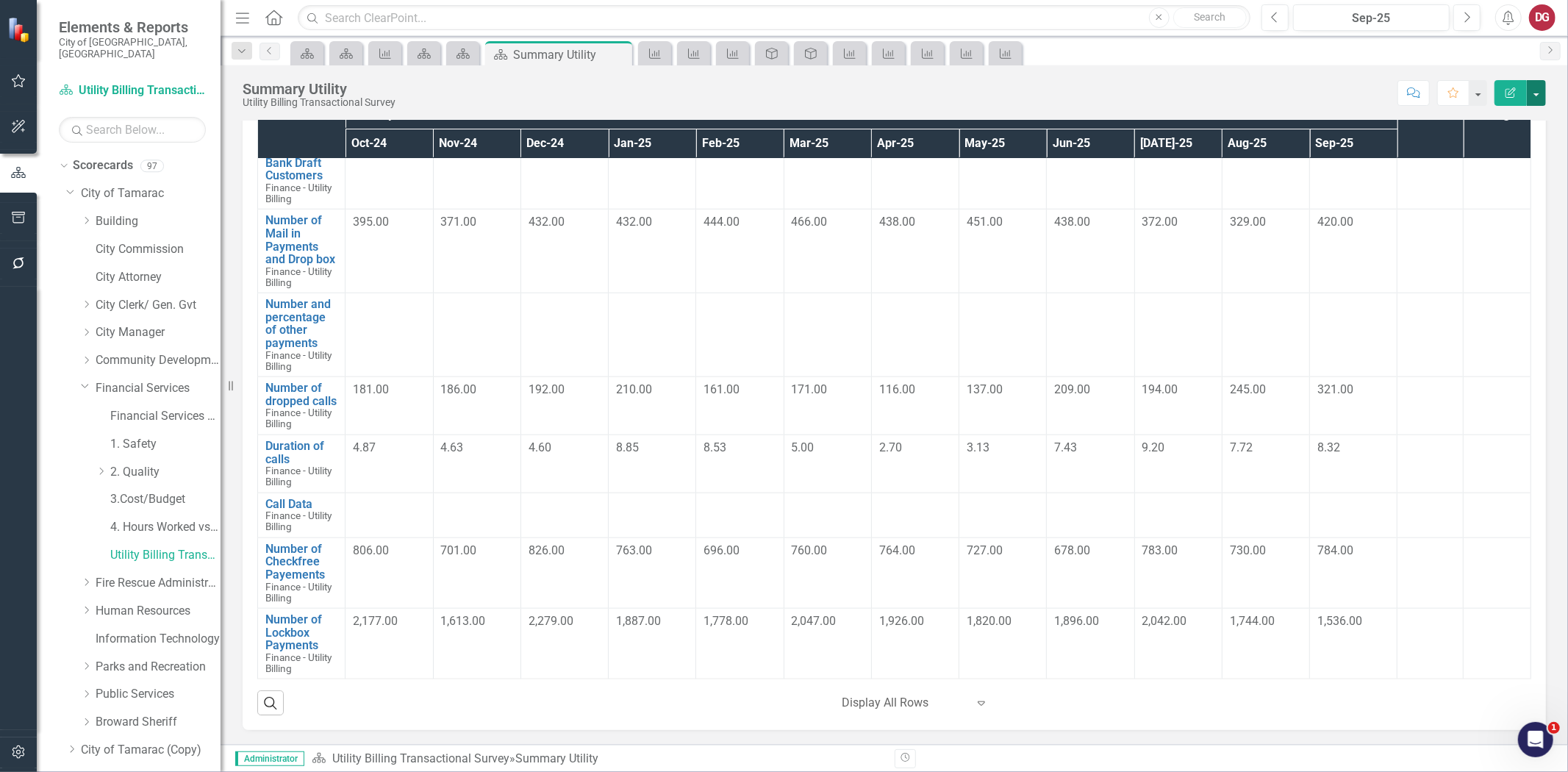
click at [1532, 92] on button "button" at bounding box center [1536, 93] width 19 height 26
click at [1509, 213] on link "PDF Export to PDF" at bounding box center [1486, 206] width 119 height 27
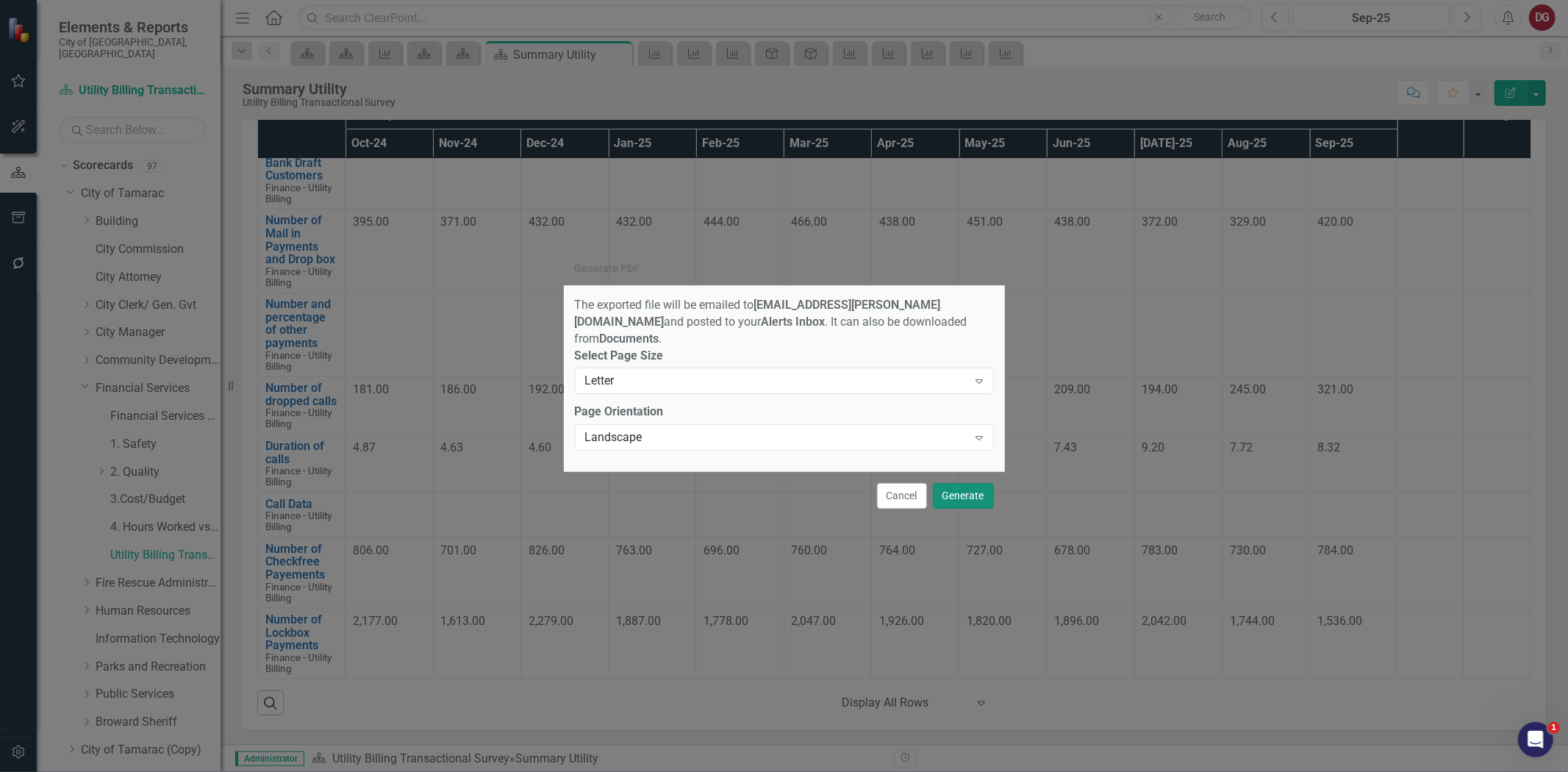
click at [961, 484] on button "Generate" at bounding box center [963, 496] width 61 height 26
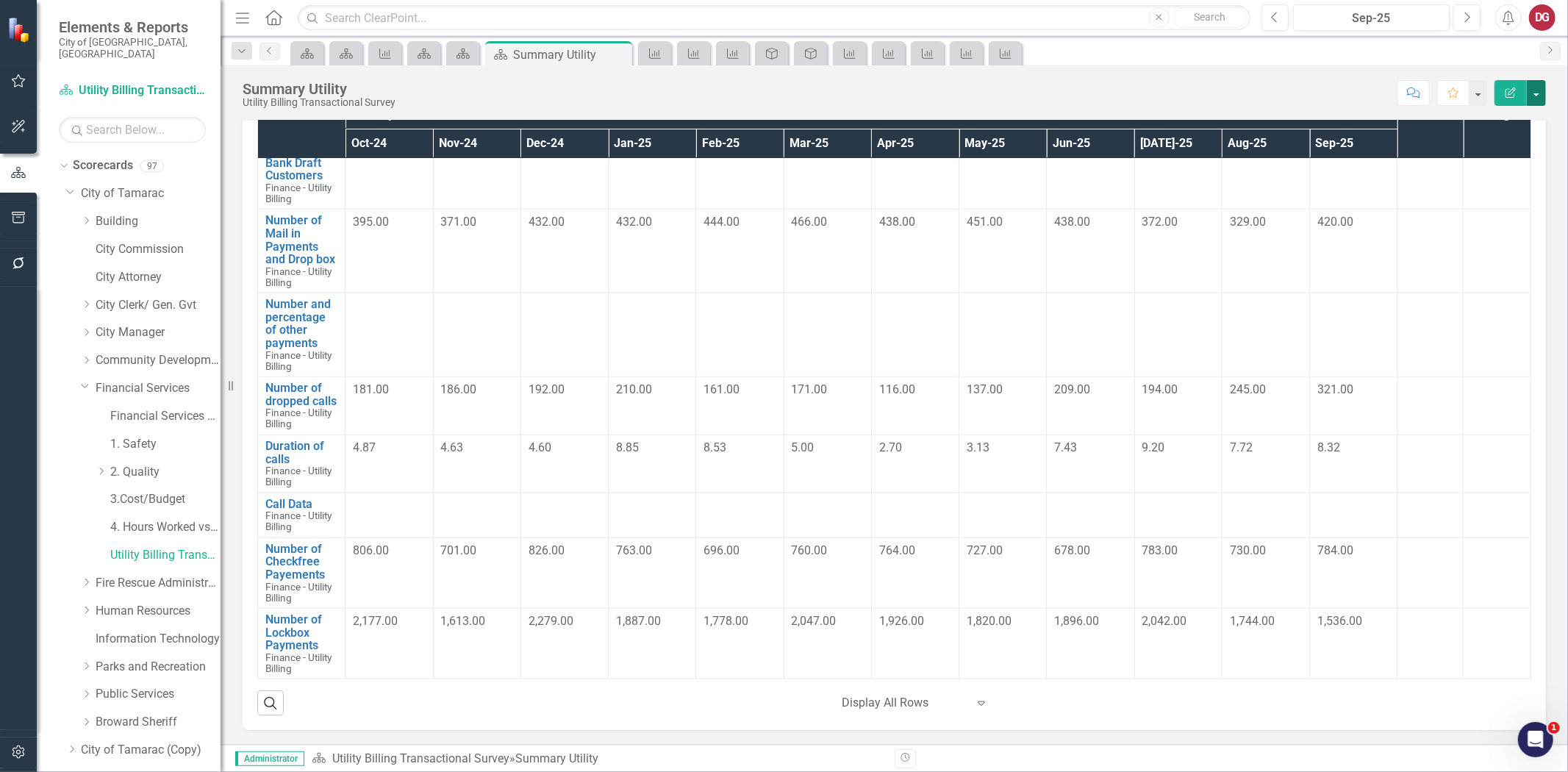
click at [1532, 86] on button "button" at bounding box center [1536, 93] width 19 height 26
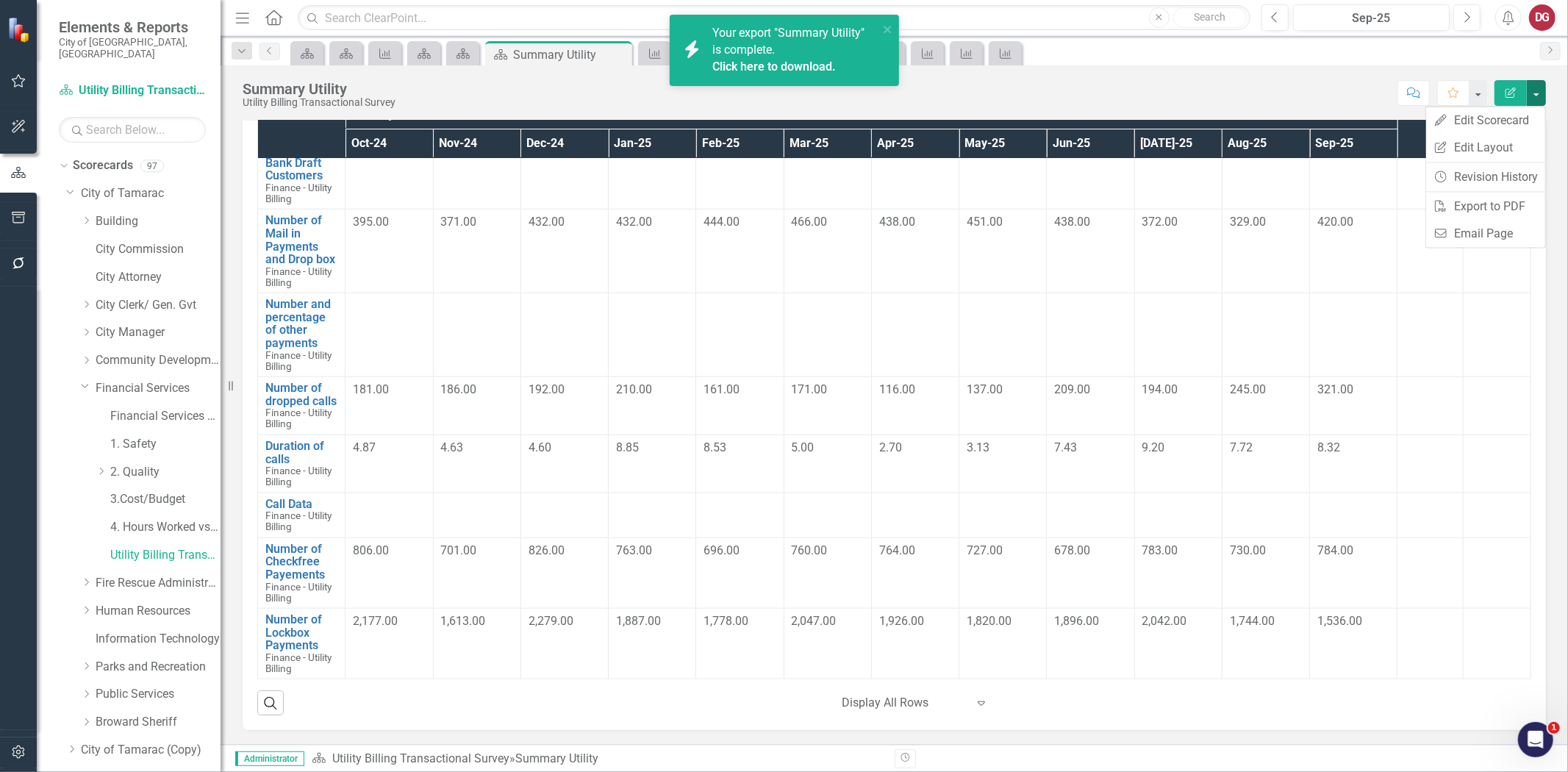
click at [818, 64] on link "Click here to download." at bounding box center [775, 67] width 123 height 14
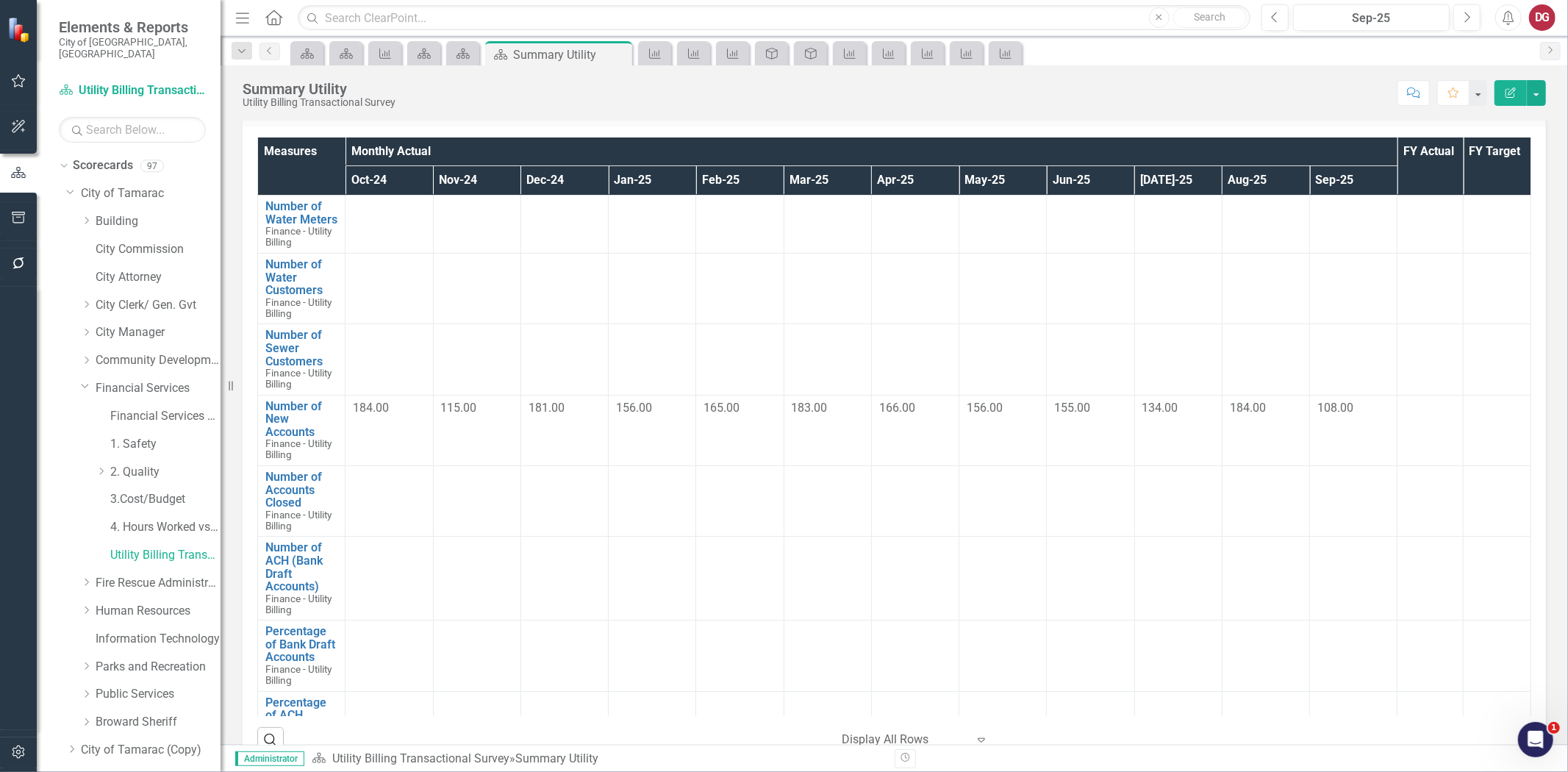
scroll to position [0, 0]
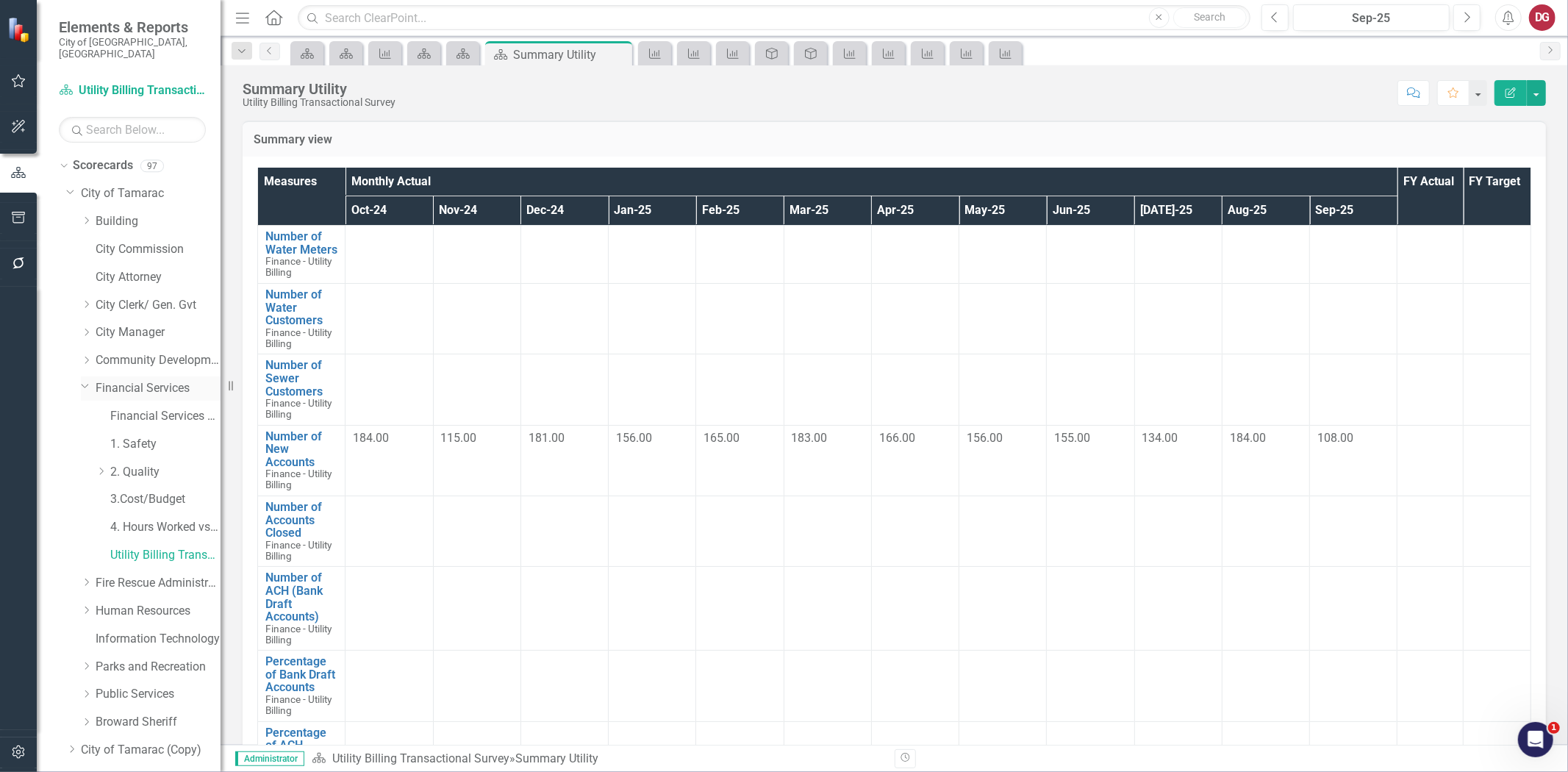
drag, startPoint x: 142, startPoint y: 380, endPoint x: 174, endPoint y: 382, distance: 32.1
click at [142, 380] on link "Financial Services" at bounding box center [158, 388] width 125 height 17
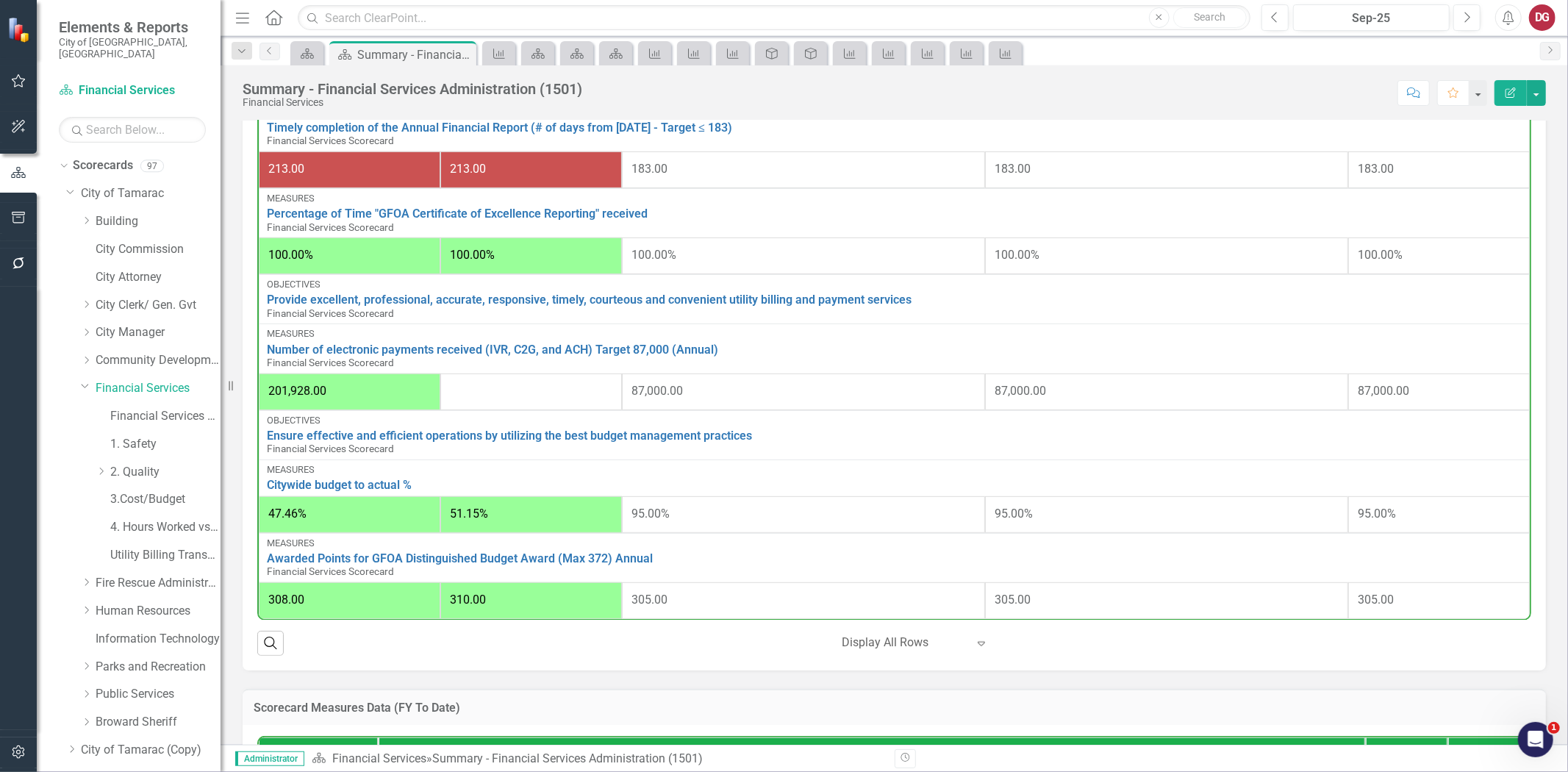
scroll to position [436, 0]
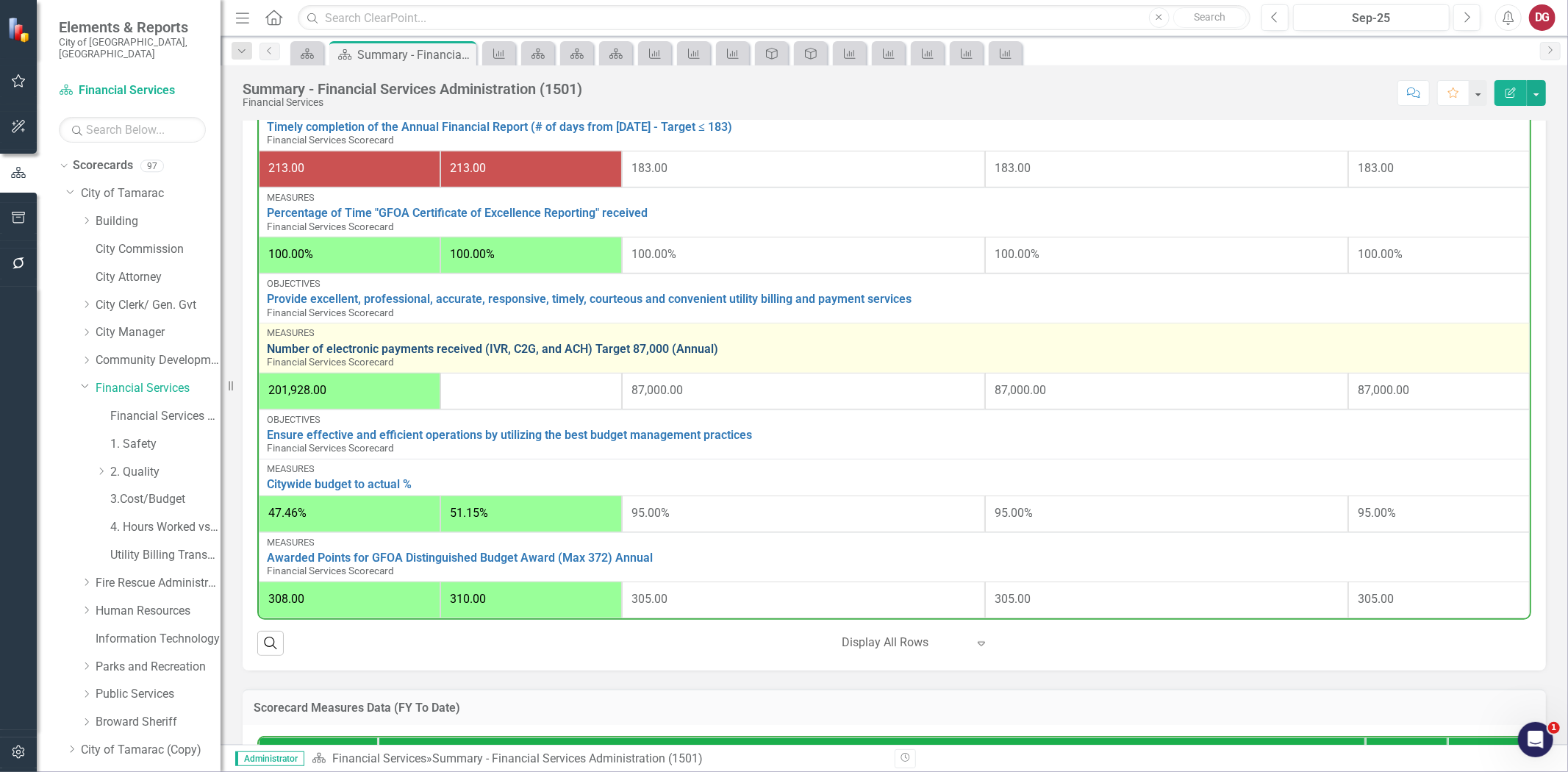
click at [514, 344] on link "Number of electronic payments received (IVR, C2G, and ACH) Target 87,000 (Annua…" at bounding box center [894, 349] width 1255 height 13
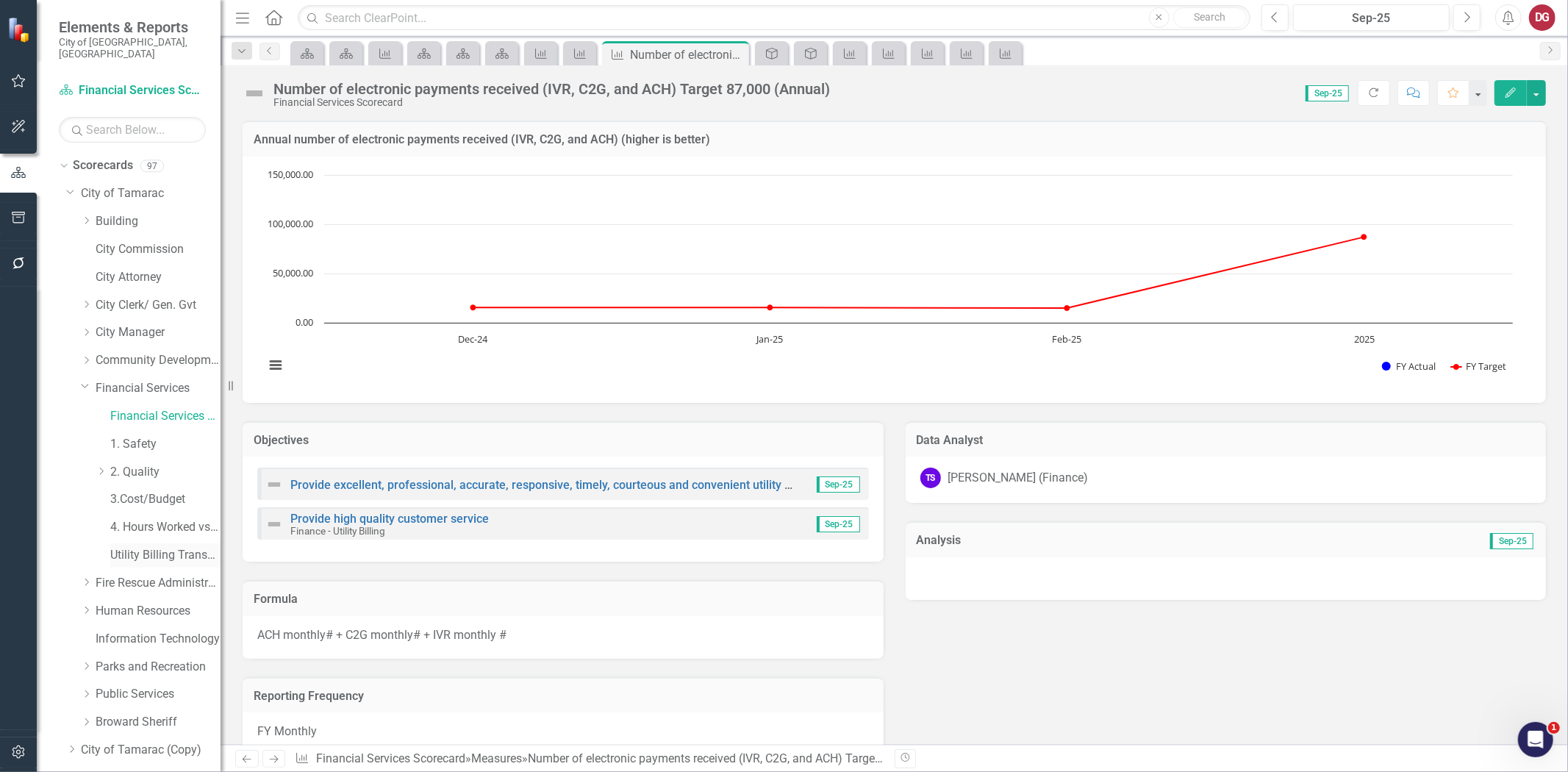
click at [129, 547] on link "Utility Billing Transactional Survey" at bounding box center [165, 556] width 110 height 17
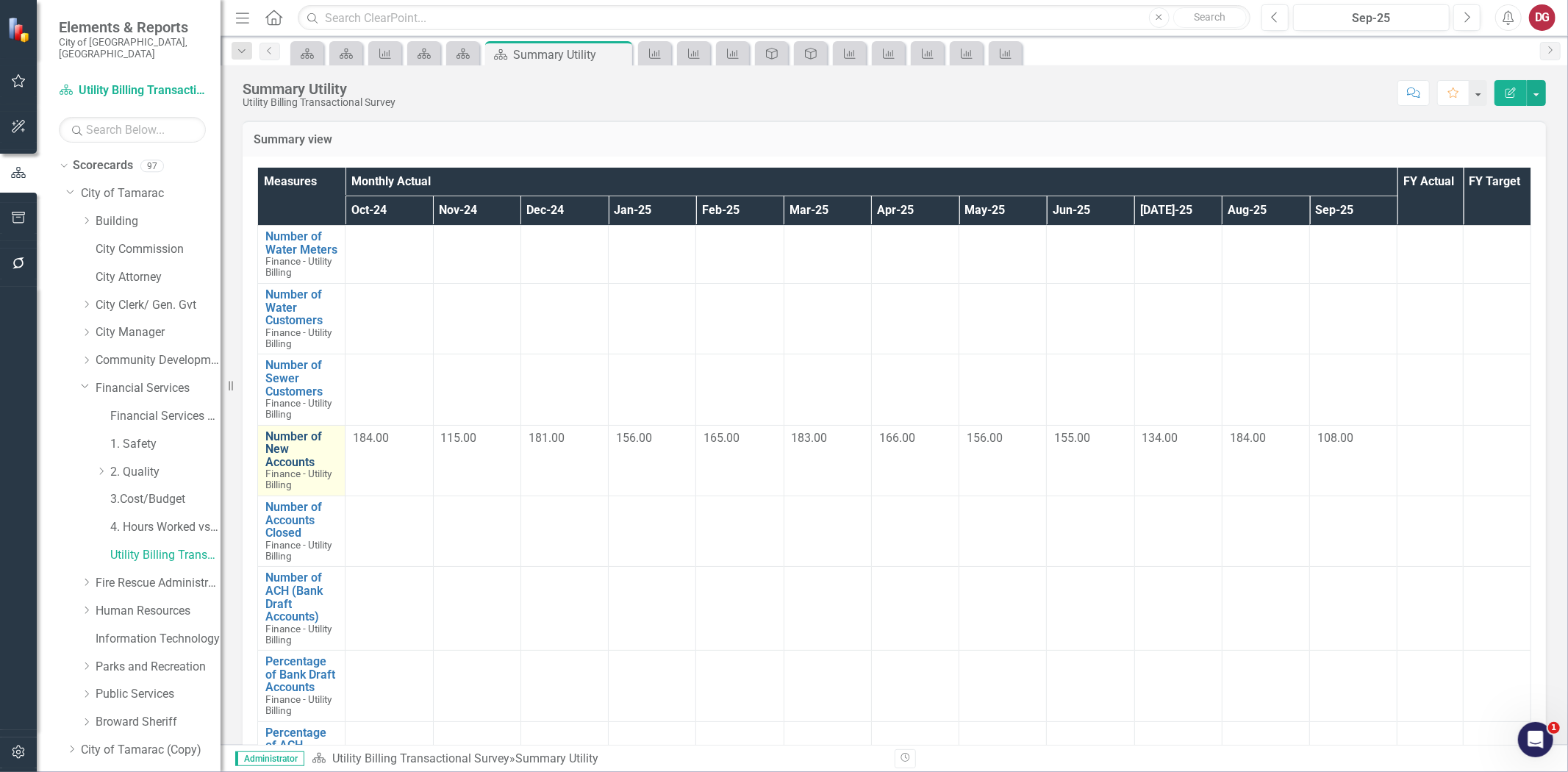
click at [283, 454] on link "Number of New Accounts" at bounding box center [301, 450] width 72 height 39
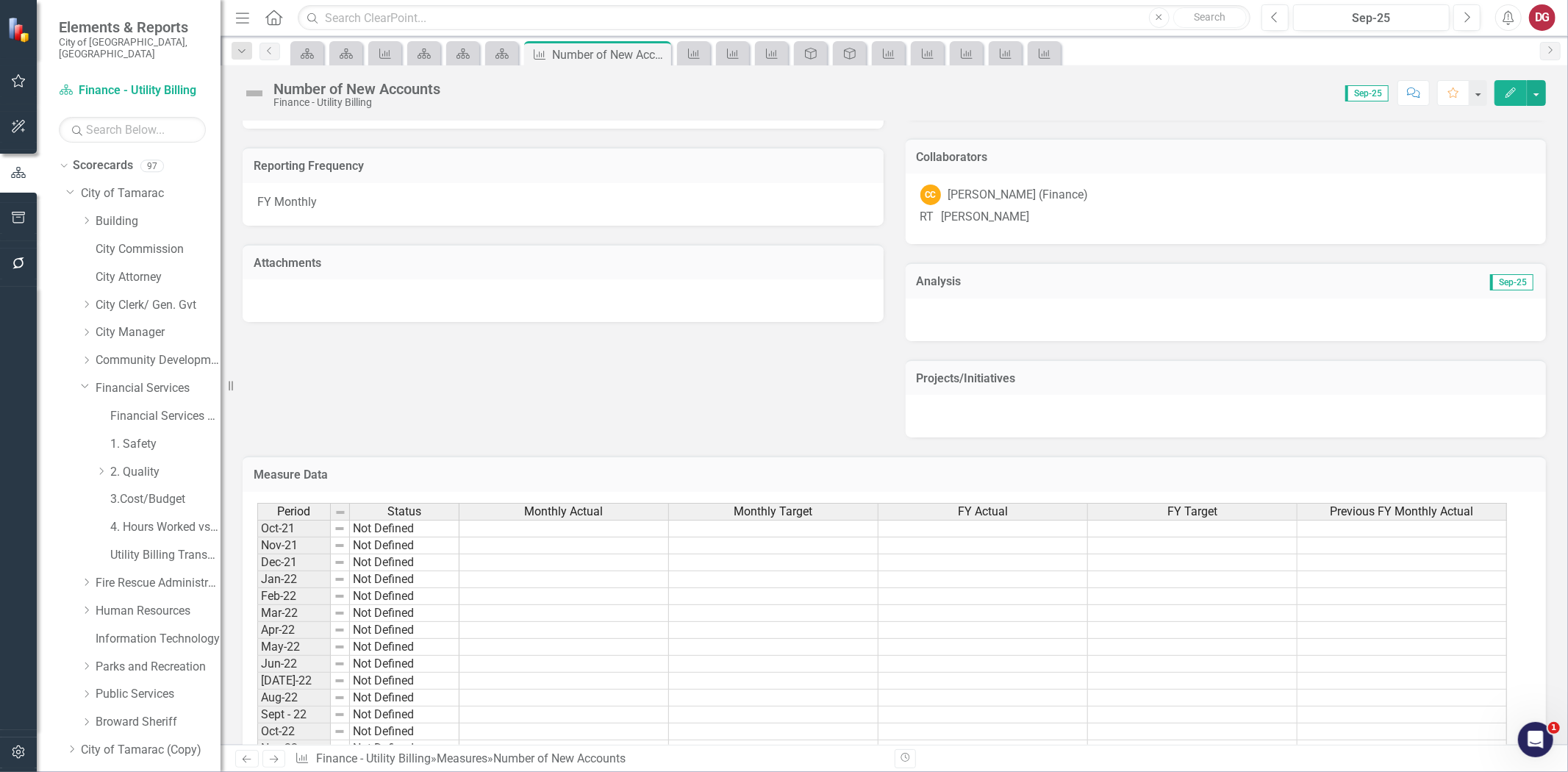
scroll to position [271, 0]
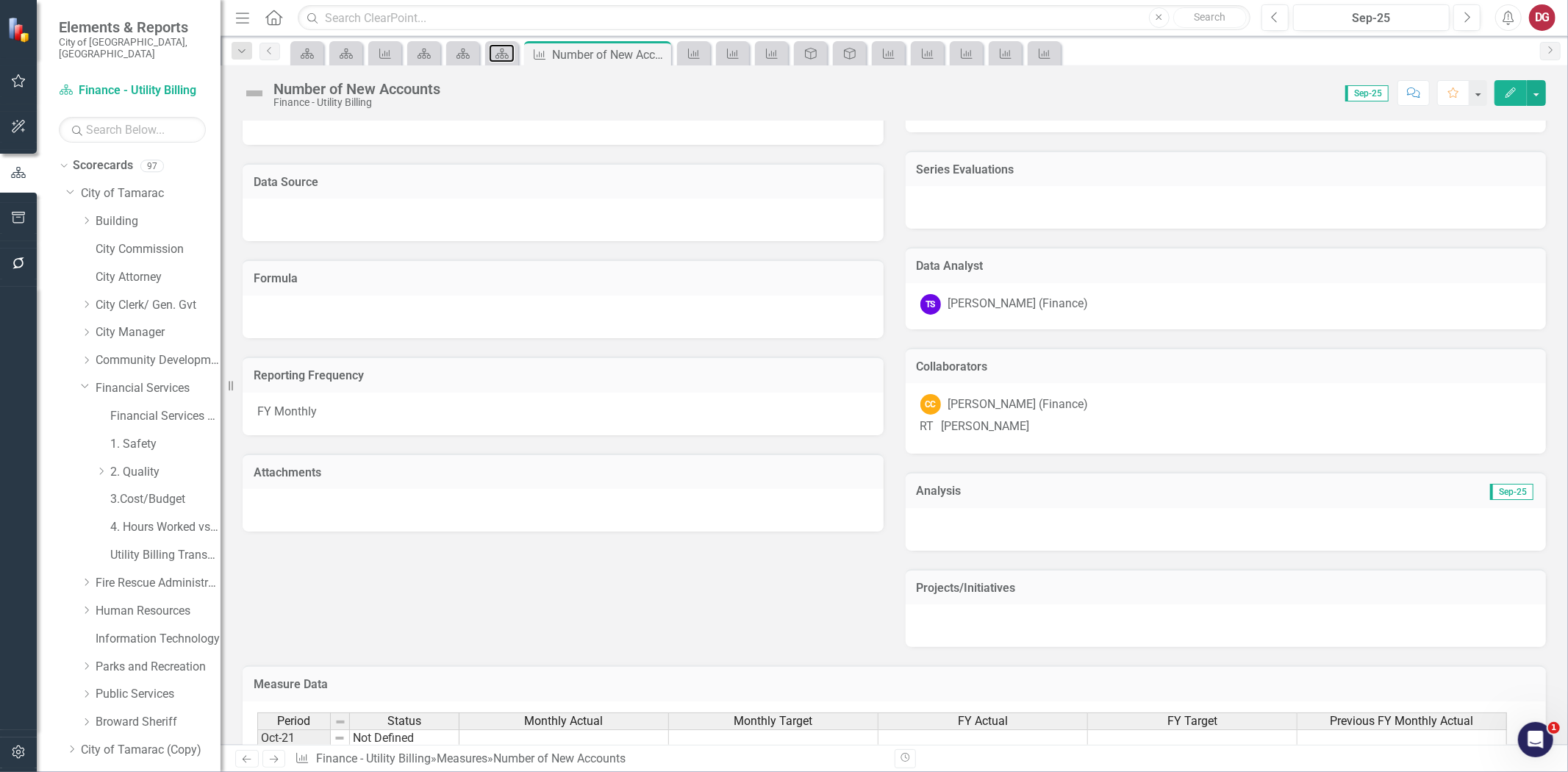
drag, startPoint x: 503, startPoint y: 55, endPoint x: 480, endPoint y: 52, distance: 23.2
click at [502, 55] on icon "Scorecard" at bounding box center [502, 53] width 14 height 12
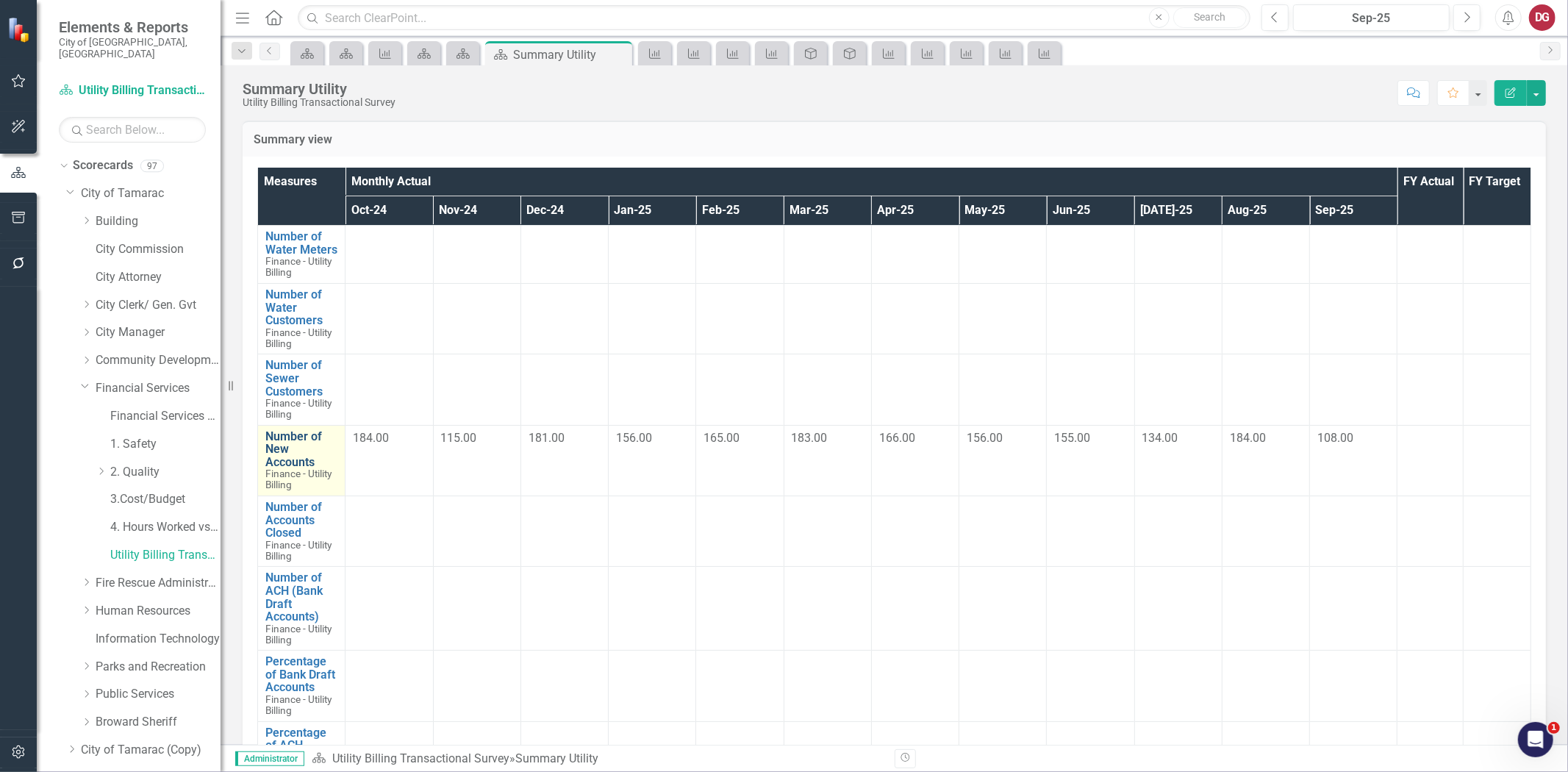
click at [281, 450] on link "Number of New Accounts" at bounding box center [301, 450] width 72 height 39
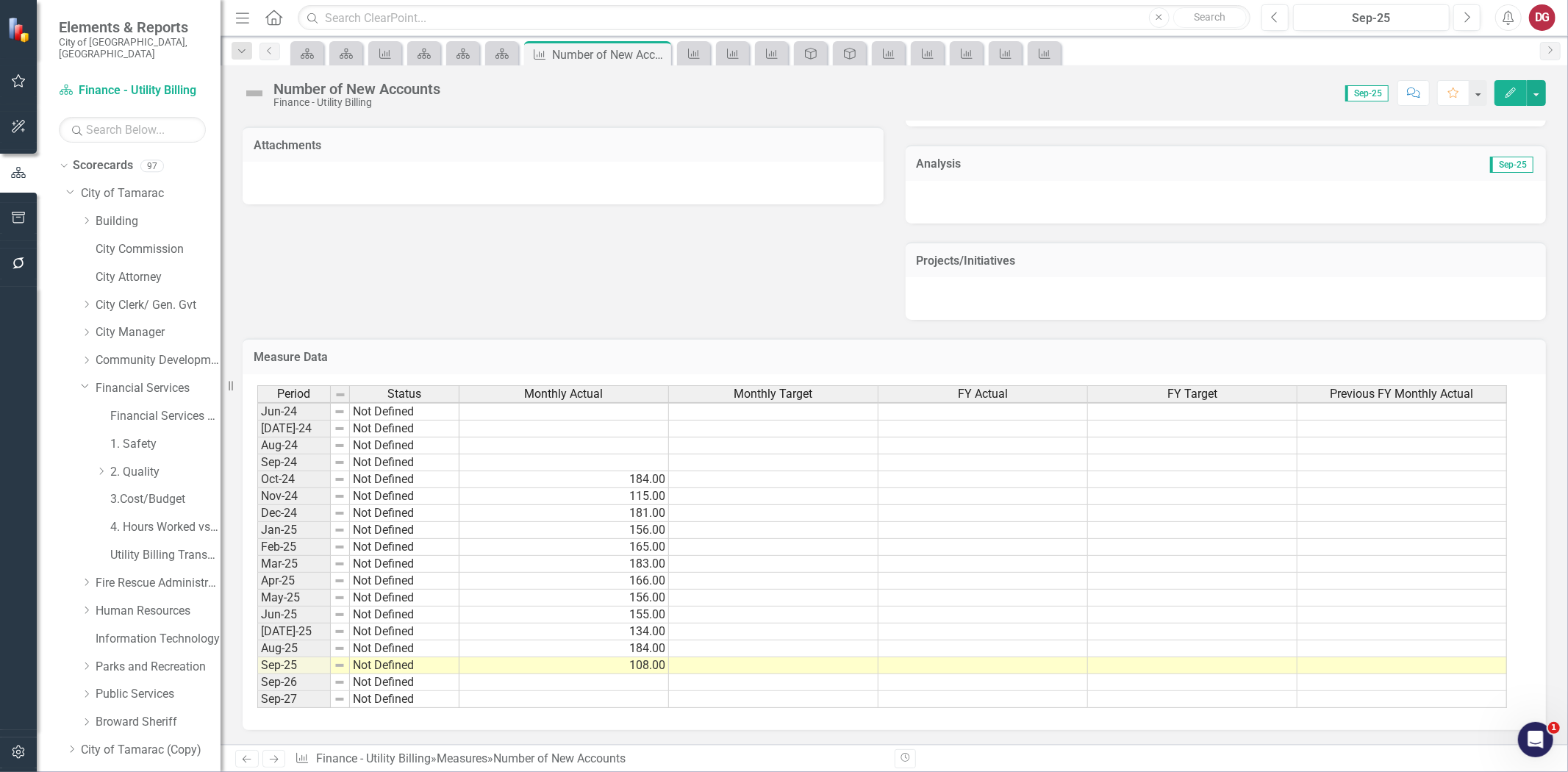
scroll to position [460, 0]
click at [491, 54] on div "Scorecard" at bounding box center [499, 53] width 21 height 19
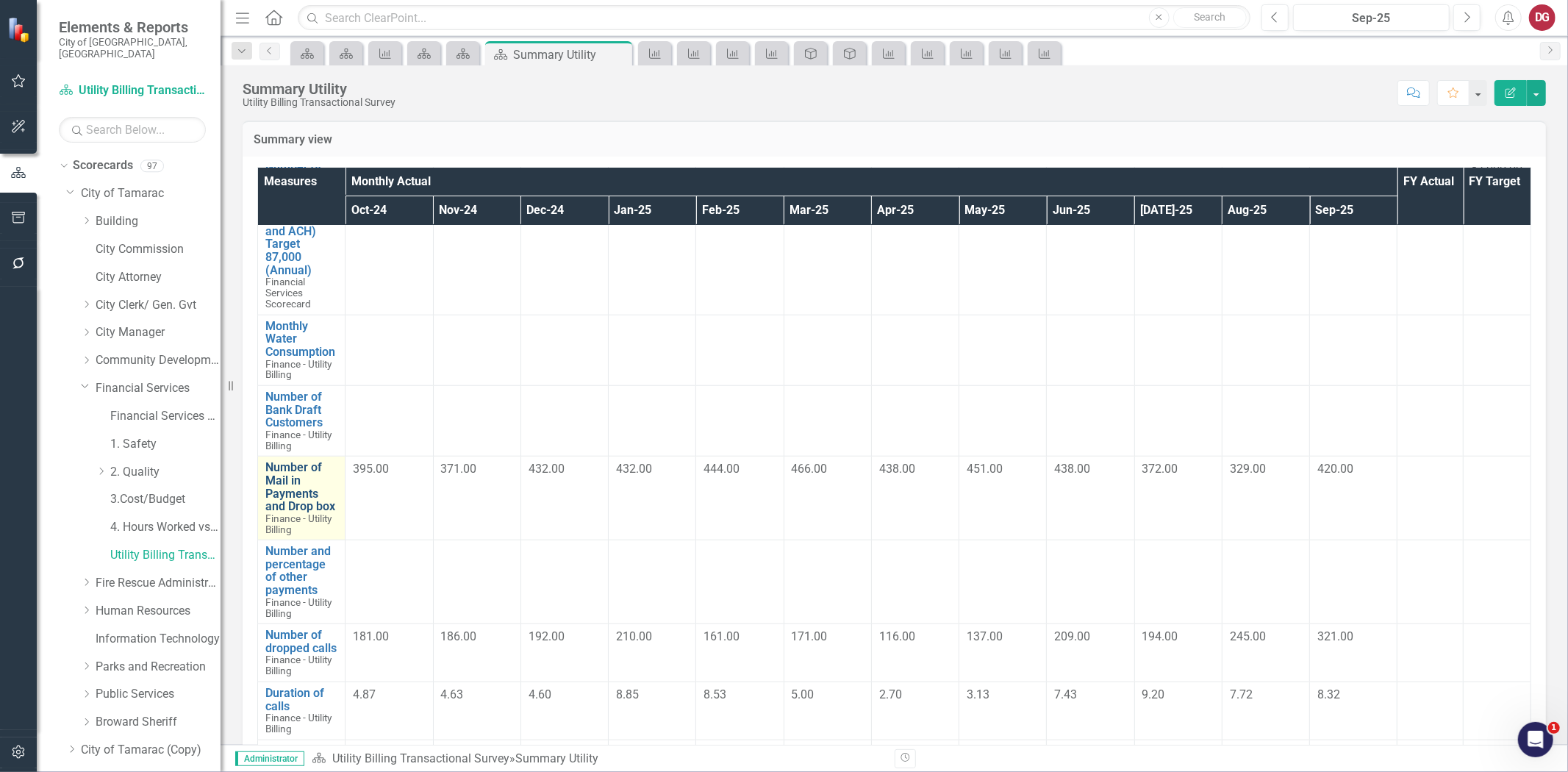
click at [282, 490] on link "Number of Mail in Payments and Drop box" at bounding box center [301, 487] width 72 height 52
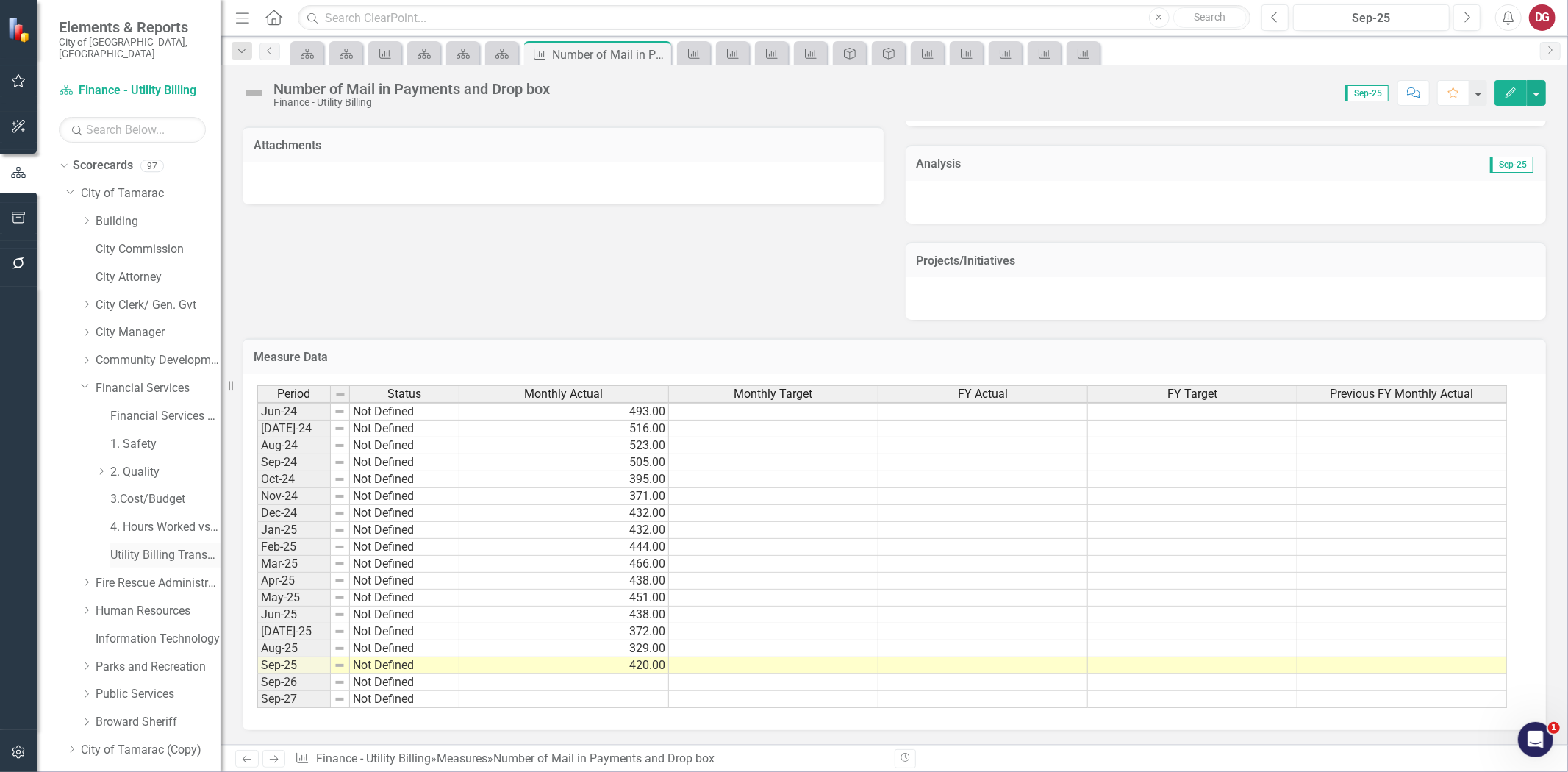
click at [129, 547] on link "Utility Billing Transactional Survey" at bounding box center [165, 556] width 110 height 17
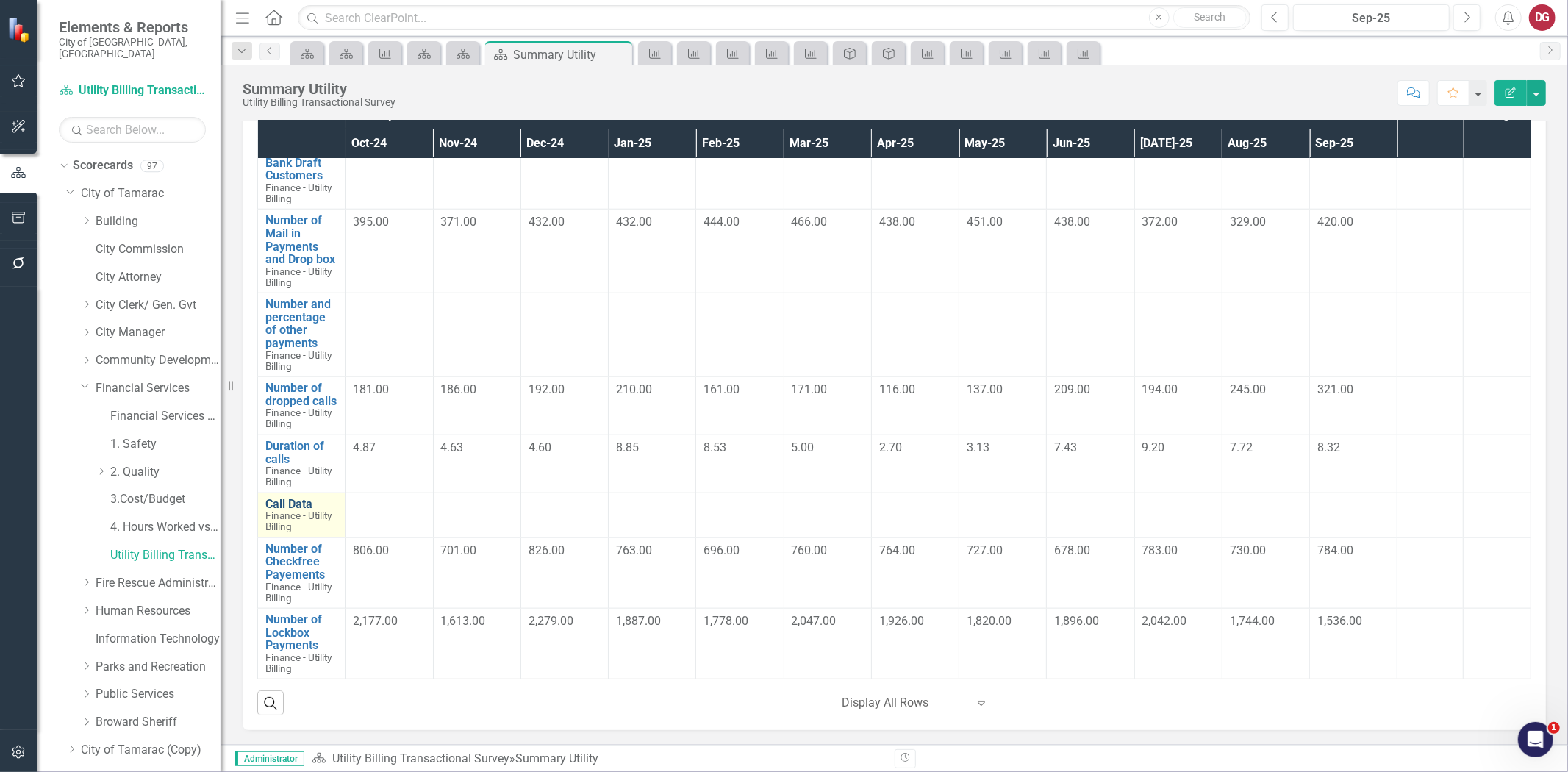
click at [303, 498] on link "Call Data" at bounding box center [301, 505] width 72 height 13
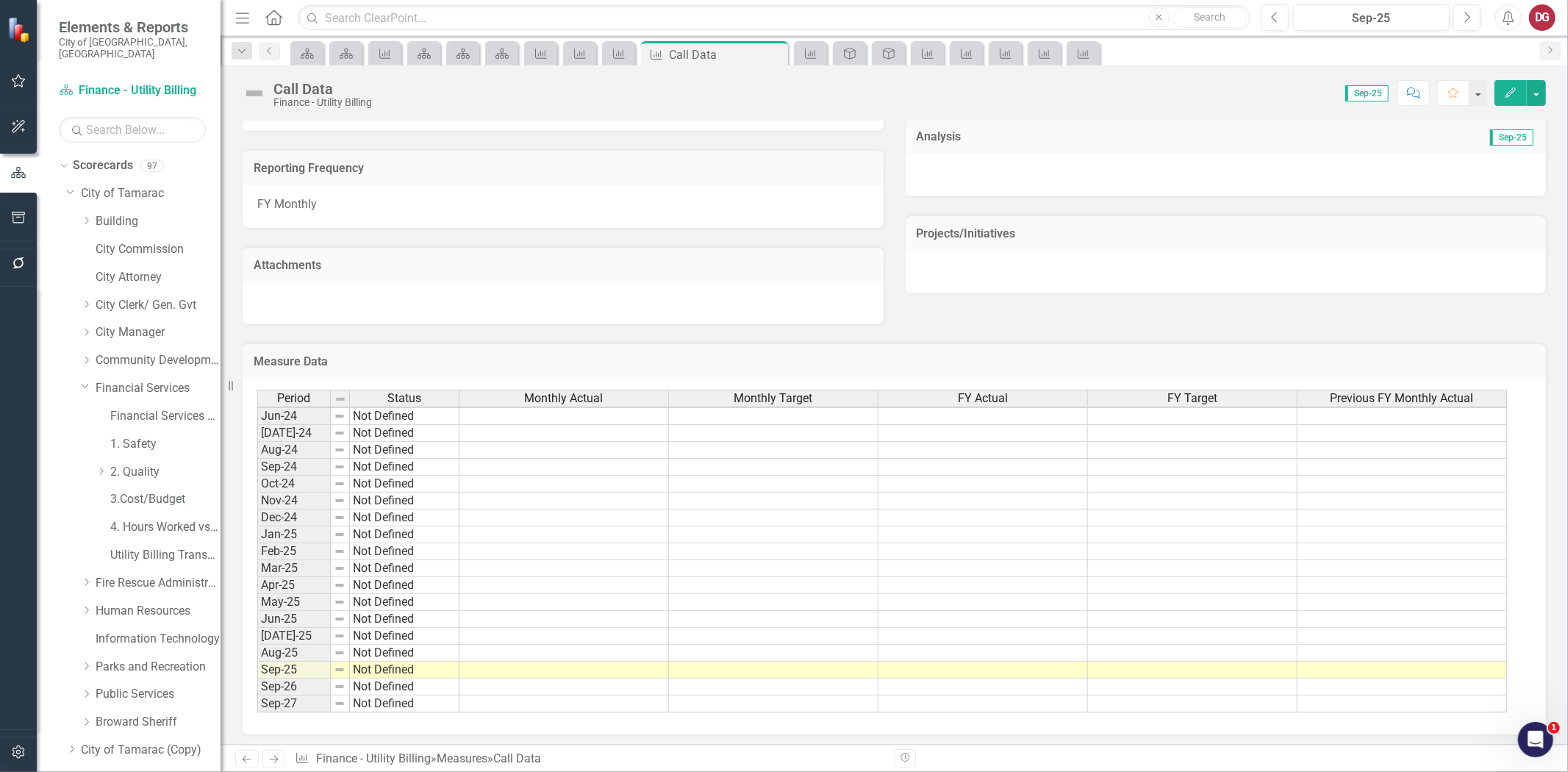
scroll to position [93, 0]
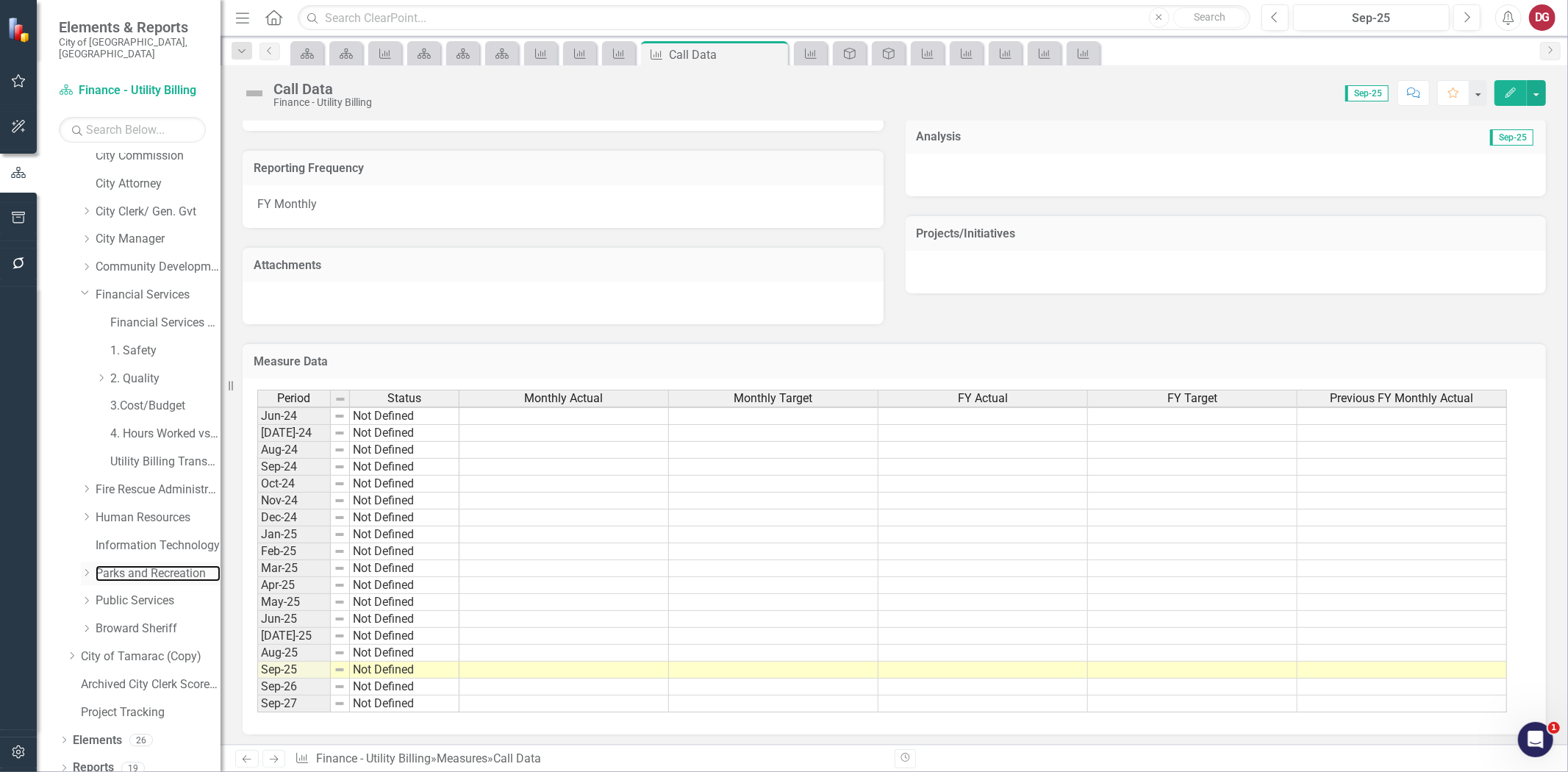
drag, startPoint x: 121, startPoint y: 560, endPoint x: 89, endPoint y: 564, distance: 32.2
click at [121, 565] on link "Parks and Recreation" at bounding box center [158, 573] width 125 height 17
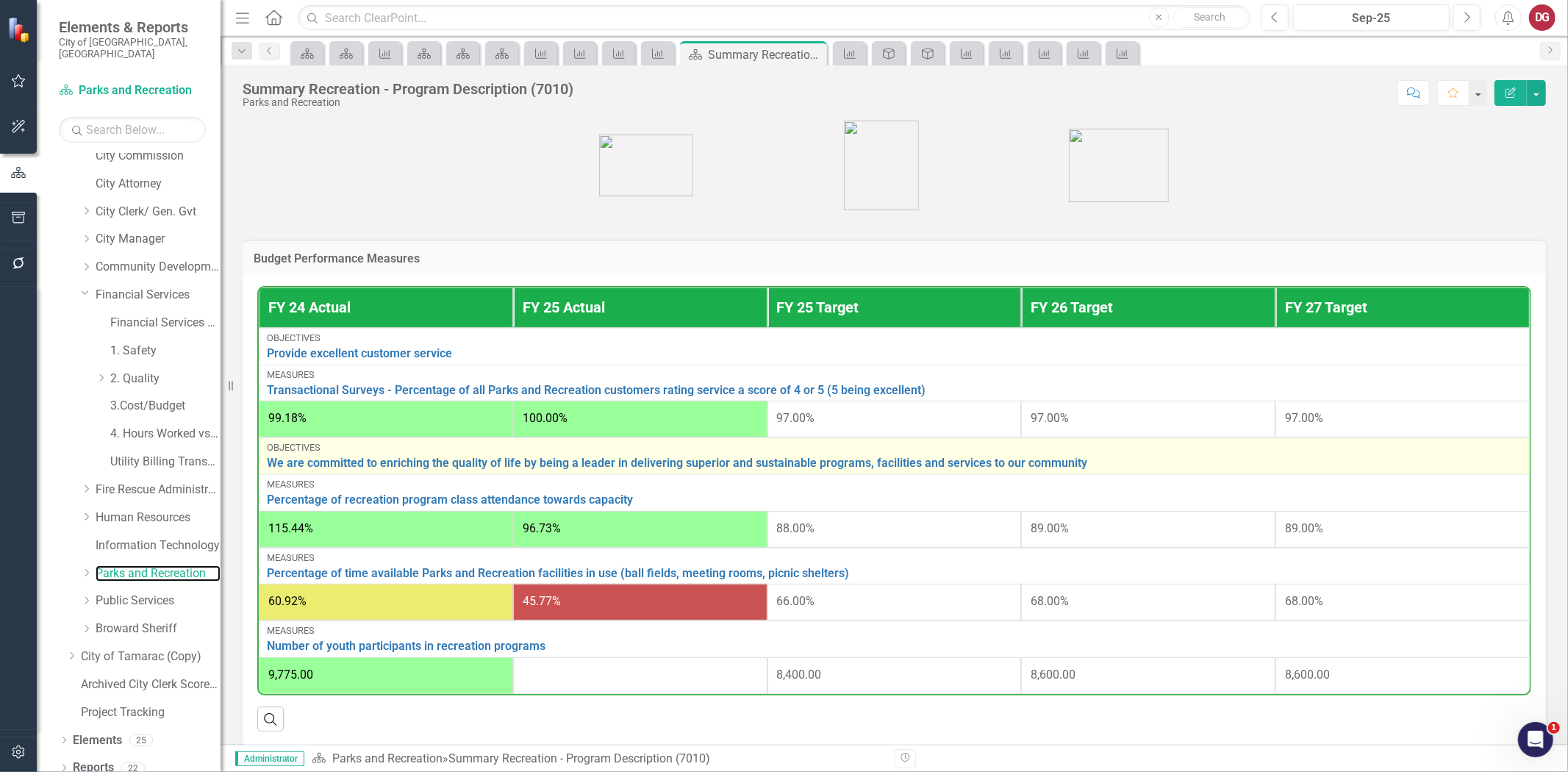
scroll to position [488, 0]
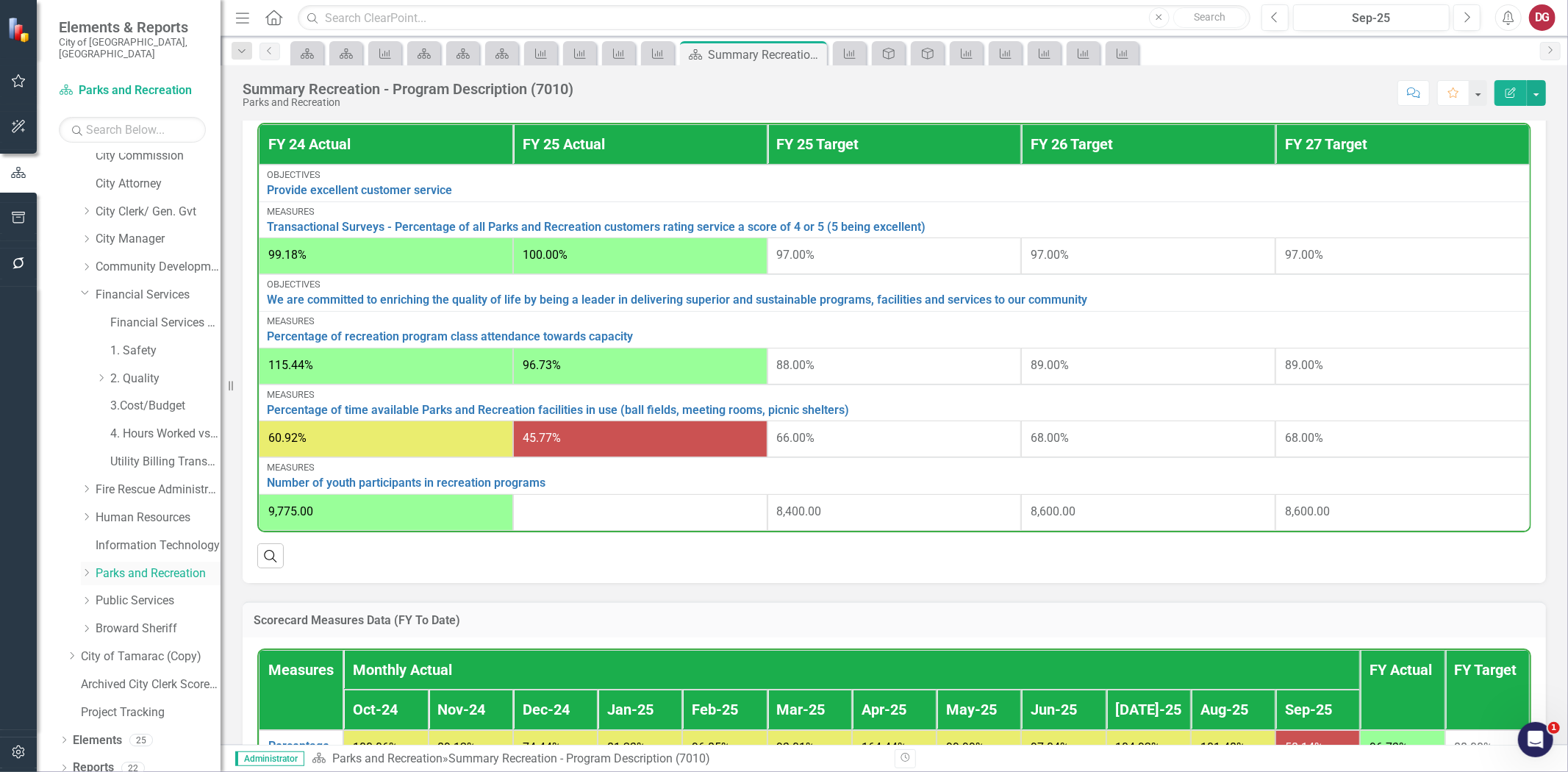
click at [89, 568] on icon "Dropdown" at bounding box center [86, 573] width 11 height 9
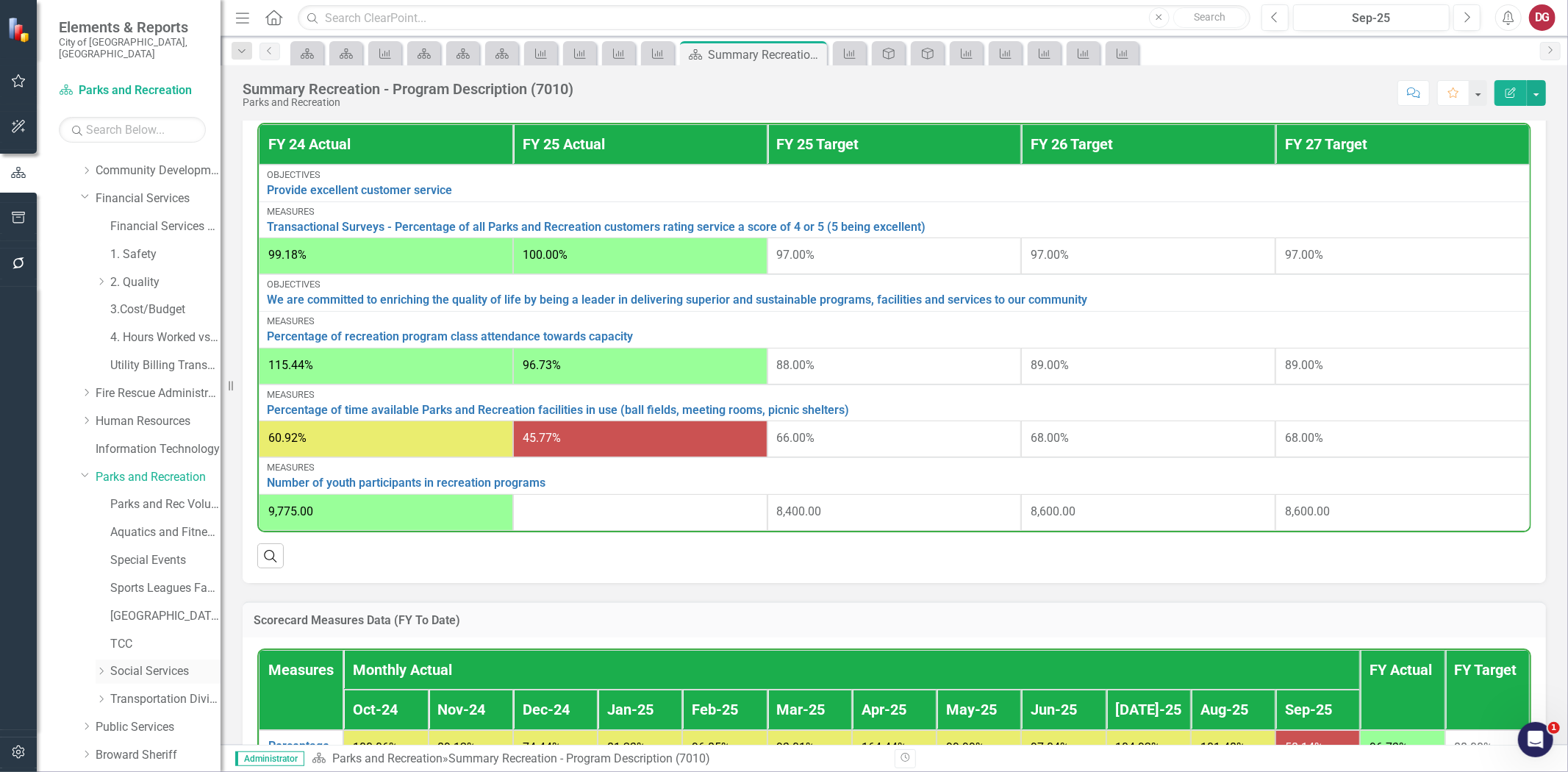
scroll to position [317, 0]
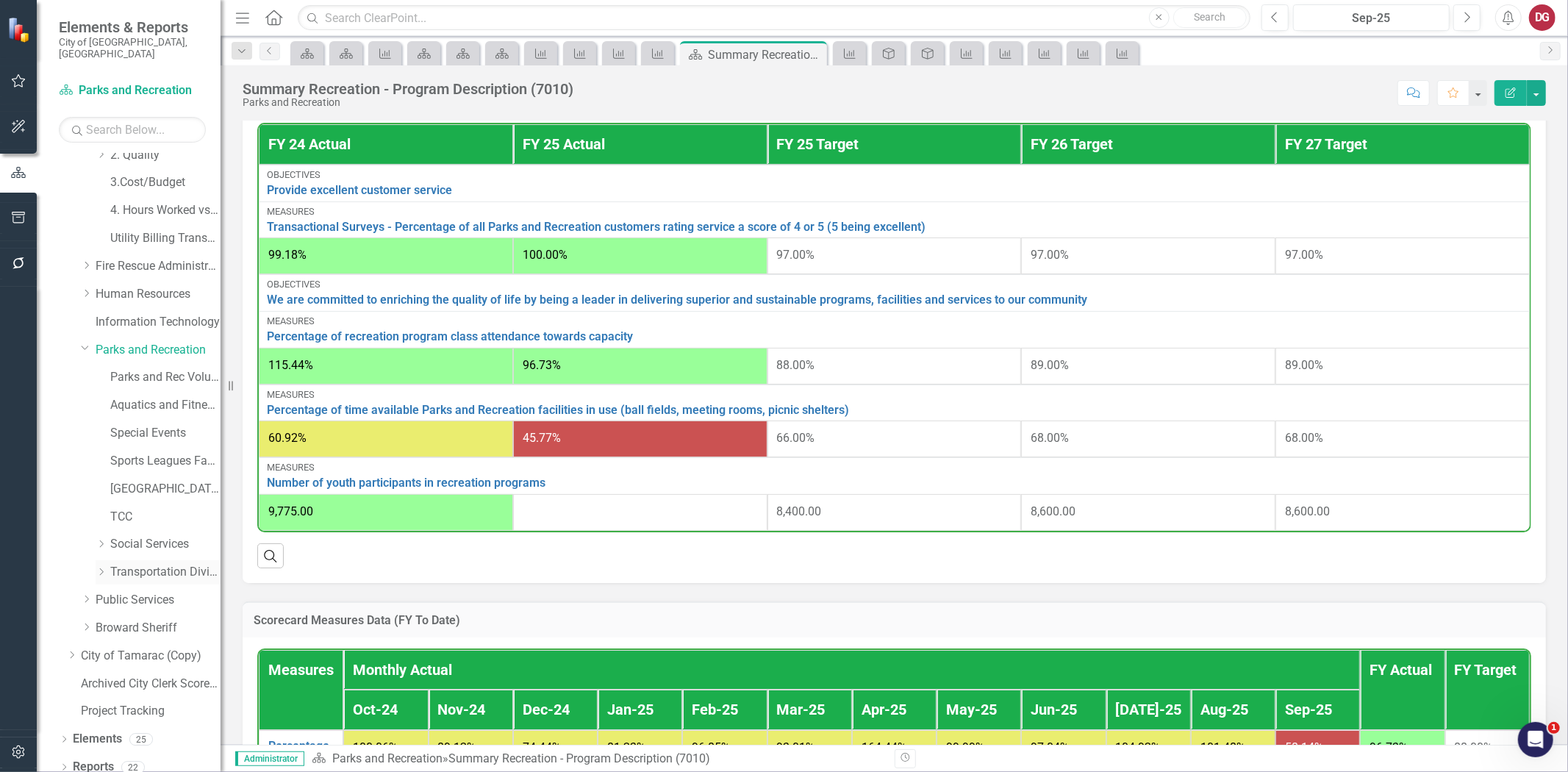
click at [122, 564] on link "Transportation Division" at bounding box center [165, 573] width 110 height 17
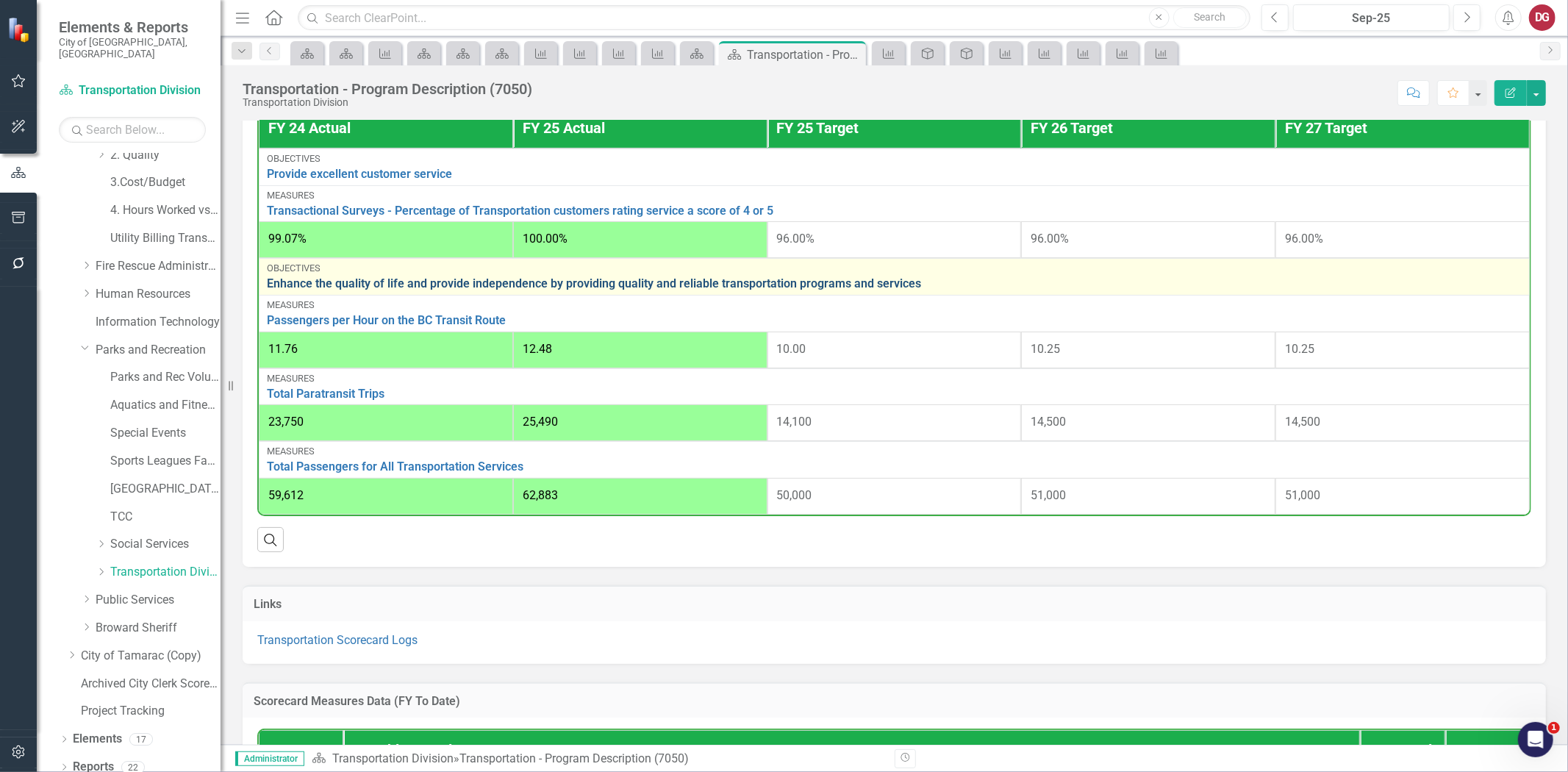
scroll to position [408, 0]
